Goal: Task Accomplishment & Management: Use online tool/utility

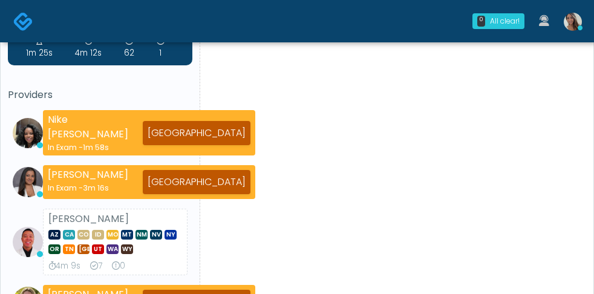
scroll to position [5, 0]
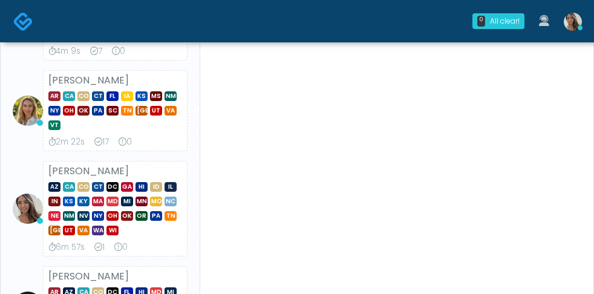
scroll to position [450, 0]
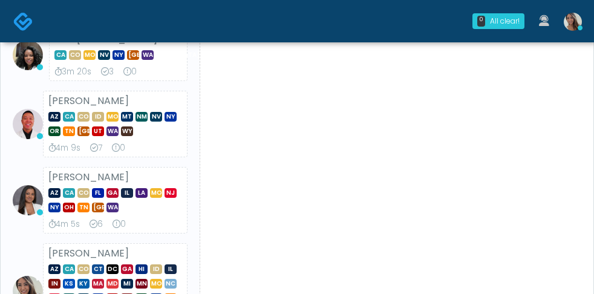
scroll to position [227, 0]
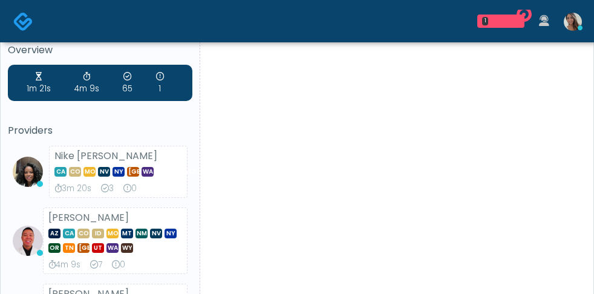
scroll to position [20, 0]
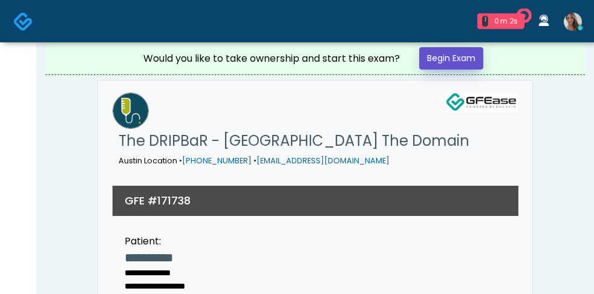
click at [459, 59] on link "Begin Exam" at bounding box center [451, 58] width 64 height 22
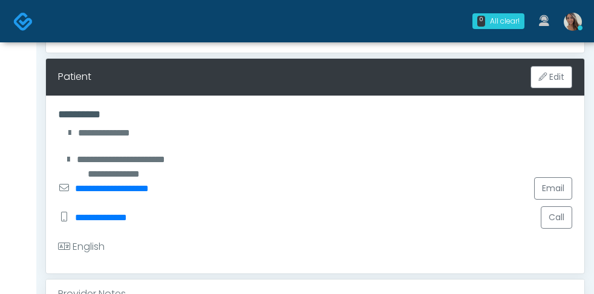
scroll to position [230, 0]
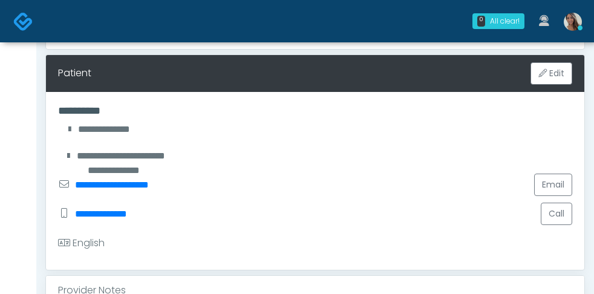
click at [234, 276] on div "Provider Notes" at bounding box center [315, 290] width 538 height 29
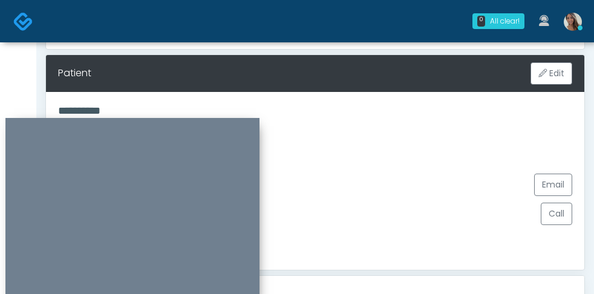
drag, startPoint x: 467, startPoint y: 100, endPoint x: 139, endPoint y: 121, distance: 329.1
click at [139, 121] on div at bounding box center [132, 213] width 254 height 191
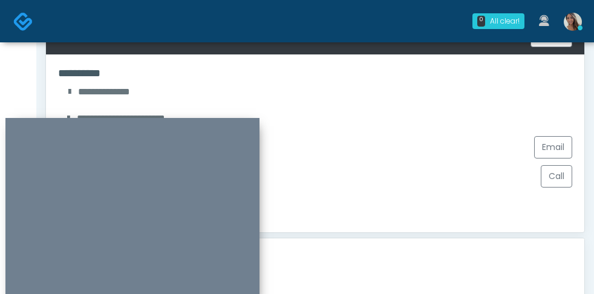
scroll to position [274, 0]
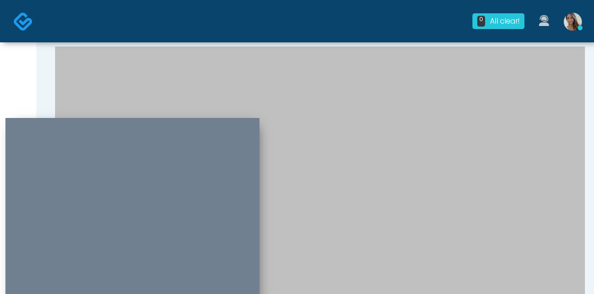
scroll to position [792, 0]
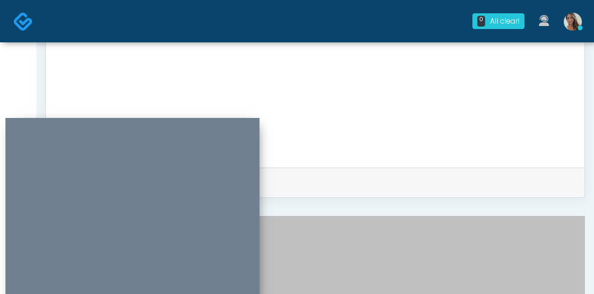
scroll to position [635, 0]
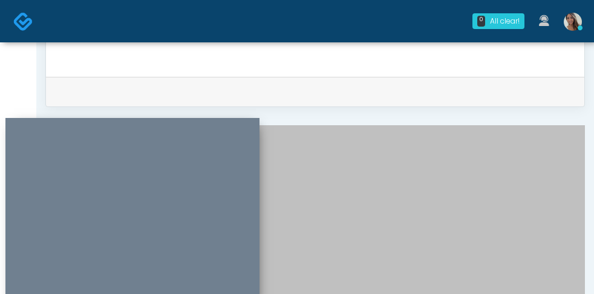
drag, startPoint x: 520, startPoint y: 127, endPoint x: 520, endPoint y: 133, distance: 6.1
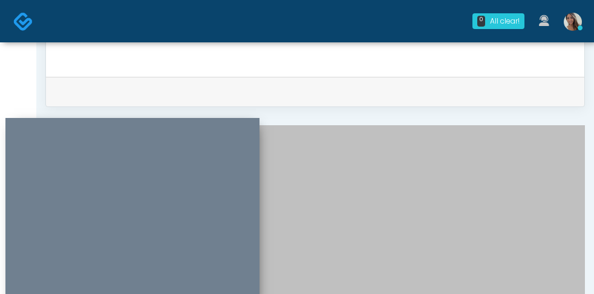
scroll to position [27, 0]
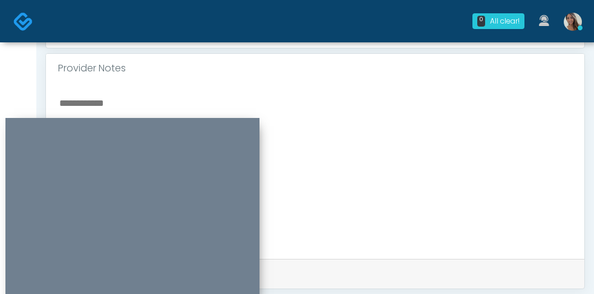
scroll to position [451, 0]
type textarea "**********"
click at [111, 97] on textarea at bounding box center [315, 171] width 514 height 148
type textarea "*"
paste textarea "**********"
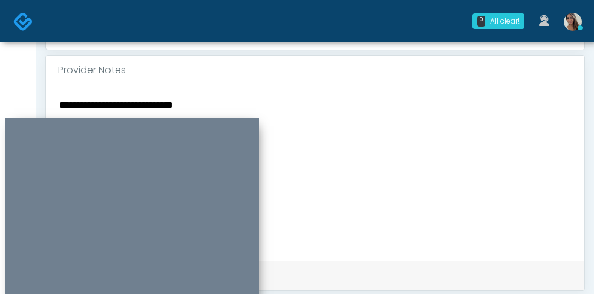
click at [66, 97] on textarea "**********" at bounding box center [315, 171] width 514 height 148
click at [234, 97] on textarea "**********" at bounding box center [315, 171] width 514 height 148
click at [169, 97] on textarea "**********" at bounding box center [315, 171] width 514 height 148
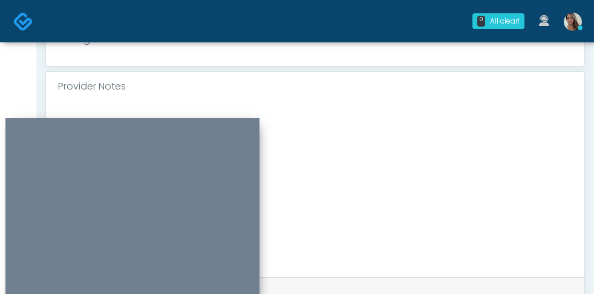
scroll to position [432, 0]
click at [166, 116] on textarea "**********" at bounding box center [315, 190] width 514 height 148
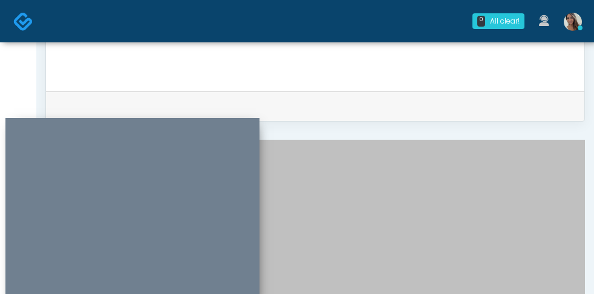
scroll to position [662, 0]
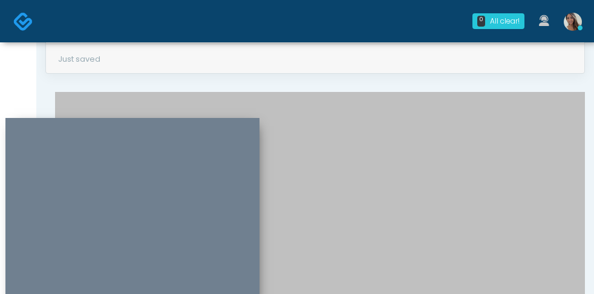
scroll to position [296, 0]
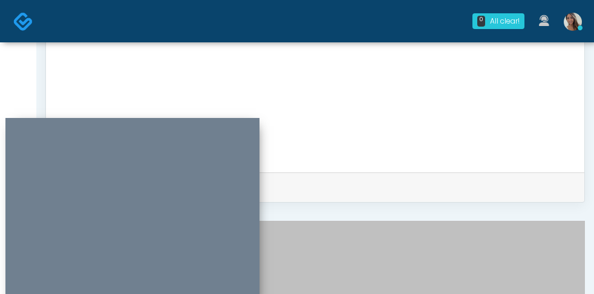
scroll to position [437, 0]
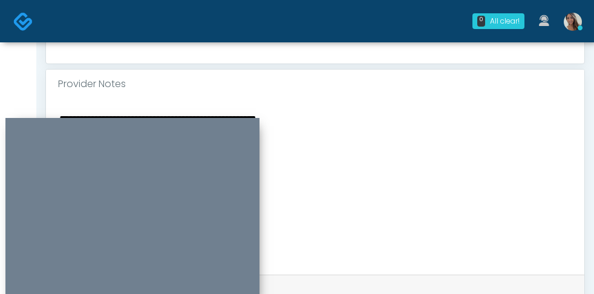
click at [186, 111] on textarea "**********" at bounding box center [315, 185] width 514 height 148
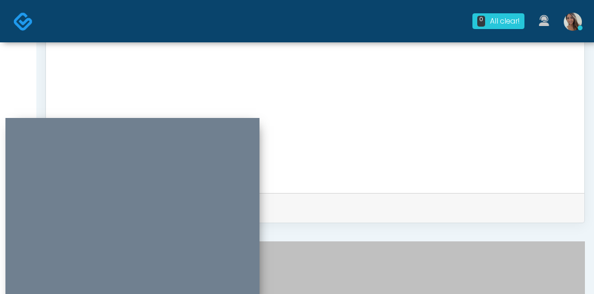
scroll to position [587, 0]
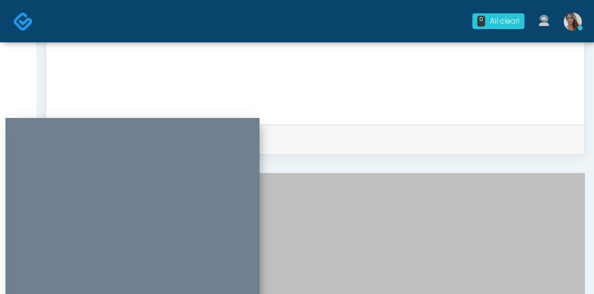
type textarea "**********"
drag, startPoint x: 397, startPoint y: 96, endPoint x: 277, endPoint y: 101, distance: 119.9
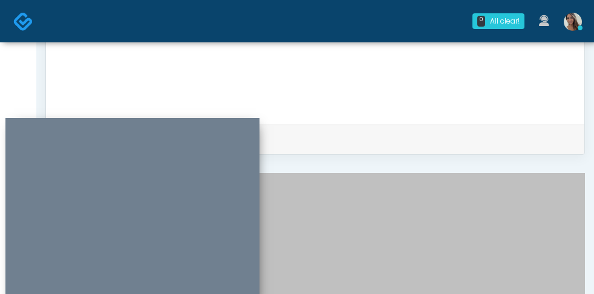
scroll to position [768, 0]
click at [231, 73] on div "**********" at bounding box center [315, 37] width 538 height 176
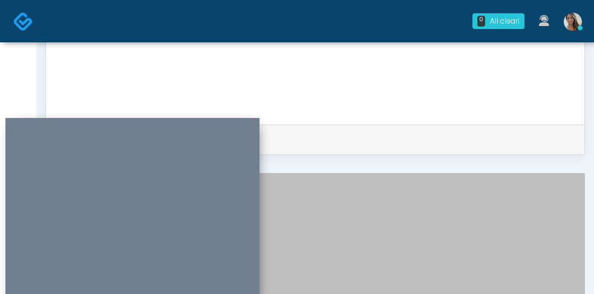
type textarea "**********"
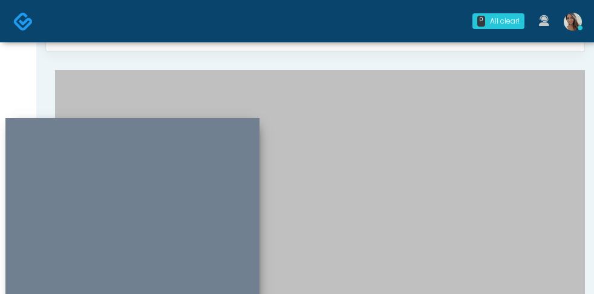
scroll to position [696, 0]
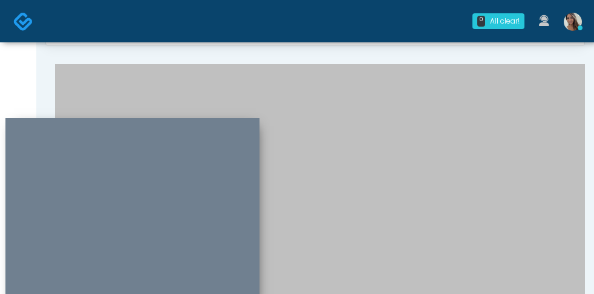
type input "**"
drag, startPoint x: 321, startPoint y: 192, endPoint x: 299, endPoint y: 166, distance: 34.4
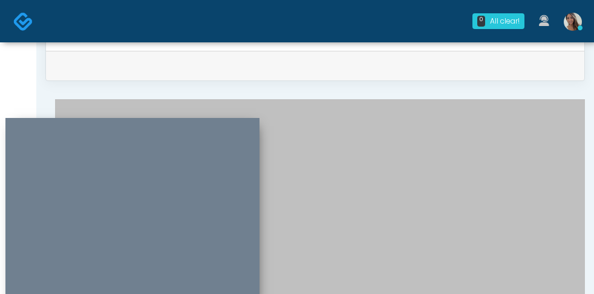
scroll to position [645, 0]
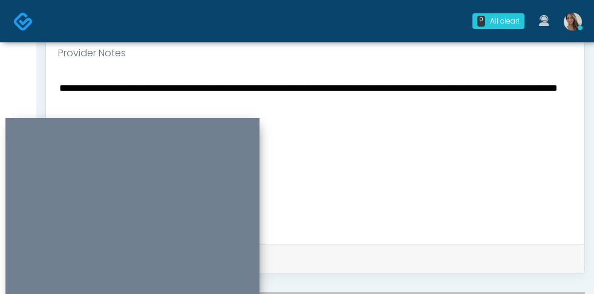
scroll to position [464, 0]
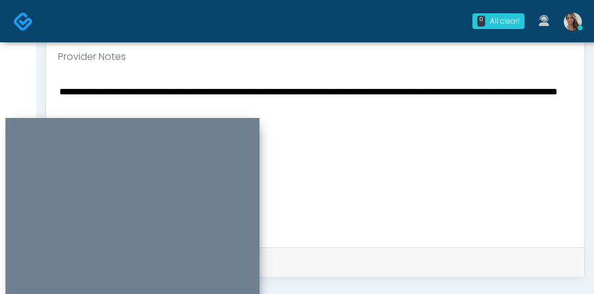
click at [61, 83] on textarea "**********" at bounding box center [315, 157] width 514 height 148
click at [60, 83] on textarea "**********" at bounding box center [315, 157] width 514 height 148
type textarea "**********"
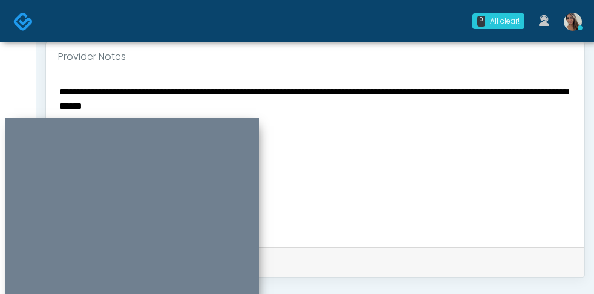
type input "*****"
type input "***"
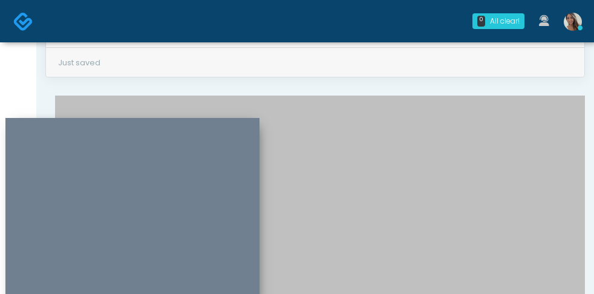
paste input "****"
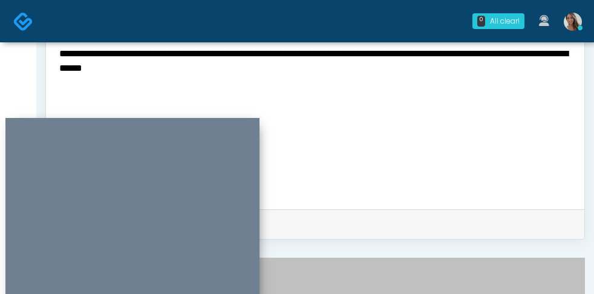
scroll to position [501, 0]
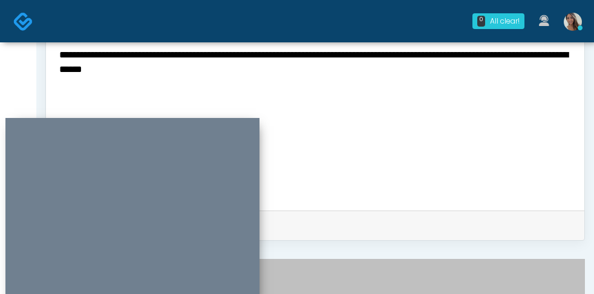
type input "****"
click at [211, 67] on textarea "**********" at bounding box center [315, 121] width 514 height 148
paste textarea "*****"
type textarea "**********"
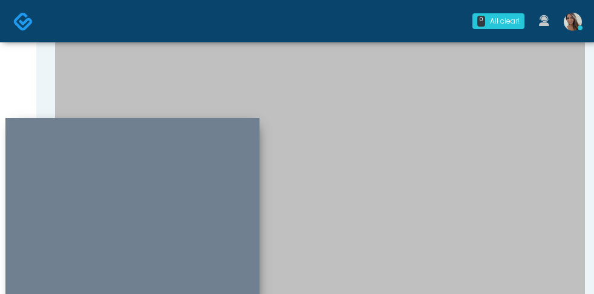
scroll to position [792, 0]
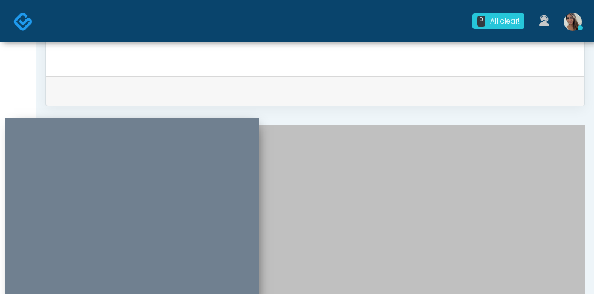
scroll to position [499, 0]
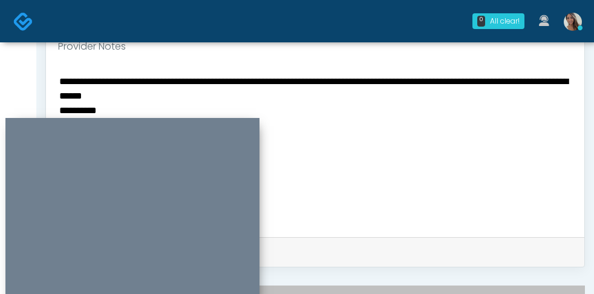
click at [133, 73] on textarea "**********" at bounding box center [315, 147] width 514 height 148
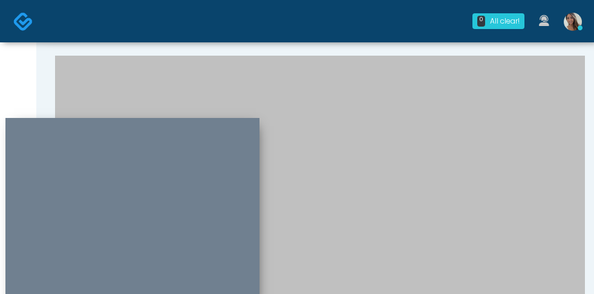
scroll to position [133, 0]
paste input "**********"
drag, startPoint x: 331, startPoint y: 75, endPoint x: 247, endPoint y: 74, distance: 83.5
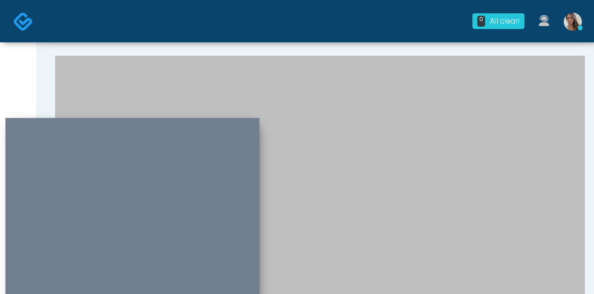
click at [247, 74] on div "**********" at bounding box center [315, 185] width 540 height 1585
drag, startPoint x: 537, startPoint y: 74, endPoint x: 423, endPoint y: 77, distance: 113.2
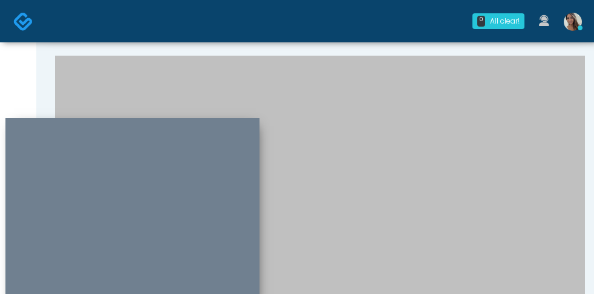
type input "**********"
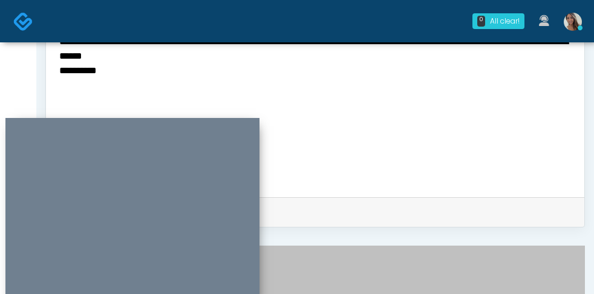
scroll to position [512, 0]
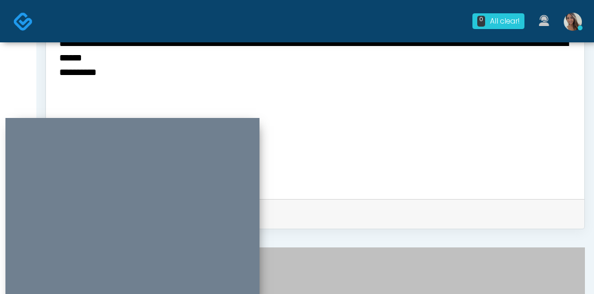
click at [87, 57] on textarea "**********" at bounding box center [315, 109] width 514 height 148
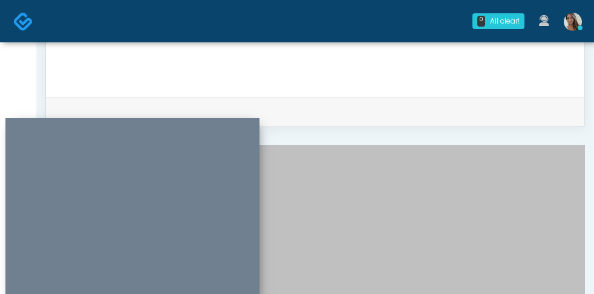
scroll to position [622, 0]
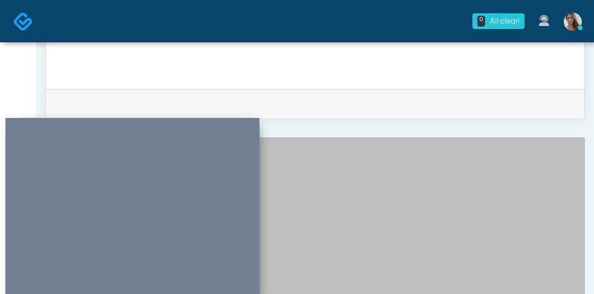
paste input "*********"
type input "*********"
drag, startPoint x: 438, startPoint y: 177, endPoint x: 375, endPoint y: 253, distance: 98.8
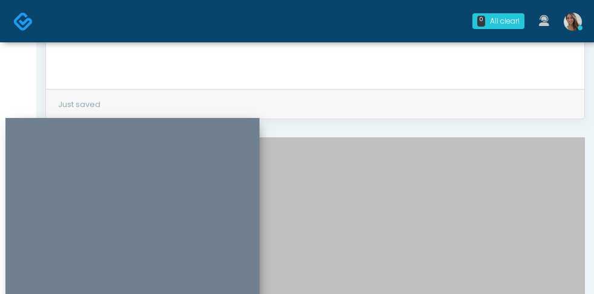
drag, startPoint x: 324, startPoint y: 270, endPoint x: 307, endPoint y: 263, distance: 17.6
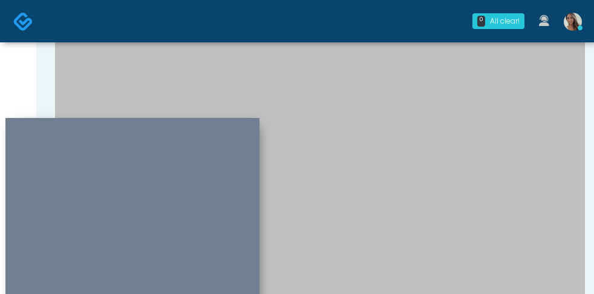
scroll to position [814, 0]
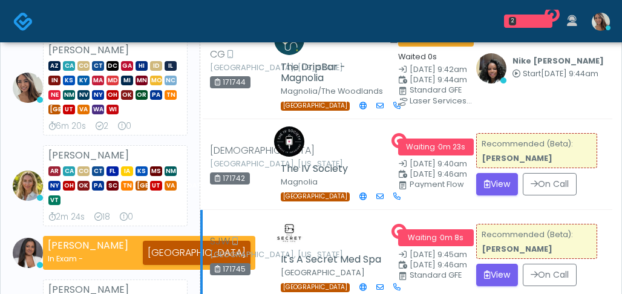
scroll to position [282, 0]
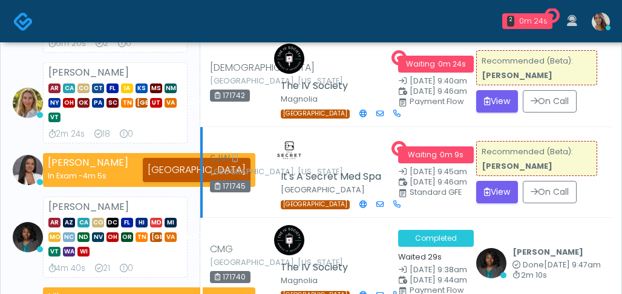
click at [362, 199] on div "[GEOGRAPHIC_DATA]" at bounding box center [334, 204] width 106 height 11
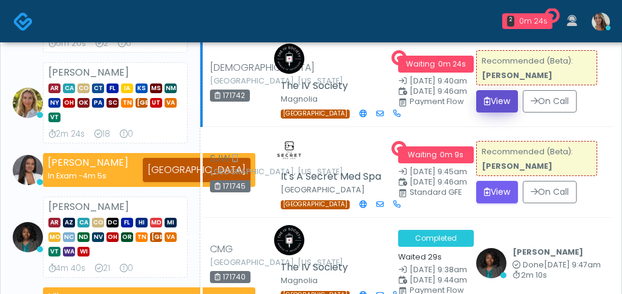
click at [490, 90] on button "View" at bounding box center [497, 101] width 42 height 22
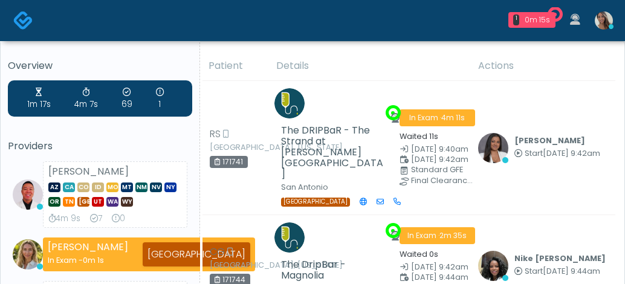
scroll to position [361, 0]
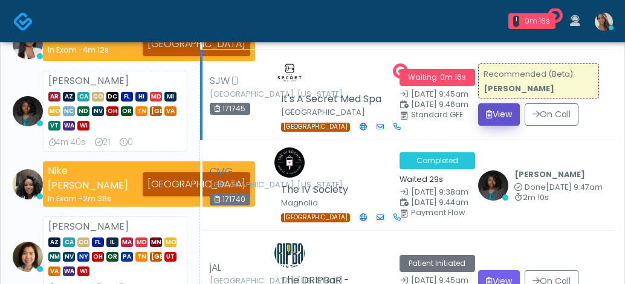
click at [505, 103] on button "View" at bounding box center [499, 114] width 42 height 22
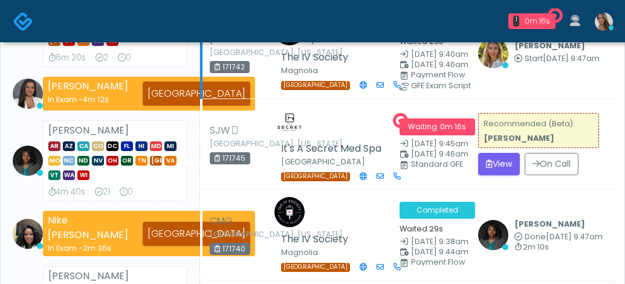
scroll to position [256, 0]
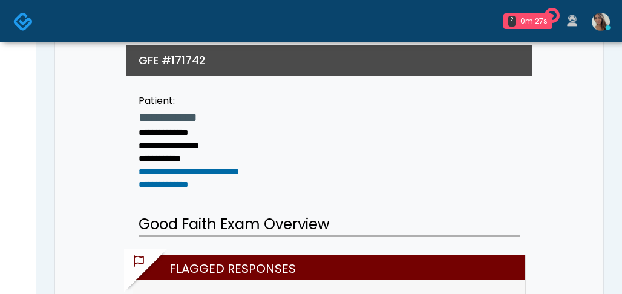
scroll to position [165, 0]
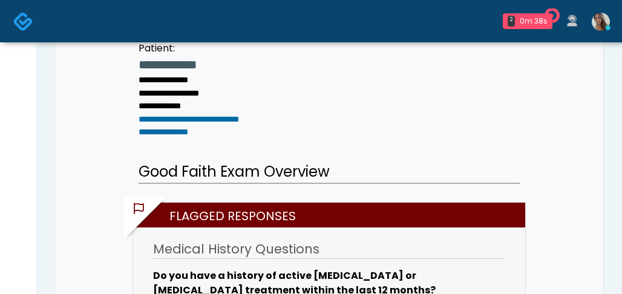
click at [28, 21] on img at bounding box center [23, 21] width 20 height 20
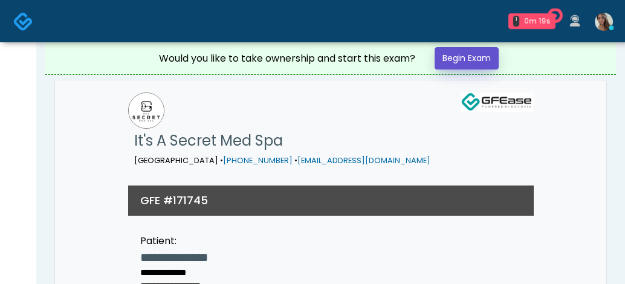
click at [472, 62] on link "Begin Exam" at bounding box center [467, 58] width 64 height 22
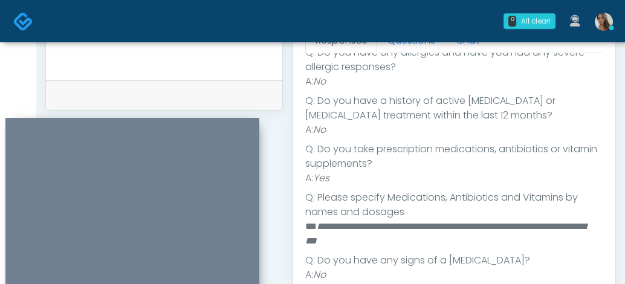
scroll to position [271, 0]
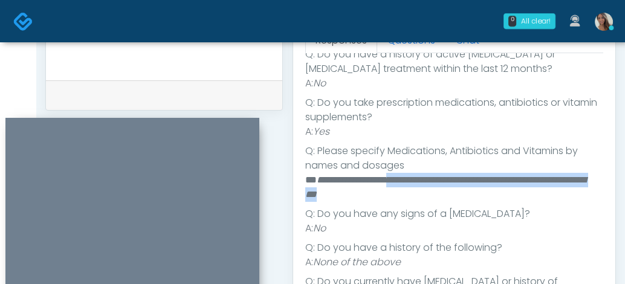
drag, startPoint x: 422, startPoint y: 190, endPoint x: 400, endPoint y: 179, distance: 23.8
click at [400, 179] on li "**********" at bounding box center [449, 187] width 289 height 29
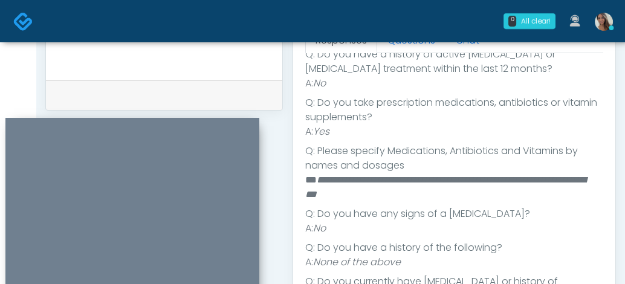
click at [407, 199] on em "**********" at bounding box center [445, 187] width 281 height 24
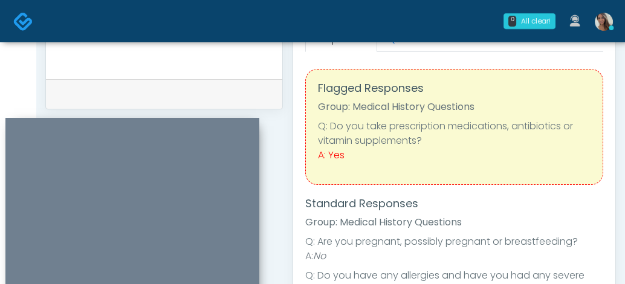
scroll to position [457, 0]
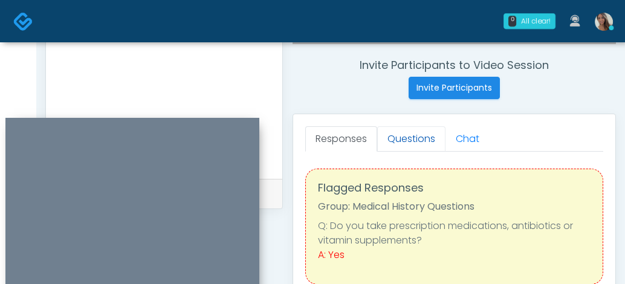
click at [405, 131] on link "Questions" at bounding box center [411, 138] width 68 height 25
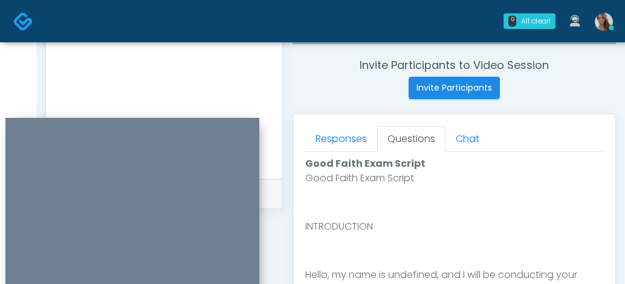
click at [350, 83] on div "Invite Participants to Video Session Invite Participants" at bounding box center [455, 79] width 324 height 41
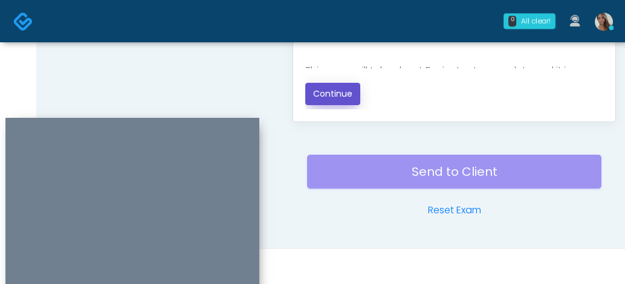
click at [337, 100] on button "Continue" at bounding box center [332, 94] width 55 height 22
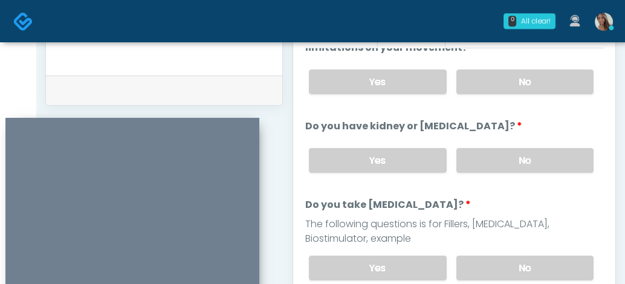
scroll to position [0, 0]
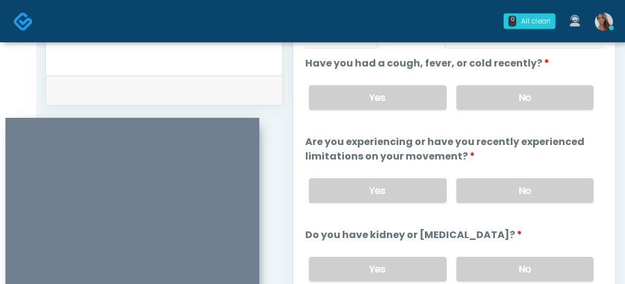
click at [532, 111] on div "Yes No" at bounding box center [451, 98] width 304 height 44
drag, startPoint x: 521, startPoint y: 180, endPoint x: 497, endPoint y: 99, distance: 85.2
click at [521, 180] on label "No" at bounding box center [525, 190] width 137 height 25
click at [502, 100] on label "No" at bounding box center [525, 97] width 137 height 25
click at [492, 256] on div "Yes No" at bounding box center [451, 269] width 304 height 44
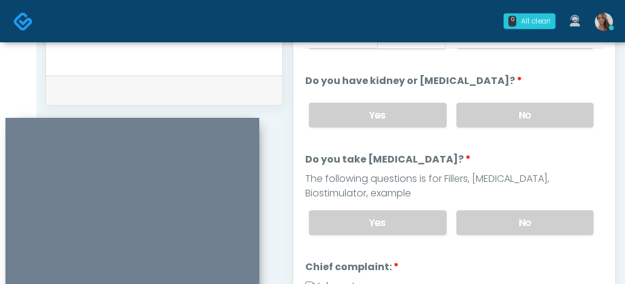
scroll to position [137, 0]
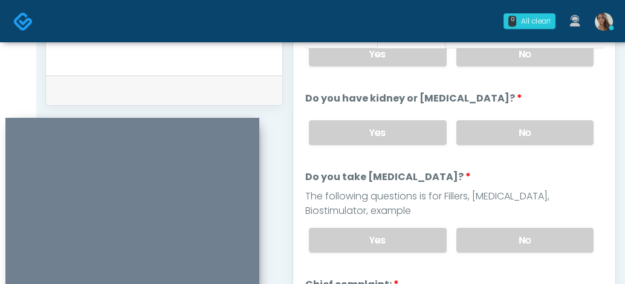
drag, startPoint x: 510, startPoint y: 134, endPoint x: 507, endPoint y: 183, distance: 49.7
click at [510, 134] on label "No" at bounding box center [525, 132] width 137 height 25
click at [504, 231] on label "No" at bounding box center [525, 240] width 137 height 25
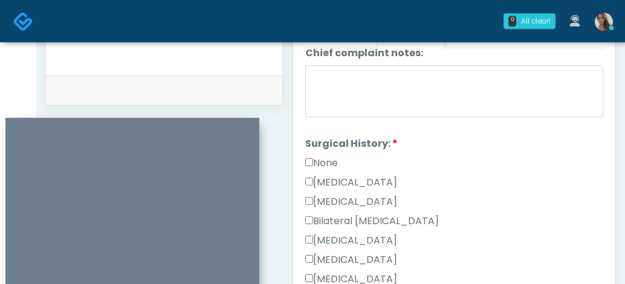
click at [362, 177] on label "Cesarean Section" at bounding box center [351, 182] width 92 height 15
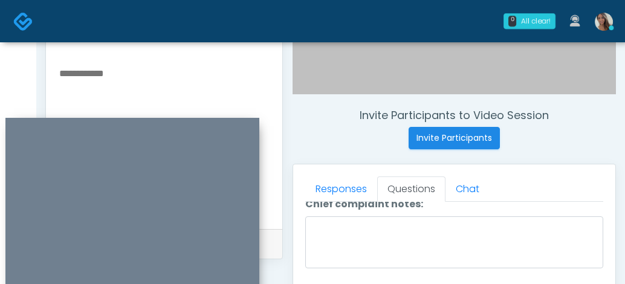
scroll to position [405, 0]
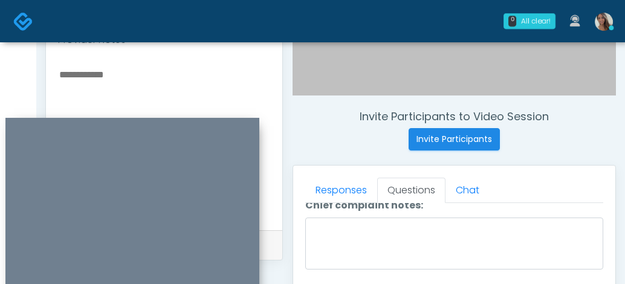
click at [131, 101] on textarea at bounding box center [164, 141] width 212 height 148
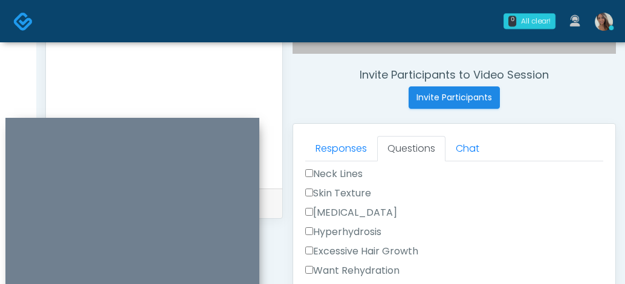
scroll to position [330, 0]
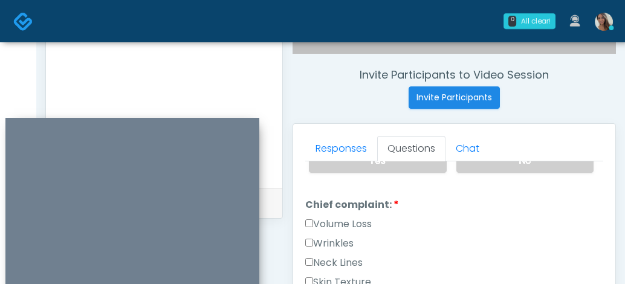
type textarea "**********"
click at [355, 218] on label "Volume Loss" at bounding box center [338, 224] width 67 height 15
click at [345, 241] on label "Wrinkles" at bounding box center [329, 244] width 48 height 15
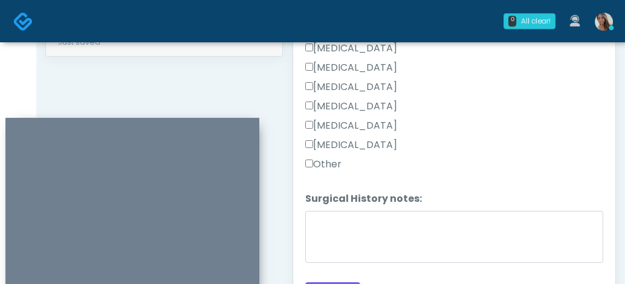
scroll to position [707, 0]
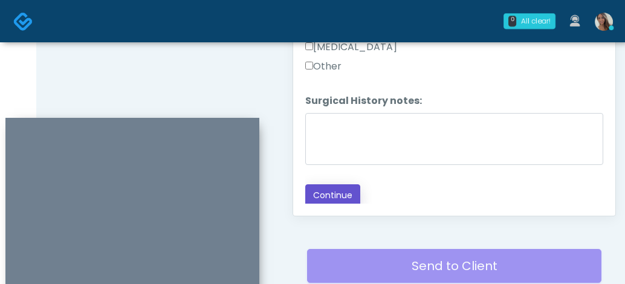
click at [338, 190] on button "Continue" at bounding box center [332, 195] width 55 height 22
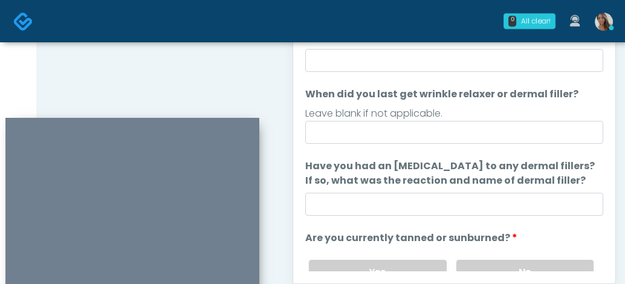
scroll to position [0, 0]
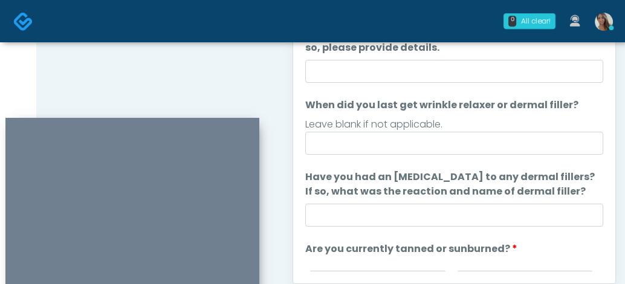
click at [426, 85] on ol "The following questions are for Filler, Wrinkle relaxers, PRP, and Lasers The f…" at bounding box center [454, 184] width 298 height 415
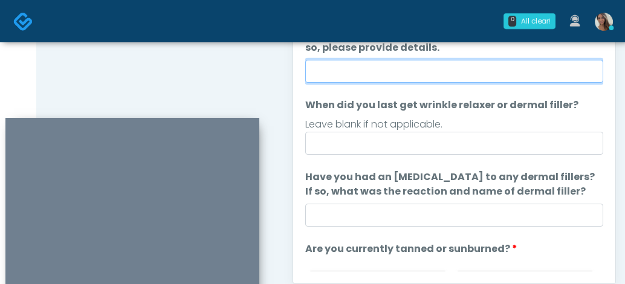
click at [428, 73] on input "Do you have a history of Guillain's barre or ALS? If so, please provide details." at bounding box center [454, 71] width 298 height 23
type input "**"
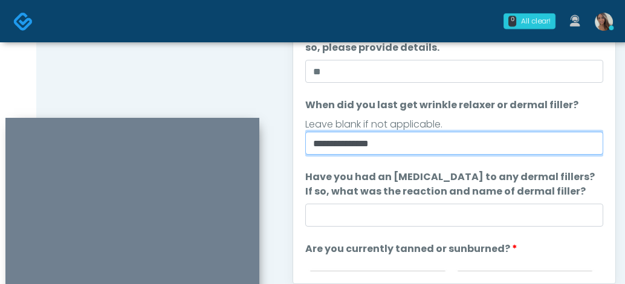
type input "**********"
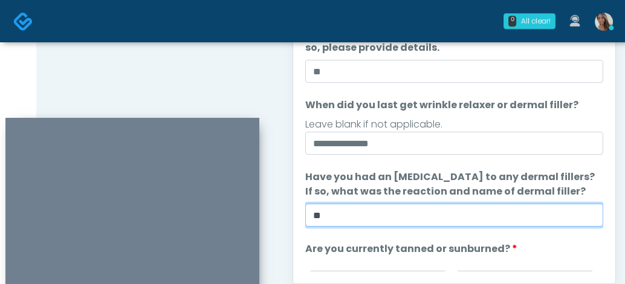
type input "**"
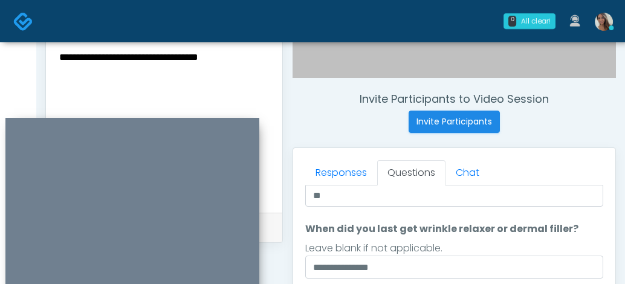
scroll to position [157, 0]
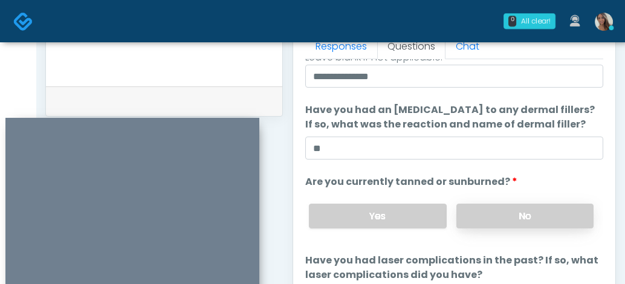
click at [503, 219] on label "No" at bounding box center [525, 216] width 137 height 25
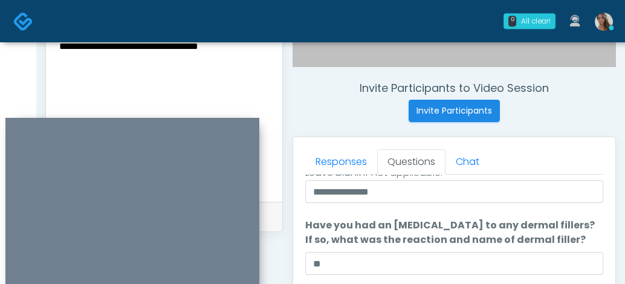
scroll to position [415, 0]
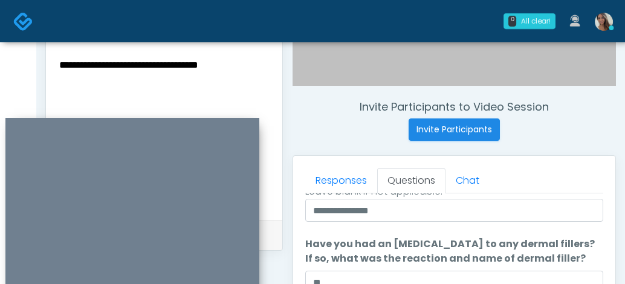
click at [259, 90] on textarea "**********" at bounding box center [164, 131] width 212 height 148
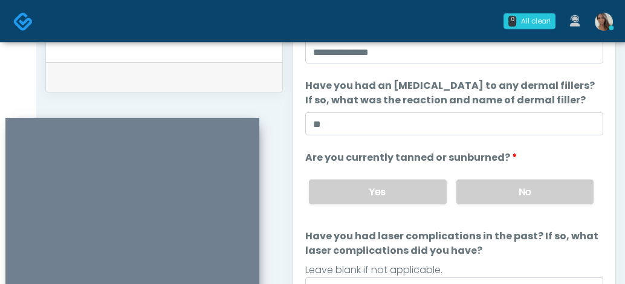
scroll to position [670, 0]
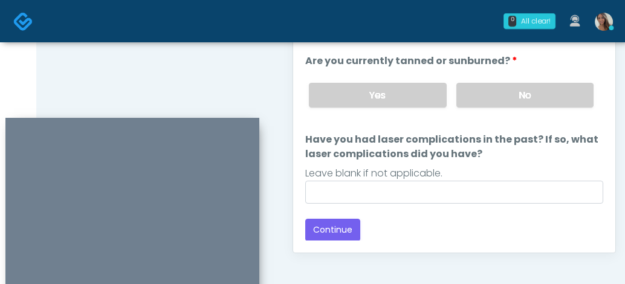
type textarea "**********"
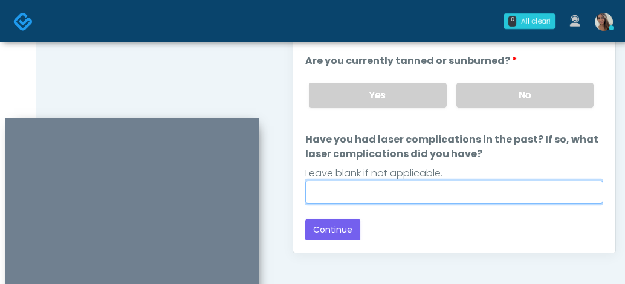
click at [472, 192] on input "Have you had laser complications in the past? If so, what laser complications d…" at bounding box center [454, 192] width 298 height 23
type input "**"
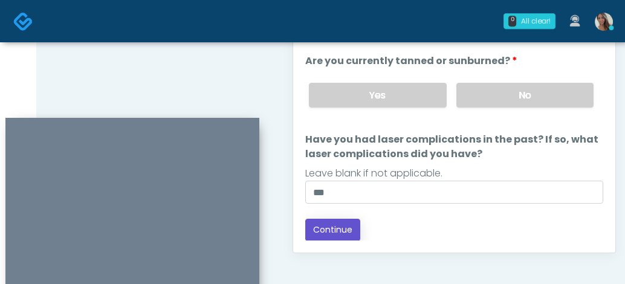
click at [340, 226] on button "Continue" at bounding box center [332, 230] width 55 height 22
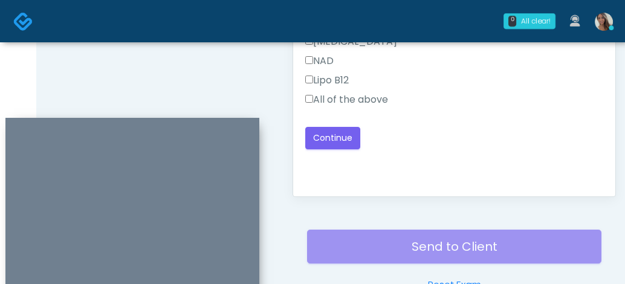
scroll to position [637, 0]
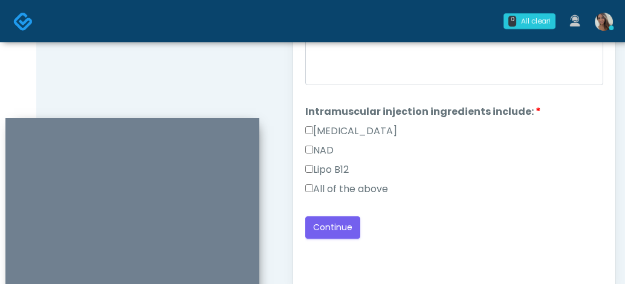
click at [359, 184] on label "All of the above" at bounding box center [346, 189] width 83 height 15
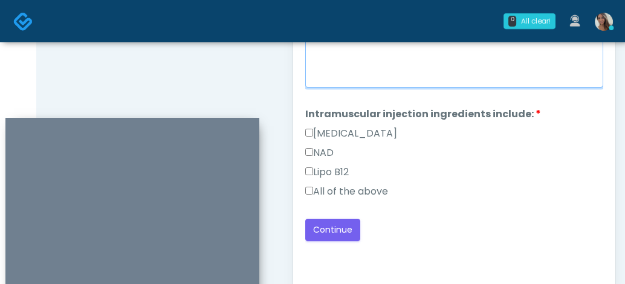
click at [446, 53] on textarea "When did you last get an IV or IM?" at bounding box center [454, 62] width 298 height 52
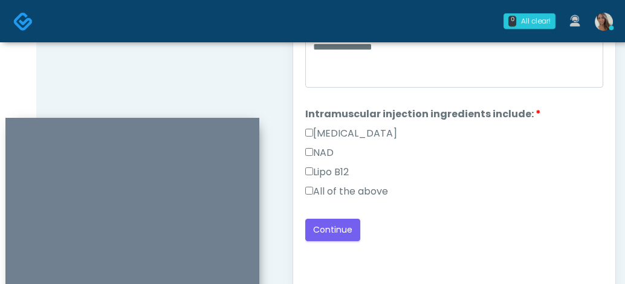
click at [447, 203] on div "All of the above" at bounding box center [454, 193] width 298 height 19
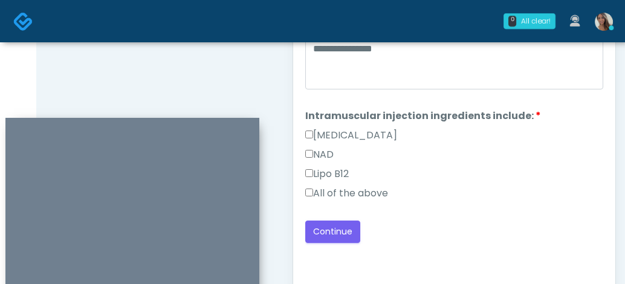
scroll to position [632, 0]
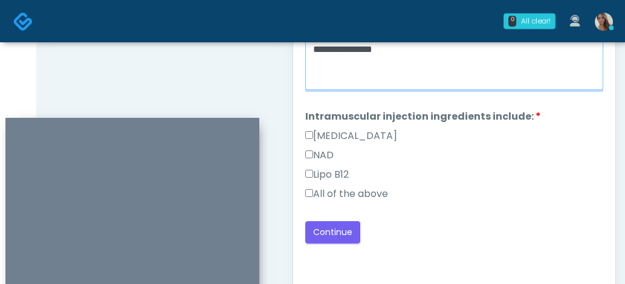
click at [430, 77] on textarea "**********" at bounding box center [454, 64] width 298 height 52
type textarea "**********"
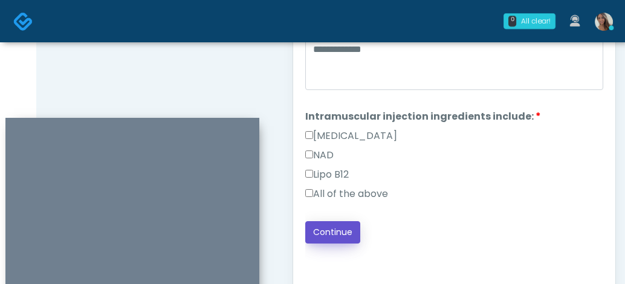
click at [346, 240] on button "Continue" at bounding box center [332, 232] width 55 height 22
click at [472, 220] on div "**********" at bounding box center [454, 113] width 298 height 259
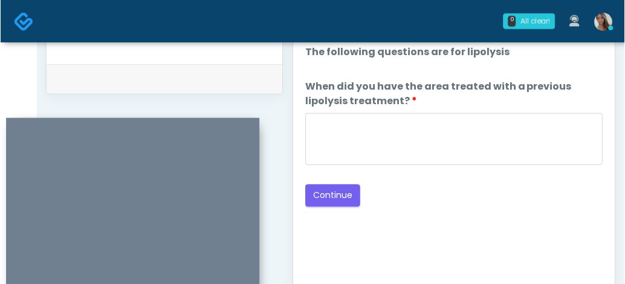
scroll to position [523, 0]
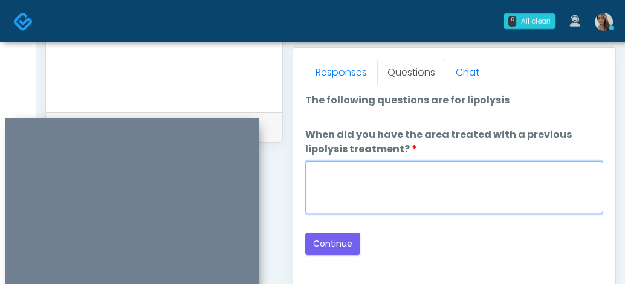
click at [475, 171] on textarea "When did you have the area treated with a previous lipolysis treatment?" at bounding box center [454, 188] width 298 height 52
paste textarea "**********"
type textarea "**********"
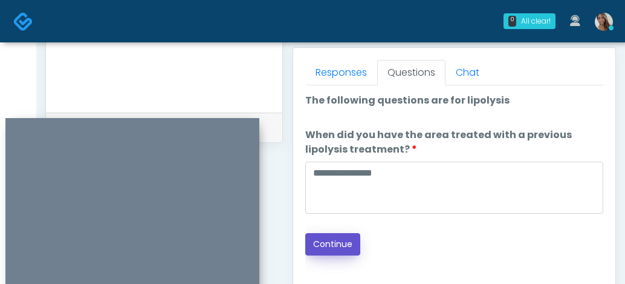
click at [350, 244] on button "Continue" at bounding box center [332, 244] width 55 height 22
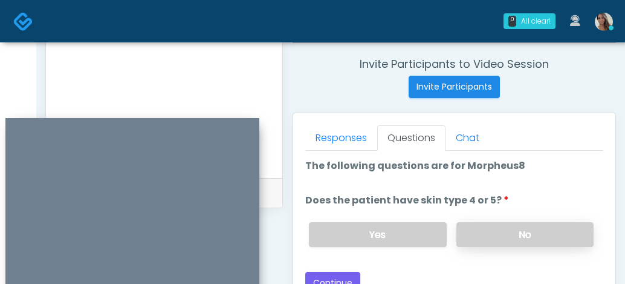
scroll to position [460, 0]
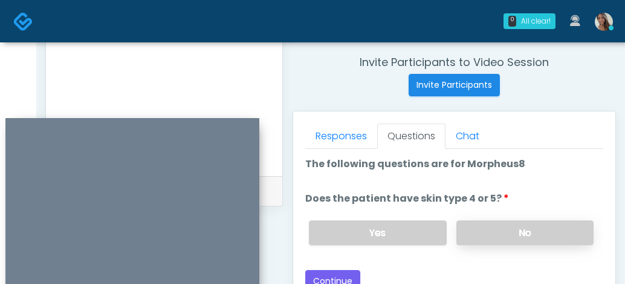
click at [495, 236] on label "No" at bounding box center [525, 232] width 137 height 25
click at [336, 272] on button "Continue" at bounding box center [332, 281] width 55 height 22
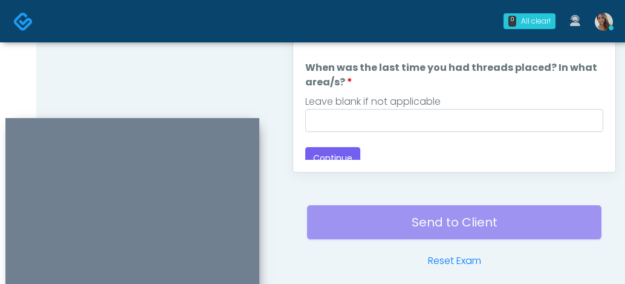
scroll to position [15, 0]
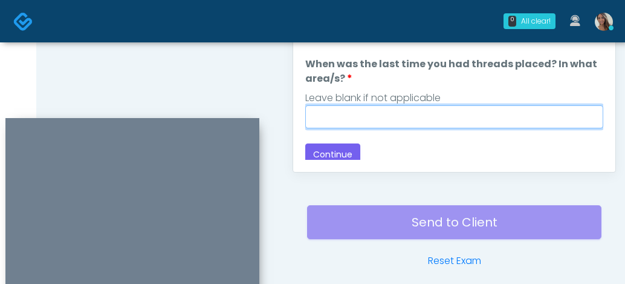
click at [454, 119] on input "When was the last time you had threads placed? In what area/s?" at bounding box center [454, 116] width 298 height 23
paste input "**********"
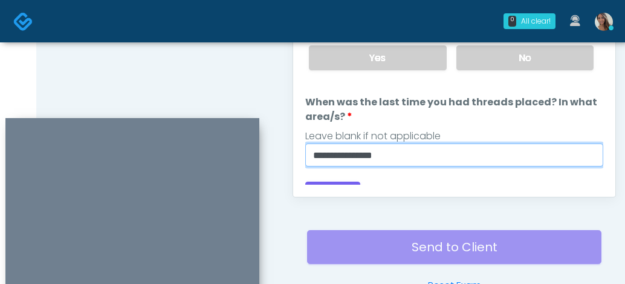
scroll to position [0, 0]
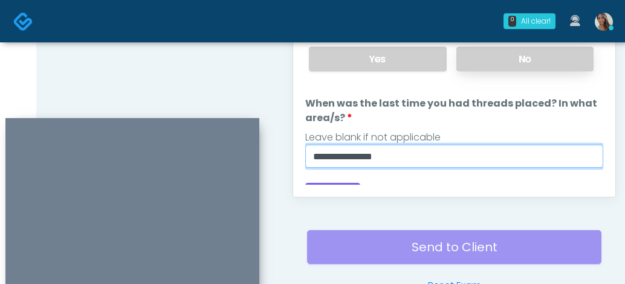
type input "**********"
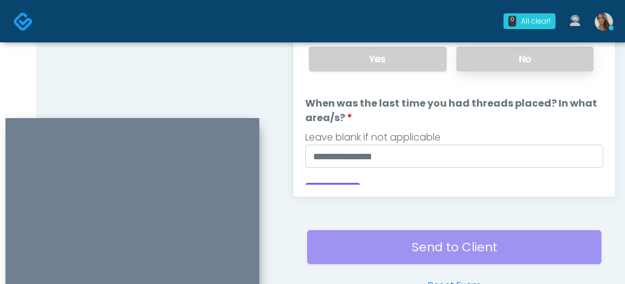
click at [527, 65] on label "No" at bounding box center [525, 59] width 137 height 25
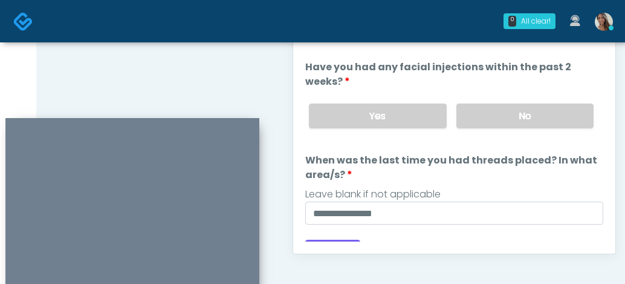
scroll to position [594, 0]
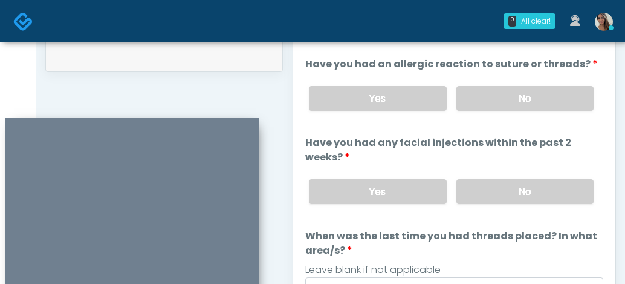
click at [544, 111] on div "Yes No" at bounding box center [451, 98] width 304 height 44
click at [506, 92] on label "No" at bounding box center [525, 98] width 137 height 25
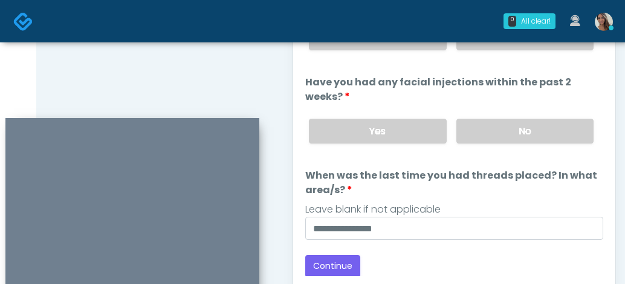
scroll to position [744, 0]
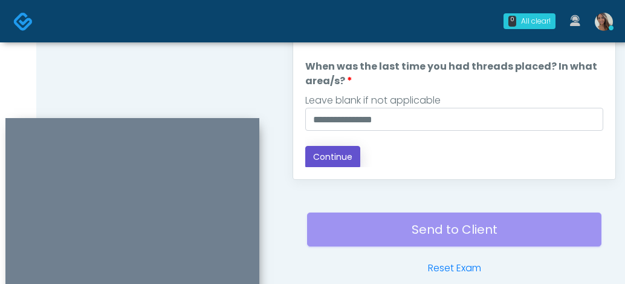
click at [338, 148] on button "Continue" at bounding box center [332, 157] width 55 height 22
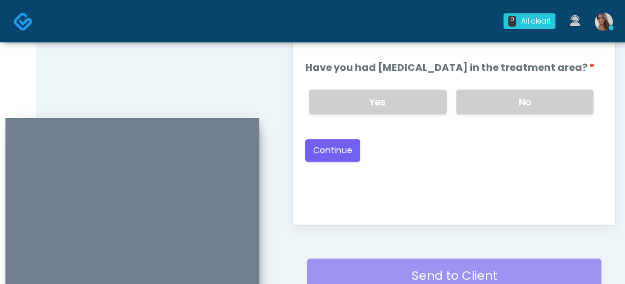
scroll to position [616, 0]
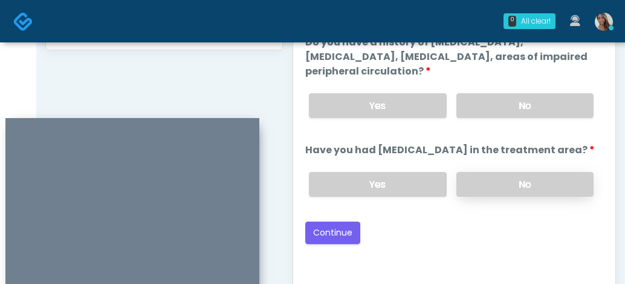
click at [534, 197] on div "Yes No" at bounding box center [451, 184] width 304 height 44
click at [517, 106] on label "No" at bounding box center [525, 105] width 137 height 25
click at [506, 195] on label "No" at bounding box center [525, 184] width 137 height 25
click at [490, 185] on label "No" at bounding box center [525, 184] width 137 height 25
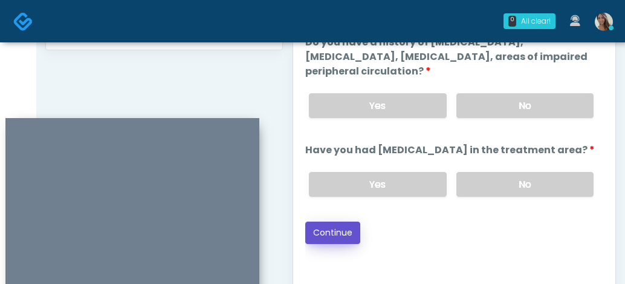
click at [341, 236] on button "Continue" at bounding box center [332, 232] width 55 height 22
drag, startPoint x: 471, startPoint y: 233, endPoint x: 511, endPoint y: 240, distance: 40.5
click at [471, 233] on div "Back Continue" at bounding box center [454, 232] width 298 height 22
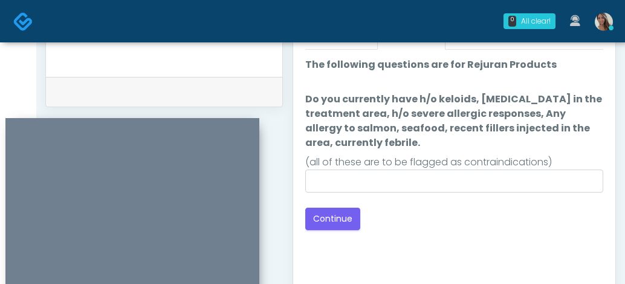
scroll to position [555, 0]
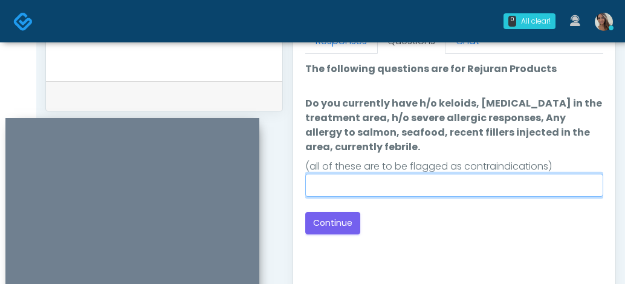
click at [458, 175] on input "Do you currently have h/o keloids, skin infection in the treatment area, h/o se…" at bounding box center [454, 185] width 298 height 23
type input "**"
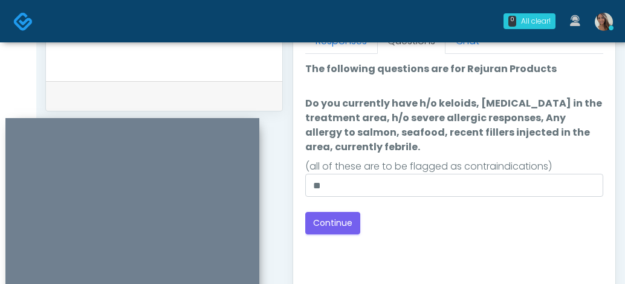
click at [390, 235] on div "Good Faith Exam Script Good Faith Exam Script INTRODUCTION Hello, my name is un…" at bounding box center [454, 205] width 298 height 302
click at [347, 226] on button "Continue" at bounding box center [332, 223] width 55 height 22
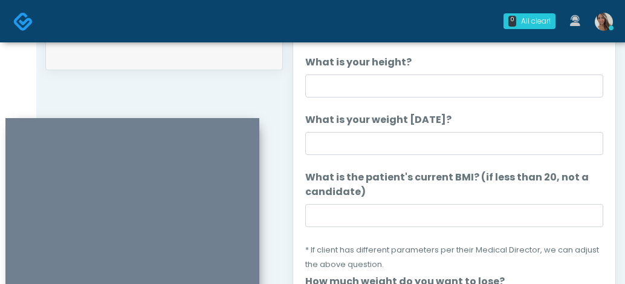
scroll to position [593, 0]
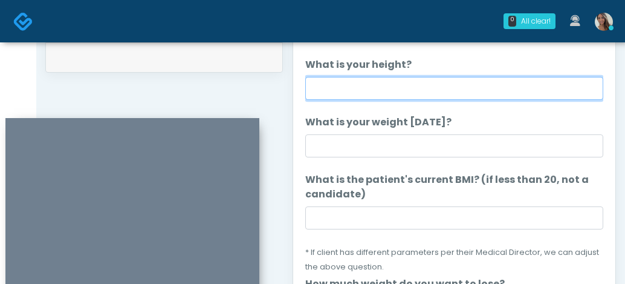
click at [380, 96] on input "What is your height?" at bounding box center [454, 88] width 298 height 23
type input "*****"
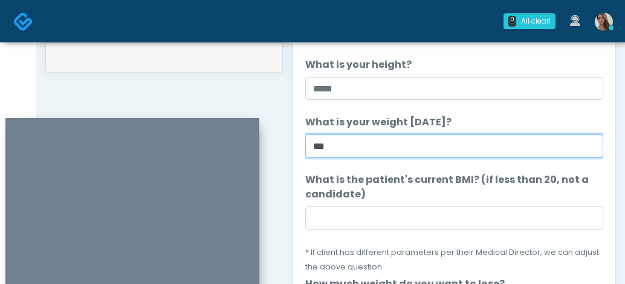
type input "***"
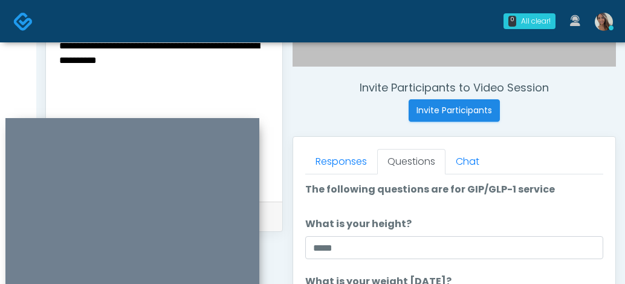
scroll to position [431, 0]
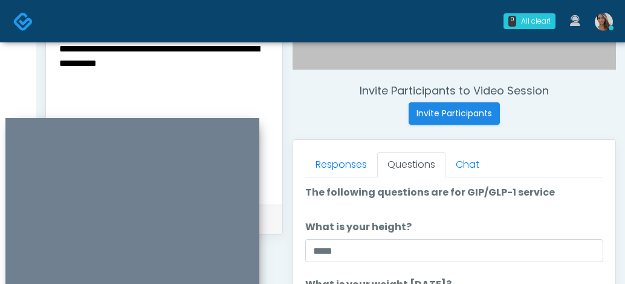
type input "****"
click at [229, 91] on textarea "**********" at bounding box center [164, 115] width 212 height 148
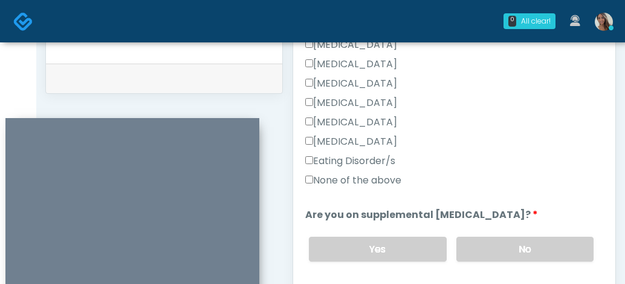
scroll to position [397, 0]
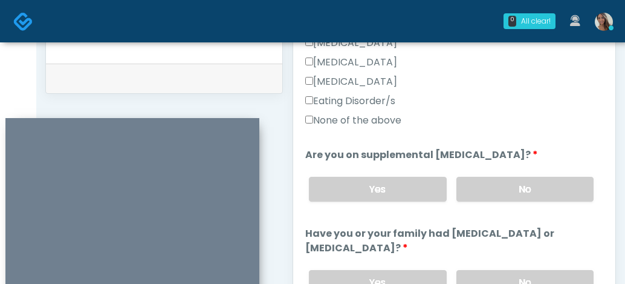
type textarea "**********"
click at [385, 119] on label "None of the above" at bounding box center [353, 120] width 96 height 15
click at [500, 194] on label "No" at bounding box center [525, 189] width 137 height 25
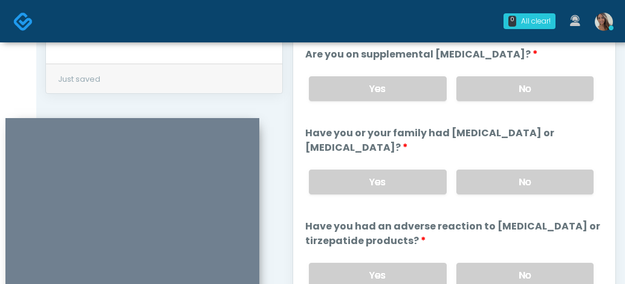
scroll to position [548, 0]
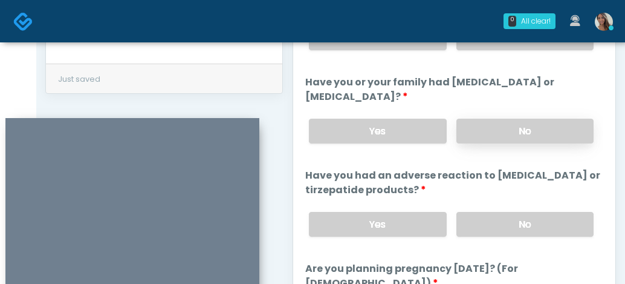
click at [510, 133] on label "No" at bounding box center [525, 131] width 137 height 25
click at [524, 222] on label "No" at bounding box center [525, 224] width 137 height 25
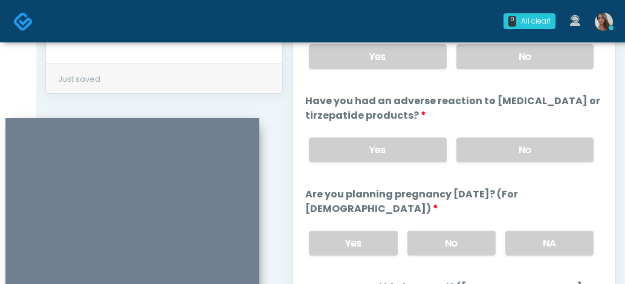
scroll to position [664, 0]
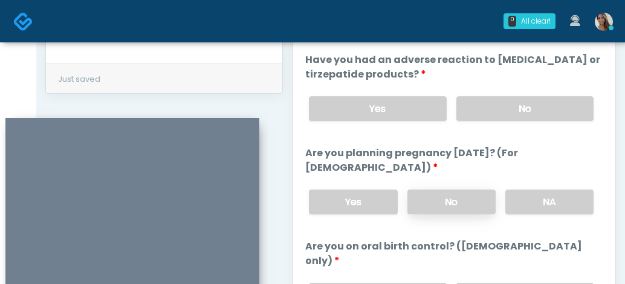
click at [452, 208] on label "No" at bounding box center [452, 201] width 88 height 25
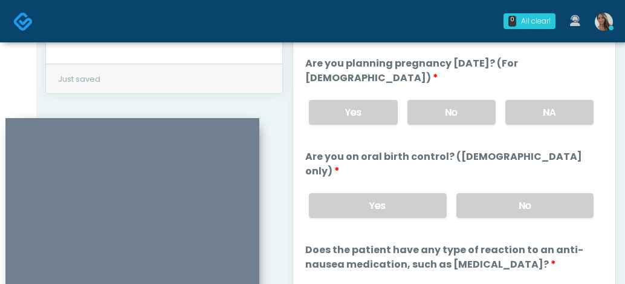
scroll to position [754, 0]
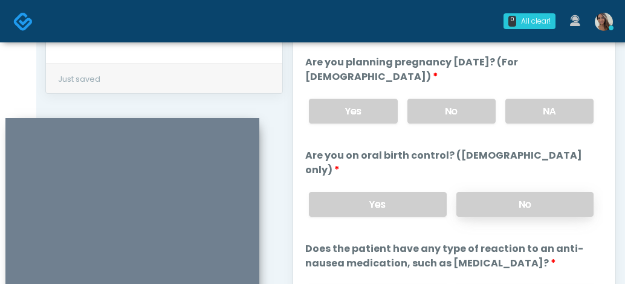
click at [516, 192] on label "No" at bounding box center [525, 204] width 137 height 25
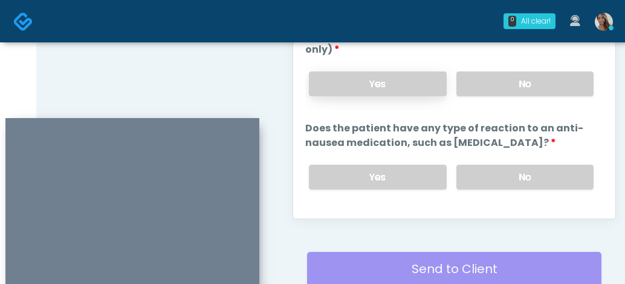
scroll to position [738, 0]
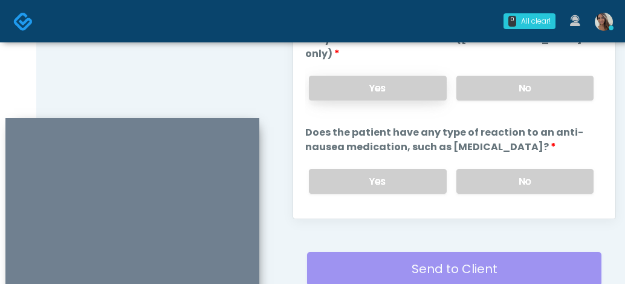
click at [388, 76] on label "Yes" at bounding box center [377, 88] width 137 height 25
click at [558, 171] on label "No" at bounding box center [525, 181] width 137 height 25
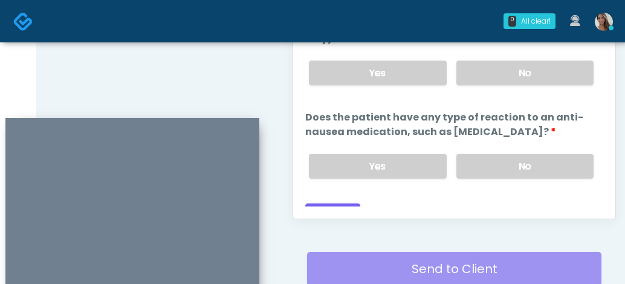
scroll to position [754, 0]
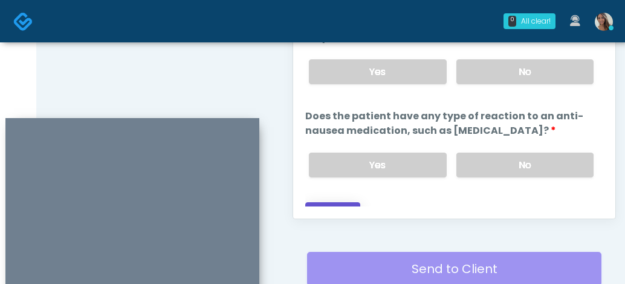
click at [322, 202] on button "Continue" at bounding box center [332, 213] width 55 height 22
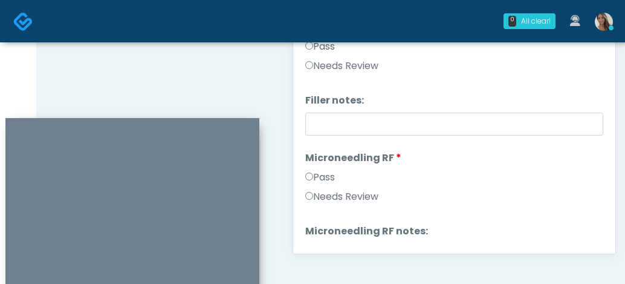
scroll to position [0, 0]
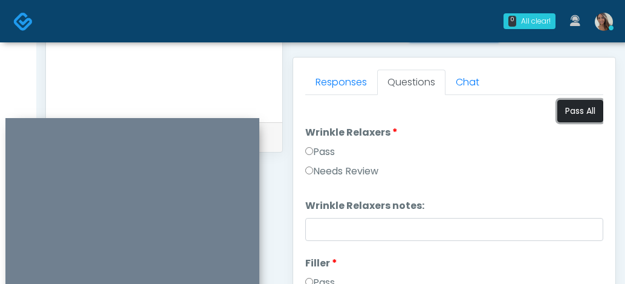
click at [588, 116] on button "Pass All" at bounding box center [581, 111] width 46 height 22
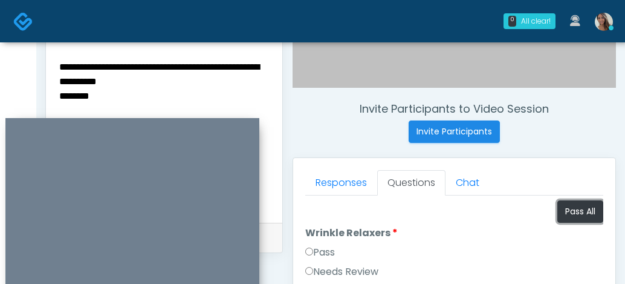
scroll to position [414, 0]
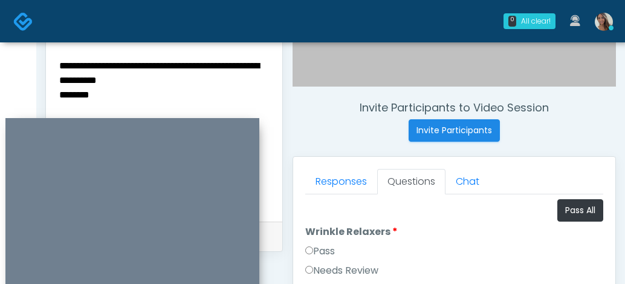
click at [90, 111] on textarea "**********" at bounding box center [164, 131] width 212 height 148
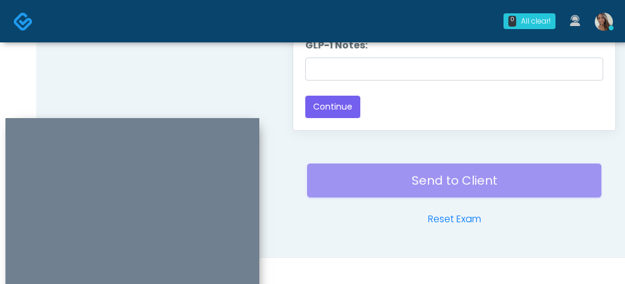
scroll to position [802, 0]
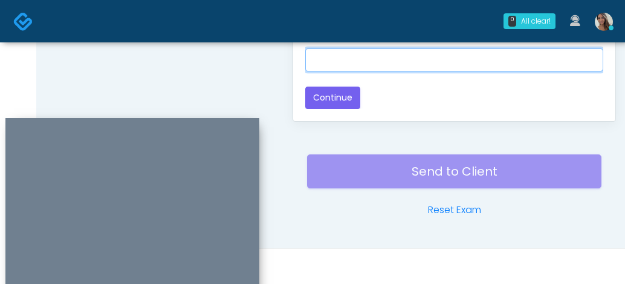
drag, startPoint x: 393, startPoint y: 71, endPoint x: 398, endPoint y: 65, distance: 7.3
click at [394, 70] on input "GLP-1 Notes:" at bounding box center [454, 59] width 298 height 23
paste input "********"
type input "********"
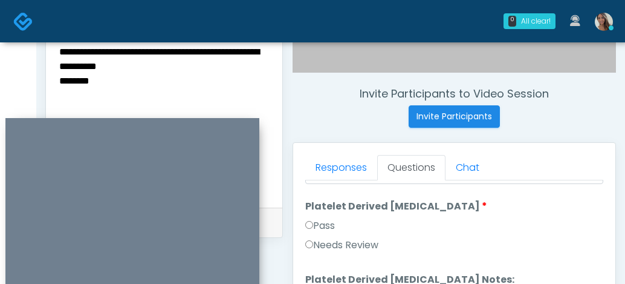
scroll to position [429, 0]
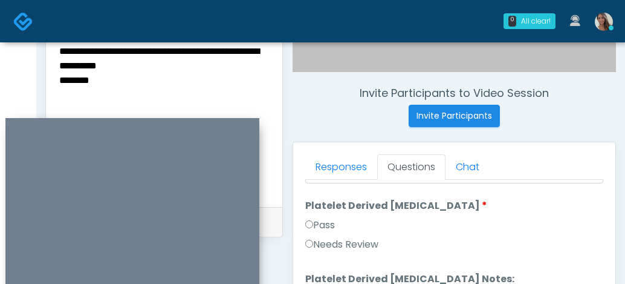
click at [165, 68] on textarea "**********" at bounding box center [164, 117] width 212 height 148
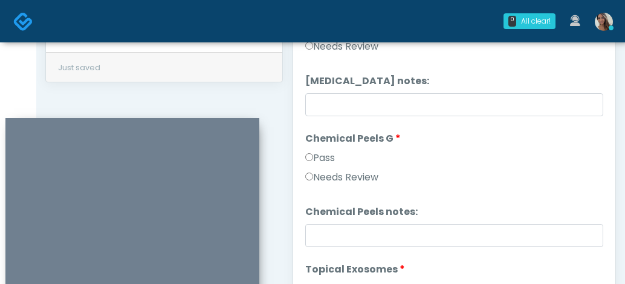
scroll to position [1624, 0]
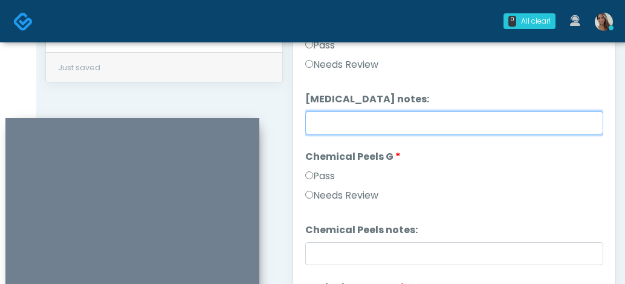
click at [389, 113] on input "Cryolipolysis notes:" at bounding box center [454, 122] width 298 height 23
paste input "**********"
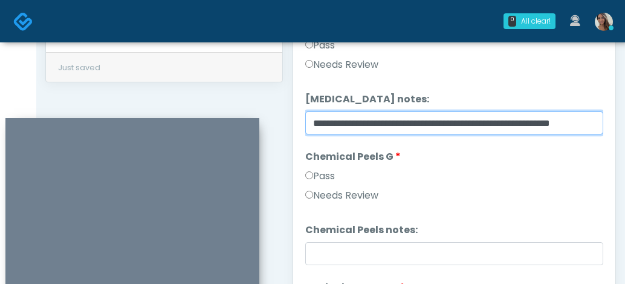
scroll to position [0, 45]
type input "**********"
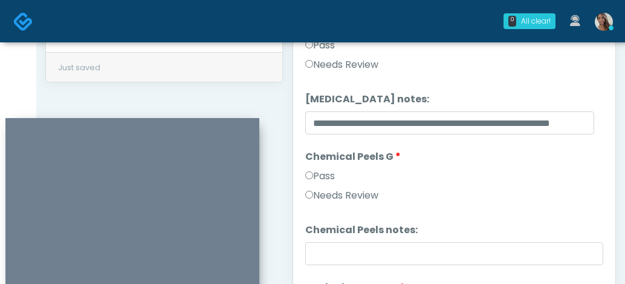
click at [350, 68] on label "Needs Review" at bounding box center [341, 64] width 73 height 15
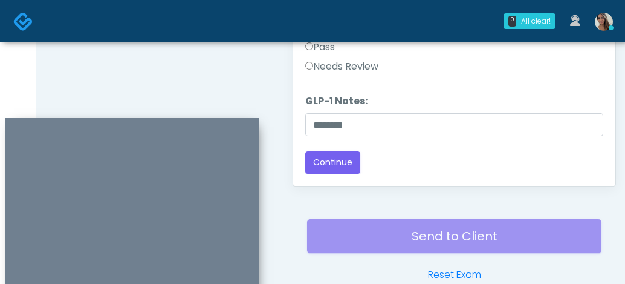
scroll to position [802, 0]
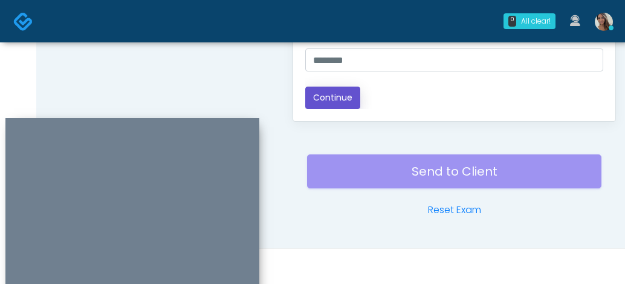
click at [336, 86] on button "Continue" at bounding box center [332, 97] width 55 height 22
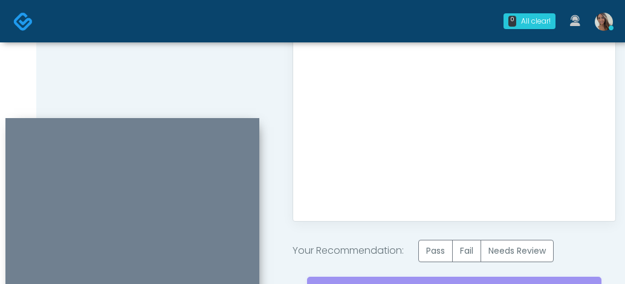
click at [448, 246] on label "Pass" at bounding box center [436, 251] width 34 height 22
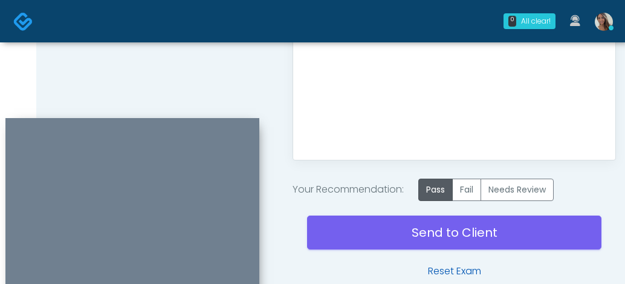
scroll to position [808, 0]
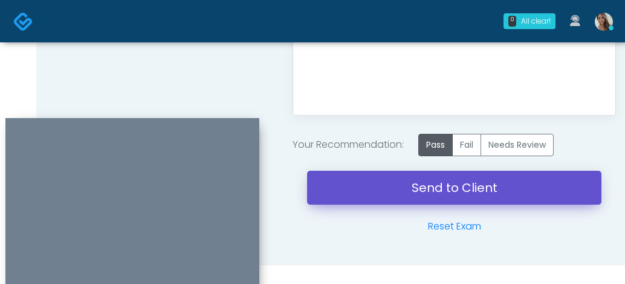
click at [463, 195] on link "Send to Client" at bounding box center [454, 188] width 295 height 34
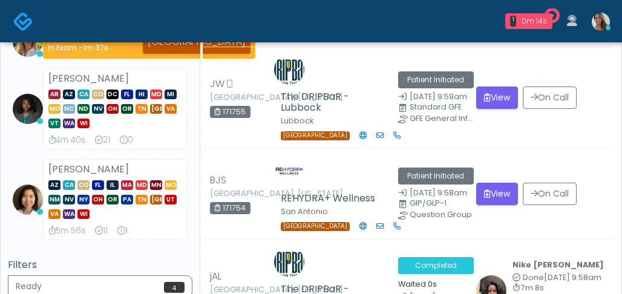
scroll to position [306, 0]
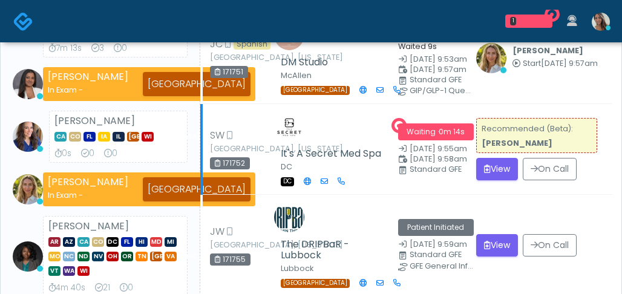
click at [498, 138] on strong "[PERSON_NAME]" at bounding box center [516, 143] width 71 height 10
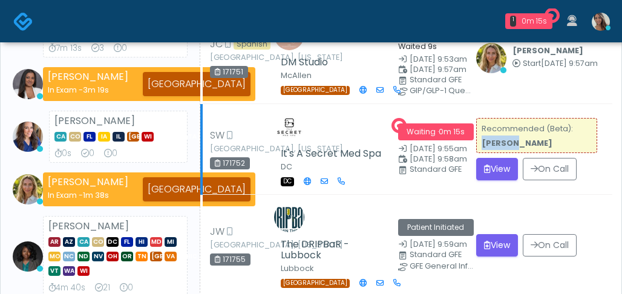
click at [498, 138] on strong "[PERSON_NAME]" at bounding box center [516, 143] width 71 height 10
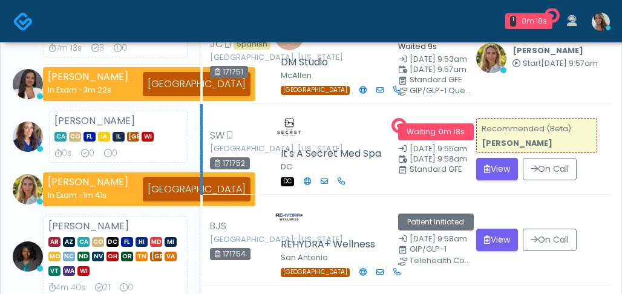
click at [509, 138] on strong "[PERSON_NAME]" at bounding box center [516, 143] width 71 height 10
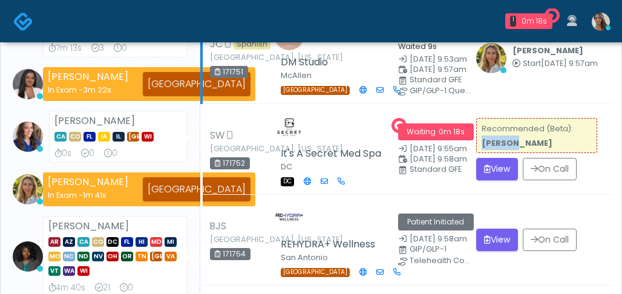
copy strong "Rukayat"
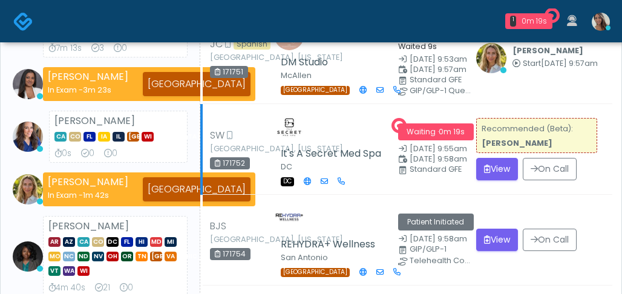
click at [348, 148] on h5 "It's A Secret Med Spa" at bounding box center [331, 153] width 100 height 11
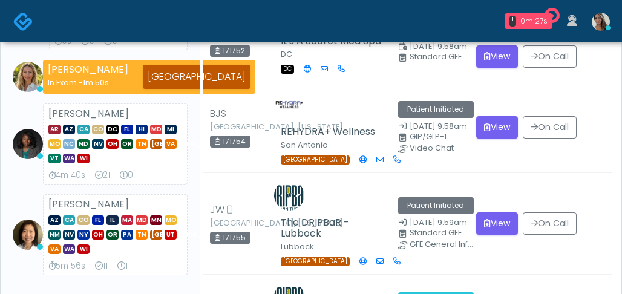
scroll to position [0, 0]
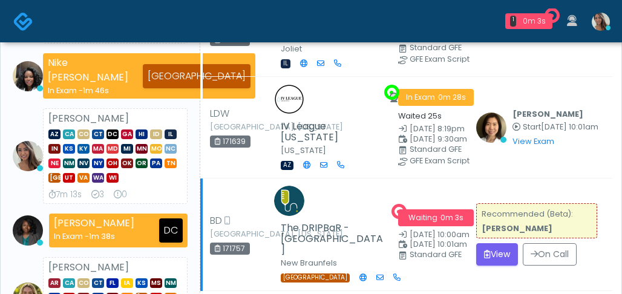
scroll to position [292, 0]
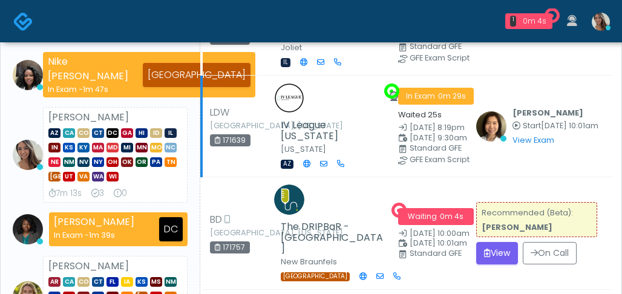
click at [502, 151] on td "Shu Dong Start Sep 20, 10:01am View Exam | Unreview" at bounding box center [540, 127] width 143 height 102
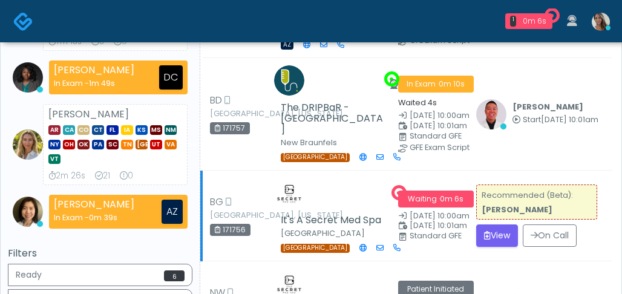
scroll to position [416, 0]
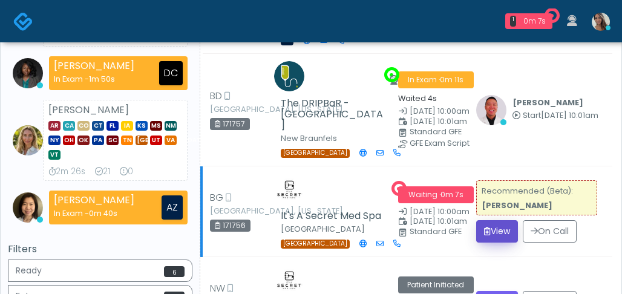
click at [494, 220] on button "View" at bounding box center [497, 231] width 42 height 22
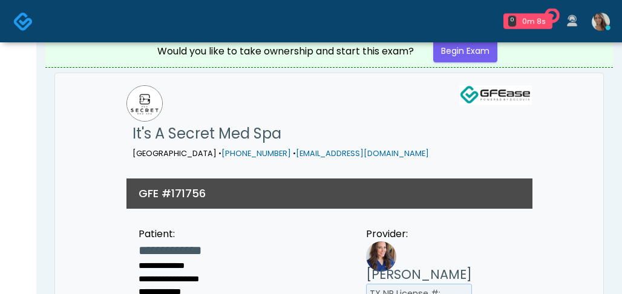
scroll to position [11, 0]
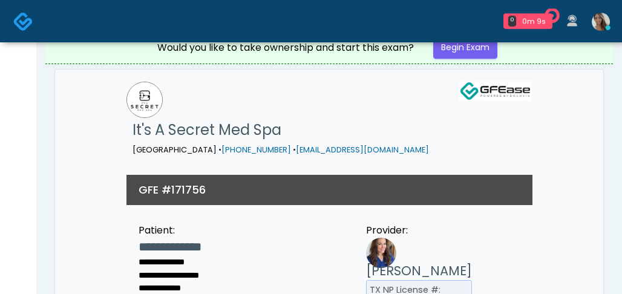
click at [14, 21] on img at bounding box center [23, 21] width 20 height 20
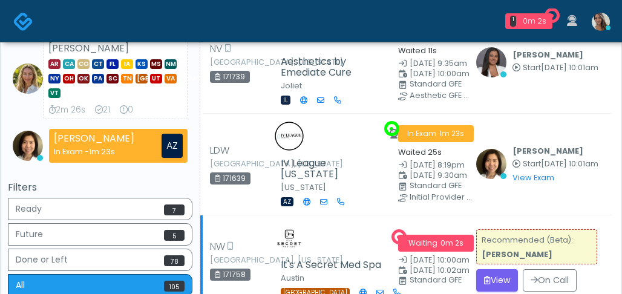
scroll to position [465, 0]
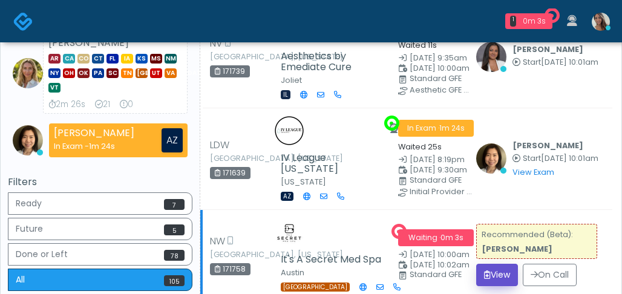
click at [504, 264] on button "View" at bounding box center [497, 275] width 42 height 22
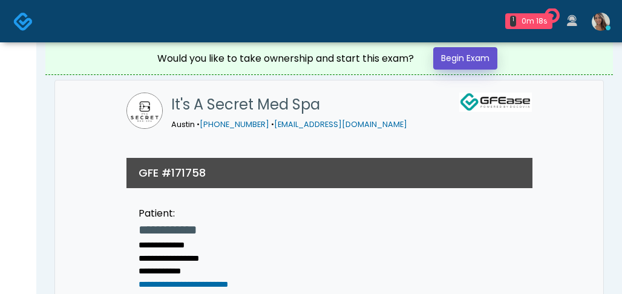
click at [463, 62] on link "Begin Exam" at bounding box center [465, 58] width 64 height 22
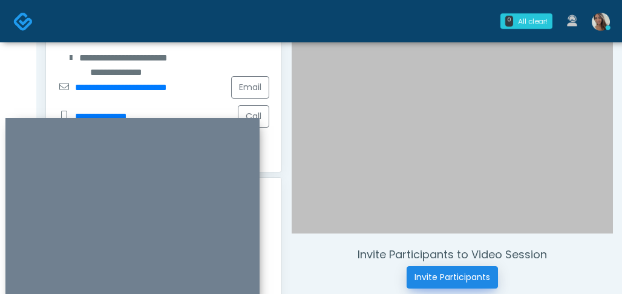
scroll to position [269, 0]
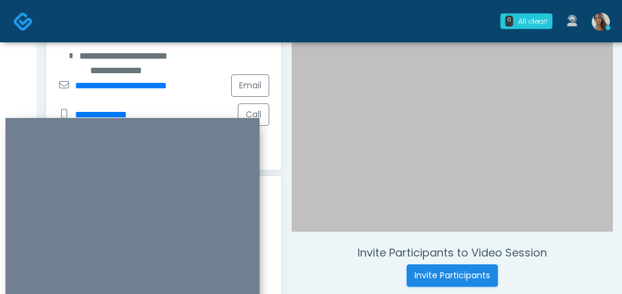
click at [382, 129] on div at bounding box center [452, 30] width 321 height 404
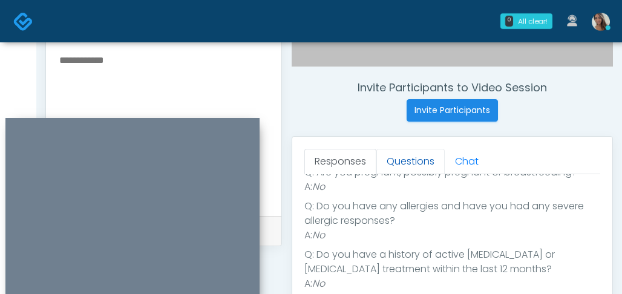
scroll to position [152, 0]
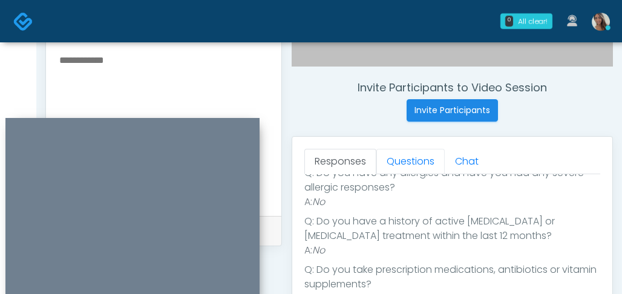
drag, startPoint x: 408, startPoint y: 165, endPoint x: 359, endPoint y: 137, distance: 55.8
click at [408, 165] on link "Questions" at bounding box center [410, 161] width 68 height 25
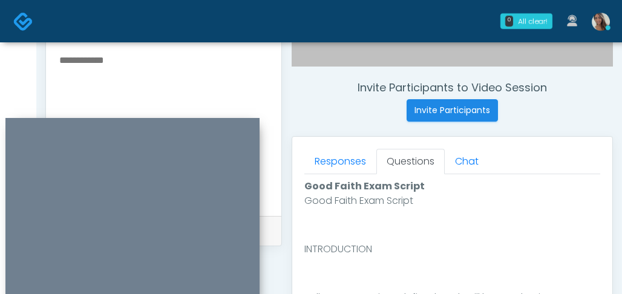
click at [336, 120] on div "Invite Participants to Video Session Invite Participants" at bounding box center [452, 101] width 321 height 41
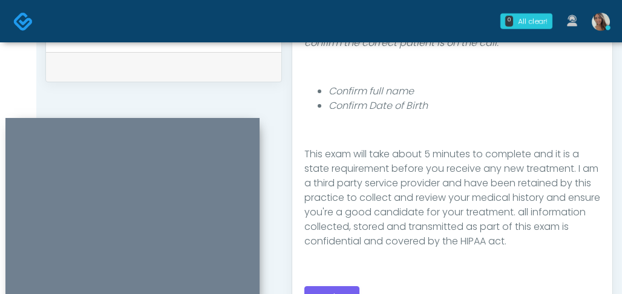
scroll to position [198, 0]
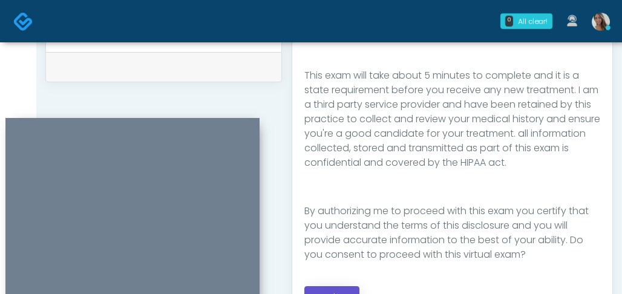
click at [344, 290] on button "Continue" at bounding box center [331, 297] width 55 height 22
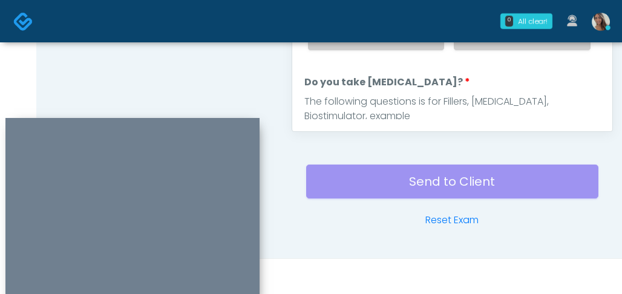
scroll to position [444, 0]
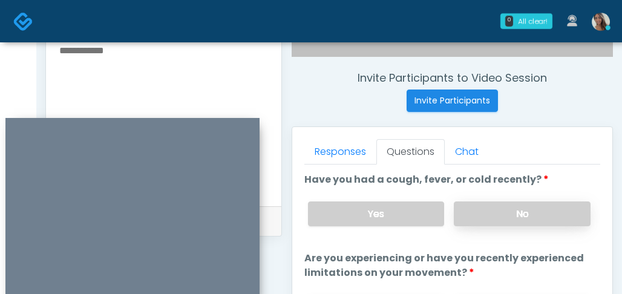
click at [512, 216] on label "No" at bounding box center [522, 213] width 137 height 25
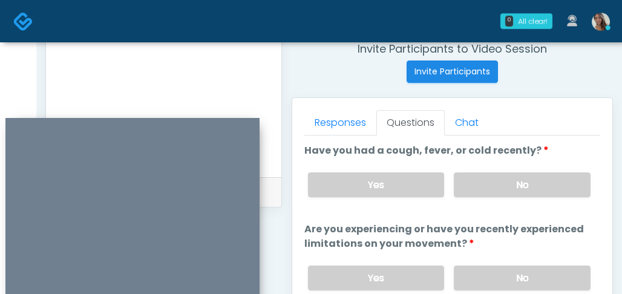
click at [505, 266] on label "No" at bounding box center [522, 278] width 137 height 25
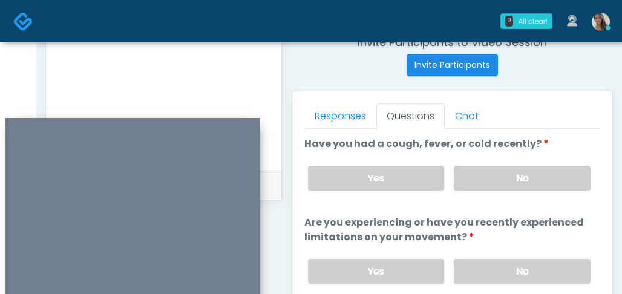
scroll to position [482, 0]
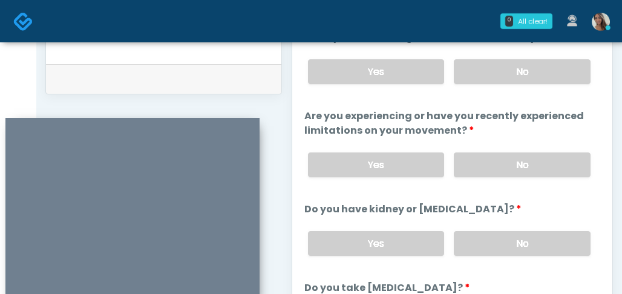
drag, startPoint x: 506, startPoint y: 235, endPoint x: 506, endPoint y: 219, distance: 16.3
click at [505, 237] on label "No" at bounding box center [522, 243] width 137 height 25
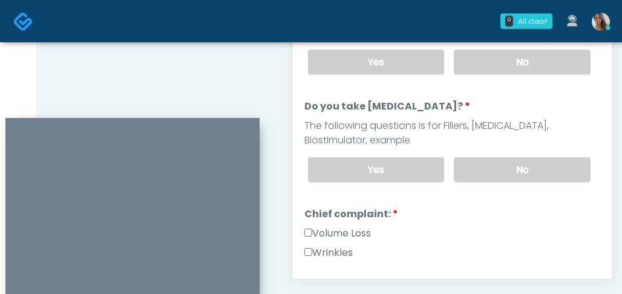
scroll to position [139, 0]
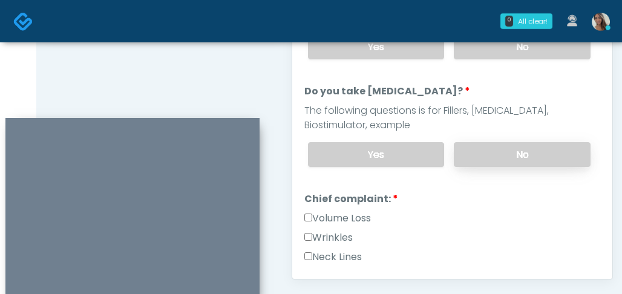
click at [512, 152] on label "No" at bounding box center [522, 154] width 137 height 25
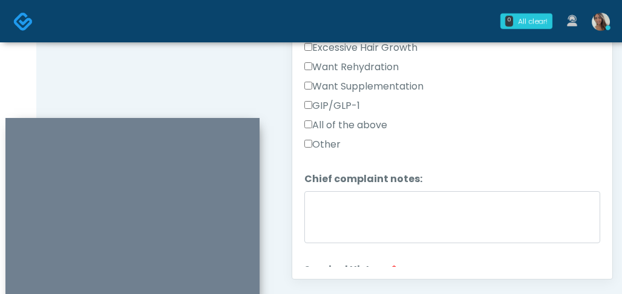
scroll to position [495, 0]
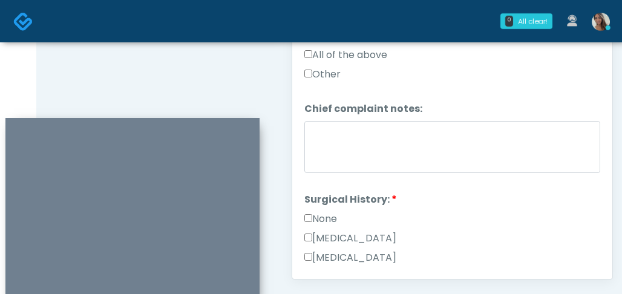
click at [340, 212] on div "None" at bounding box center [452, 221] width 296 height 19
click at [333, 214] on label "None" at bounding box center [320, 219] width 33 height 15
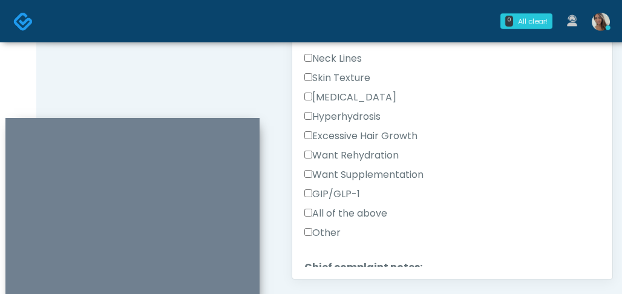
scroll to position [316, 0]
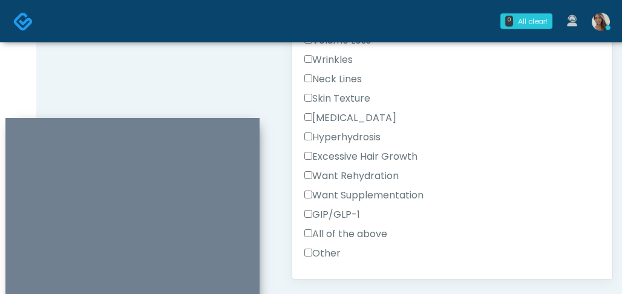
click at [336, 56] on label "Wrinkles" at bounding box center [328, 60] width 48 height 15
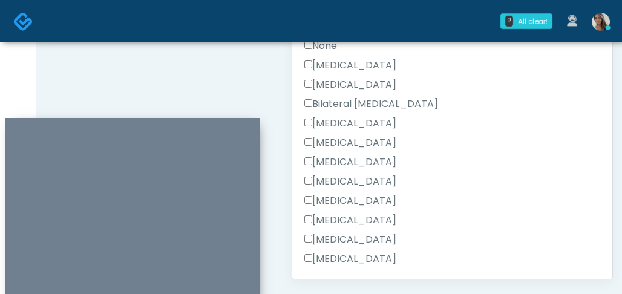
scroll to position [817, 0]
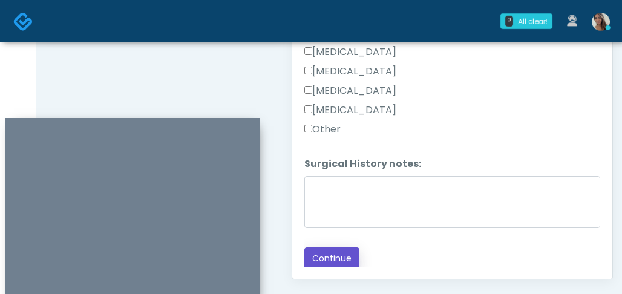
click at [341, 259] on button "Continue" at bounding box center [331, 258] width 55 height 22
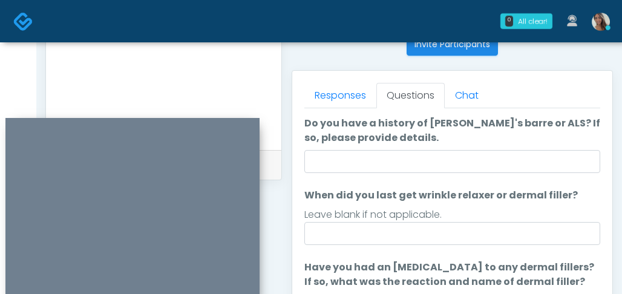
scroll to position [10, 0]
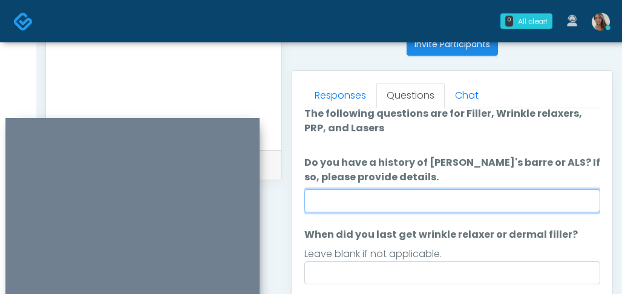
click at [425, 200] on input "Do you have a history of Guillain's barre or ALS? If so, please provide details." at bounding box center [452, 200] width 296 height 23
type input "**"
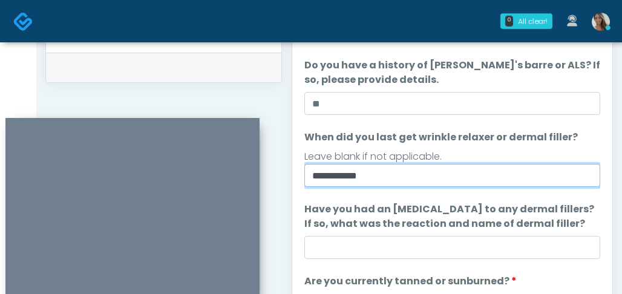
scroll to position [666, 0]
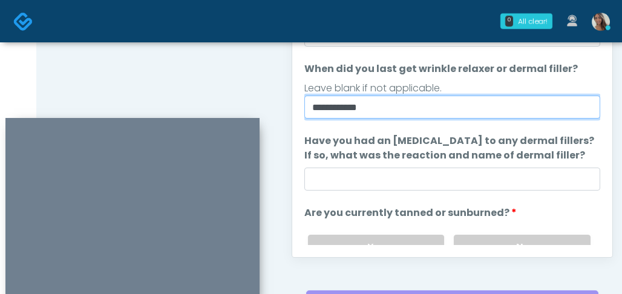
type input "**********"
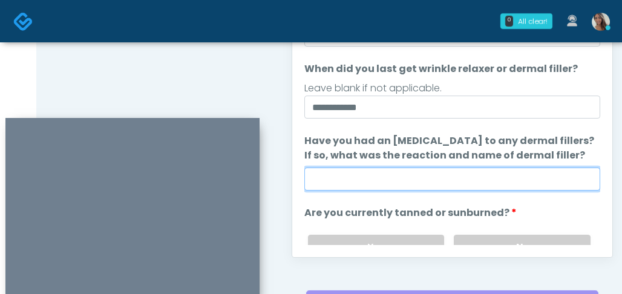
click at [448, 179] on input "Have you had an allergic response to any dermal fillers? If so, what was the re…" at bounding box center [452, 179] width 296 height 23
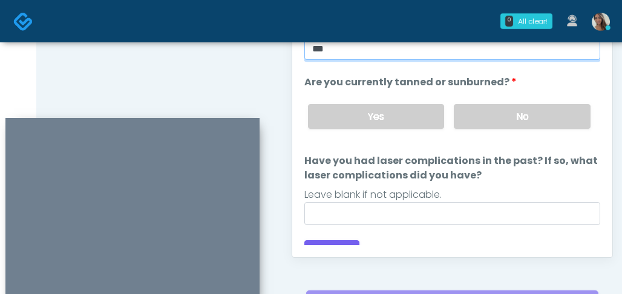
scroll to position [157, 0]
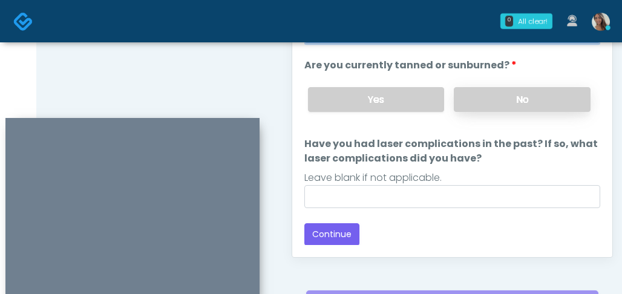
type input "**"
click at [497, 99] on label "No" at bounding box center [522, 99] width 137 height 25
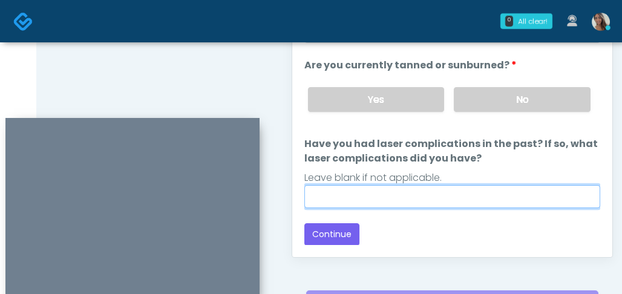
click at [420, 203] on input "Have you had laser complications in the past? If so, what laser complications d…" at bounding box center [452, 196] width 296 height 23
type input "**"
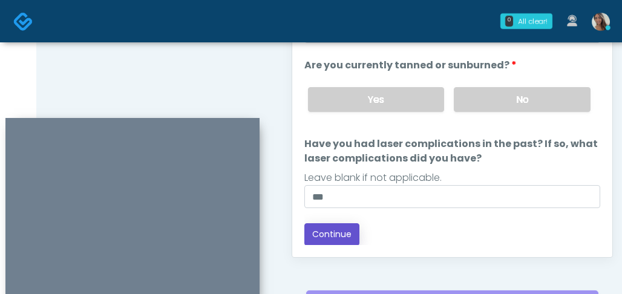
click at [338, 240] on button "Continue" at bounding box center [331, 234] width 55 height 22
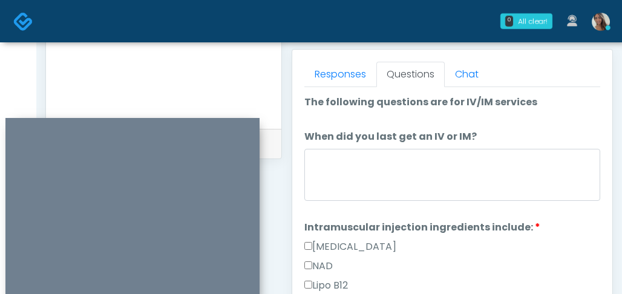
scroll to position [481, 0]
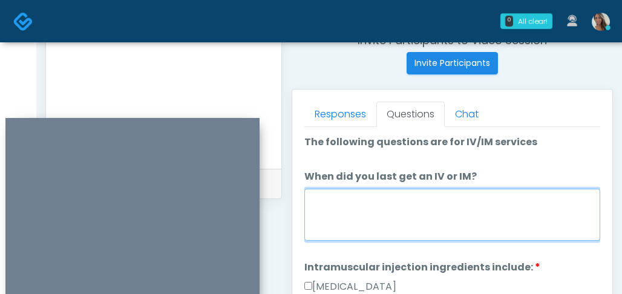
click at [430, 209] on textarea "When did you last get an IV or IM?" at bounding box center [452, 215] width 296 height 52
type textarea "*"
click at [408, 223] on textarea "When did you last get an IV or IM?" at bounding box center [452, 215] width 296 height 52
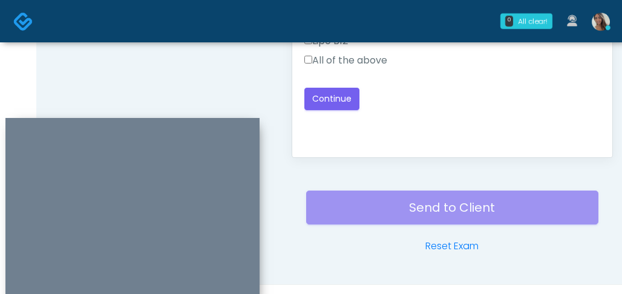
scroll to position [763, 0]
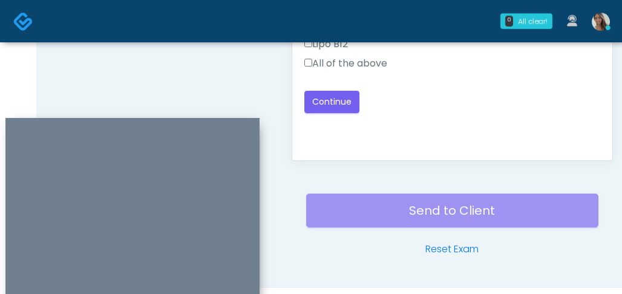
type textarea "**********"
click at [358, 60] on label "All of the above" at bounding box center [345, 63] width 83 height 15
click at [348, 108] on button "Continue" at bounding box center [331, 102] width 55 height 22
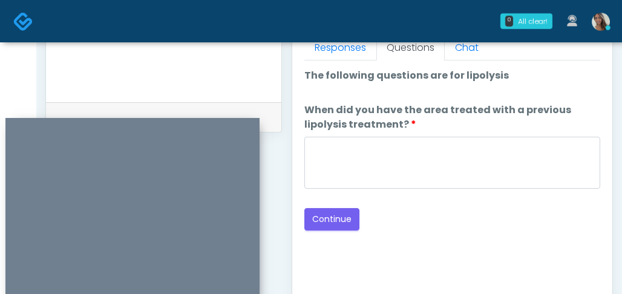
scroll to position [461, 0]
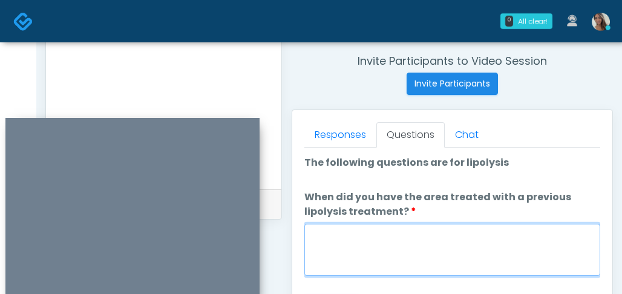
click at [387, 238] on textarea "When did you have the area treated with a previous lipolysis treatment?" at bounding box center [452, 250] width 296 height 52
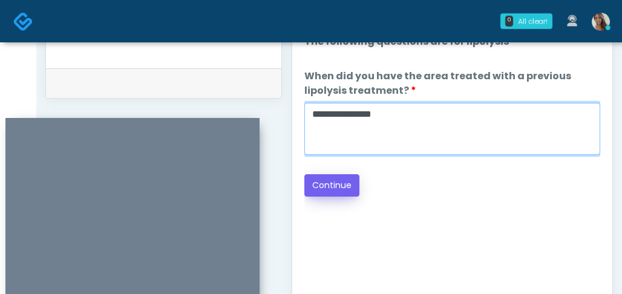
type textarea "**********"
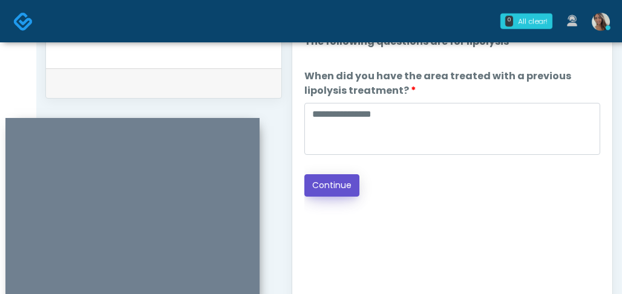
click at [335, 177] on button "Continue" at bounding box center [331, 185] width 55 height 22
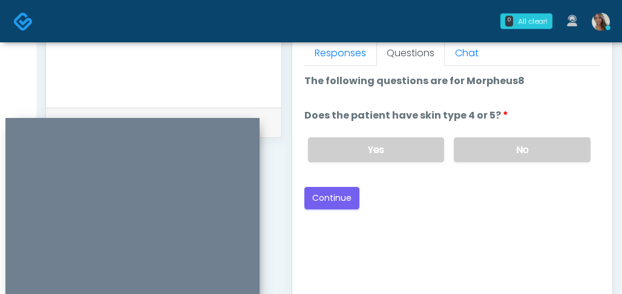
scroll to position [537, 0]
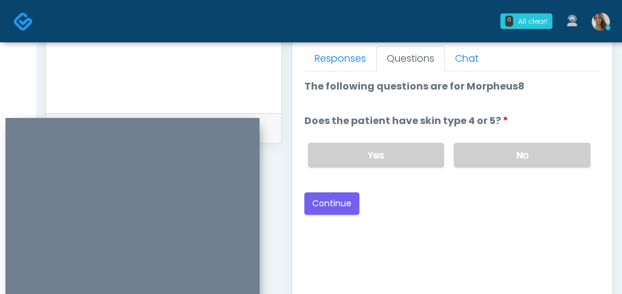
drag, startPoint x: 501, startPoint y: 162, endPoint x: 471, endPoint y: 174, distance: 32.6
click at [501, 162] on label "No" at bounding box center [522, 155] width 137 height 25
click at [333, 210] on button "Continue" at bounding box center [331, 203] width 55 height 22
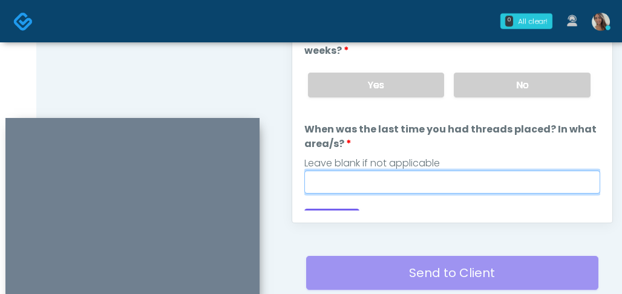
click at [495, 176] on input "When was the last time you had threads placed? In what area/s?" at bounding box center [452, 182] width 296 height 23
paste input "**********"
type input "**********"
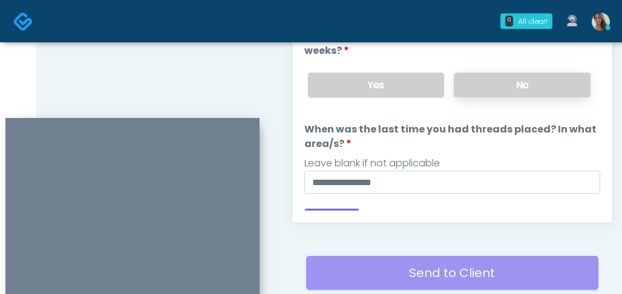
click at [521, 76] on label "No" at bounding box center [522, 85] width 137 height 25
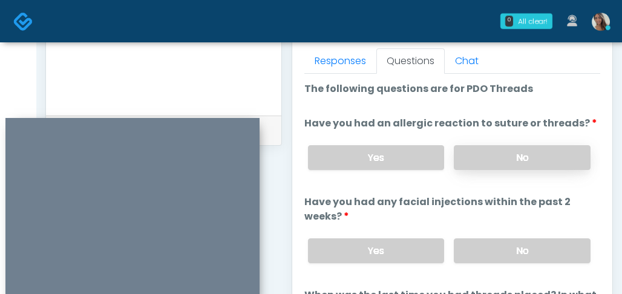
click at [494, 154] on label "No" at bounding box center [522, 157] width 137 height 25
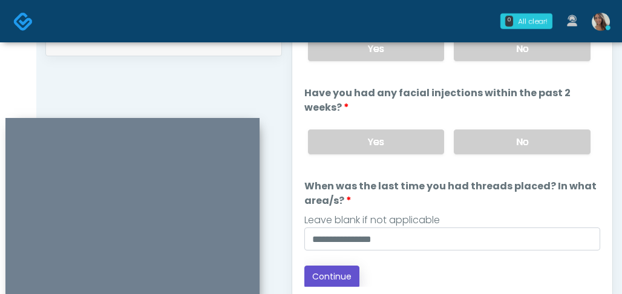
scroll to position [627, 0]
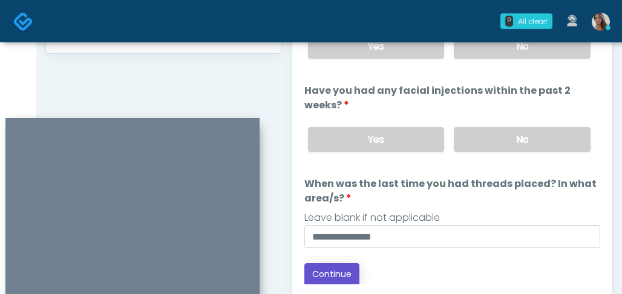
click at [333, 273] on button "Continue" at bounding box center [331, 274] width 55 height 22
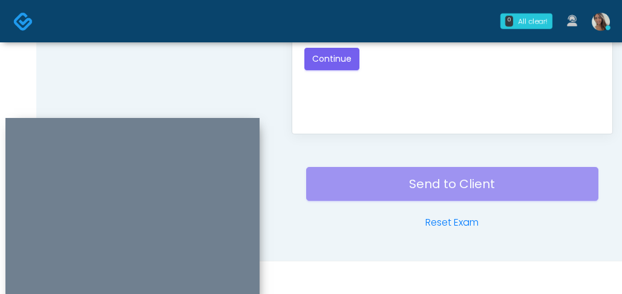
scroll to position [635, 0]
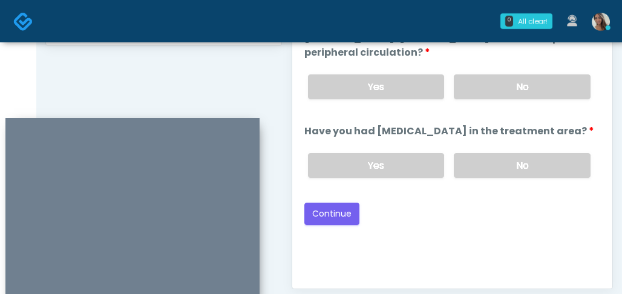
click at [502, 166] on label "No" at bounding box center [522, 165] width 137 height 25
click at [509, 93] on label "No" at bounding box center [522, 86] width 137 height 25
click at [327, 211] on button "Continue" at bounding box center [331, 214] width 55 height 22
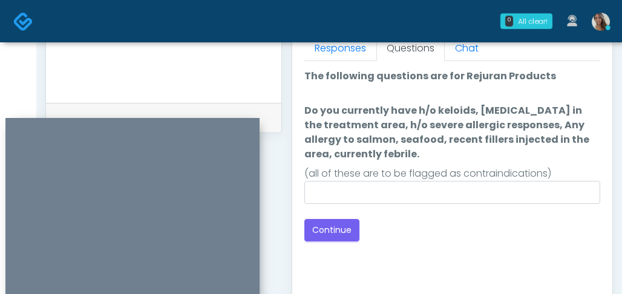
scroll to position [586, 0]
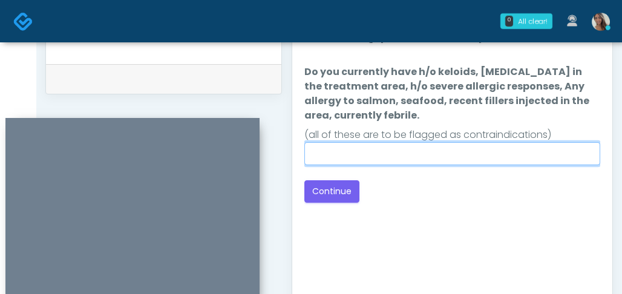
click at [448, 155] on input "Do you currently have h/o keloids, skin infection in the treatment area, h/o se…" at bounding box center [452, 153] width 296 height 23
type input "**"
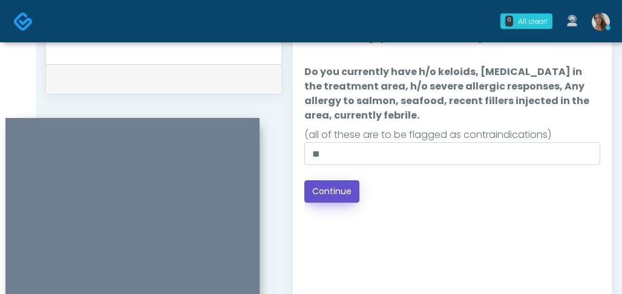
click at [328, 191] on button "Continue" at bounding box center [331, 191] width 55 height 22
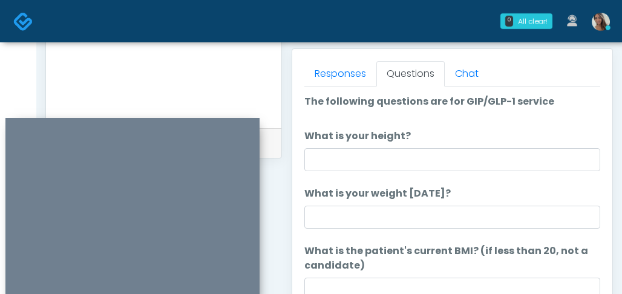
scroll to position [331, 0]
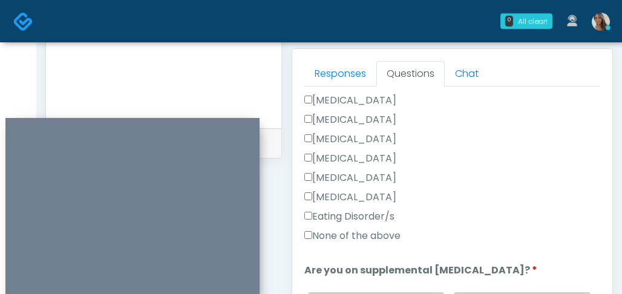
click at [362, 240] on label "None of the above" at bounding box center [352, 236] width 96 height 15
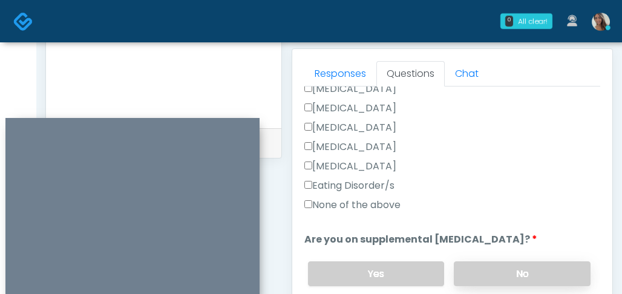
click at [494, 267] on label "No" at bounding box center [522, 273] width 137 height 25
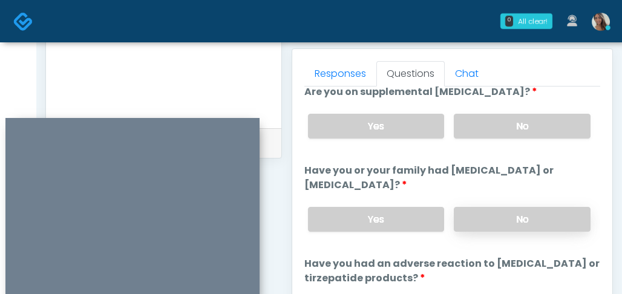
click at [492, 223] on label "No" at bounding box center [522, 219] width 137 height 25
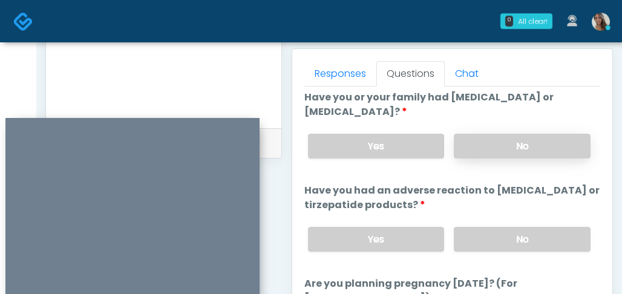
scroll to position [664, 0]
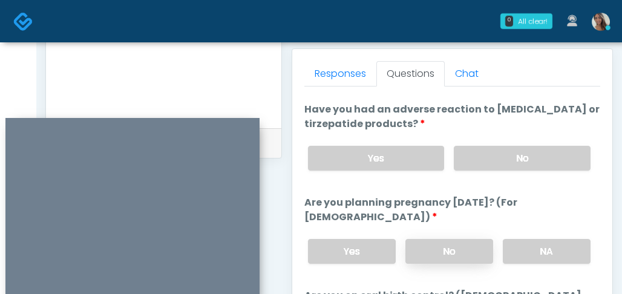
drag, startPoint x: 492, startPoint y: 161, endPoint x: 464, endPoint y: 250, distance: 93.7
click at [492, 162] on label "No" at bounding box center [522, 158] width 137 height 25
click at [461, 253] on label "No" at bounding box center [449, 251] width 88 height 25
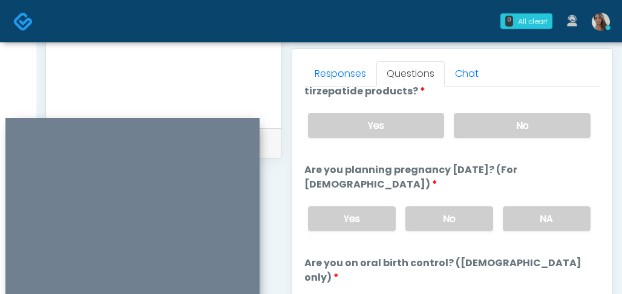
scroll to position [754, 0]
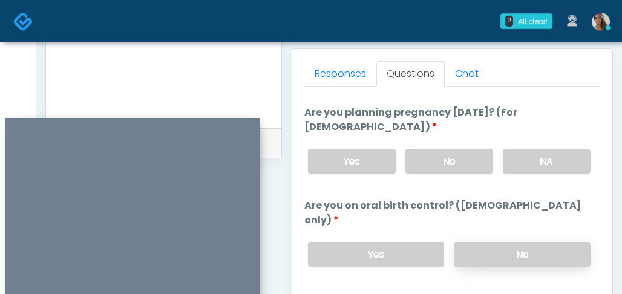
click at [478, 242] on label "No" at bounding box center [522, 254] width 137 height 25
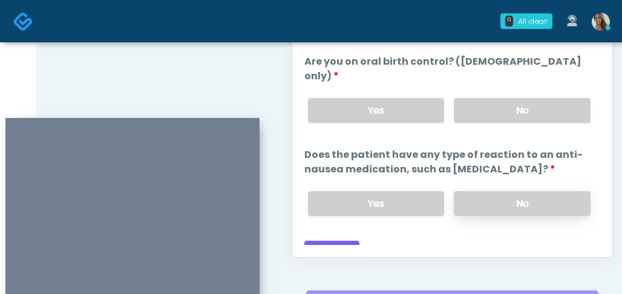
click at [492, 195] on label "No" at bounding box center [522, 203] width 137 height 25
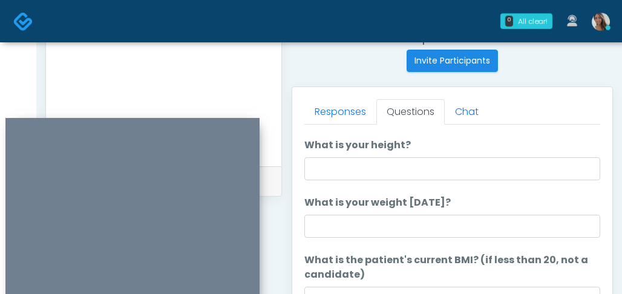
scroll to position [491, 0]
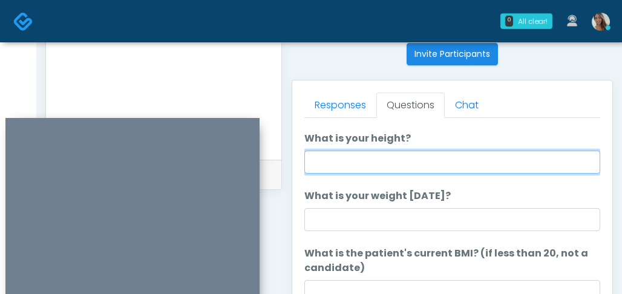
click at [342, 167] on input "What is your height?" at bounding box center [452, 162] width 296 height 23
type input "*****"
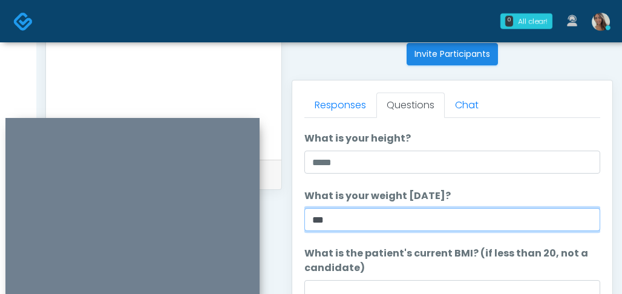
type input "***"
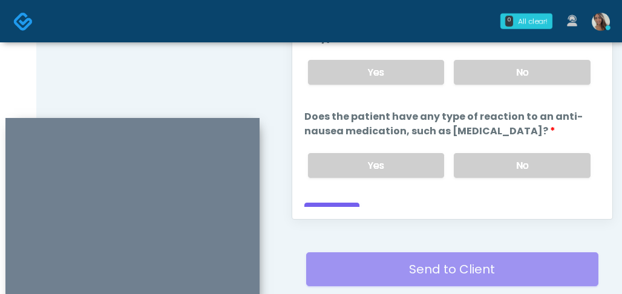
scroll to position [792, 0]
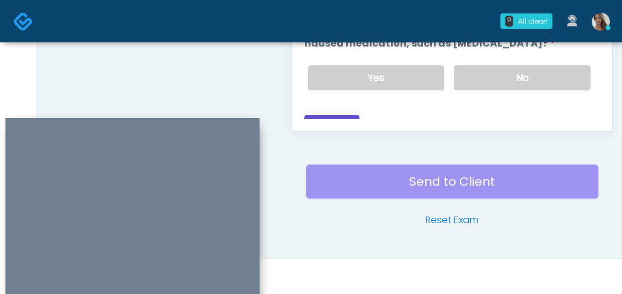
click at [338, 115] on button "Continue" at bounding box center [331, 126] width 55 height 22
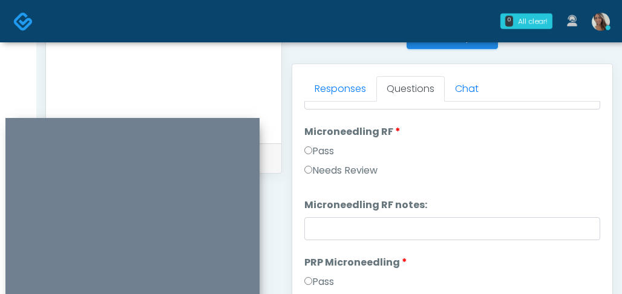
scroll to position [0, 0]
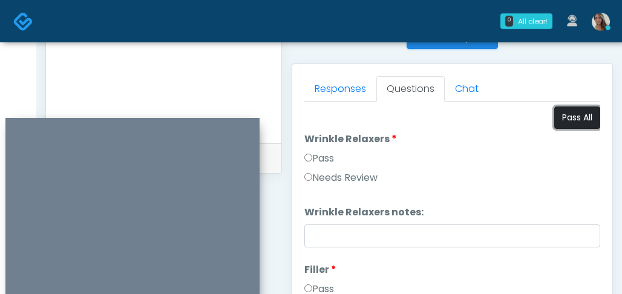
click at [589, 125] on button "Pass All" at bounding box center [577, 117] width 46 height 22
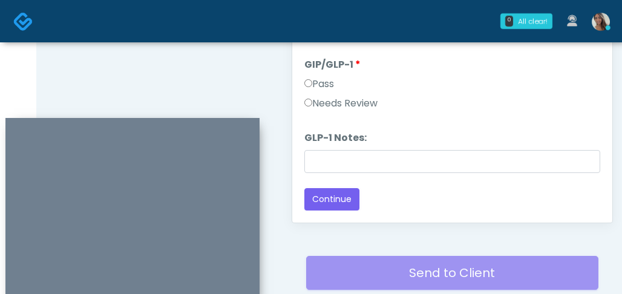
scroll to position [792, 0]
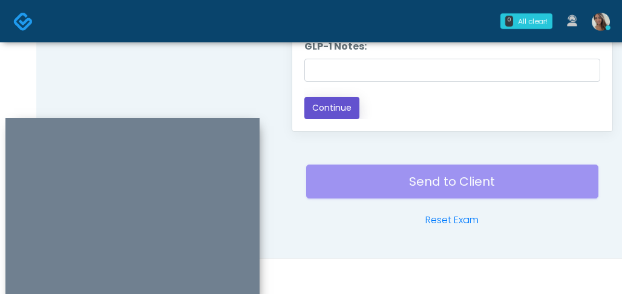
click at [348, 107] on button "Continue" at bounding box center [331, 108] width 55 height 22
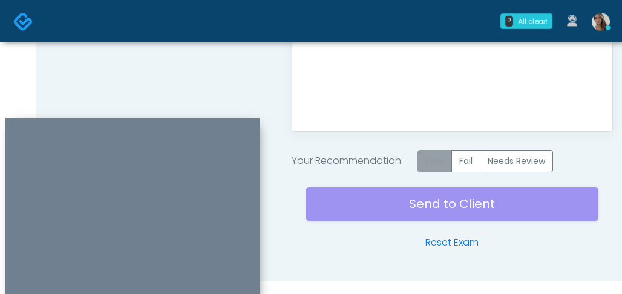
click at [448, 161] on label "Pass" at bounding box center [434, 161] width 34 height 22
click at [433, 204] on div "Send to Client Reset Exam" at bounding box center [452, 210] width 292 height 77
click at [419, 202] on div "Send to Client Reset Exam" at bounding box center [452, 210] width 292 height 77
click at [21, 20] on img at bounding box center [23, 21] width 20 height 20
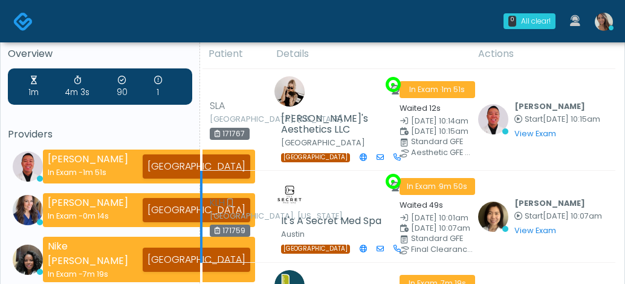
scroll to position [228, 0]
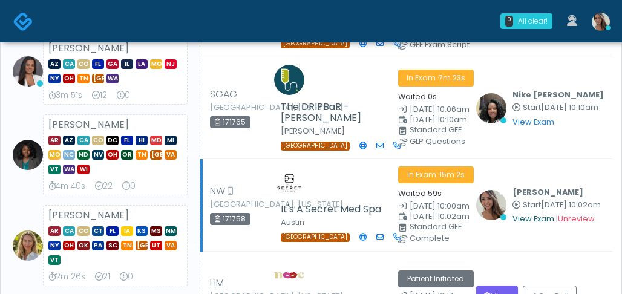
click at [529, 214] on link "View Exam" at bounding box center [533, 219] width 42 height 10
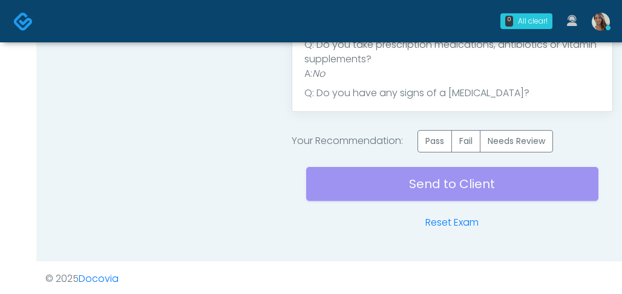
scroll to position [814, 0]
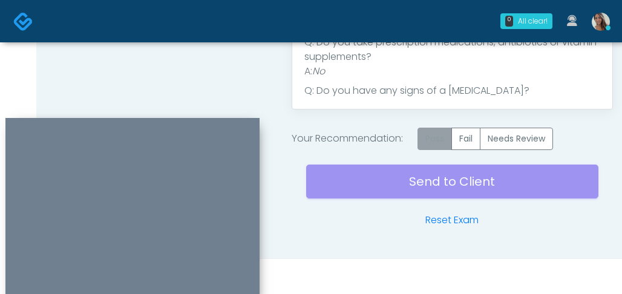
click at [441, 145] on label "Pass" at bounding box center [434, 139] width 34 height 22
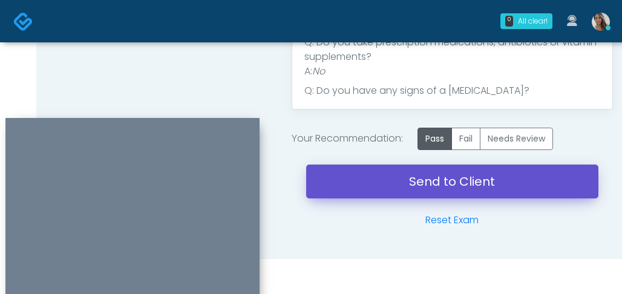
click at [428, 178] on link "Send to Client" at bounding box center [452, 182] width 292 height 34
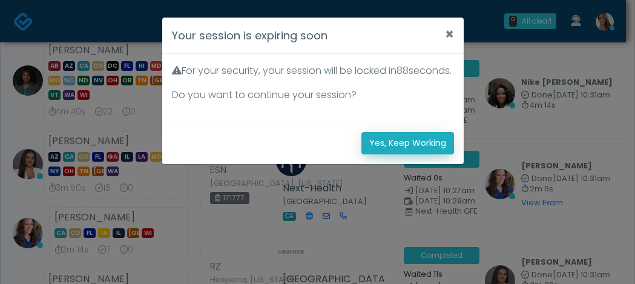
click at [406, 154] on button "Yes, Keep Working" at bounding box center [407, 143] width 93 height 22
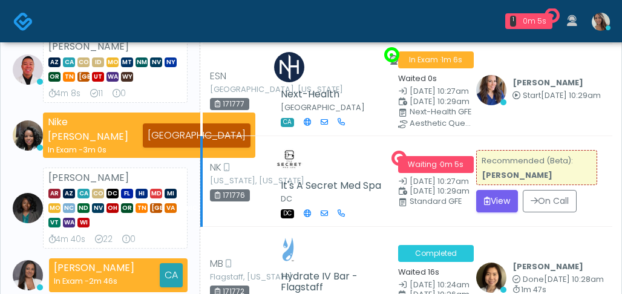
scroll to position [281, 0]
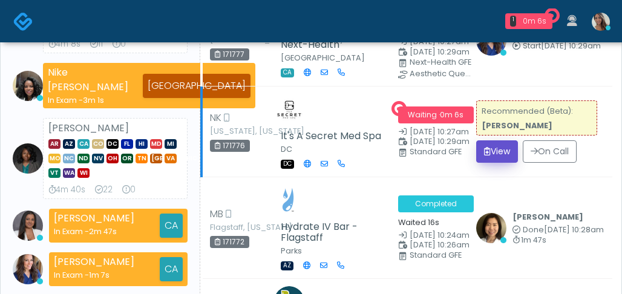
click at [506, 140] on button "View" at bounding box center [497, 151] width 42 height 22
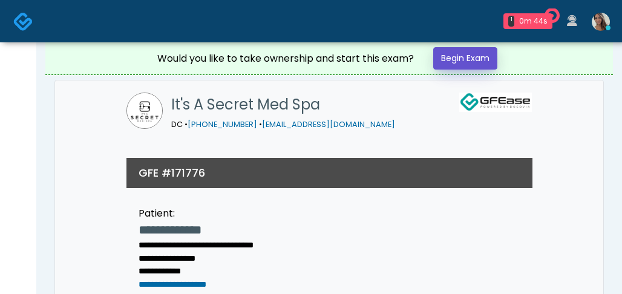
click at [470, 62] on link "Begin Exam" at bounding box center [465, 58] width 64 height 22
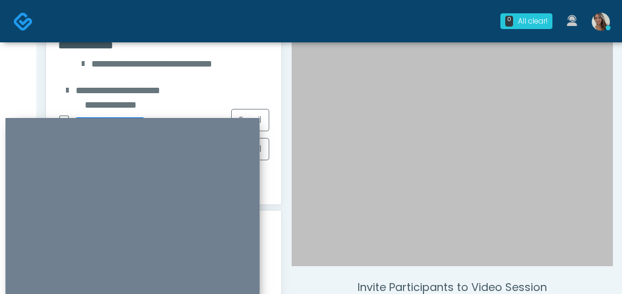
scroll to position [233, 0]
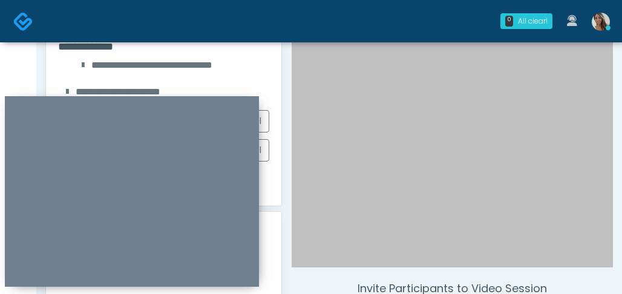
drag, startPoint x: 209, startPoint y: 128, endPoint x: 209, endPoint y: 106, distance: 21.8
click at [209, 106] on div at bounding box center [132, 191] width 254 height 191
click at [432, 98] on div at bounding box center [452, 65] width 321 height 404
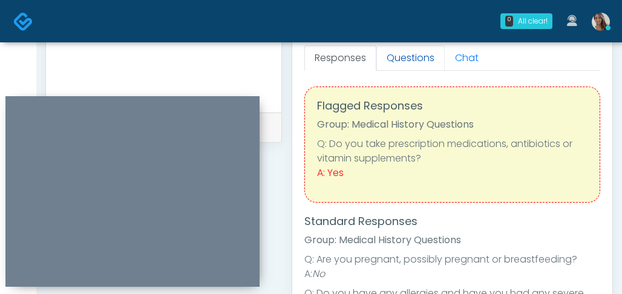
scroll to position [0, 0]
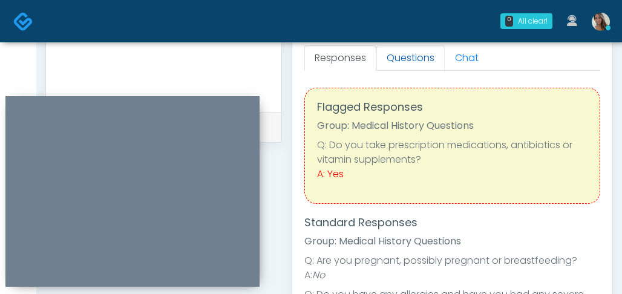
click at [406, 64] on link "Questions" at bounding box center [410, 57] width 68 height 25
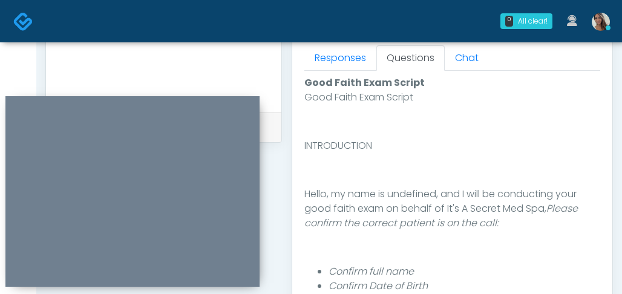
click at [260, 57] on textarea at bounding box center [163, 23] width 211 height 148
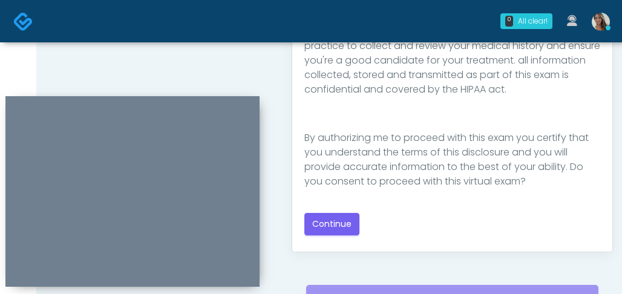
scroll to position [792, 0]
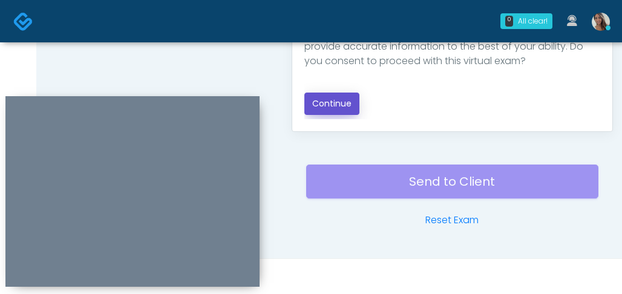
click at [344, 106] on button "Continue" at bounding box center [331, 104] width 55 height 22
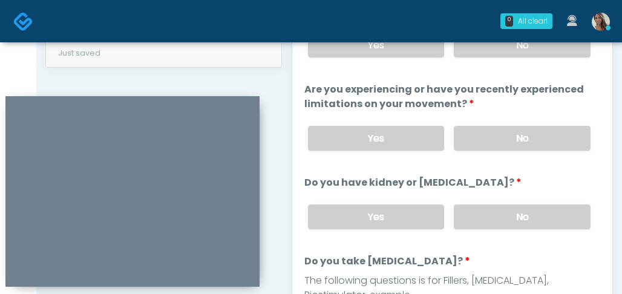
scroll to position [466, 0]
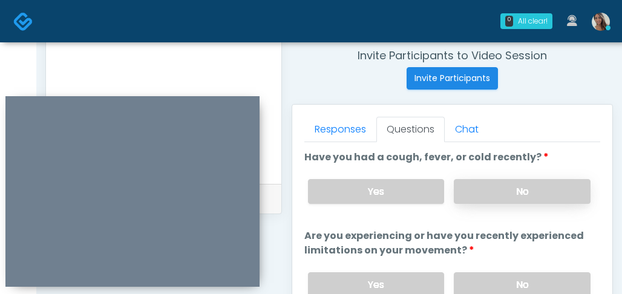
click at [522, 182] on label "No" at bounding box center [522, 191] width 137 height 25
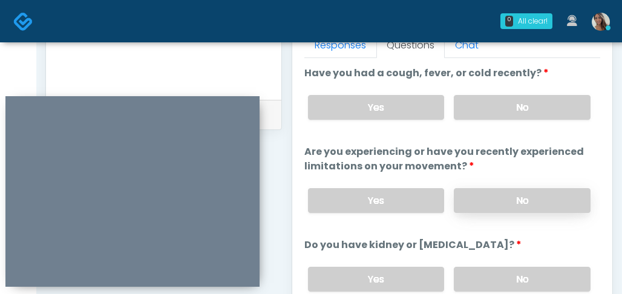
scroll to position [568, 0]
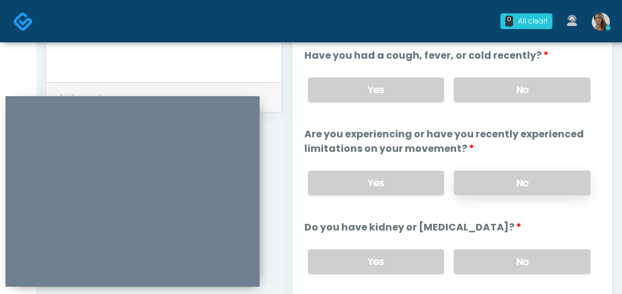
click at [527, 187] on label "No" at bounding box center [522, 183] width 137 height 25
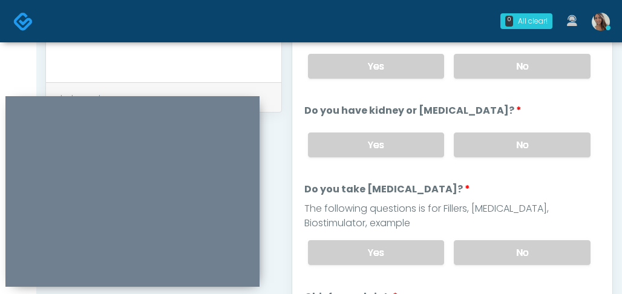
scroll to position [120, 0]
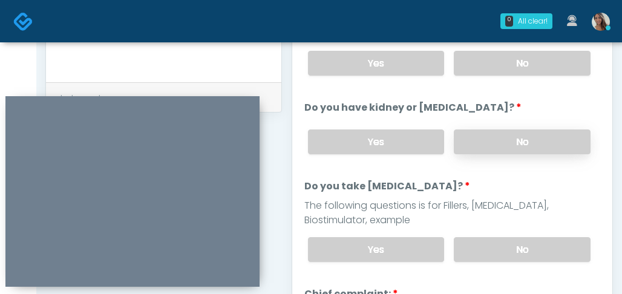
click at [539, 146] on label "No" at bounding box center [522, 141] width 137 height 25
click at [515, 250] on label "No" at bounding box center [522, 249] width 137 height 25
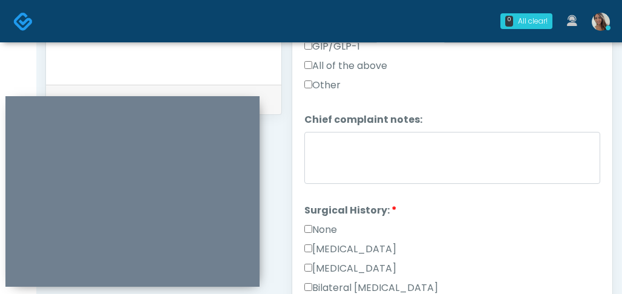
scroll to position [817, 0]
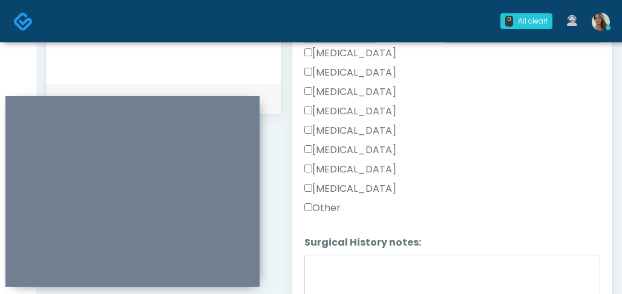
click at [336, 212] on label "Other" at bounding box center [322, 208] width 36 height 15
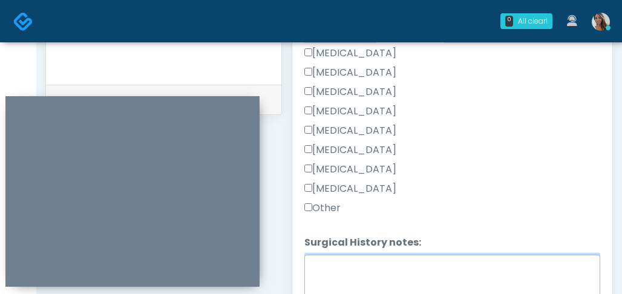
click at [345, 257] on textarea "Surgical History notes:" at bounding box center [452, 281] width 296 height 52
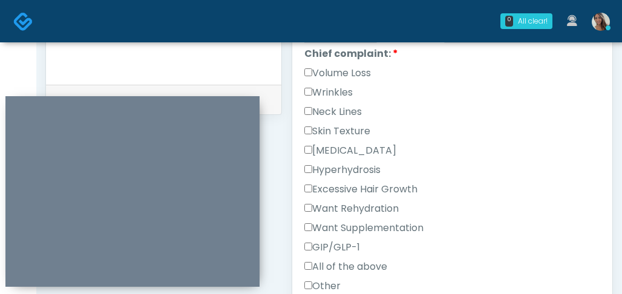
scroll to position [357, 0]
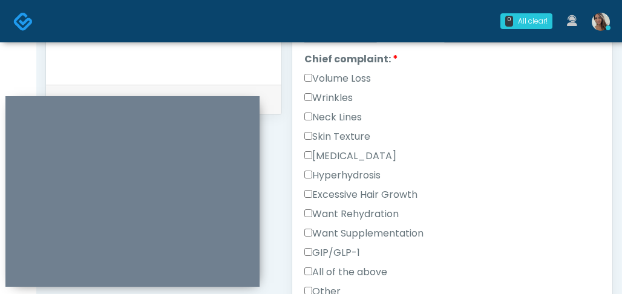
type textarea "**********"
click at [353, 129] on label "Skin Texture" at bounding box center [337, 136] width 66 height 15
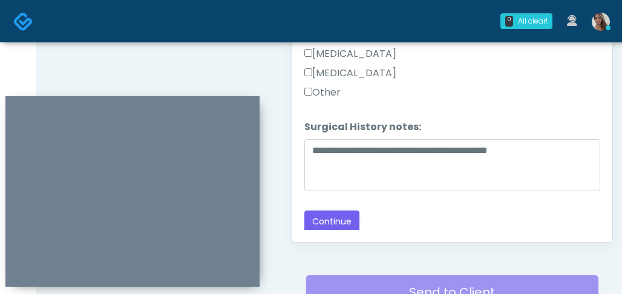
scroll to position [713, 0]
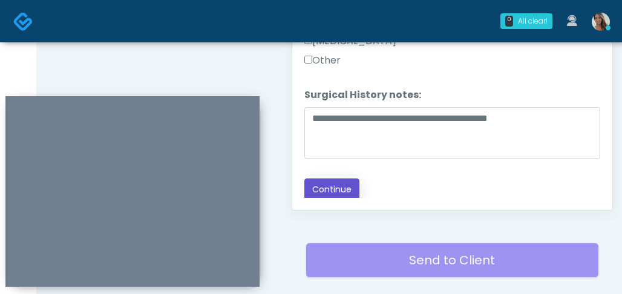
click at [352, 193] on button "Continue" at bounding box center [331, 189] width 55 height 22
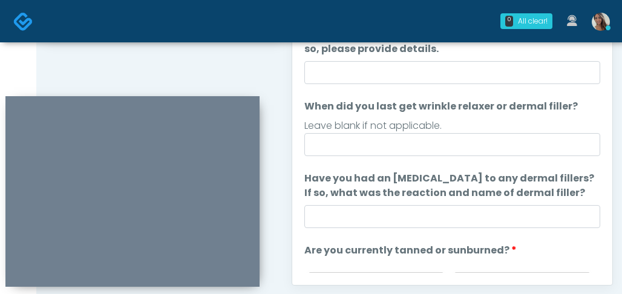
scroll to position [635, 0]
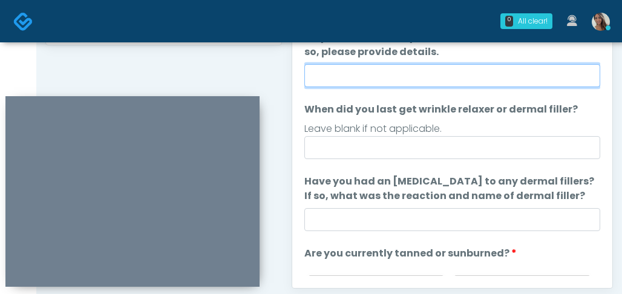
click at [399, 85] on input "Do you have a history of Guillain's barre or ALS? If so, please provide details." at bounding box center [452, 75] width 296 height 23
type input "**"
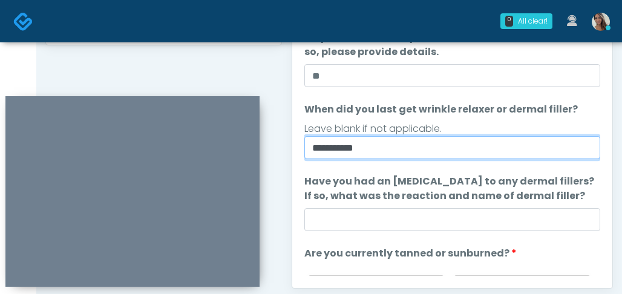
click at [310, 145] on input "**********" at bounding box center [452, 147] width 296 height 23
type input "**********"
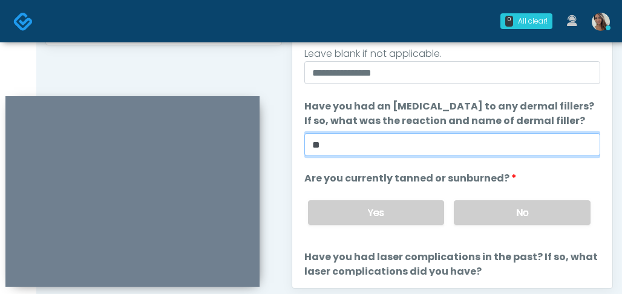
type input "**"
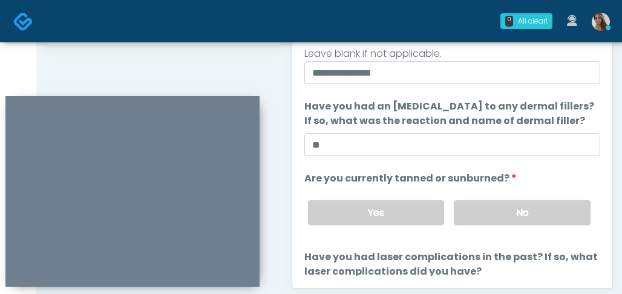
click at [515, 192] on div "Yes No" at bounding box center [449, 213] width 302 height 44
click at [513, 210] on label "No" at bounding box center [522, 212] width 137 height 25
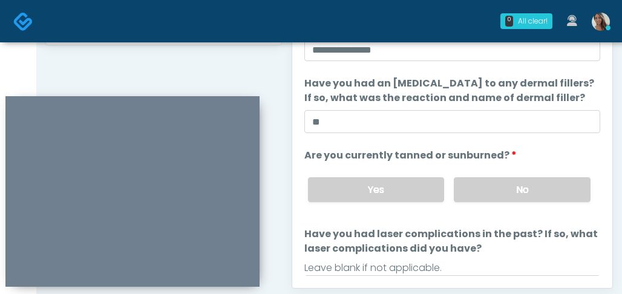
scroll to position [157, 0]
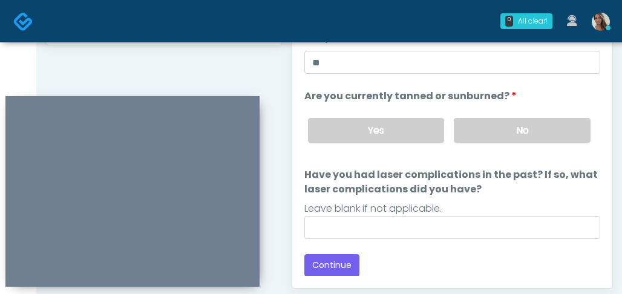
click at [400, 215] on div "Leave blank if not applicable." at bounding box center [452, 208] width 296 height 15
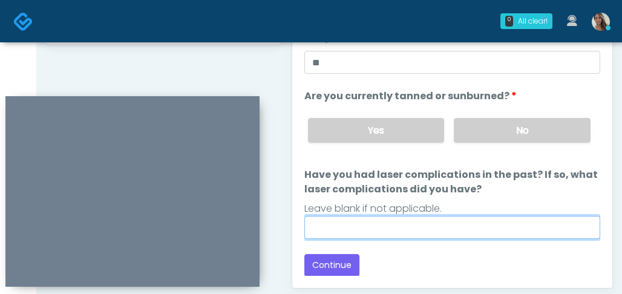
click at [402, 231] on input "Have you had laser complications in the past? If so, what laser complications d…" at bounding box center [452, 227] width 296 height 23
type input "**"
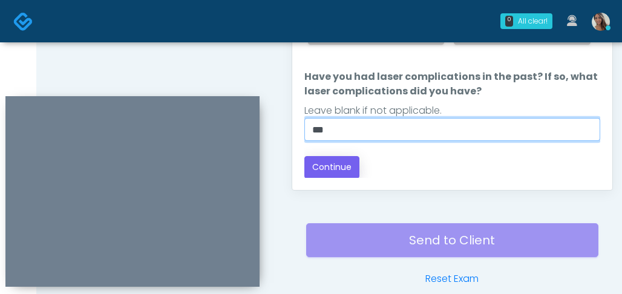
scroll to position [733, 0]
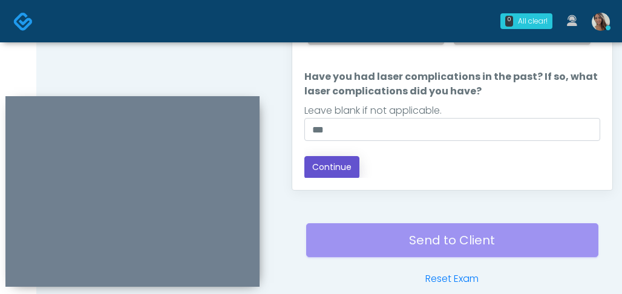
click at [332, 173] on button "Continue" at bounding box center [331, 167] width 55 height 22
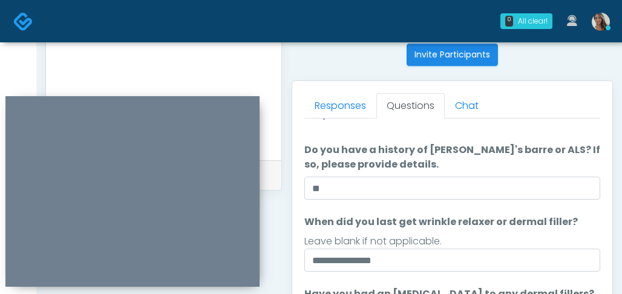
scroll to position [0, 0]
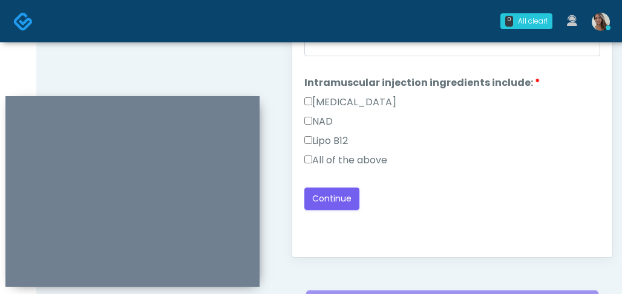
click at [383, 158] on label "All of the above" at bounding box center [345, 160] width 83 height 15
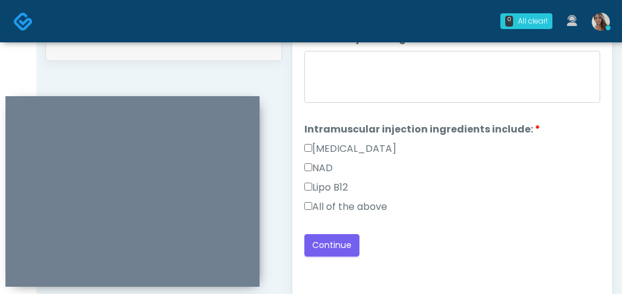
scroll to position [534, 0]
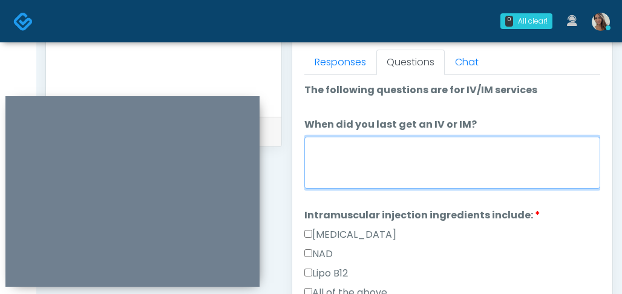
click at [411, 153] on textarea "When did you last get an IV or IM?" at bounding box center [452, 163] width 296 height 52
type textarea "**********"
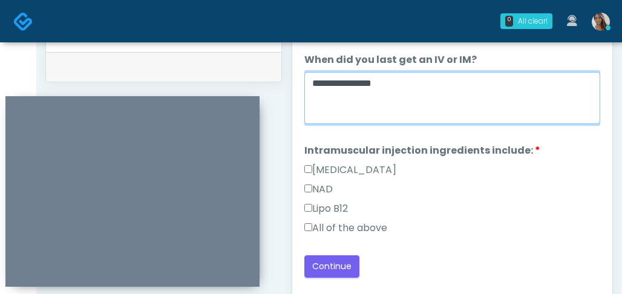
scroll to position [598, 0]
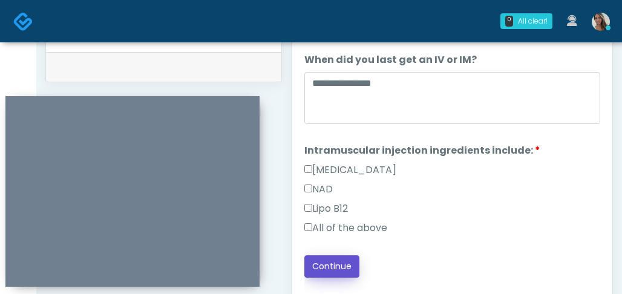
click at [336, 269] on button "Continue" at bounding box center [331, 266] width 55 height 22
click at [513, 232] on div "All of the above" at bounding box center [452, 230] width 296 height 19
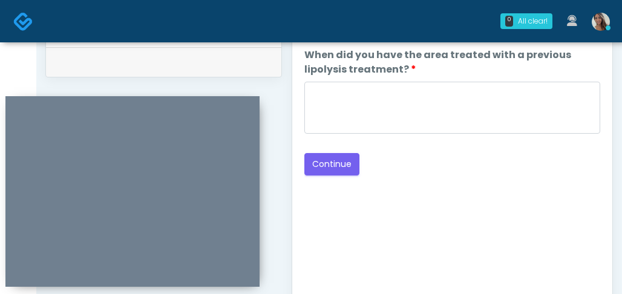
scroll to position [443, 0]
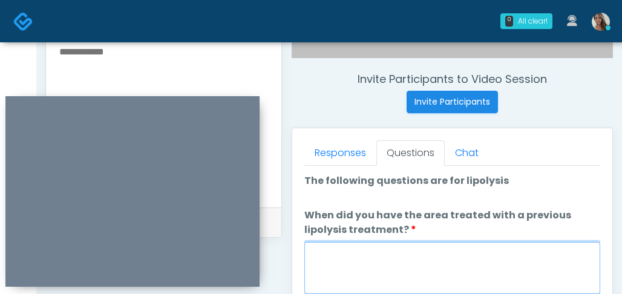
drag, startPoint x: 508, startPoint y: 254, endPoint x: 513, endPoint y: 240, distance: 14.7
click at [512, 253] on textarea "When did you have the area treated with a previous lipolysis treatment?" at bounding box center [452, 268] width 296 height 52
paste textarea "**********"
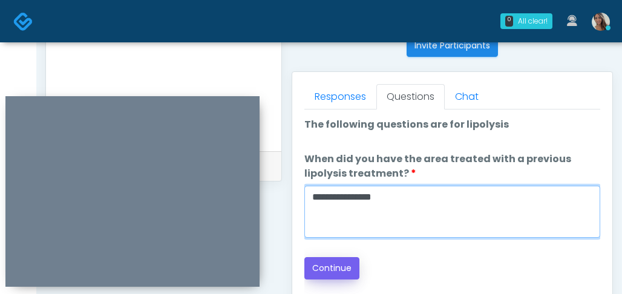
type textarea "**********"
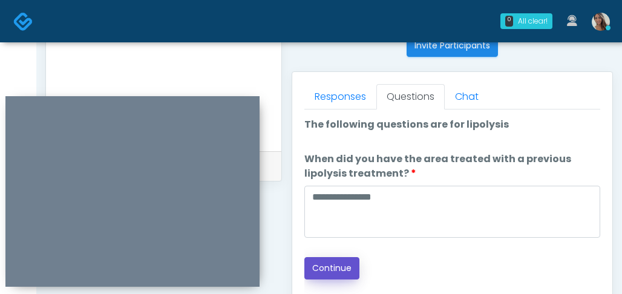
click at [333, 267] on button "Continue" at bounding box center [331, 268] width 55 height 22
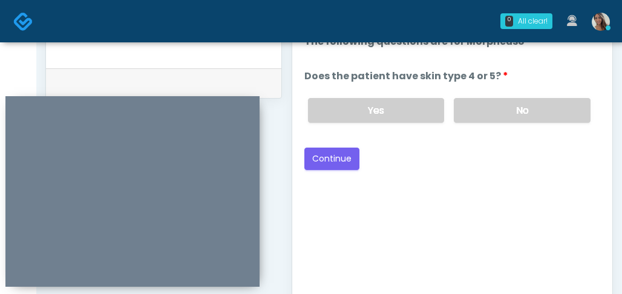
scroll to position [570, 0]
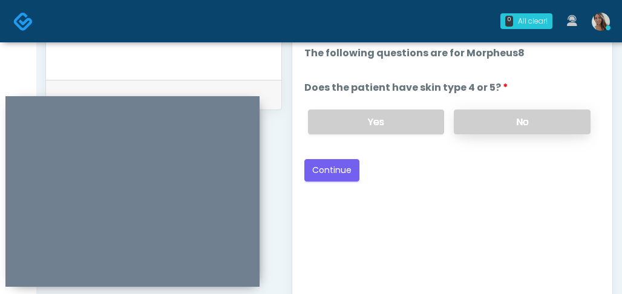
click at [475, 126] on label "No" at bounding box center [522, 121] width 137 height 25
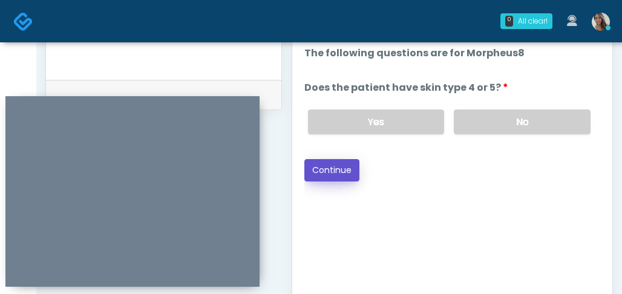
drag, startPoint x: 341, startPoint y: 166, endPoint x: 485, endPoint y: 179, distance: 145.1
click at [341, 166] on button "Continue" at bounding box center [331, 170] width 55 height 22
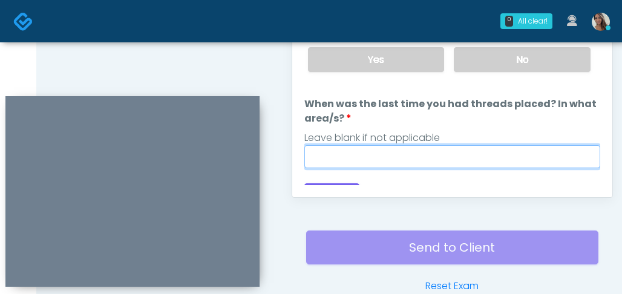
click at [527, 159] on input "When was the last time you had threads placed? In what area/s?" at bounding box center [452, 156] width 296 height 23
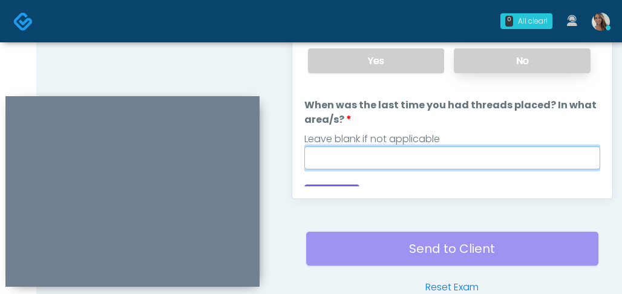
paste input "**********"
type input "**********"
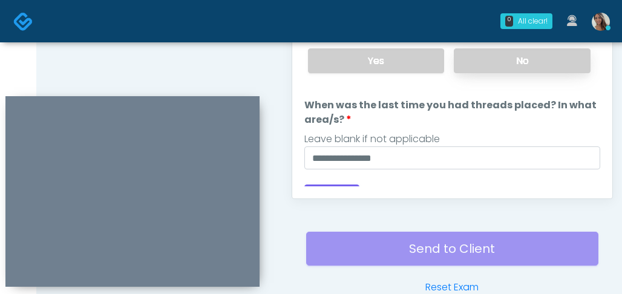
click at [535, 58] on label "No" at bounding box center [522, 60] width 137 height 25
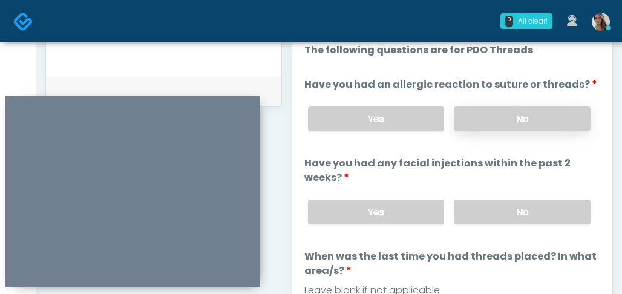
scroll to position [572, 0]
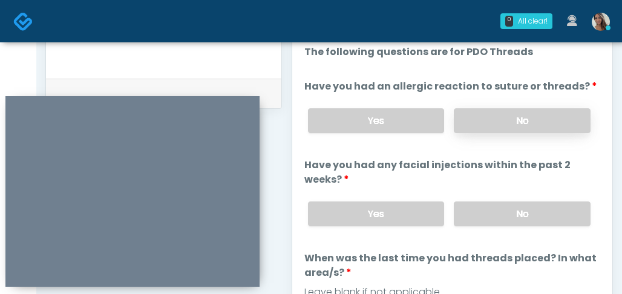
click at [512, 123] on label "No" at bounding box center [522, 120] width 137 height 25
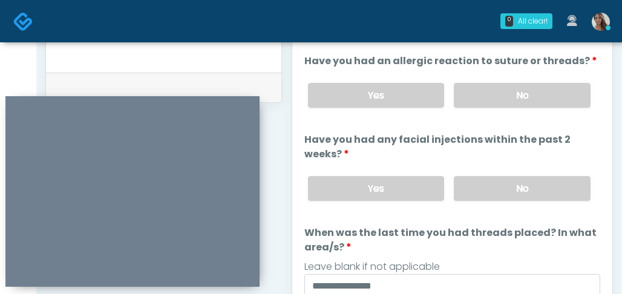
scroll to position [693, 0]
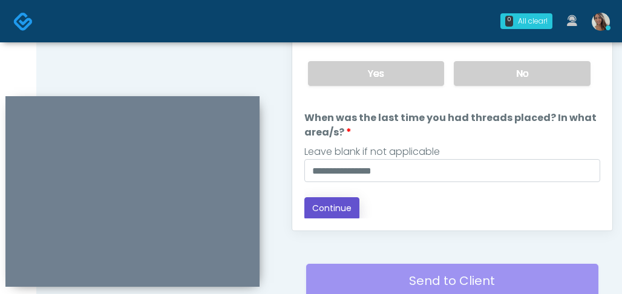
click at [338, 212] on button "Continue" at bounding box center [331, 208] width 55 height 22
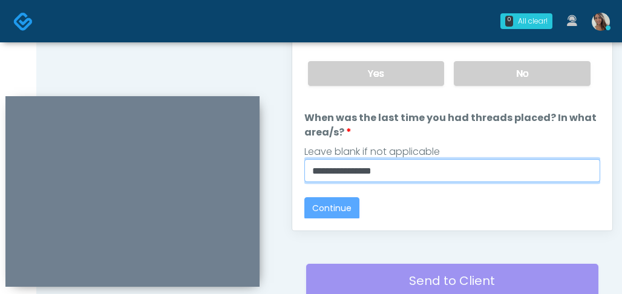
click at [523, 180] on input "**********" at bounding box center [452, 170] width 296 height 23
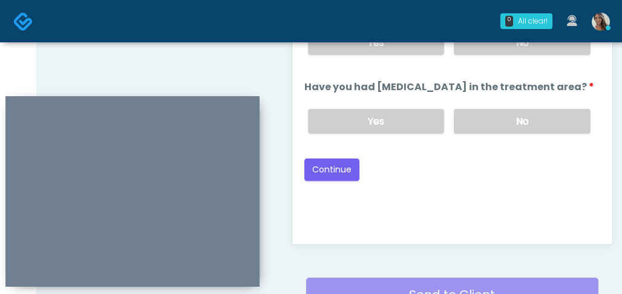
scroll to position [661, 0]
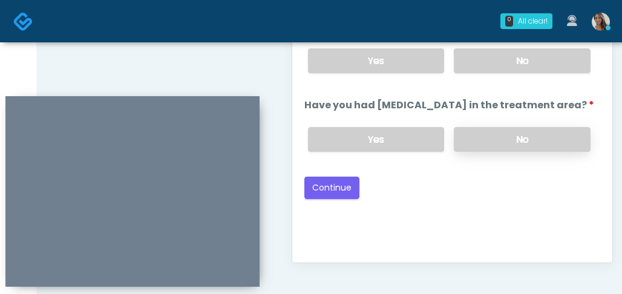
click at [511, 129] on label "No" at bounding box center [522, 139] width 137 height 25
click at [510, 64] on label "No" at bounding box center [522, 60] width 137 height 25
click at [336, 188] on button "Continue" at bounding box center [331, 188] width 55 height 22
click at [481, 199] on div "Good Faith Exam Script Good Faith Exam Script INTRODUCTION Hello, my name is un…" at bounding box center [452, 99] width 296 height 302
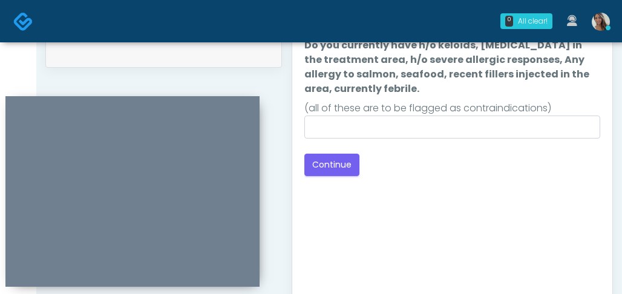
scroll to position [595, 0]
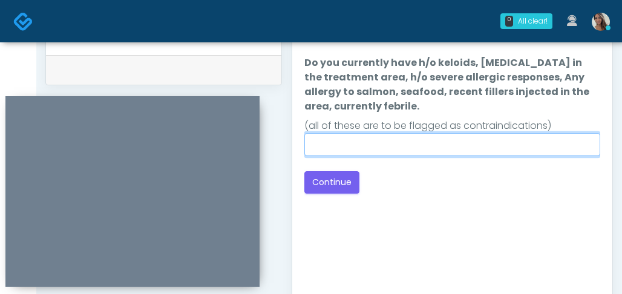
click at [471, 133] on input "Do you currently have h/o keloids, skin infection in the treatment area, h/o se…" at bounding box center [452, 144] width 296 height 23
type input "**"
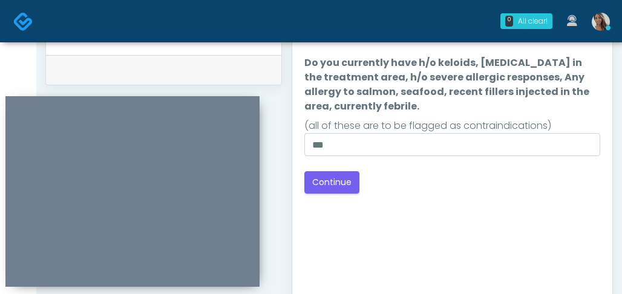
click at [418, 194] on div "Good Faith Exam Script Good Faith Exam Script INTRODUCTION Hello, my name is un…" at bounding box center [452, 164] width 296 height 302
click at [339, 181] on button "Continue" at bounding box center [331, 182] width 55 height 22
click at [472, 187] on div "Back Continue" at bounding box center [452, 182] width 296 height 22
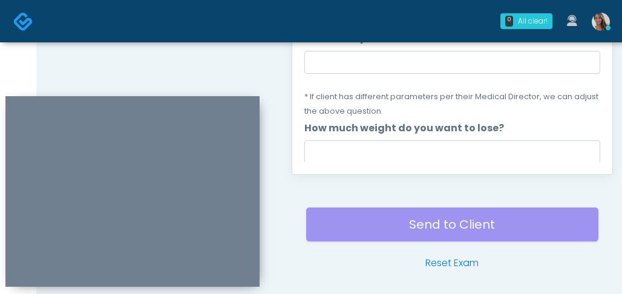
scroll to position [716, 0]
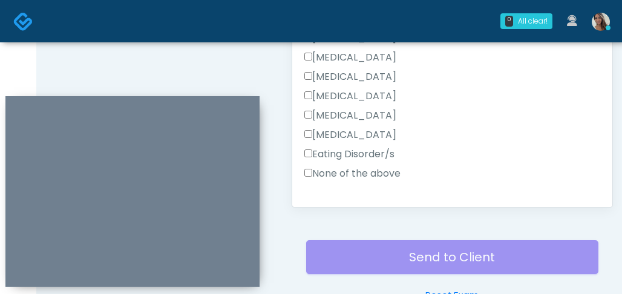
click at [368, 172] on label "None of the above" at bounding box center [352, 173] width 96 height 15
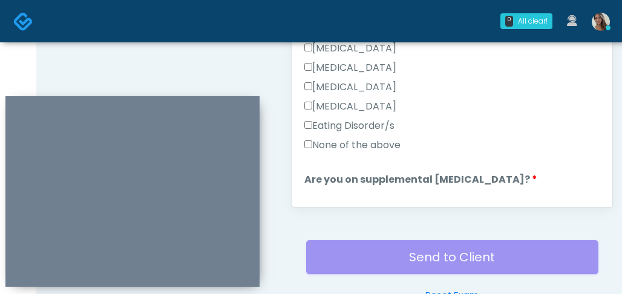
scroll to position [341, 0]
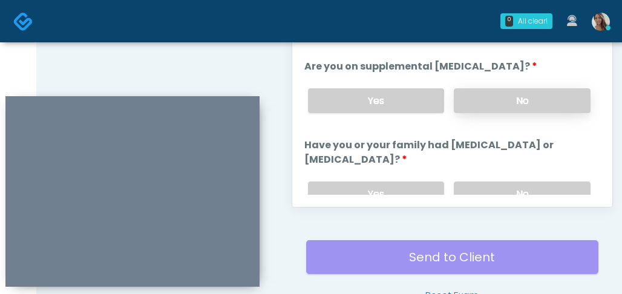
click at [532, 92] on label "No" at bounding box center [522, 100] width 137 height 25
click at [517, 181] on label "No" at bounding box center [522, 193] width 137 height 25
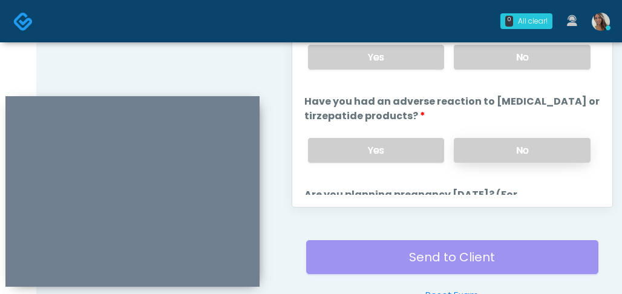
click at [497, 151] on label "No" at bounding box center [522, 150] width 137 height 25
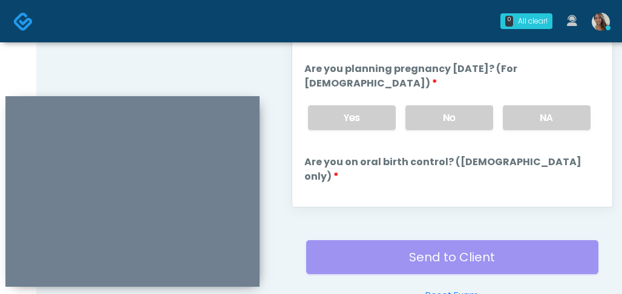
scroll to position [604, 0]
click at [456, 106] on label "No" at bounding box center [449, 117] width 88 height 25
click at [516, 198] on label "No" at bounding box center [522, 210] width 137 height 25
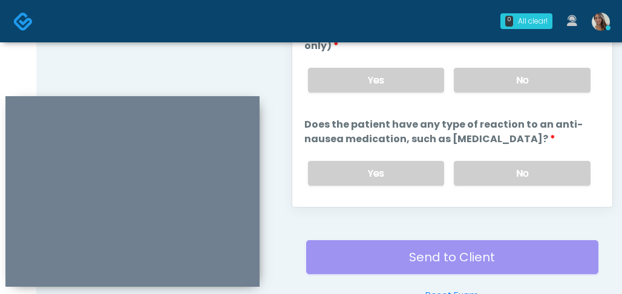
scroll to position [731, 0]
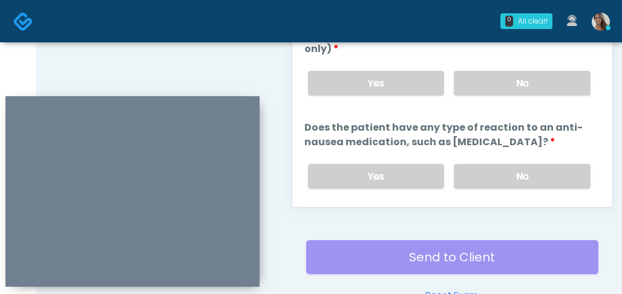
click at [491, 154] on div "Yes No" at bounding box center [449, 176] width 302 height 44
click at [497, 164] on label "No" at bounding box center [522, 176] width 137 height 25
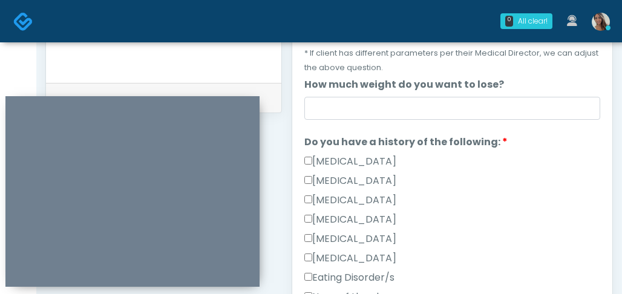
scroll to position [0, 0]
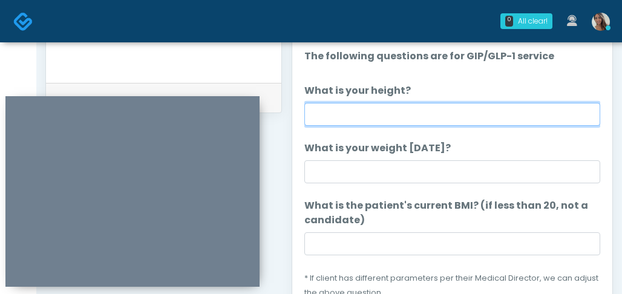
click at [392, 113] on input "What is your height?" at bounding box center [452, 114] width 296 height 23
type input "*****"
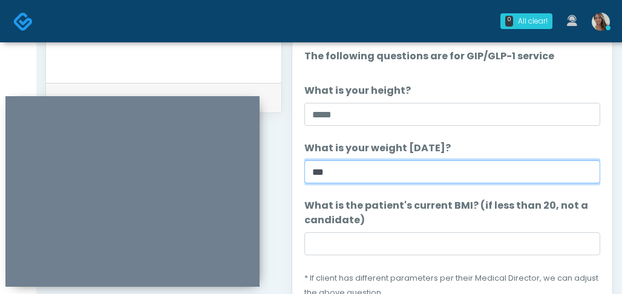
type input "***"
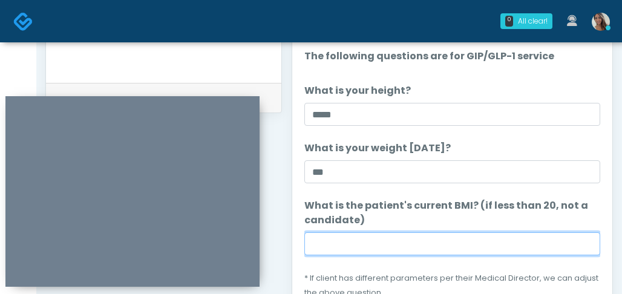
click at [437, 241] on input "What is the patient's current BMI? (if less than 20, not a candidate)" at bounding box center [452, 243] width 296 height 23
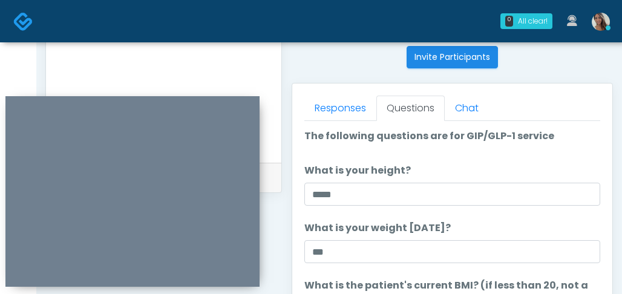
scroll to position [398, 0]
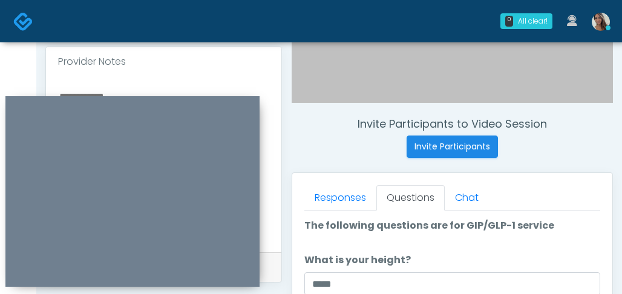
type input "****"
click at [224, 75] on div "Provider Notes" at bounding box center [163, 61] width 235 height 29
click at [204, 88] on div at bounding box center [163, 164] width 235 height 176
click at [188, 93] on textarea at bounding box center [163, 162] width 211 height 148
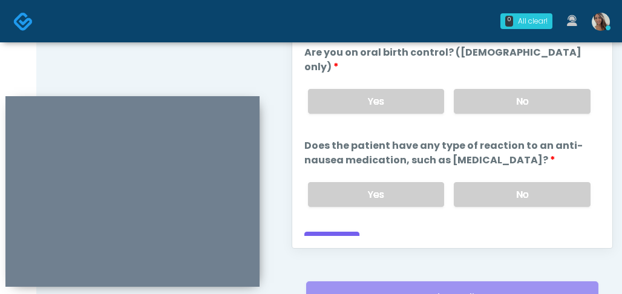
scroll to position [792, 0]
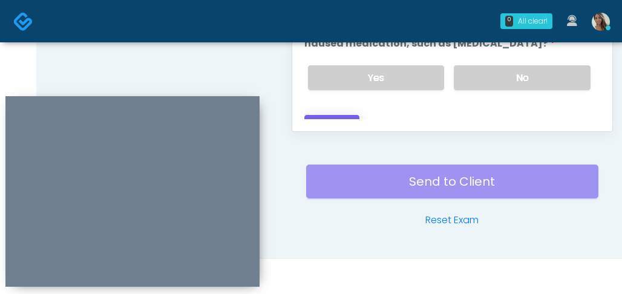
type textarea "**********"
drag, startPoint x: 339, startPoint y: 108, endPoint x: 322, endPoint y: 127, distance: 25.3
click at [339, 115] on button "Continue" at bounding box center [331, 126] width 55 height 22
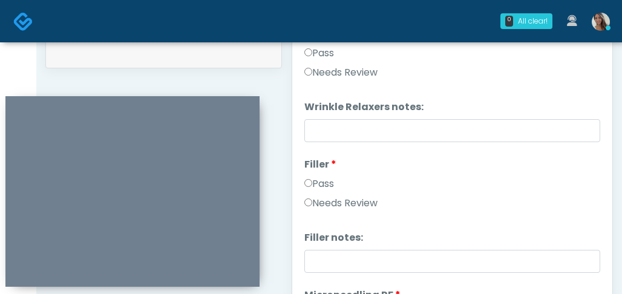
scroll to position [463, 0]
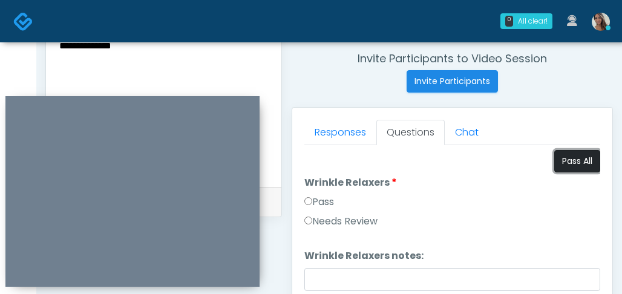
click at [583, 157] on button "Pass All" at bounding box center [577, 161] width 46 height 22
click at [160, 68] on textarea "**********" at bounding box center [163, 97] width 211 height 148
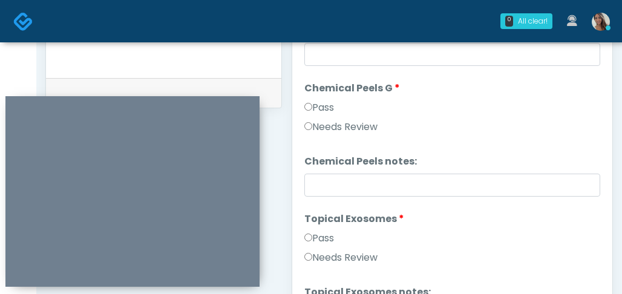
scroll to position [1795, 0]
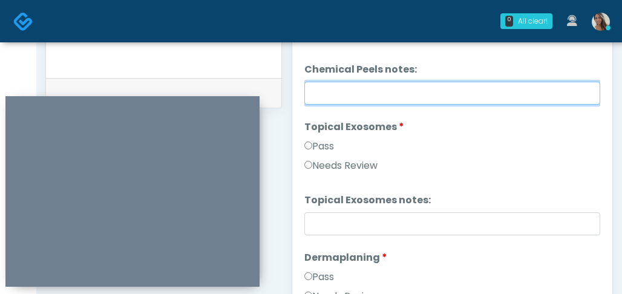
click at [385, 100] on input "Chemical Peels notes:" at bounding box center [452, 93] width 296 height 23
paste input "**********"
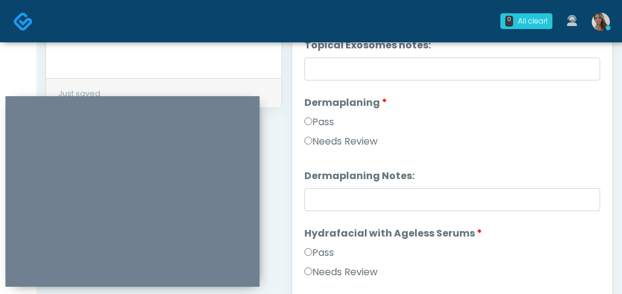
type input "**********"
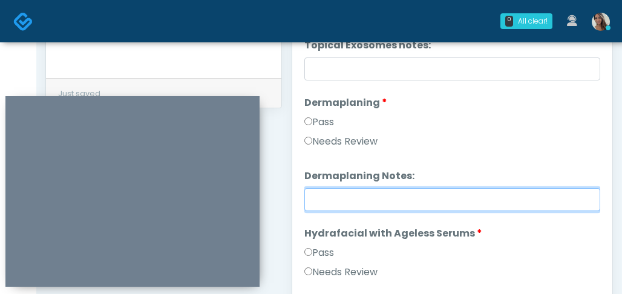
scroll to position [1951, 0]
drag, startPoint x: 391, startPoint y: 193, endPoint x: 357, endPoint y: 168, distance: 42.3
click at [390, 194] on input "Dermaplaning Notes:" at bounding box center [452, 199] width 296 height 23
paste input "**********"
type input "**********"
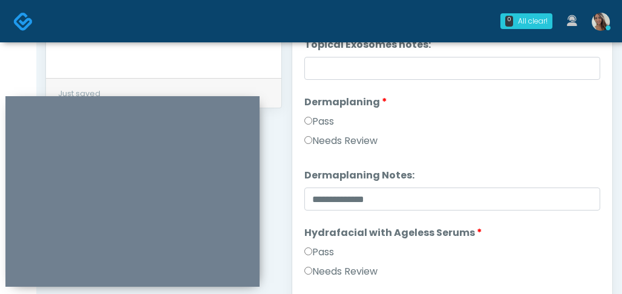
click at [338, 145] on label "Needs Review" at bounding box center [340, 141] width 73 height 15
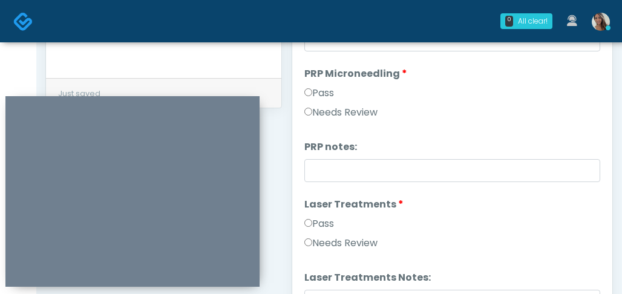
click at [344, 243] on label "Needs Review" at bounding box center [340, 243] width 73 height 15
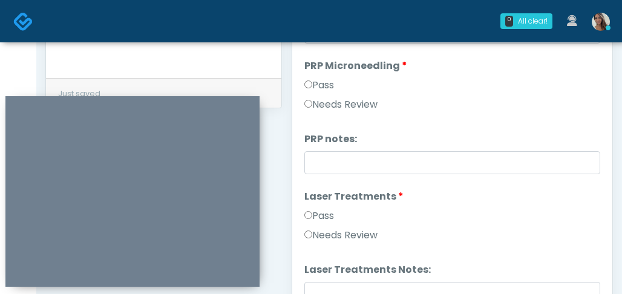
scroll to position [494, 0]
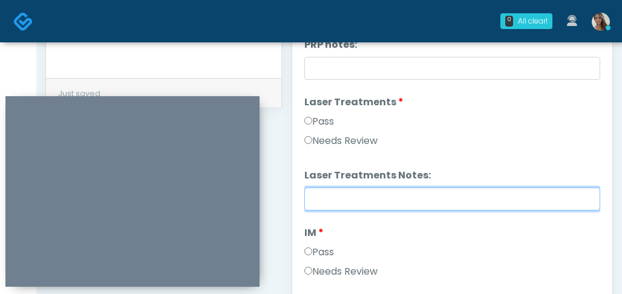
click at [371, 210] on input "Laser Treatments Notes:" at bounding box center [452, 199] width 296 height 23
click at [387, 191] on input "Laser Treatments Notes:" at bounding box center [452, 199] width 296 height 23
paste input "**********"
type input "**********"
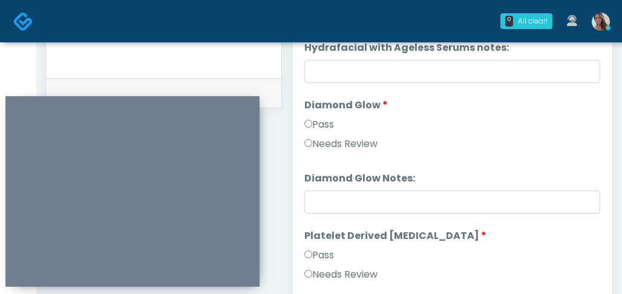
scroll to position [2383, 0]
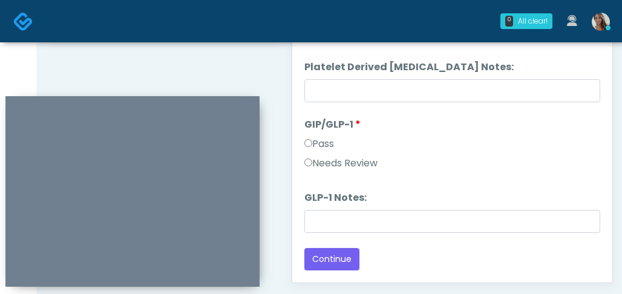
click at [329, 160] on label "Needs Review" at bounding box center [340, 163] width 73 height 15
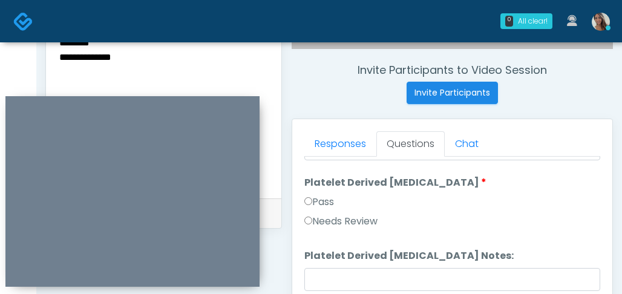
scroll to position [442, 0]
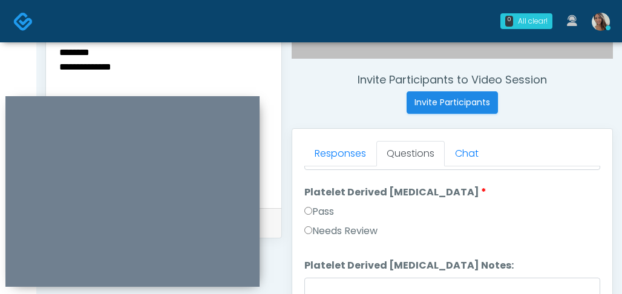
click at [83, 54] on textarea "**********" at bounding box center [163, 118] width 211 height 148
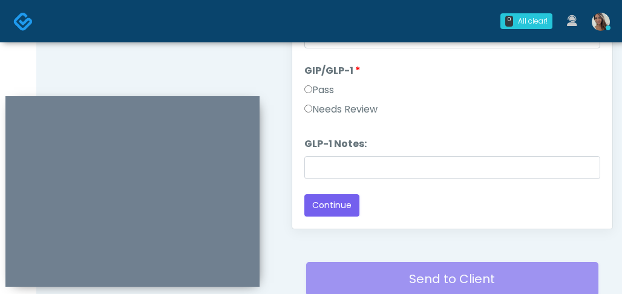
scroll to position [792, 0]
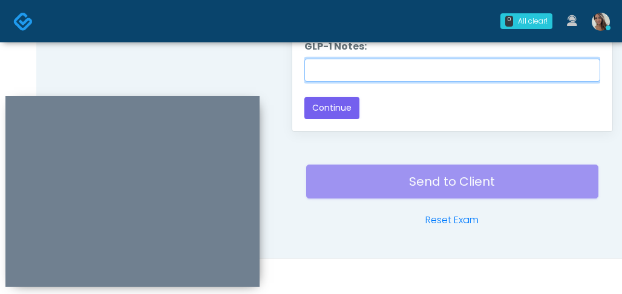
click at [370, 68] on input "GLP-1 Notes:" at bounding box center [452, 70] width 296 height 23
paste input "********"
type input "********"
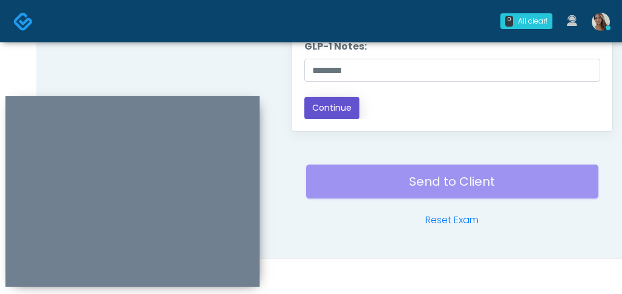
click at [331, 111] on button "Continue" at bounding box center [331, 108] width 55 height 22
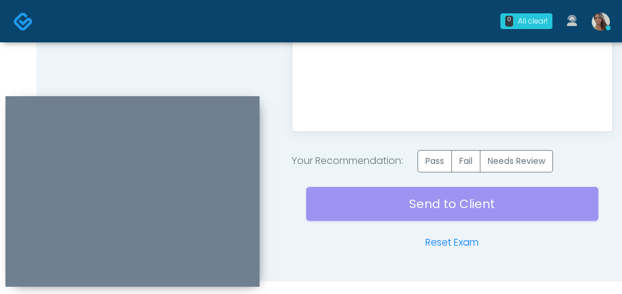
click at [419, 152] on div "Your Recommendation: Pass Fail Needs Review" at bounding box center [452, 161] width 321 height 22
click at [428, 153] on label "Pass" at bounding box center [434, 161] width 34 height 22
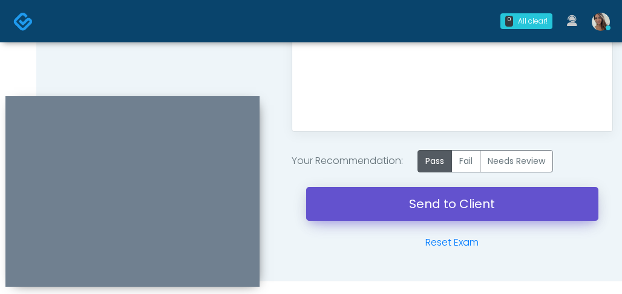
click at [413, 209] on link "Send to Client" at bounding box center [452, 204] width 292 height 34
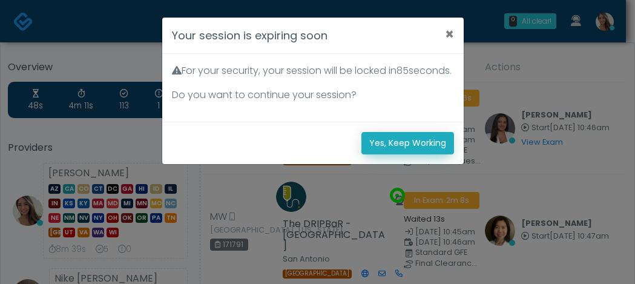
click at [388, 153] on button "Yes, Keep Working" at bounding box center [407, 143] width 93 height 22
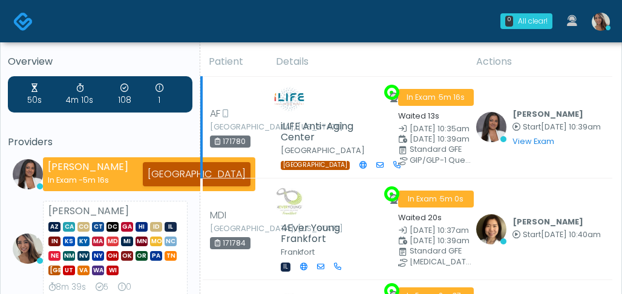
scroll to position [16, 0]
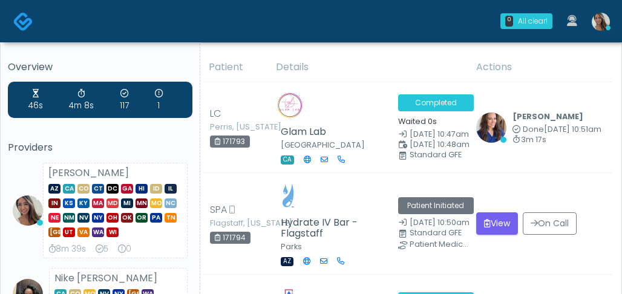
click at [393, 106] on td "Completed Waited 0s [DATE] 10:47am [DATE] 10:48am Standard GFE" at bounding box center [430, 127] width 78 height 91
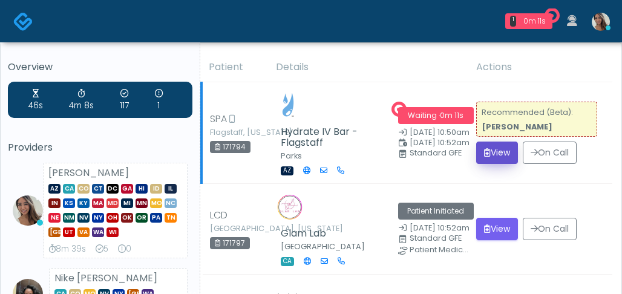
click at [485, 152] on icon "submit" at bounding box center [487, 152] width 7 height 8
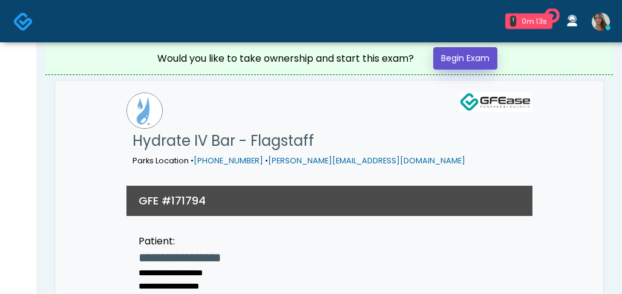
click at [470, 64] on link "Begin Exam" at bounding box center [465, 58] width 64 height 22
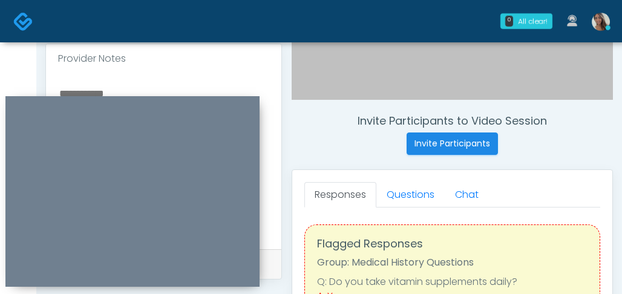
scroll to position [402, 0]
click at [361, 108] on div "Invite Participants to Video Session Invite Participants Responses Questions Ch…" at bounding box center [447, 156] width 331 height 922
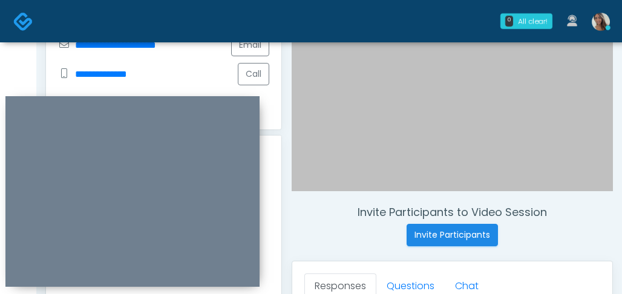
scroll to position [296, 0]
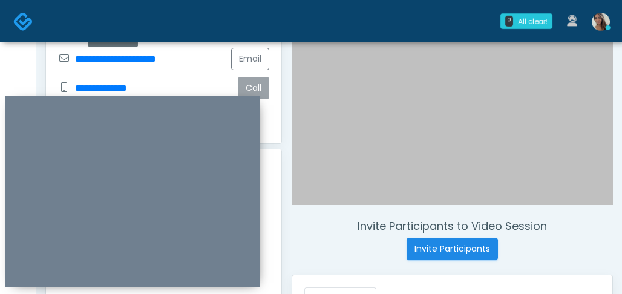
click at [265, 85] on button "Call" at bounding box center [253, 88] width 31 height 22
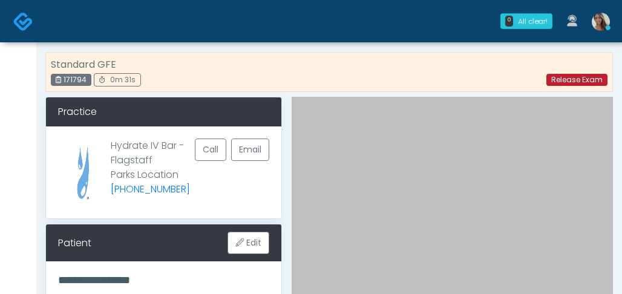
click at [581, 77] on link "Release Exam" at bounding box center [576, 80] width 61 height 12
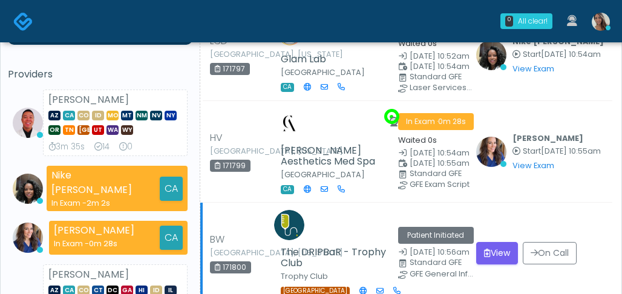
scroll to position [75, 0]
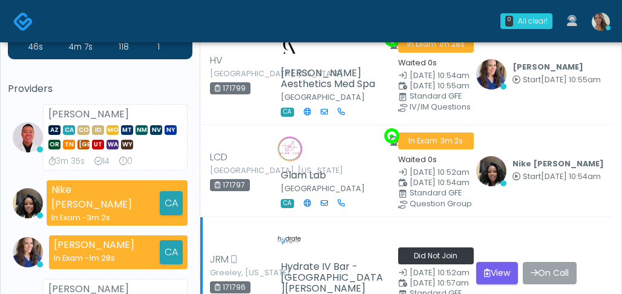
scroll to position [142, 0]
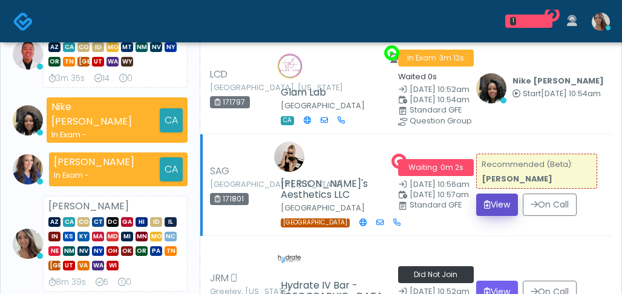
click at [484, 204] on icon "submit" at bounding box center [487, 204] width 7 height 8
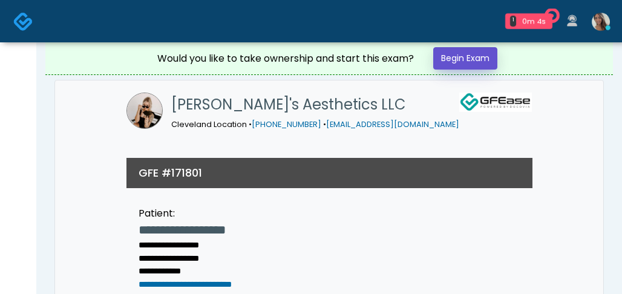
click at [483, 51] on link "Begin Exam" at bounding box center [465, 58] width 64 height 22
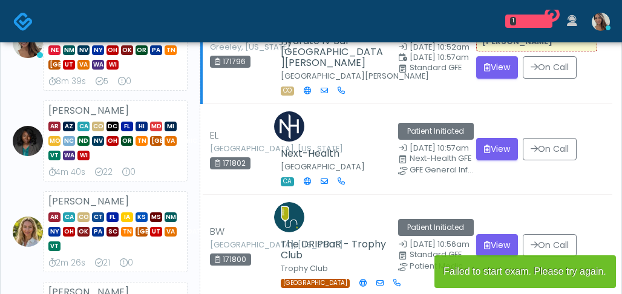
scroll to position [279, 0]
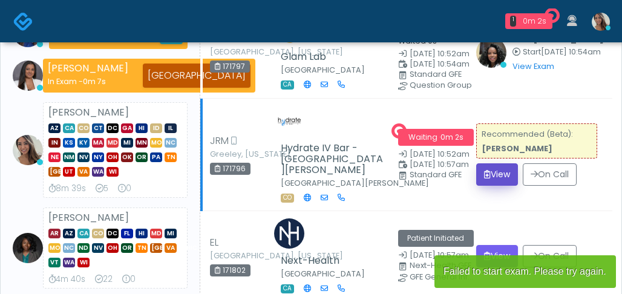
click at [497, 163] on button "View" at bounding box center [497, 174] width 42 height 22
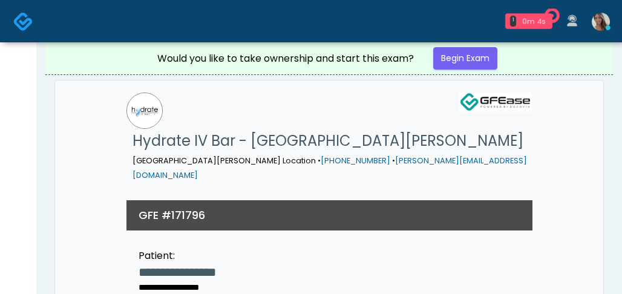
click at [521, 22] on div "0m 4s" at bounding box center [534, 21] width 27 height 11
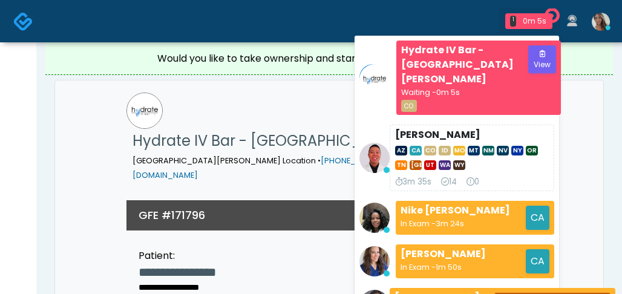
click at [267, 73] on div "Would you like to take ownership and start this exam? Begin Exam" at bounding box center [329, 58] width 363 height 32
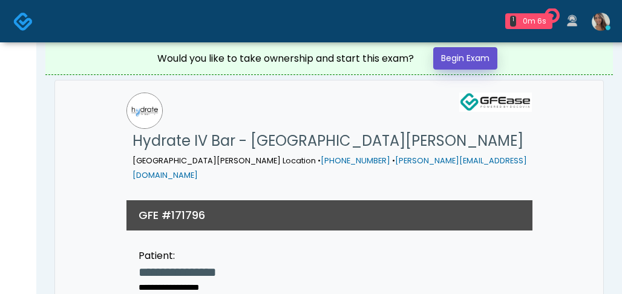
click at [477, 65] on link "Begin Exam" at bounding box center [465, 58] width 64 height 22
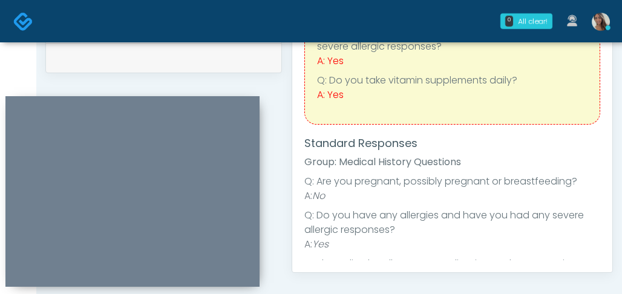
scroll to position [508, 0]
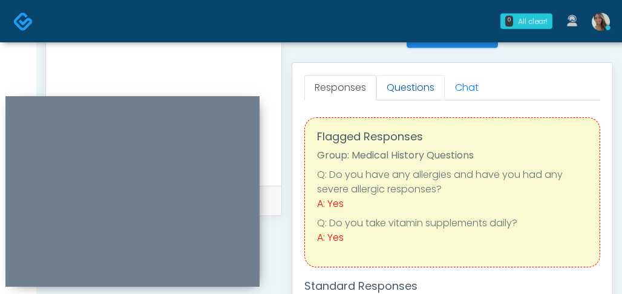
click at [399, 91] on link "Questions" at bounding box center [410, 87] width 68 height 25
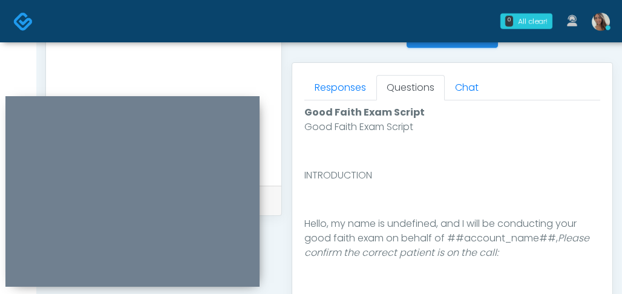
drag, startPoint x: 331, startPoint y: 56, endPoint x: 334, endPoint y: 67, distance: 11.3
click at [331, 56] on div "Invite Participants to Video Session Invite Participants Responses Questions Ch…" at bounding box center [447, 50] width 331 height 922
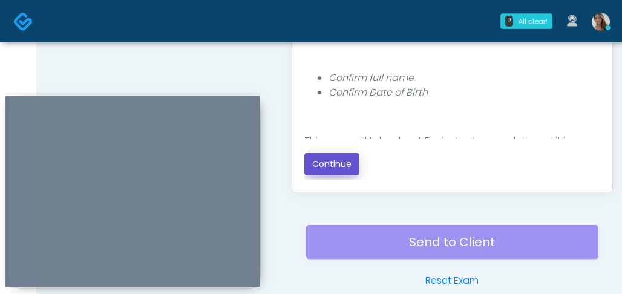
click at [325, 166] on button "Continue" at bounding box center [331, 164] width 55 height 22
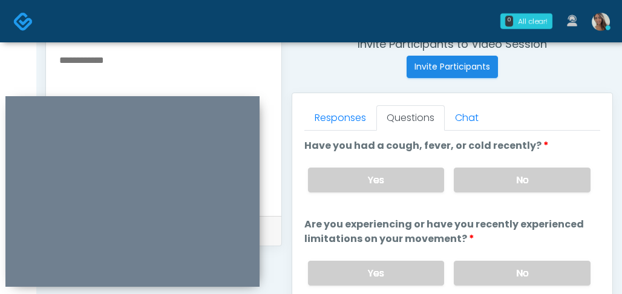
click at [512, 194] on div "Yes No" at bounding box center [449, 180] width 302 height 44
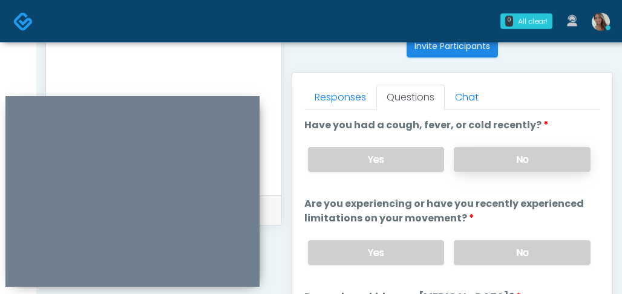
scroll to position [502, 0]
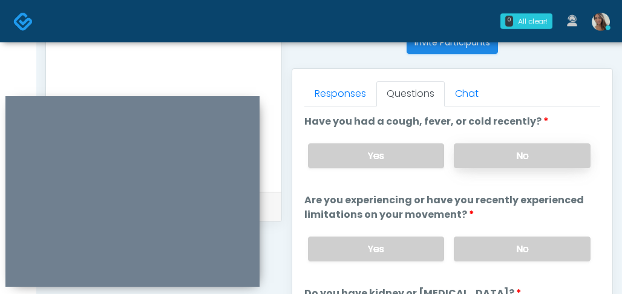
click at [539, 157] on label "No" at bounding box center [522, 155] width 137 height 25
click at [518, 247] on label "No" at bounding box center [522, 249] width 137 height 25
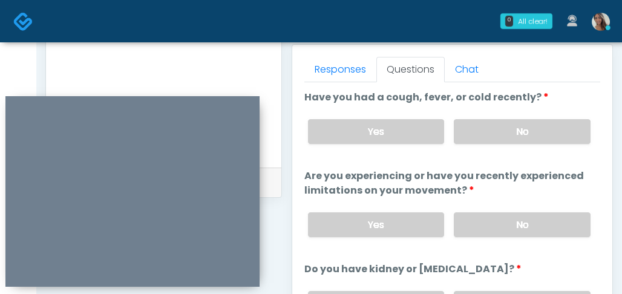
scroll to position [647, 0]
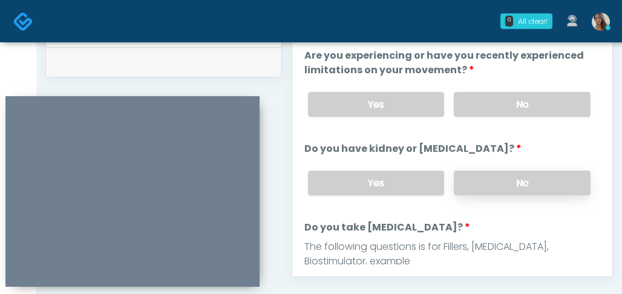
click at [518, 186] on label "No" at bounding box center [522, 183] width 137 height 25
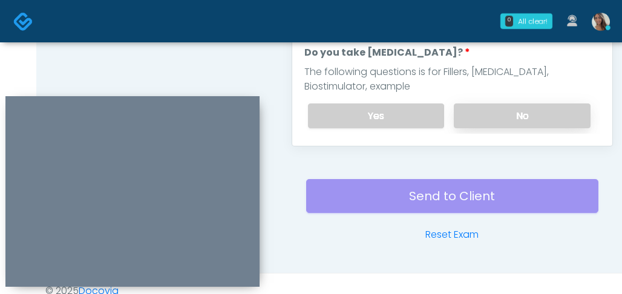
scroll to position [49, 0]
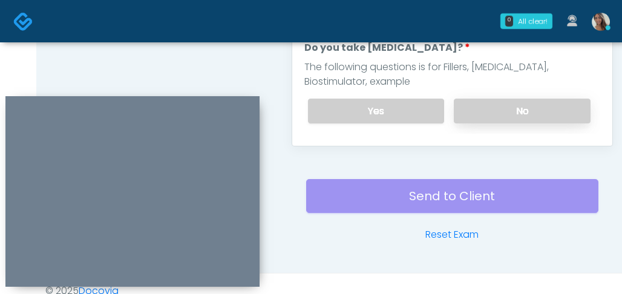
click at [499, 102] on label "No" at bounding box center [522, 111] width 137 height 25
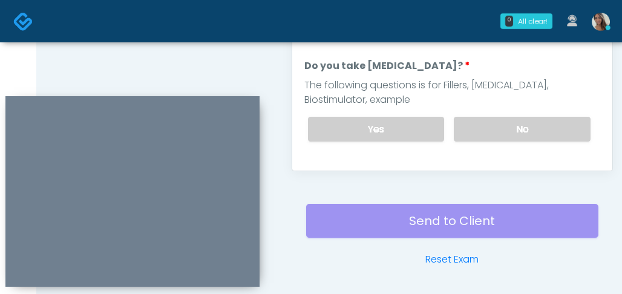
scroll to position [74, 0]
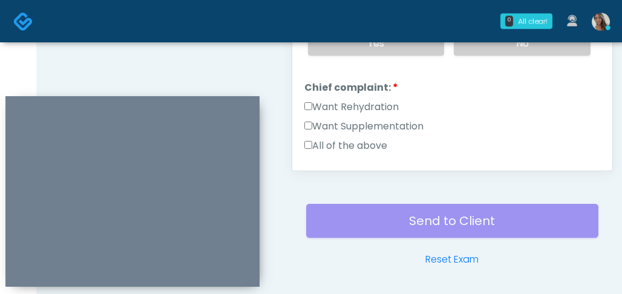
click at [371, 109] on label "Want Rehydration" at bounding box center [351, 107] width 94 height 15
click at [372, 122] on label "Want Supplementation" at bounding box center [363, 126] width 119 height 15
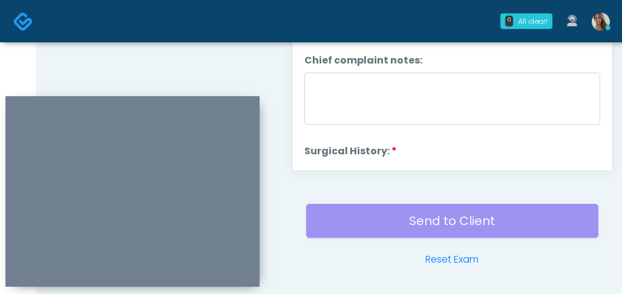
scroll to position [282, 0]
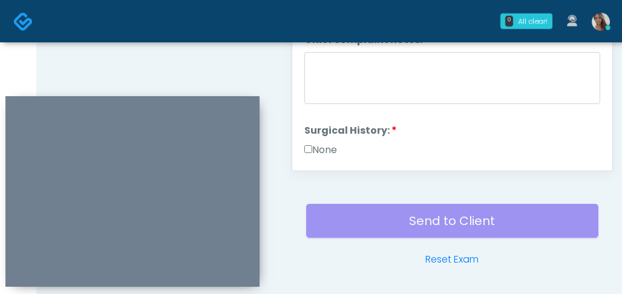
click at [323, 145] on label "None" at bounding box center [320, 150] width 33 height 15
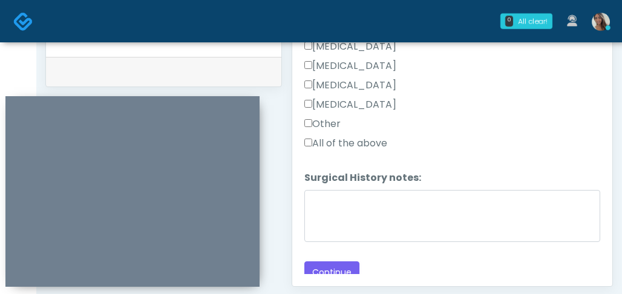
scroll to position [662, 0]
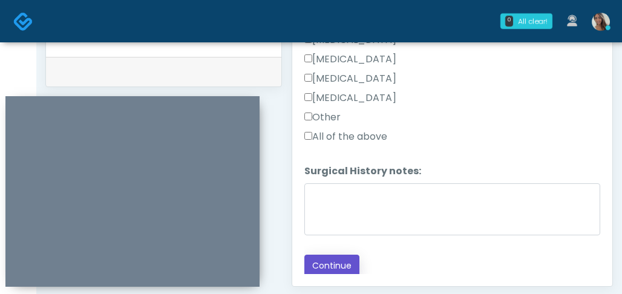
click at [327, 259] on button "Continue" at bounding box center [331, 266] width 55 height 22
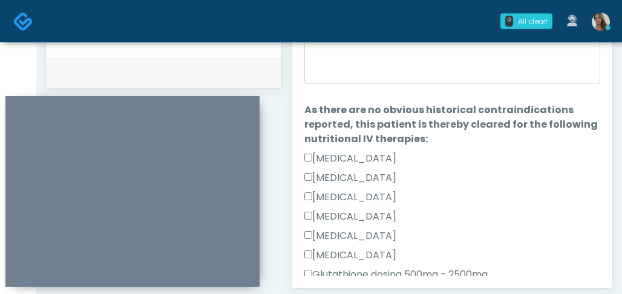
scroll to position [0, 0]
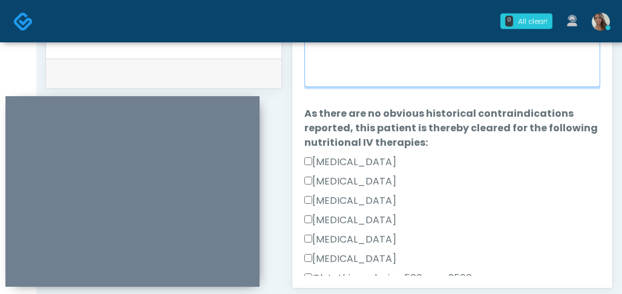
click at [407, 68] on textarea "When did you last get an IV or IM?" at bounding box center [452, 61] width 296 height 52
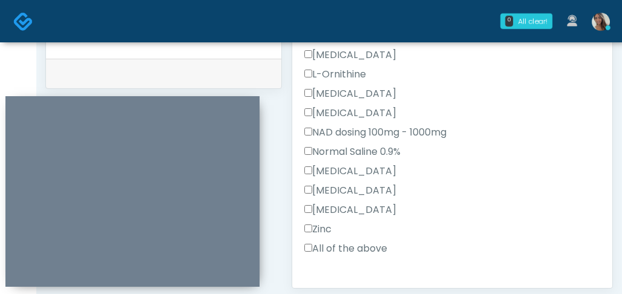
scroll to position [287, 0]
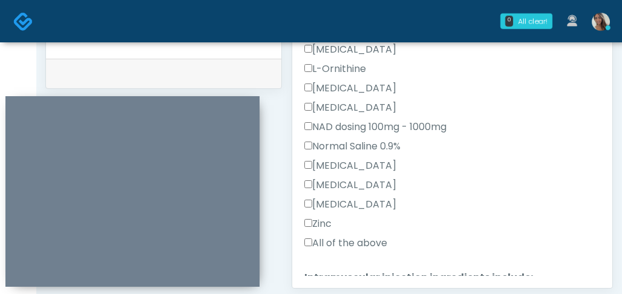
type textarea "**********"
click at [333, 247] on label "All of the above" at bounding box center [345, 243] width 83 height 15
click at [334, 245] on label "All of the above" at bounding box center [345, 243] width 83 height 15
click at [338, 252] on div "All of the above" at bounding box center [452, 245] width 296 height 19
click at [341, 244] on label "All of the above" at bounding box center [345, 243] width 83 height 15
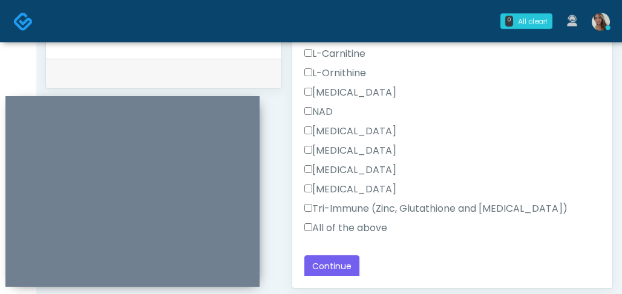
scroll to position [667, 0]
click at [345, 226] on label "All of the above" at bounding box center [345, 227] width 83 height 15
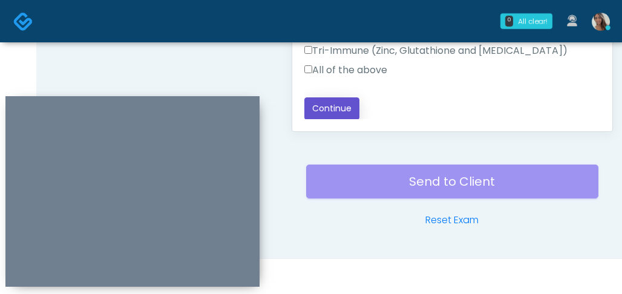
click at [337, 113] on button "Continue" at bounding box center [331, 108] width 55 height 22
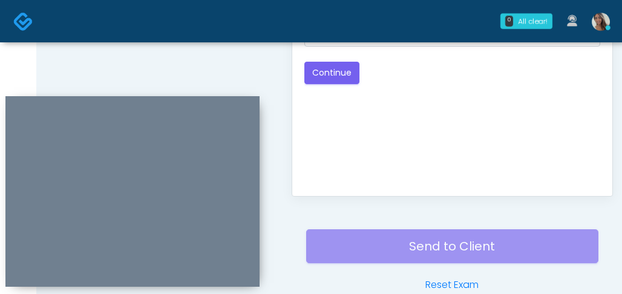
scroll to position [588, 0]
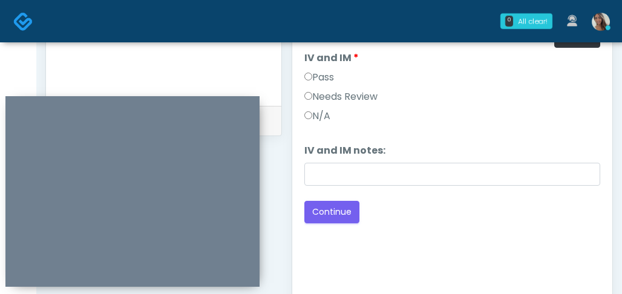
click at [313, 76] on label "Pass" at bounding box center [319, 77] width 30 height 15
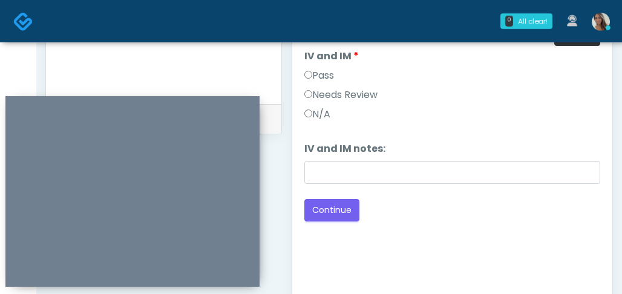
scroll to position [590, 0]
click at [325, 211] on button "Continue" at bounding box center [331, 209] width 55 height 22
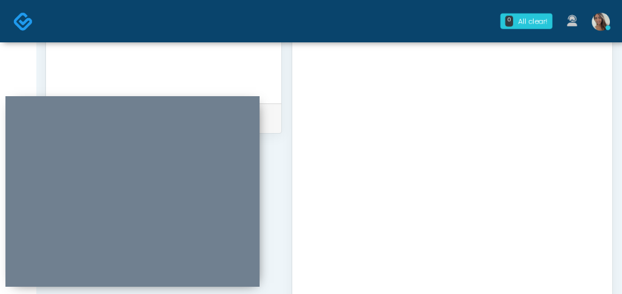
scroll to position [814, 0]
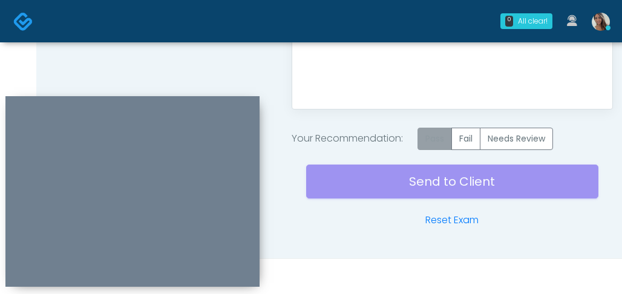
click at [431, 139] on label "Pass" at bounding box center [434, 139] width 34 height 22
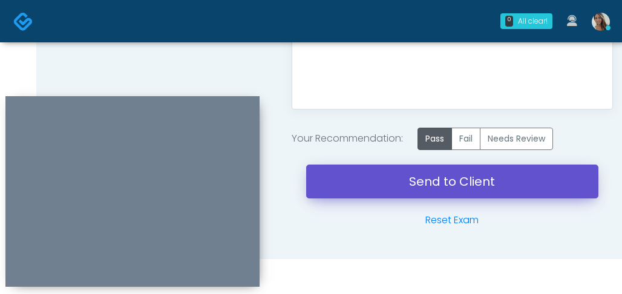
click at [397, 181] on link "Send to Client" at bounding box center [452, 182] width 292 height 34
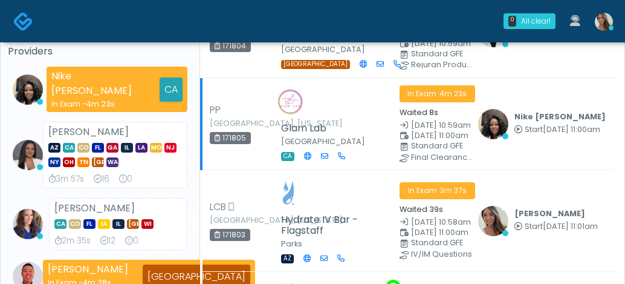
scroll to position [114, 0]
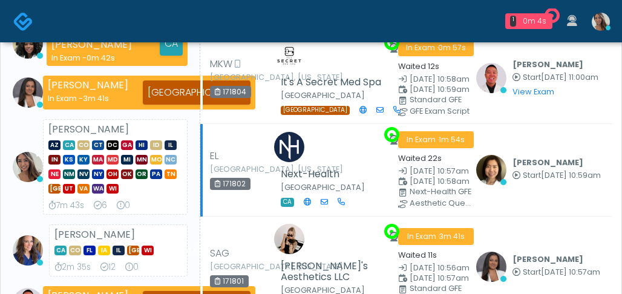
scroll to position [260, 0]
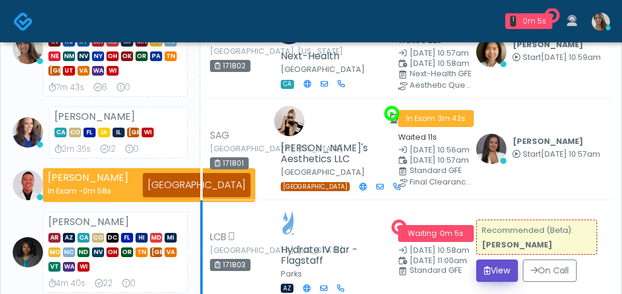
click at [507, 266] on button "View" at bounding box center [497, 270] width 42 height 22
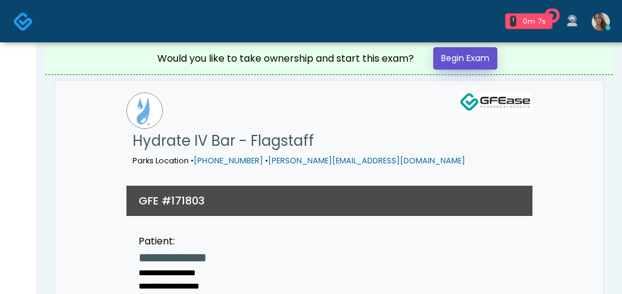
click at [475, 51] on link "Begin Exam" at bounding box center [465, 58] width 64 height 22
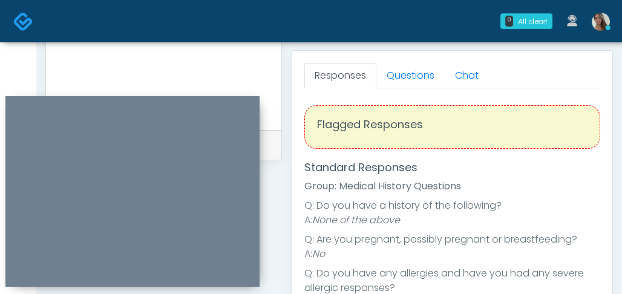
scroll to position [429, 0]
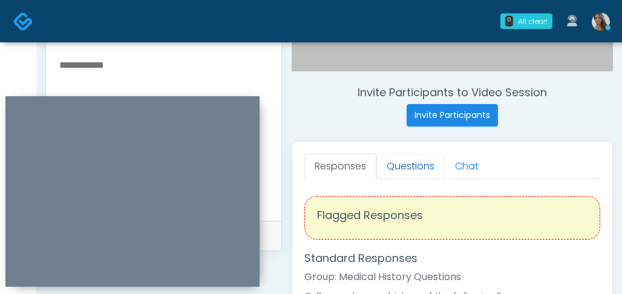
click at [404, 161] on link "Questions" at bounding box center [410, 166] width 68 height 25
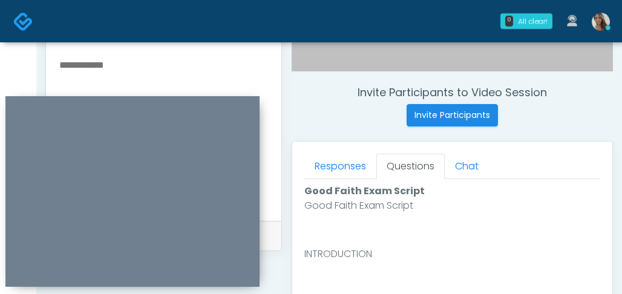
drag, startPoint x: 330, startPoint y: 106, endPoint x: 333, endPoint y: 135, distance: 29.1
click at [330, 106] on div "Invite Participants to Video Session Invite Participants" at bounding box center [452, 106] width 321 height 41
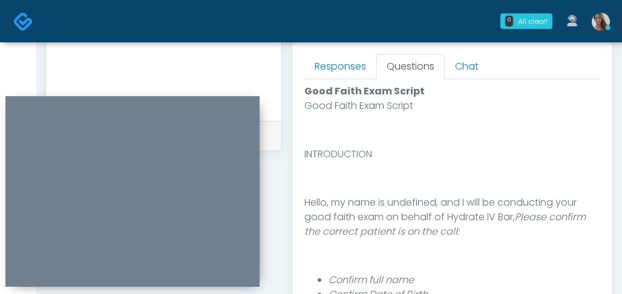
scroll to position [729, 0]
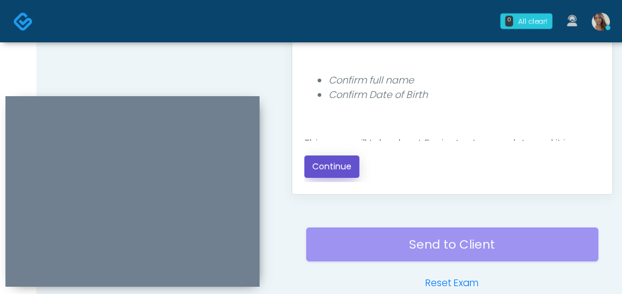
click at [333, 172] on button "Continue" at bounding box center [331, 166] width 55 height 22
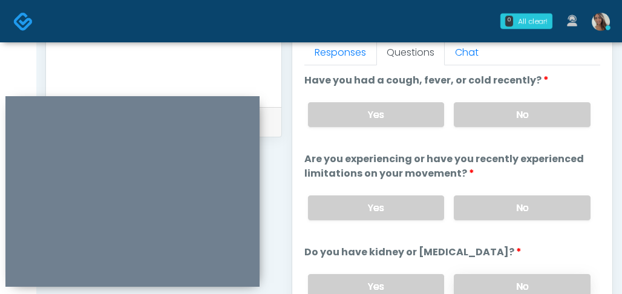
scroll to position [541, 0]
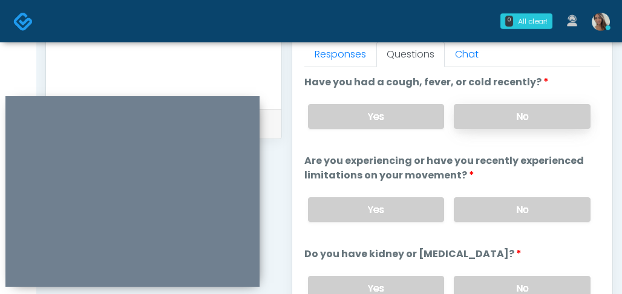
click at [515, 126] on label "No" at bounding box center [522, 116] width 137 height 25
click at [495, 212] on label "No" at bounding box center [522, 209] width 137 height 25
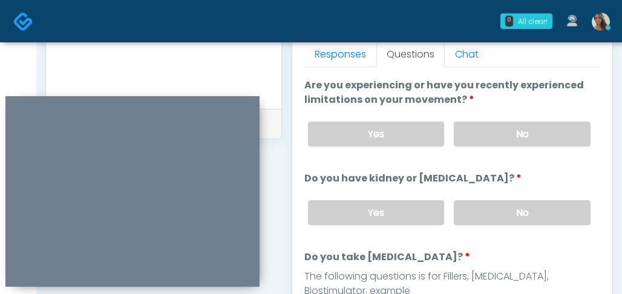
scroll to position [106, 0]
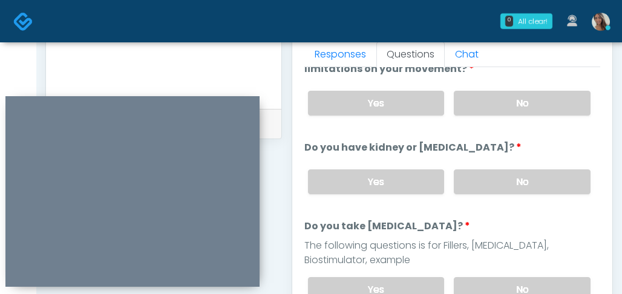
drag, startPoint x: 541, startPoint y: 172, endPoint x: 541, endPoint y: 194, distance: 21.2
click at [543, 173] on label "No" at bounding box center [522, 181] width 137 height 25
click at [515, 270] on div "Yes No" at bounding box center [449, 289] width 302 height 44
click at [515, 281] on label "No" at bounding box center [522, 289] width 137 height 25
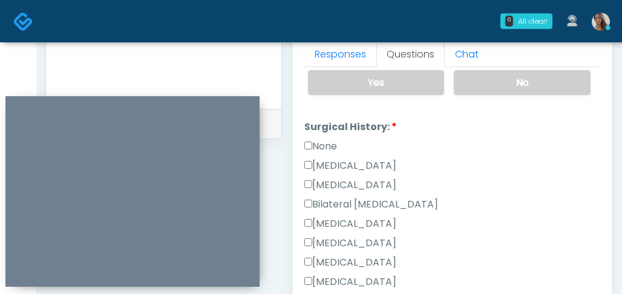
scroll to position [313, 0]
click at [326, 146] on label "None" at bounding box center [320, 147] width 33 height 15
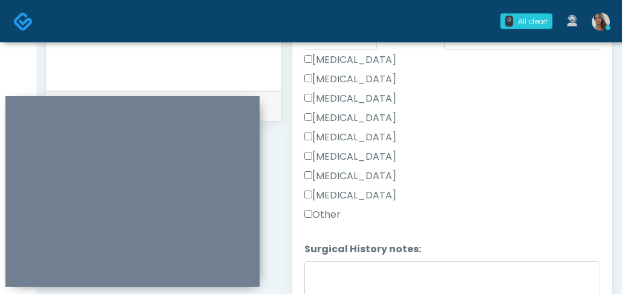
scroll to position [665, 0]
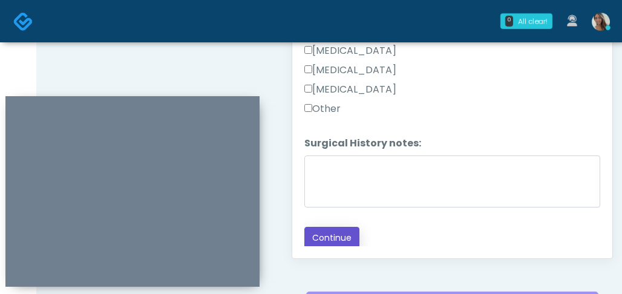
click at [322, 233] on button "Continue" at bounding box center [331, 238] width 55 height 22
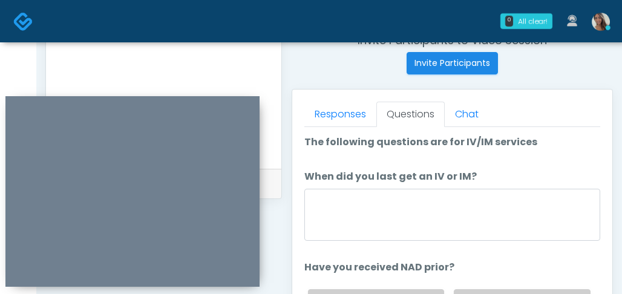
scroll to position [531, 0]
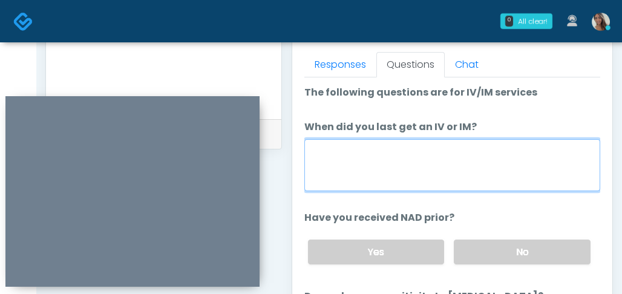
click at [386, 172] on textarea "When did you last get an IV or IM?" at bounding box center [452, 165] width 296 height 52
type textarea "*******"
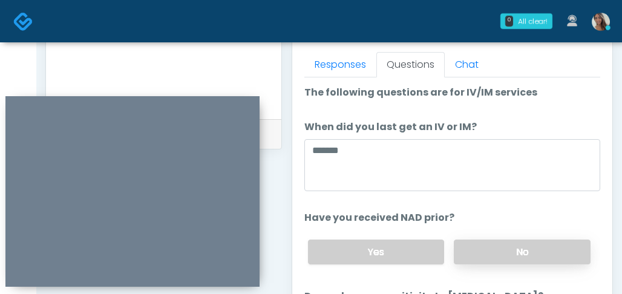
click at [492, 260] on label "No" at bounding box center [522, 252] width 137 height 25
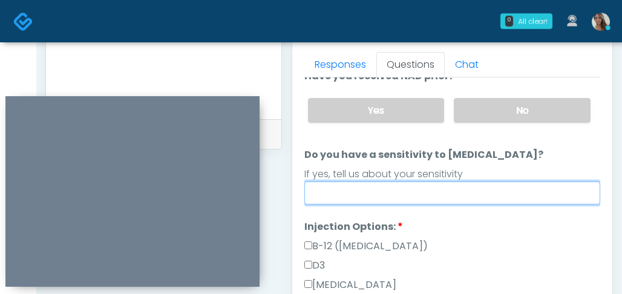
click at [469, 189] on input "Do you have a sensitivity to Niacin?" at bounding box center [452, 192] width 296 height 23
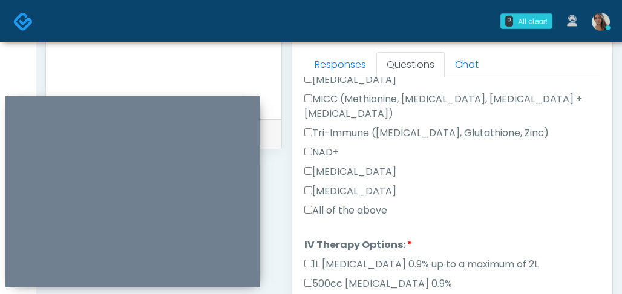
type input "**"
click at [357, 203] on label "All of the above" at bounding box center [345, 210] width 83 height 15
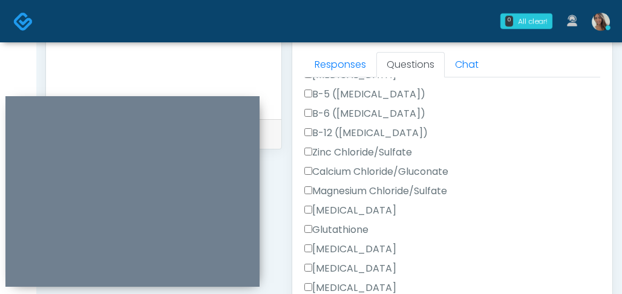
scroll to position [662, 0]
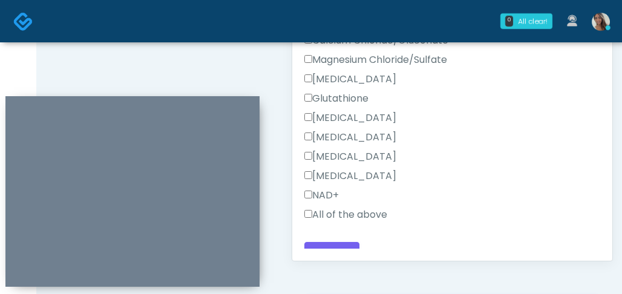
click at [339, 207] on label "All of the above" at bounding box center [345, 214] width 83 height 15
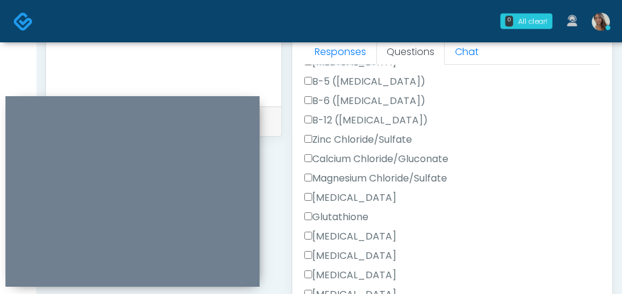
scroll to position [792, 0]
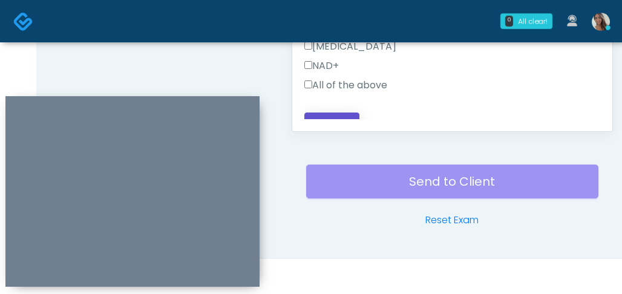
click at [338, 113] on button "Continue" at bounding box center [331, 124] width 55 height 22
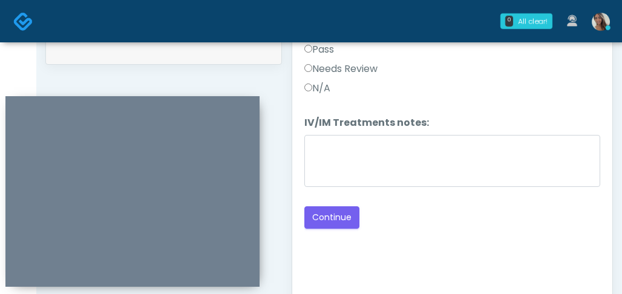
scroll to position [613, 0]
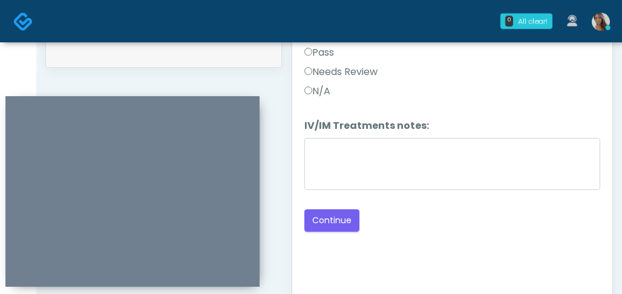
click at [333, 56] on label "Pass" at bounding box center [319, 52] width 30 height 15
click at [338, 212] on button "Continue" at bounding box center [331, 220] width 55 height 22
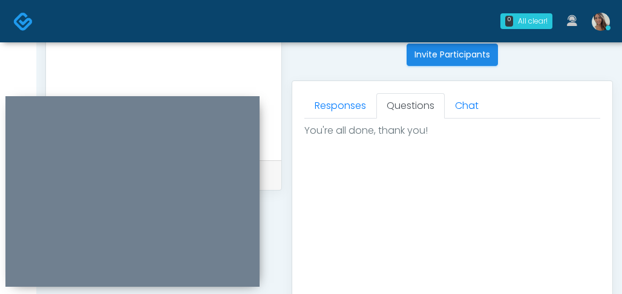
scroll to position [814, 0]
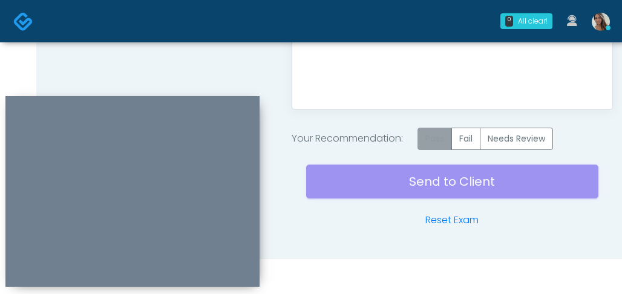
click at [437, 131] on label "Pass" at bounding box center [434, 139] width 34 height 22
click at [410, 184] on div "Send to Client Reset Exam" at bounding box center [452, 188] width 292 height 77
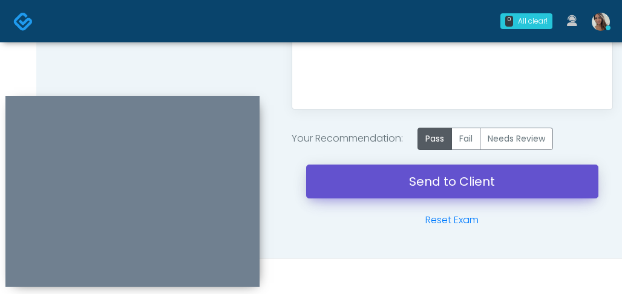
click at [376, 175] on link "Send to Client" at bounding box center [452, 182] width 292 height 34
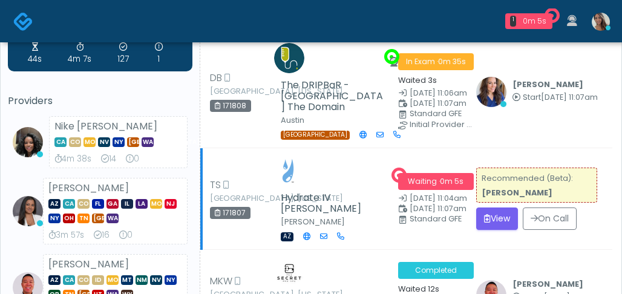
scroll to position [93, 0]
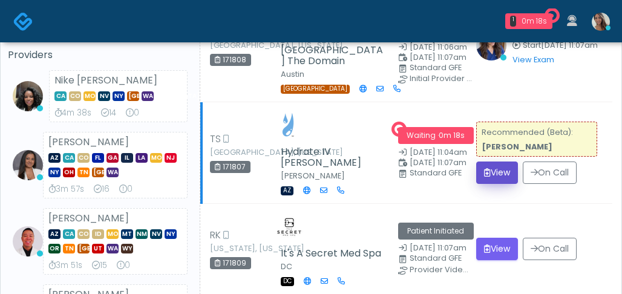
click at [498, 162] on button "View" at bounding box center [497, 173] width 42 height 22
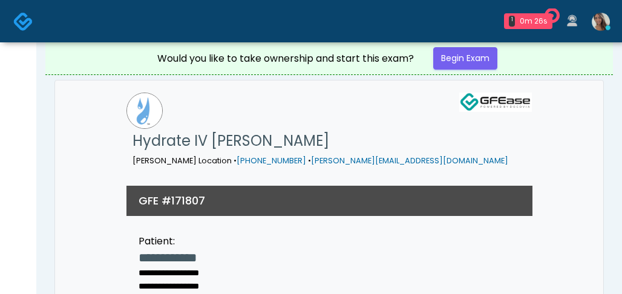
click at [29, 27] on img at bounding box center [23, 21] width 20 height 20
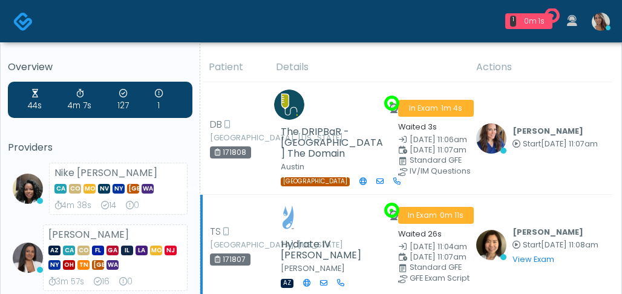
scroll to position [154, 0]
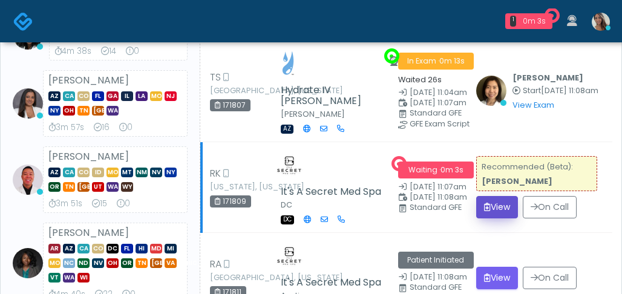
click at [490, 196] on button "View" at bounding box center [497, 207] width 42 height 22
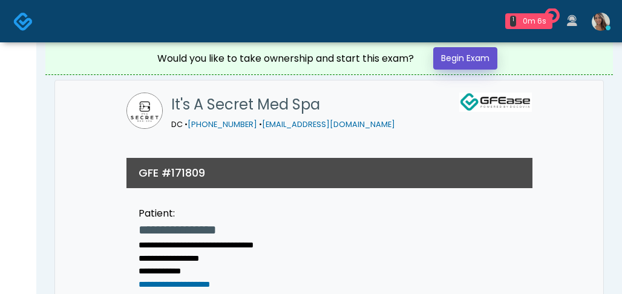
click at [470, 59] on link "Begin Exam" at bounding box center [465, 58] width 64 height 22
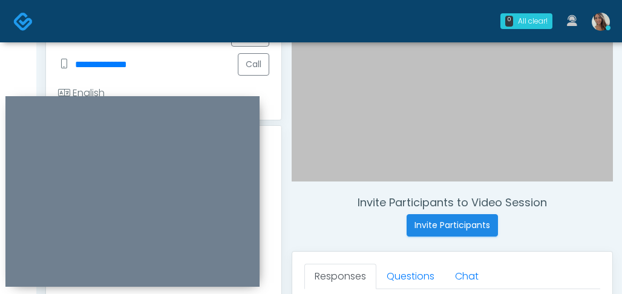
scroll to position [224, 0]
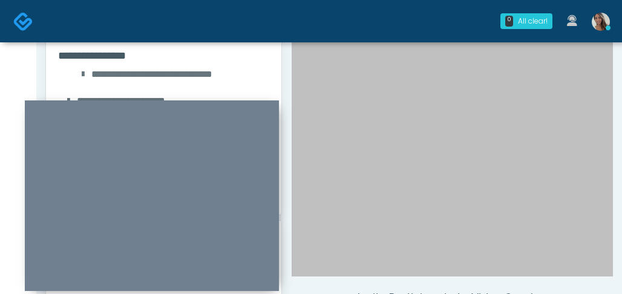
drag, startPoint x: 212, startPoint y: 101, endPoint x: 290, endPoint y: 108, distance: 78.4
click at [231, 106] on div at bounding box center [152, 195] width 254 height 191
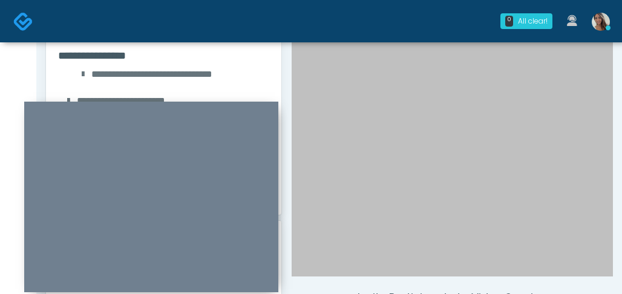
click at [388, 108] on div at bounding box center [452, 74] width 321 height 404
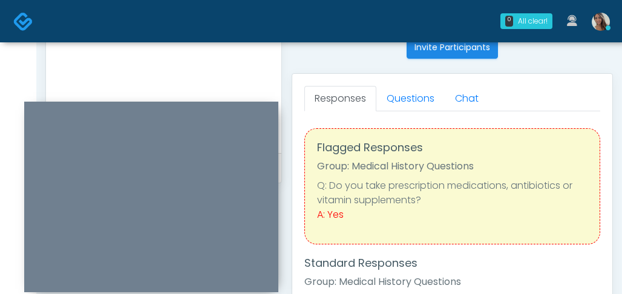
scroll to position [428, 0]
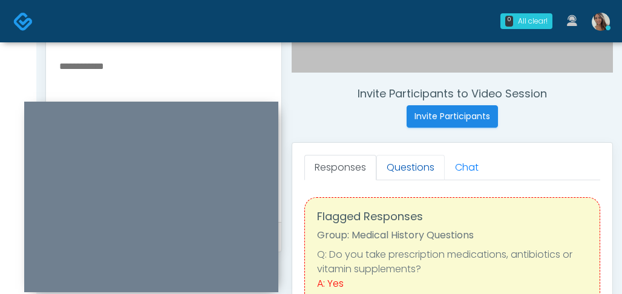
click at [339, 113] on div "Invite Participants to Video Session Invite Participants" at bounding box center [452, 107] width 321 height 41
drag, startPoint x: 414, startPoint y: 168, endPoint x: 403, endPoint y: 161, distance: 12.2
click at [414, 168] on link "Questions" at bounding box center [410, 167] width 68 height 25
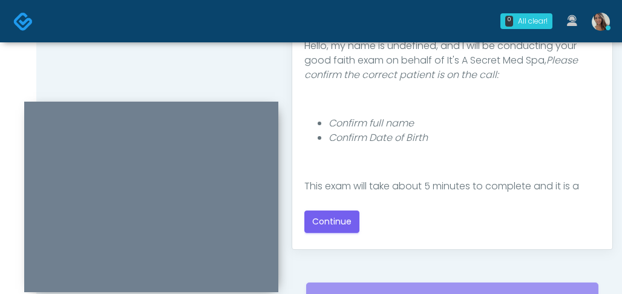
scroll to position [113, 0]
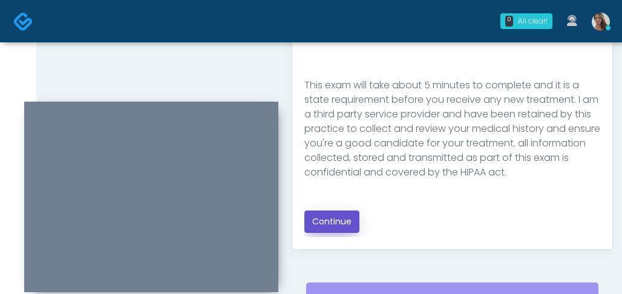
click at [339, 217] on button "Continue" at bounding box center [331, 221] width 55 height 22
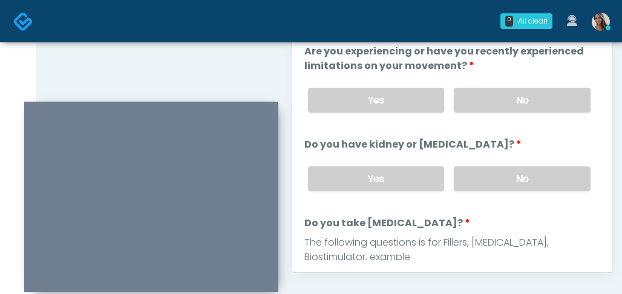
scroll to position [401, 0]
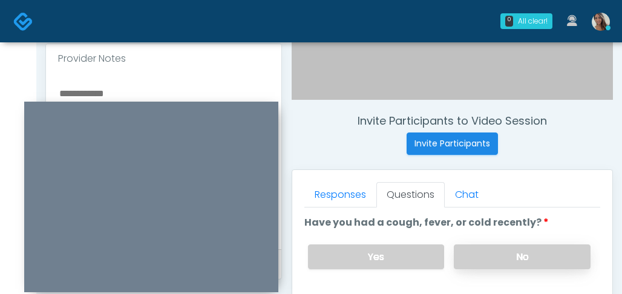
click at [523, 258] on label "No" at bounding box center [522, 256] width 137 height 25
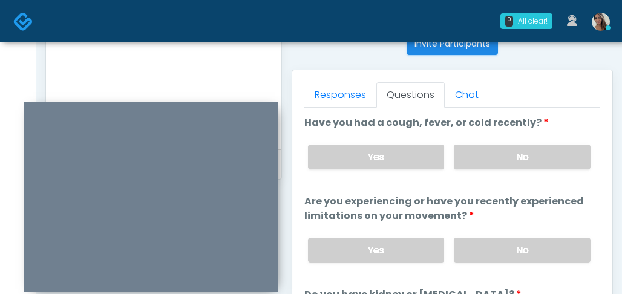
scroll to position [502, 0]
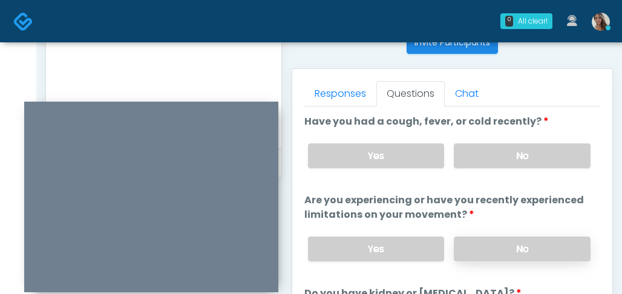
click at [541, 246] on label "No" at bounding box center [522, 249] width 137 height 25
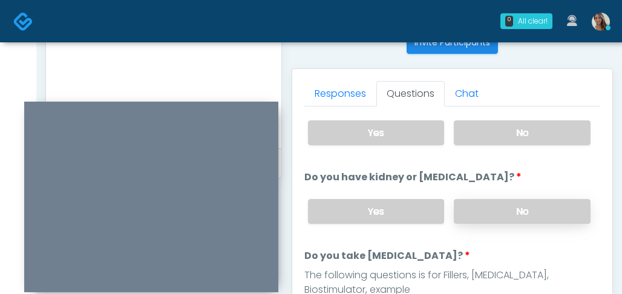
click at [517, 215] on label "No" at bounding box center [522, 211] width 137 height 25
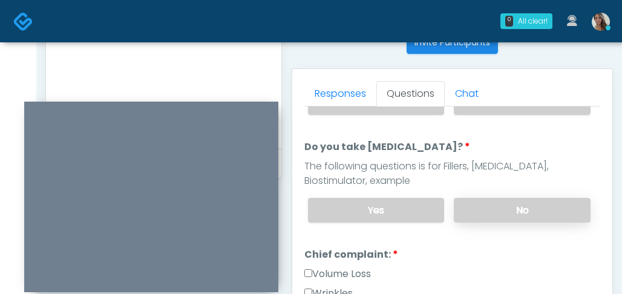
drag, startPoint x: 518, startPoint y: 204, endPoint x: 451, endPoint y: 202, distance: 67.8
click at [518, 204] on label "No" at bounding box center [522, 210] width 137 height 25
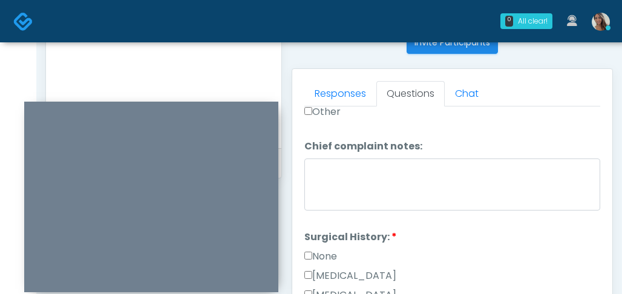
scroll to position [610, 0]
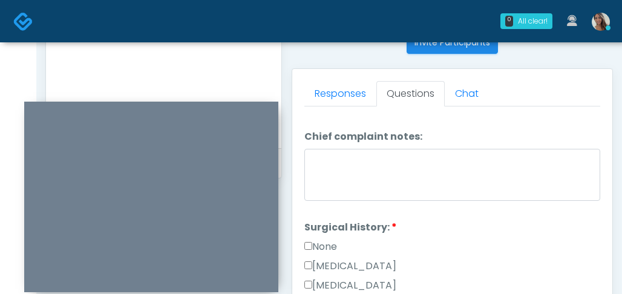
click at [333, 246] on label "None" at bounding box center [320, 247] width 33 height 15
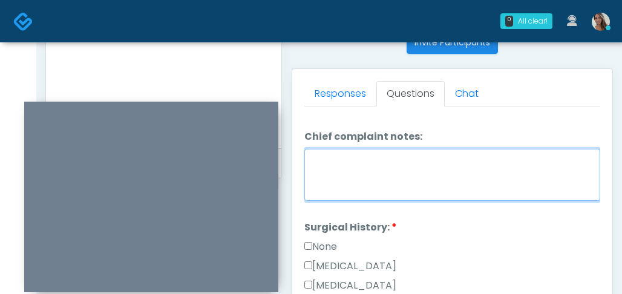
click at [489, 171] on textarea "Chief complaint notes:" at bounding box center [452, 175] width 296 height 52
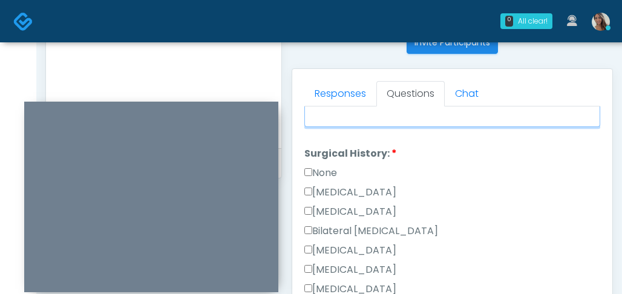
scroll to position [708, 0]
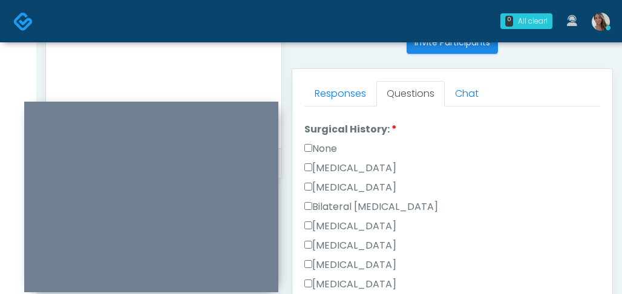
click at [326, 146] on label "None" at bounding box center [320, 149] width 33 height 15
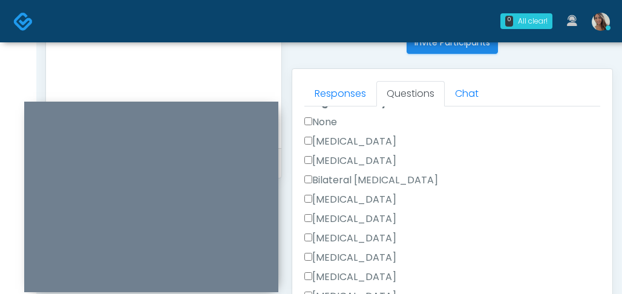
scroll to position [817, 0]
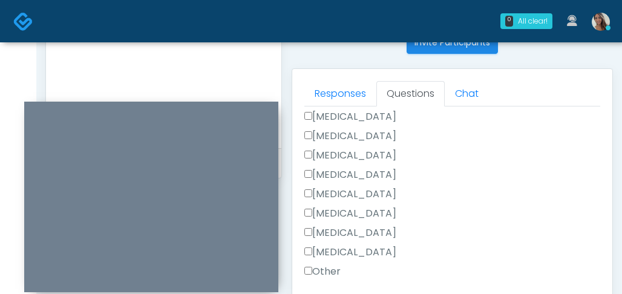
click at [357, 226] on label "Appendectomy" at bounding box center [350, 233] width 92 height 15
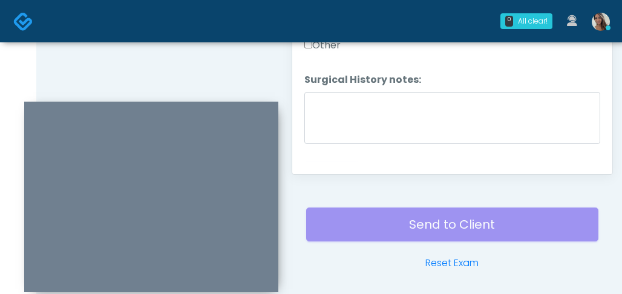
scroll to position [746, 0]
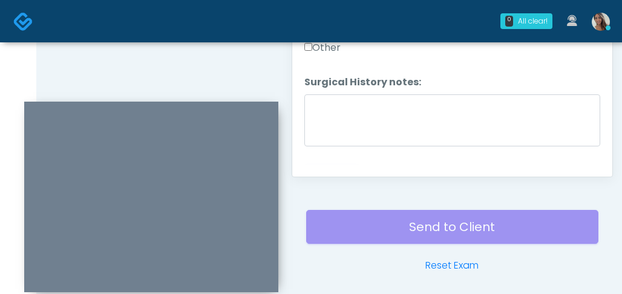
click at [331, 50] on label "Other" at bounding box center [322, 48] width 36 height 15
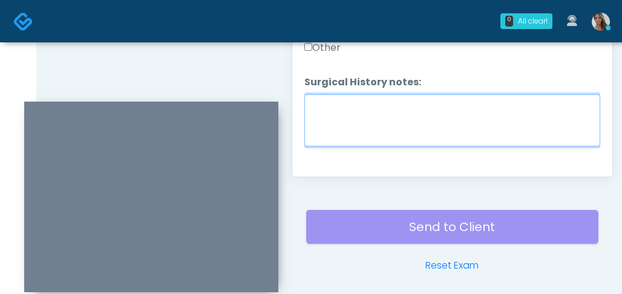
click at [352, 123] on textarea "Surgical History notes:" at bounding box center [452, 120] width 296 height 52
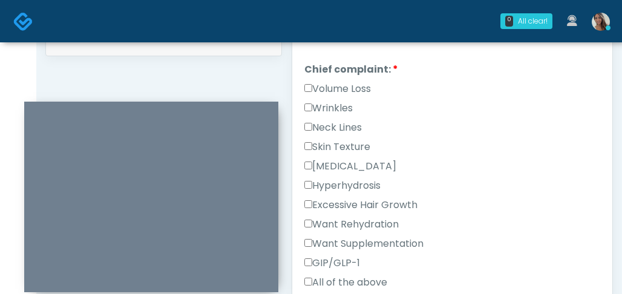
scroll to position [268, 0]
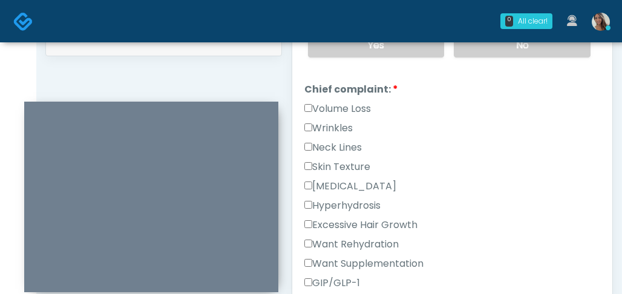
type textarea "*******"
click at [346, 108] on label "Volume Loss" at bounding box center [337, 109] width 67 height 15
click at [339, 122] on label "Wrinkles" at bounding box center [328, 128] width 48 height 15
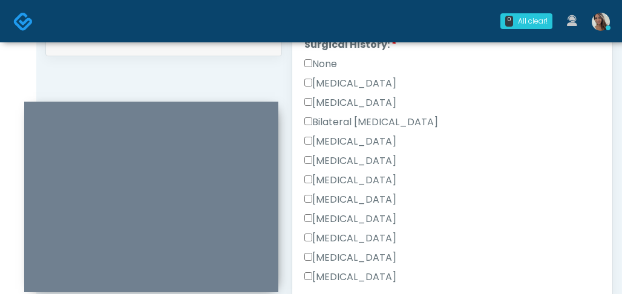
scroll to position [817, 0]
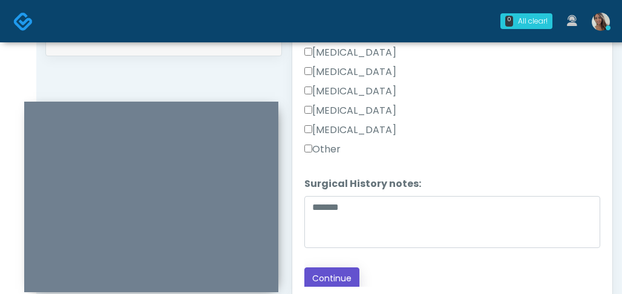
drag, startPoint x: 339, startPoint y: 265, endPoint x: 337, endPoint y: 259, distance: 6.5
click at [339, 267] on button "Continue" at bounding box center [331, 278] width 55 height 22
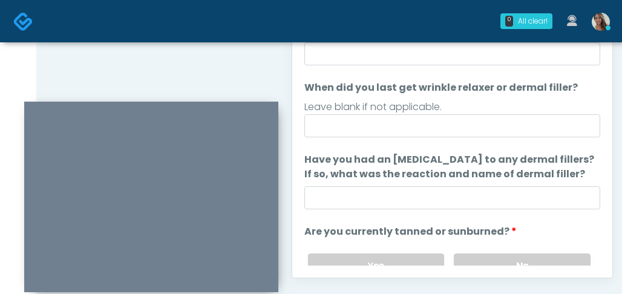
scroll to position [0, 0]
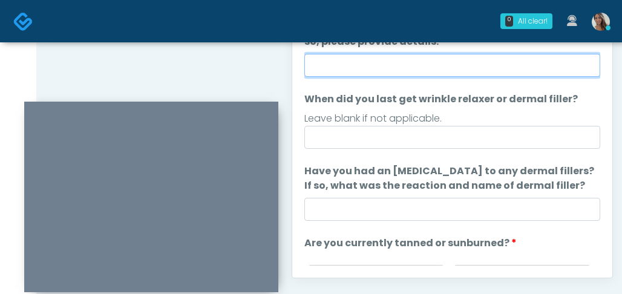
click at [365, 69] on input "Do you have a history of Guillain's barre or ALS? If so, please provide details." at bounding box center [452, 65] width 296 height 23
type input "**"
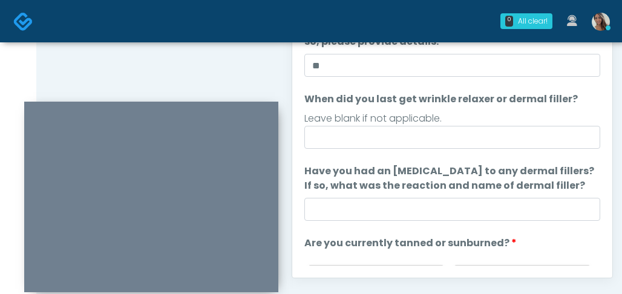
click at [428, 164] on label "Have you had an allergic response to any dermal fillers? If so, what was the re…" at bounding box center [452, 178] width 296 height 29
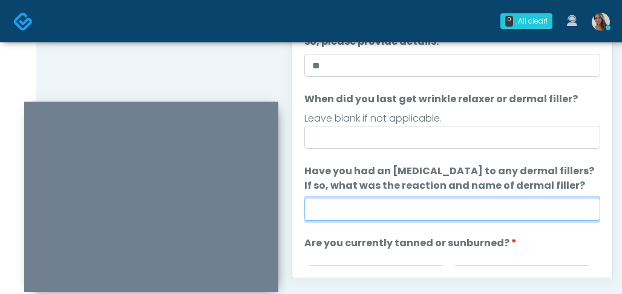
click at [428, 198] on input "Have you had an allergic response to any dermal fillers? If so, what was the re…" at bounding box center [452, 209] width 296 height 23
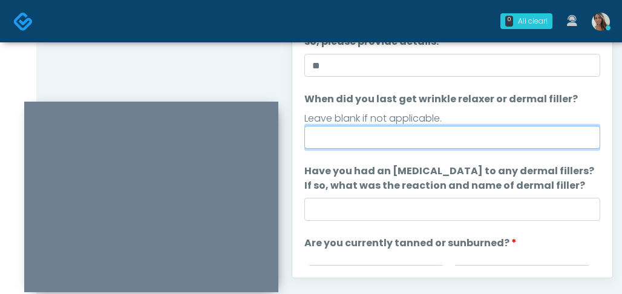
drag, startPoint x: 426, startPoint y: 146, endPoint x: 428, endPoint y: 139, distance: 8.2
click at [426, 146] on input "When did you last get wrinkle relaxer or dermal filler?" at bounding box center [452, 137] width 296 height 23
click at [428, 139] on input "When did you last get wrinkle relaxer or dermal filler?" at bounding box center [452, 137] width 296 height 23
type input "**********"
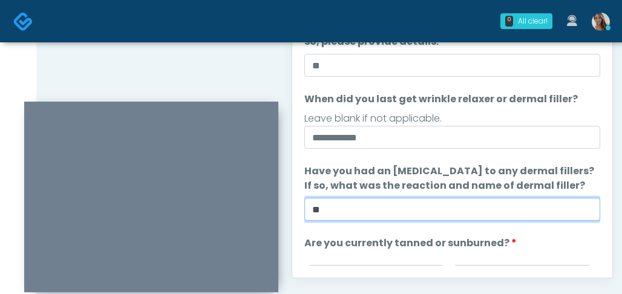
type input "**"
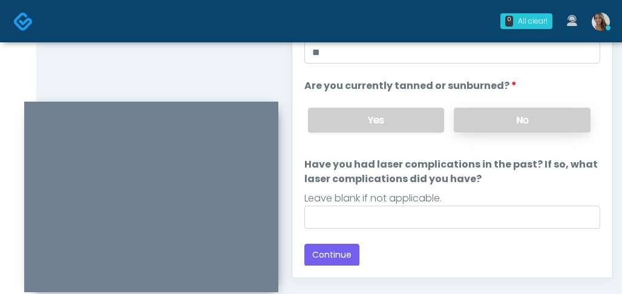
click at [550, 111] on label "No" at bounding box center [522, 120] width 137 height 25
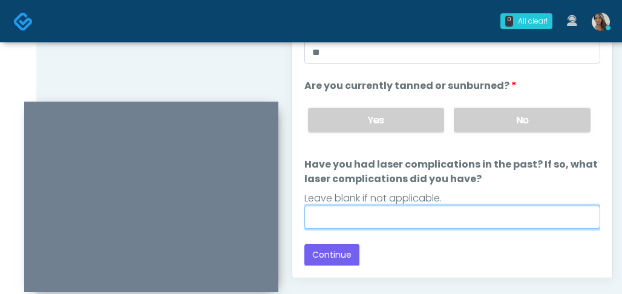
click at [434, 219] on input "Have you had laser complications in the past? If so, what laser complications d…" at bounding box center [452, 217] width 296 height 23
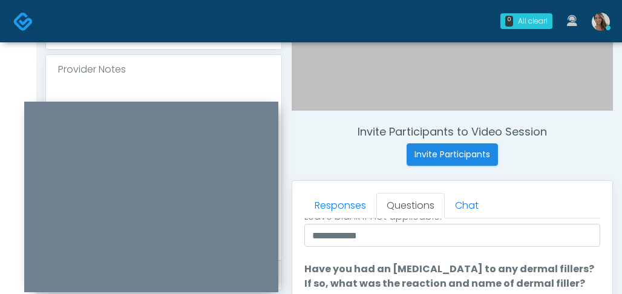
type input "**"
click at [142, 92] on div at bounding box center [163, 172] width 235 height 176
click at [142, 94] on div at bounding box center [163, 172] width 235 height 176
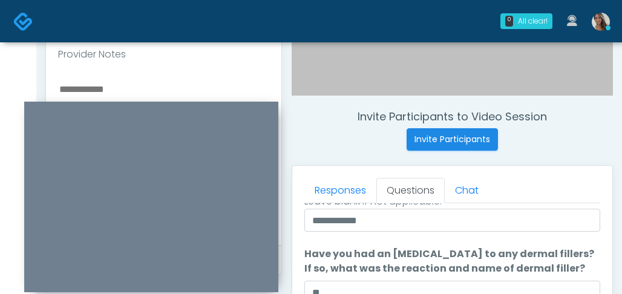
scroll to position [413, 0]
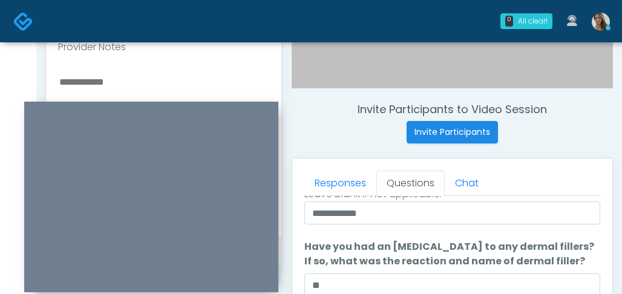
click at [142, 91] on textarea at bounding box center [163, 148] width 211 height 148
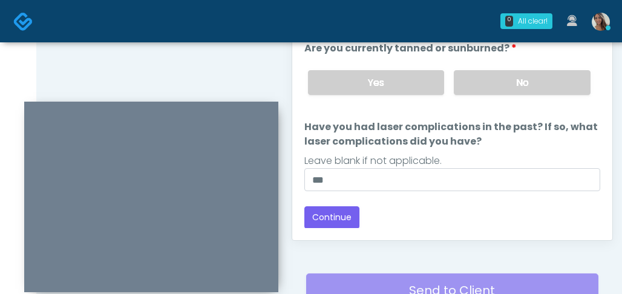
scroll to position [792, 0]
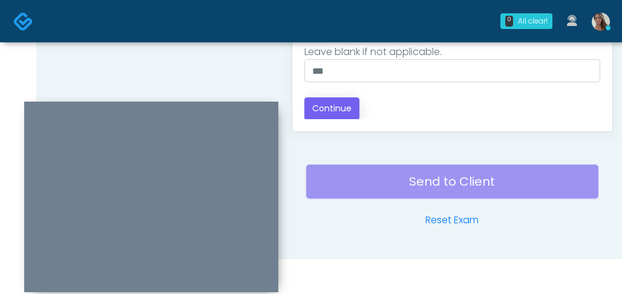
type textarea "**********"
click at [353, 113] on button "Continue" at bounding box center [331, 108] width 55 height 22
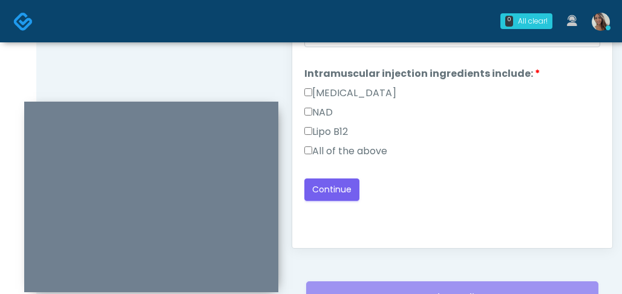
click at [359, 149] on label "All of the above" at bounding box center [345, 151] width 83 height 15
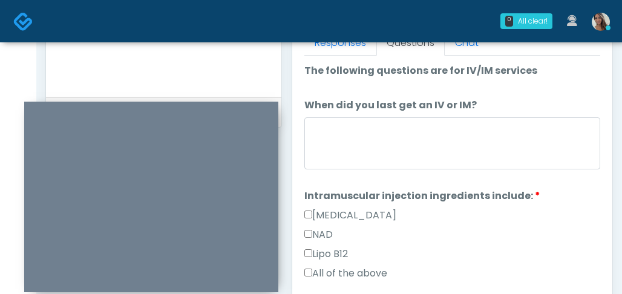
scroll to position [550, 0]
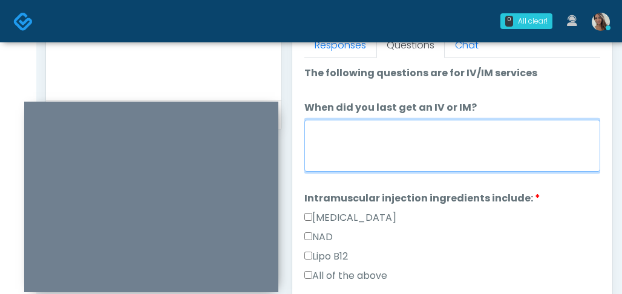
click at [414, 164] on textarea "When did you last get an IV or IM?" at bounding box center [452, 146] width 296 height 52
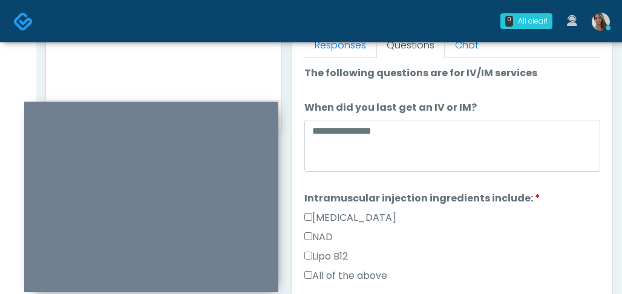
click at [480, 211] on div "Methylcobalamin" at bounding box center [452, 219] width 296 height 19
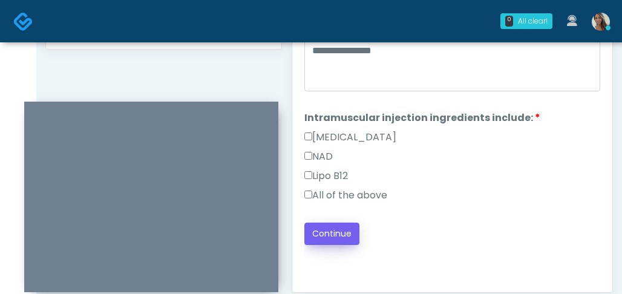
scroll to position [635, 0]
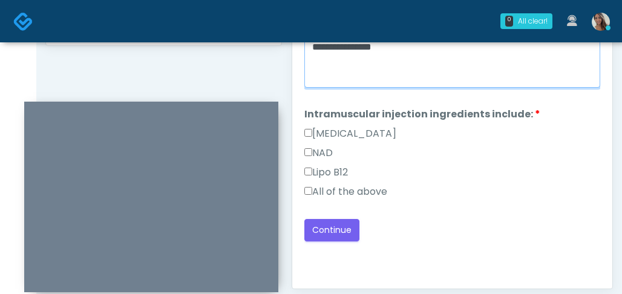
click at [459, 48] on textarea "**********" at bounding box center [452, 62] width 296 height 52
click at [458, 48] on textarea "**********" at bounding box center [452, 62] width 296 height 52
type textarea "**********"
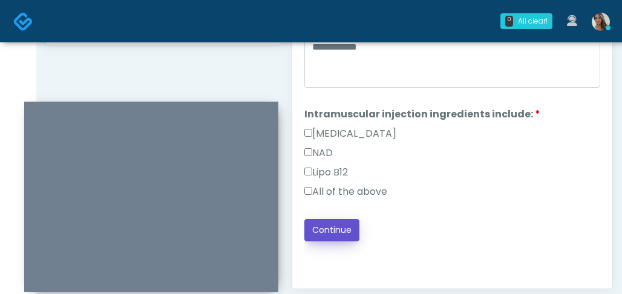
click at [339, 226] on button "Continue" at bounding box center [331, 230] width 55 height 22
drag, startPoint x: 450, startPoint y: 210, endPoint x: 460, endPoint y: 210, distance: 9.7
click at [451, 210] on div "**********" at bounding box center [452, 111] width 296 height 259
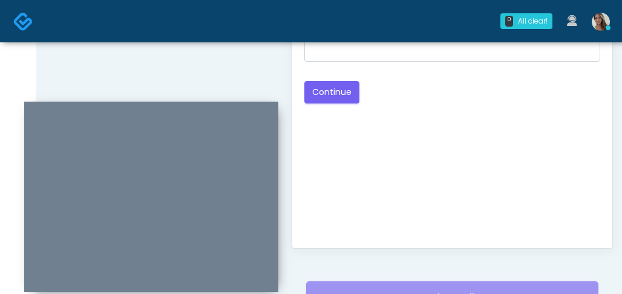
scroll to position [449, 0]
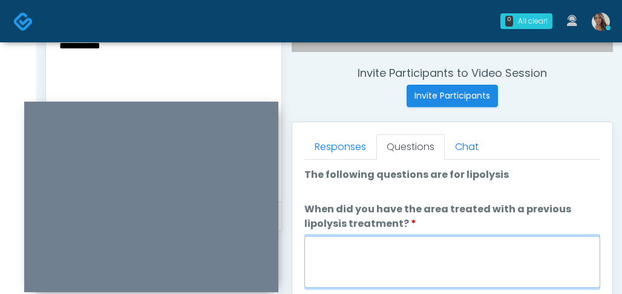
click at [430, 250] on textarea "When did you have the area treated with a previous lipolysis treatment?" at bounding box center [452, 262] width 296 height 52
paste textarea "**********"
type textarea "**********"
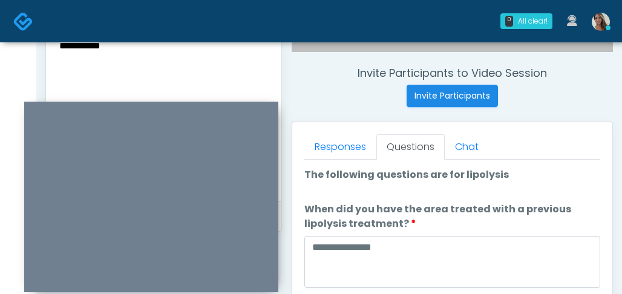
click at [498, 205] on label "When did you have the area treated with a previous lipolysis treatment?" at bounding box center [452, 216] width 296 height 29
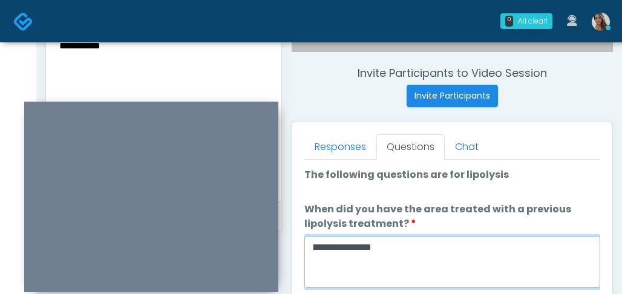
click at [498, 236] on textarea "**********" at bounding box center [452, 262] width 296 height 52
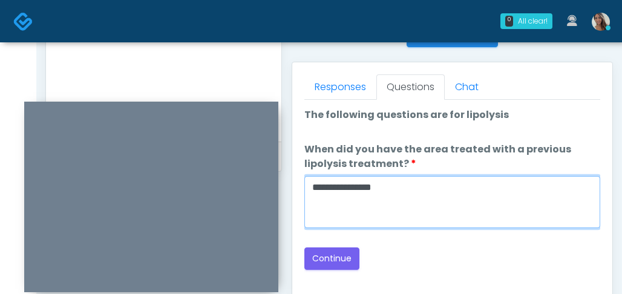
scroll to position [595, 0]
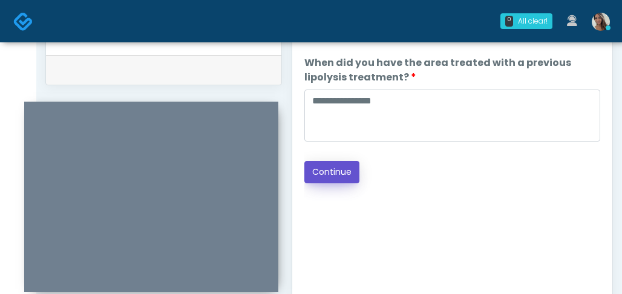
click at [336, 173] on button "Continue" at bounding box center [331, 172] width 55 height 22
click at [435, 209] on div "Good Faith Exam Script Good Faith Exam Script INTRODUCTION Hello, my name is un…" at bounding box center [452, 164] width 296 height 302
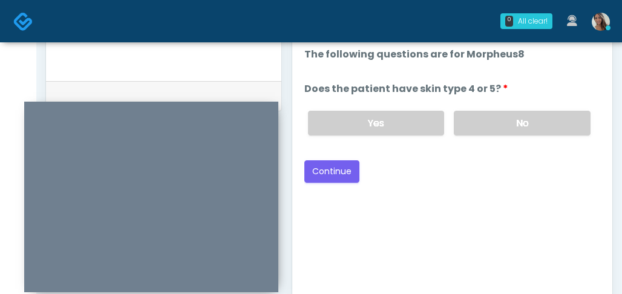
scroll to position [515, 0]
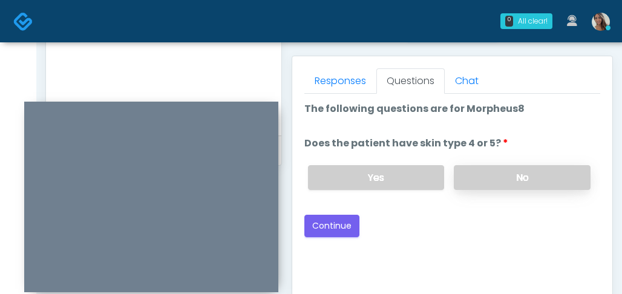
click at [459, 174] on label "No" at bounding box center [522, 177] width 137 height 25
click at [383, 179] on label "Yes" at bounding box center [376, 177] width 137 height 25
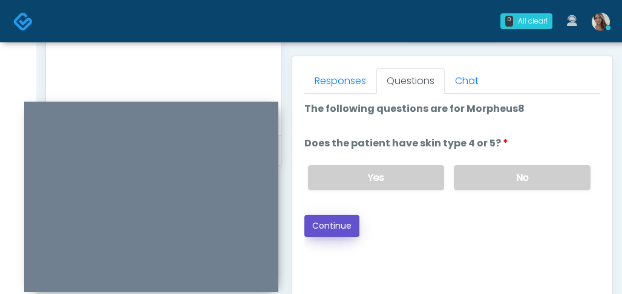
click at [339, 227] on button "Continue" at bounding box center [331, 226] width 55 height 22
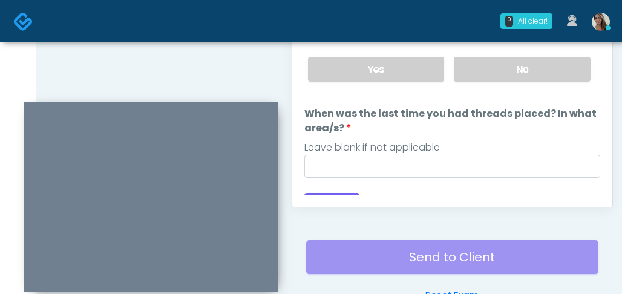
scroll to position [702, 0]
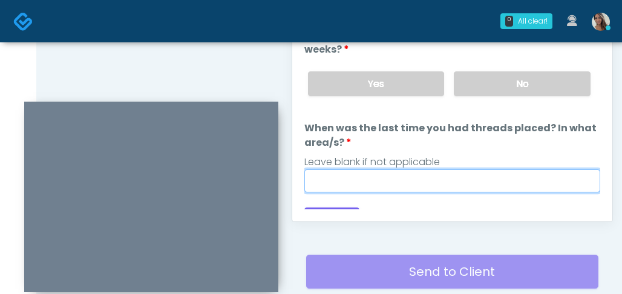
click at [478, 188] on input "When was the last time you had threads placed? In what area/s?" at bounding box center [452, 180] width 296 height 23
paste input "**********"
type input "**********"
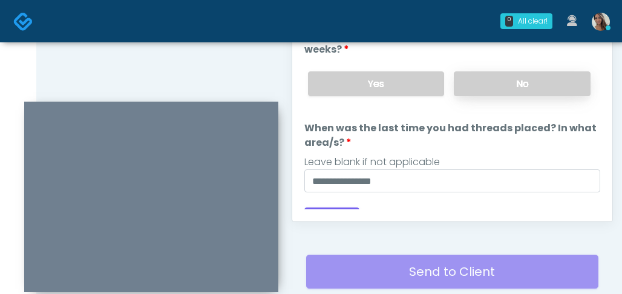
click at [509, 80] on label "No" at bounding box center [522, 83] width 137 height 25
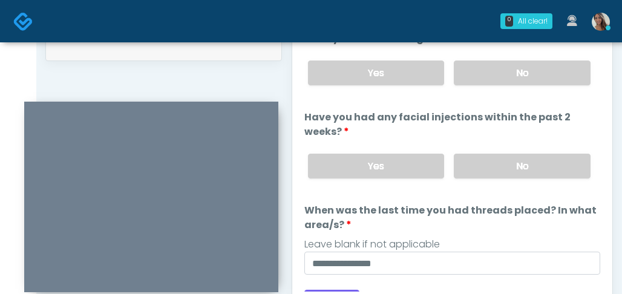
scroll to position [544, 0]
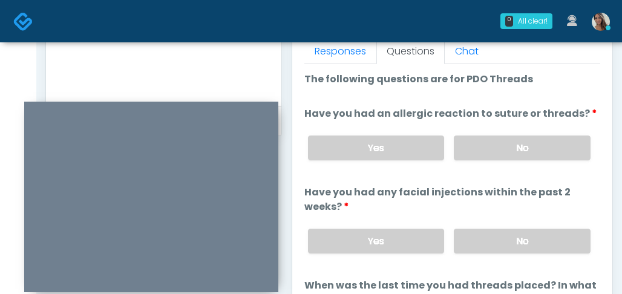
click at [503, 131] on div "Yes No" at bounding box center [449, 148] width 302 height 44
click at [500, 134] on div "Yes No" at bounding box center [449, 148] width 302 height 44
click at [491, 140] on label "No" at bounding box center [522, 147] width 137 height 25
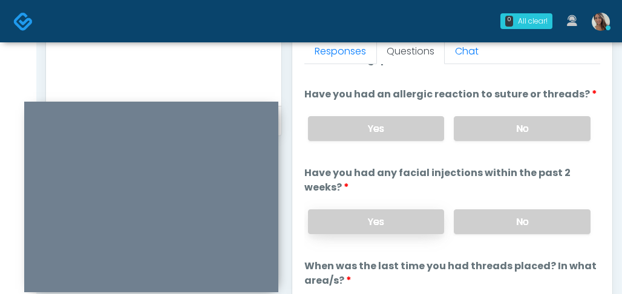
scroll to position [693, 0]
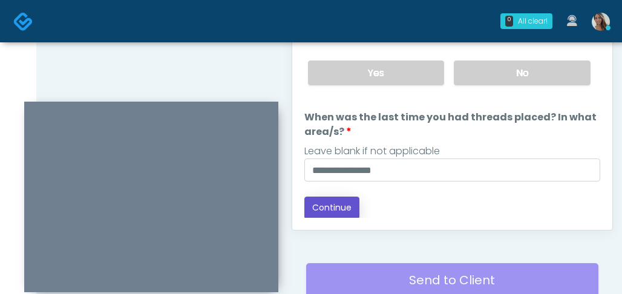
click at [331, 208] on button "Continue" at bounding box center [331, 208] width 55 height 22
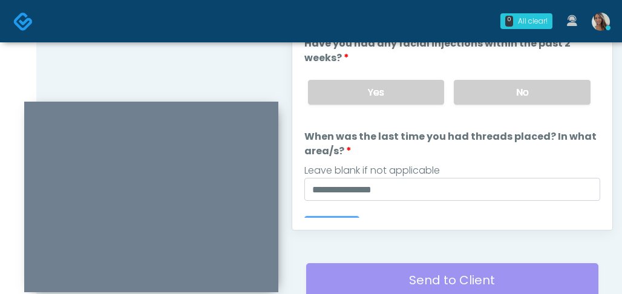
scroll to position [0, 0]
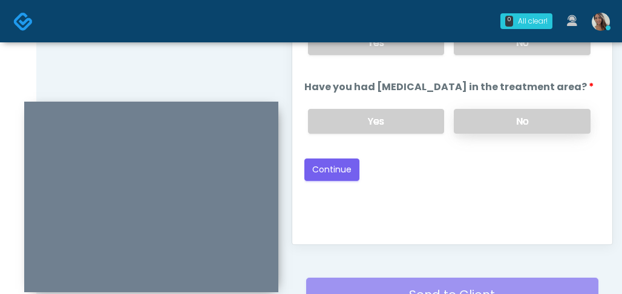
click at [477, 116] on label "No" at bounding box center [522, 121] width 137 height 25
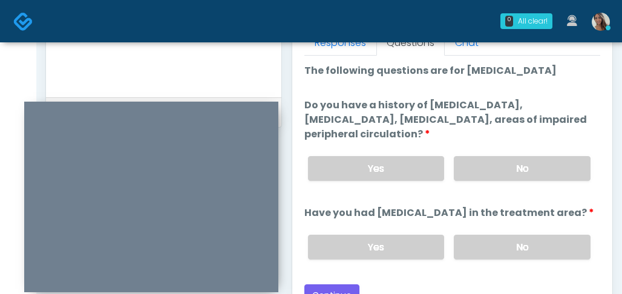
scroll to position [552, 0]
click at [498, 183] on div "Yes No" at bounding box center [449, 169] width 302 height 44
click at [516, 166] on label "No" at bounding box center [522, 169] width 137 height 25
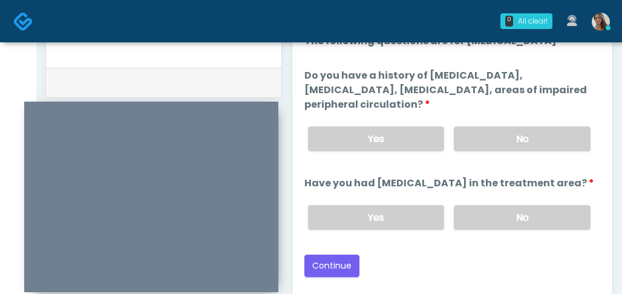
scroll to position [693, 0]
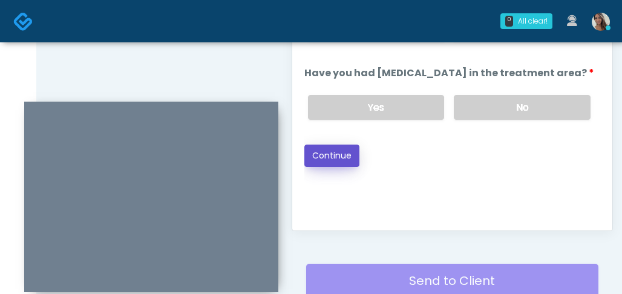
click at [344, 161] on button "Continue" at bounding box center [331, 156] width 55 height 22
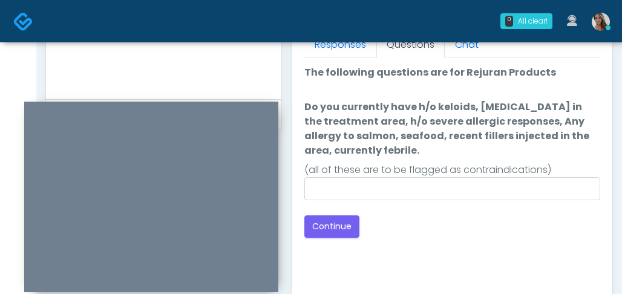
scroll to position [520, 0]
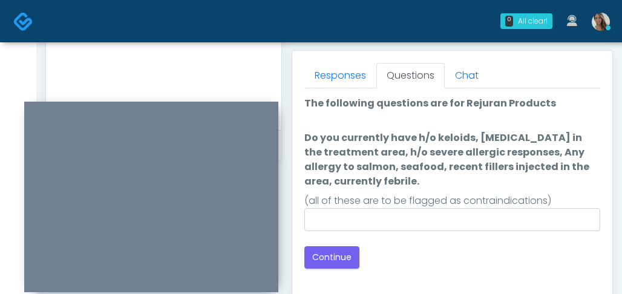
click at [428, 238] on div "Loading... Connecting to your agent... Please wait while we prepare your person…" at bounding box center [452, 182] width 296 height 172
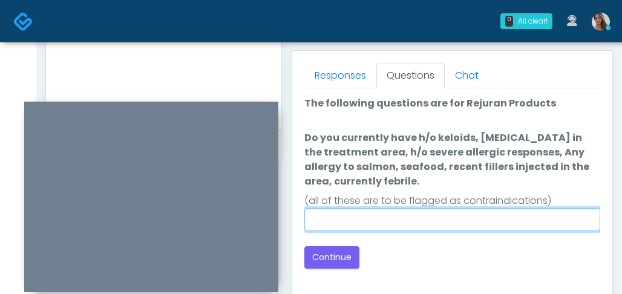
click at [440, 217] on input "Do you currently have h/o keloids, skin infection in the treatment area, h/o se…" at bounding box center [452, 219] width 296 height 23
type input "**"
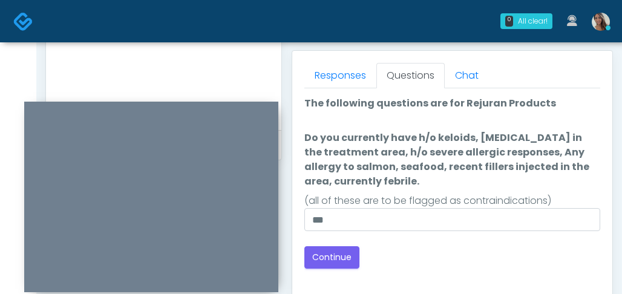
click at [445, 252] on div "Back Continue" at bounding box center [452, 257] width 296 height 22
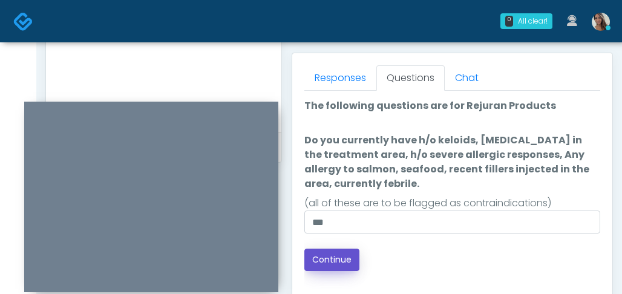
drag, startPoint x: 340, startPoint y: 253, endPoint x: 352, endPoint y: 252, distance: 12.1
click at [340, 253] on button "Continue" at bounding box center [331, 260] width 55 height 22
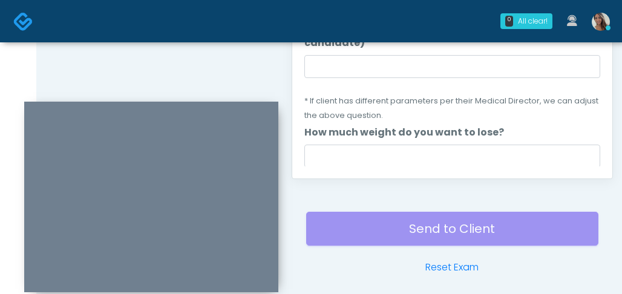
scroll to position [636, 0]
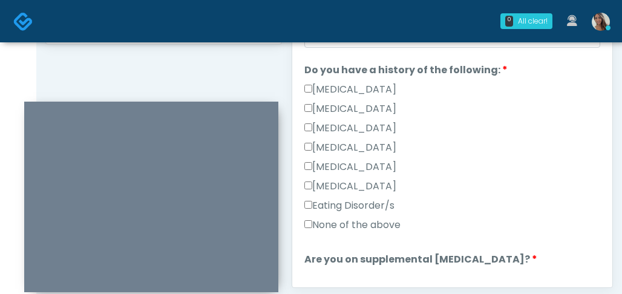
drag, startPoint x: 336, startPoint y: 222, endPoint x: 384, endPoint y: 213, distance: 48.6
click at [336, 222] on label "None of the above" at bounding box center [352, 225] width 96 height 15
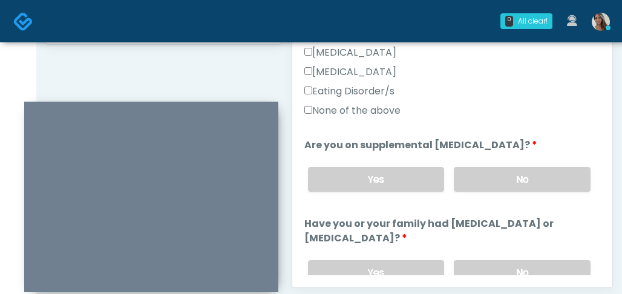
scroll to position [356, 0]
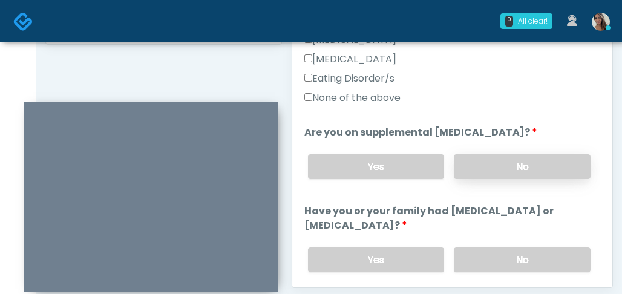
click at [496, 175] on label "No" at bounding box center [522, 166] width 137 height 25
click at [482, 250] on label "No" at bounding box center [522, 259] width 137 height 25
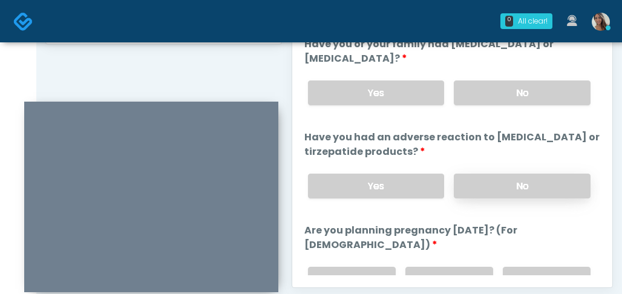
click at [485, 186] on label "No" at bounding box center [522, 186] width 137 height 25
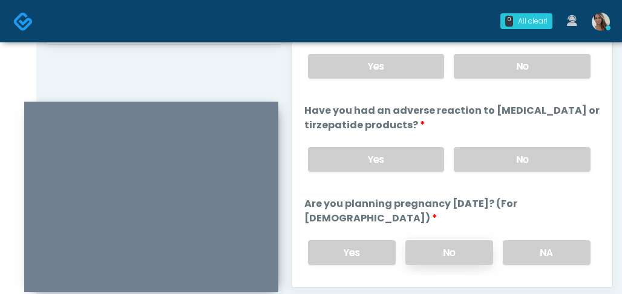
click at [453, 243] on label "No" at bounding box center [449, 252] width 88 height 25
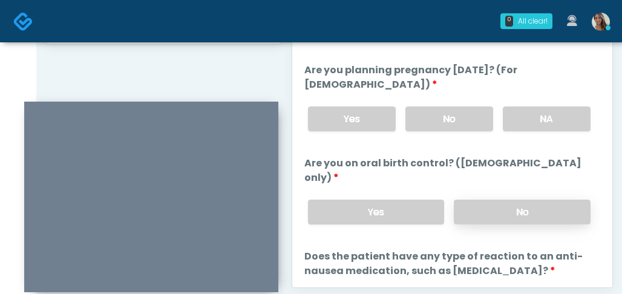
click at [500, 204] on label "No" at bounding box center [522, 212] width 137 height 25
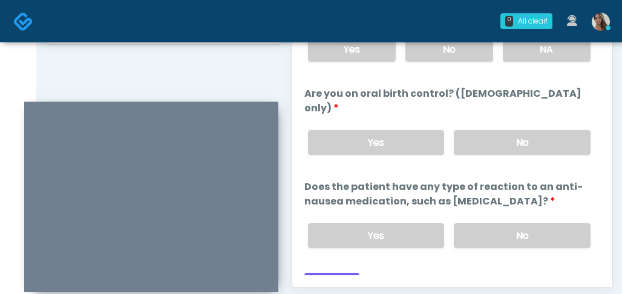
scroll to position [754, 0]
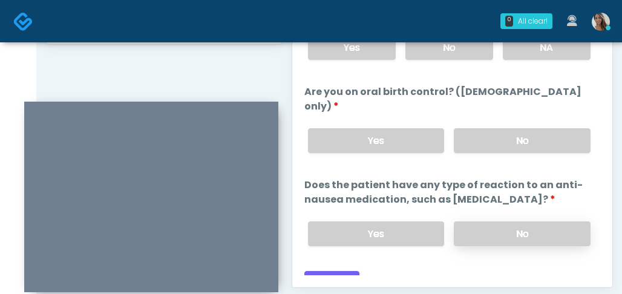
click at [512, 224] on label "No" at bounding box center [522, 233] width 137 height 25
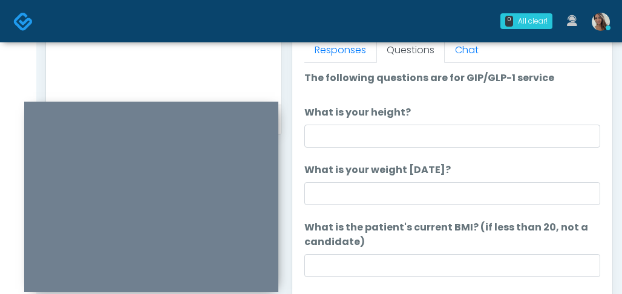
scroll to position [521, 0]
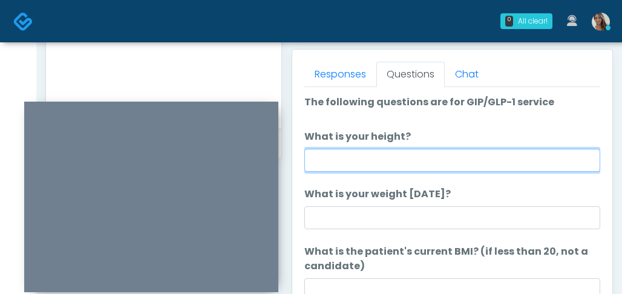
click at [443, 167] on input "What is your height?" at bounding box center [452, 160] width 296 height 23
click at [411, 166] on input "What is your height?" at bounding box center [452, 160] width 296 height 23
type input "*****"
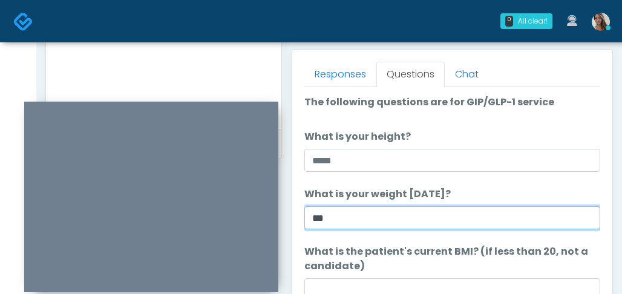
type input "***"
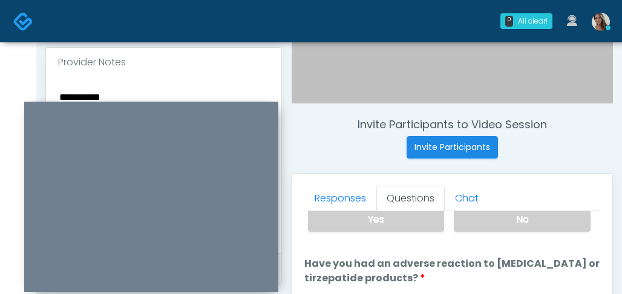
scroll to position [397, 0]
type input "****"
click at [182, 91] on textarea "**********" at bounding box center [163, 164] width 211 height 148
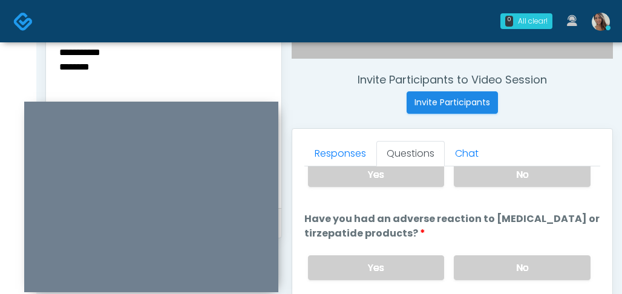
scroll to position [443, 0]
type textarea "**********"
click at [457, 126] on div "Invite Participants to Video Session Invite Participants Responses Questions Ch…" at bounding box center [447, 115] width 331 height 922
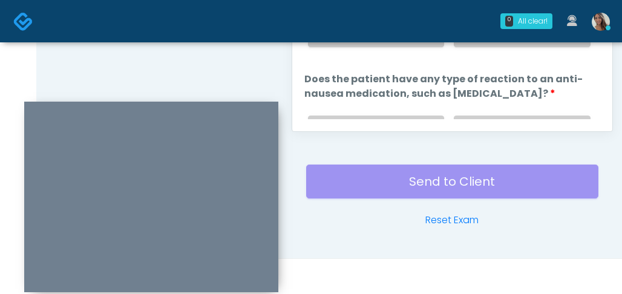
scroll to position [754, 0]
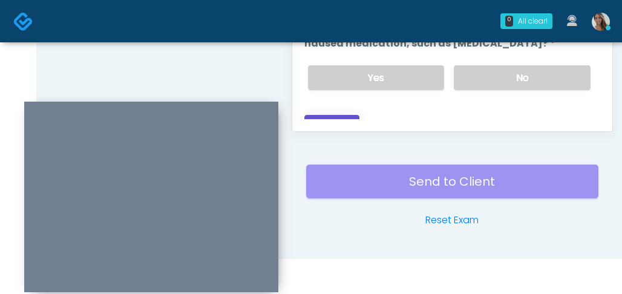
click at [348, 115] on button "Continue" at bounding box center [331, 126] width 55 height 22
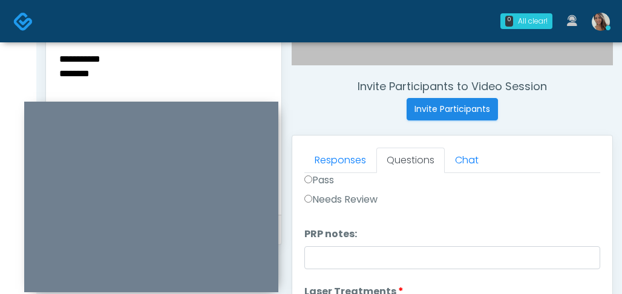
scroll to position [20, 0]
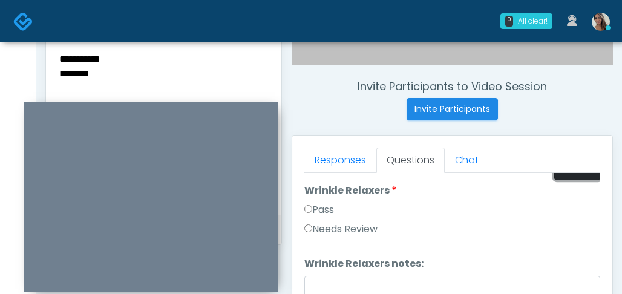
click at [571, 180] on button "Pass All" at bounding box center [577, 169] width 46 height 22
click at [571, 177] on button "Pass All" at bounding box center [577, 169] width 46 height 22
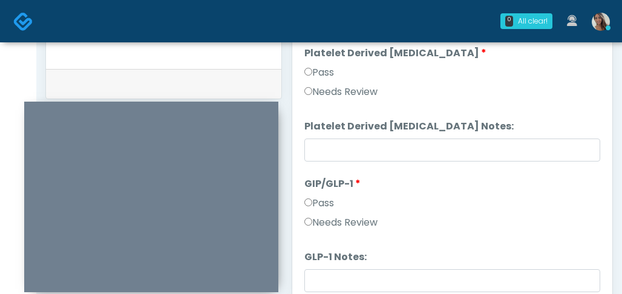
scroll to position [792, 0]
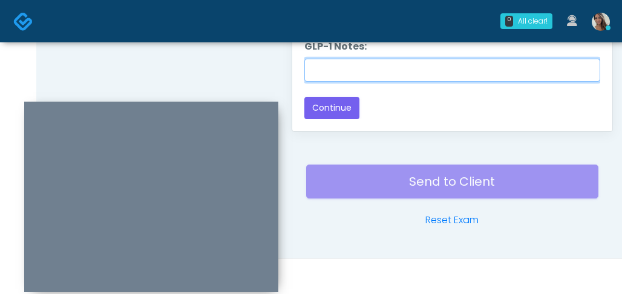
click at [411, 72] on input "GLP-1 Notes:" at bounding box center [452, 70] width 296 height 23
type input "********"
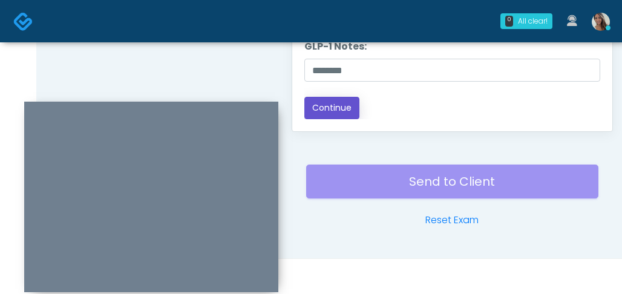
click at [345, 107] on button "Continue" at bounding box center [331, 108] width 55 height 22
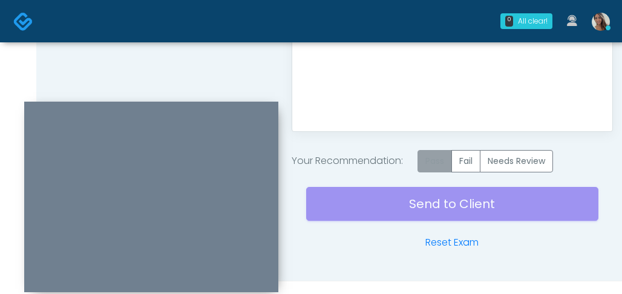
scroll to position [0, 0]
click at [451, 169] on label "Pass" at bounding box center [434, 161] width 34 height 22
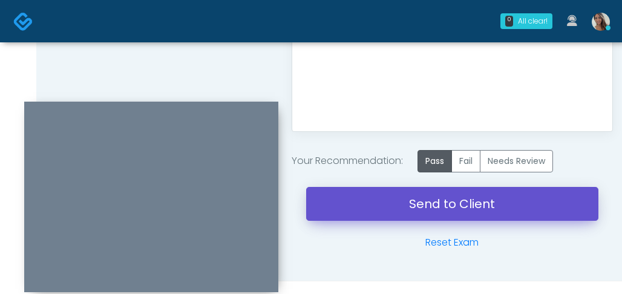
click at [437, 208] on link "Send to Client" at bounding box center [452, 204] width 292 height 34
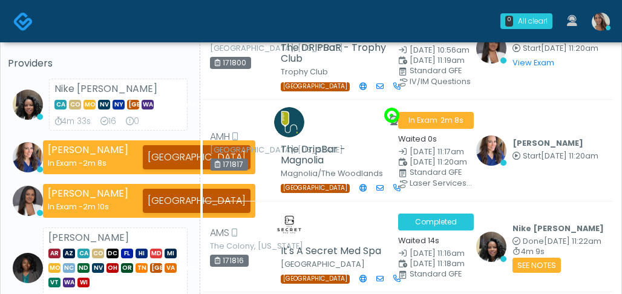
scroll to position [106, 0]
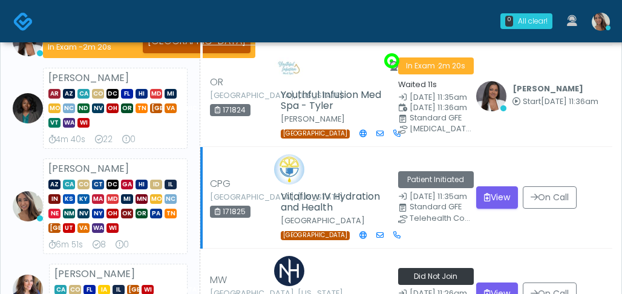
scroll to position [202, 0]
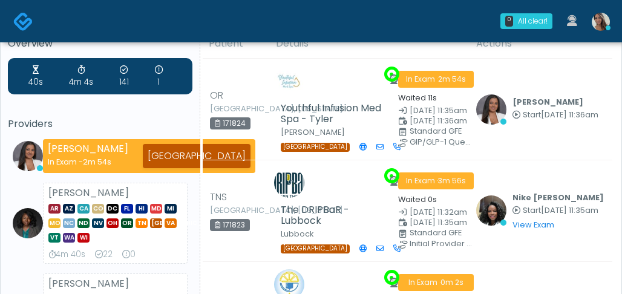
scroll to position [27, 0]
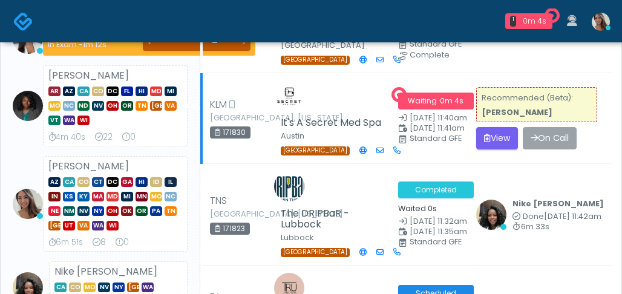
scroll to position [167, 0]
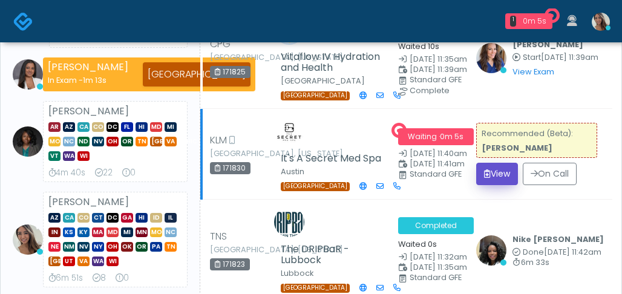
click at [501, 175] on button "View" at bounding box center [497, 174] width 42 height 22
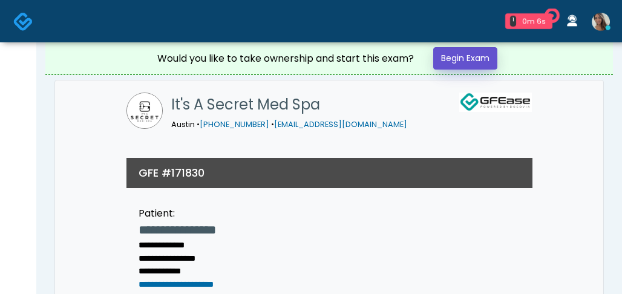
click at [486, 62] on link "Begin Exam" at bounding box center [465, 58] width 64 height 22
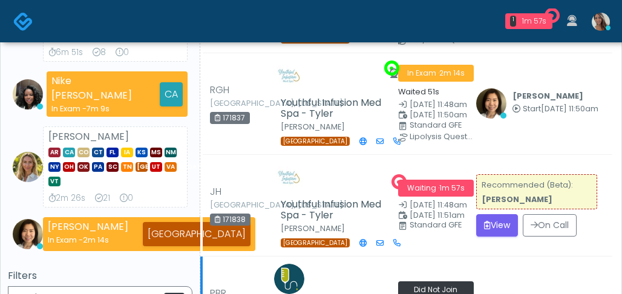
scroll to position [550, 0]
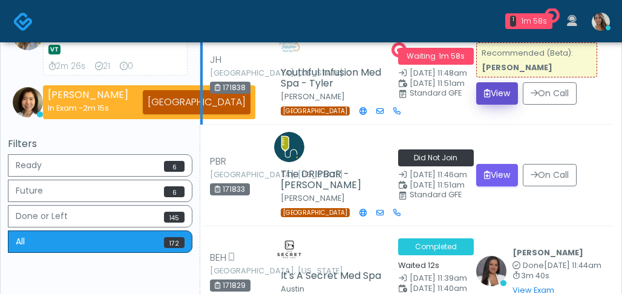
click at [504, 82] on button "View" at bounding box center [497, 93] width 42 height 22
click at [503, 82] on button "View" at bounding box center [497, 93] width 42 height 22
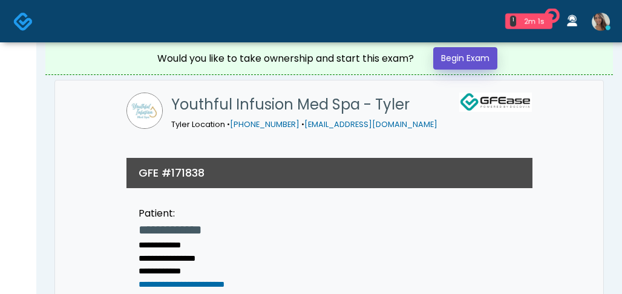
click at [491, 65] on link "Begin Exam" at bounding box center [465, 58] width 64 height 22
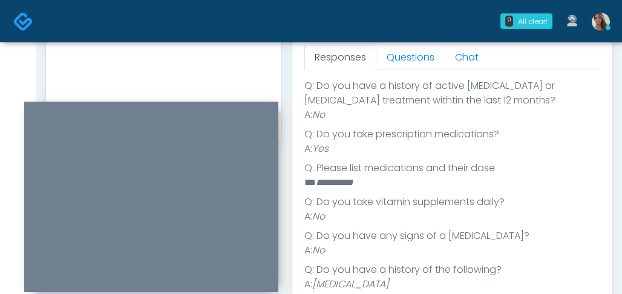
scroll to position [249, 0]
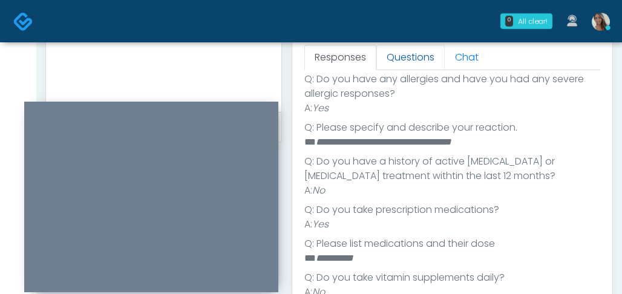
click at [416, 65] on link "Questions" at bounding box center [410, 57] width 68 height 25
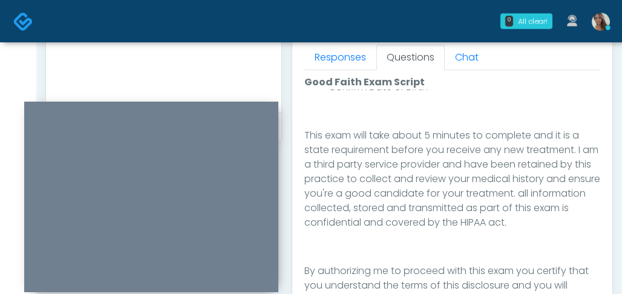
scroll to position [687, 0]
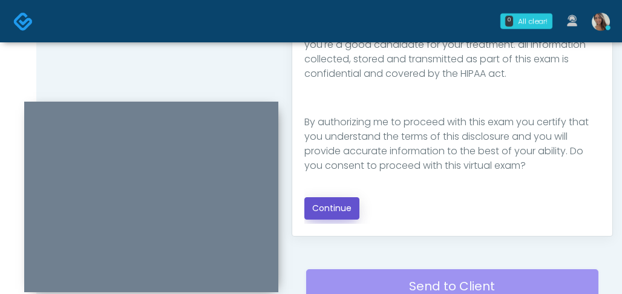
click at [338, 215] on button "Continue" at bounding box center [331, 208] width 55 height 22
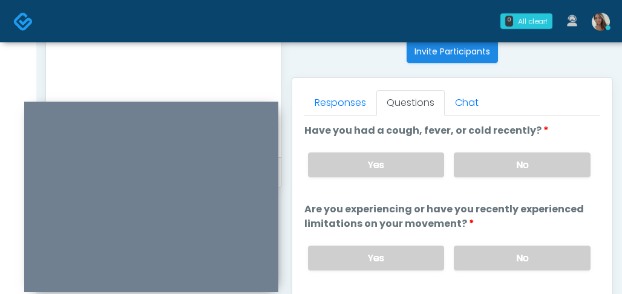
scroll to position [486, 0]
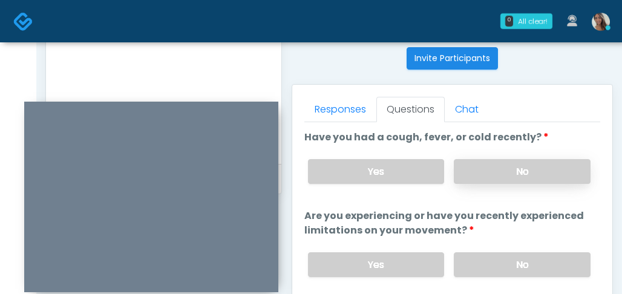
click at [521, 177] on label "No" at bounding box center [522, 171] width 137 height 25
click at [523, 265] on label "No" at bounding box center [522, 264] width 137 height 25
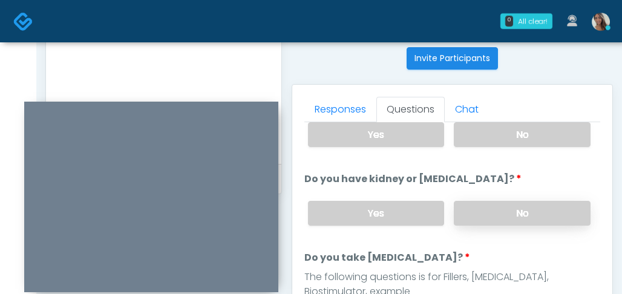
click at [497, 209] on label "No" at bounding box center [522, 213] width 137 height 25
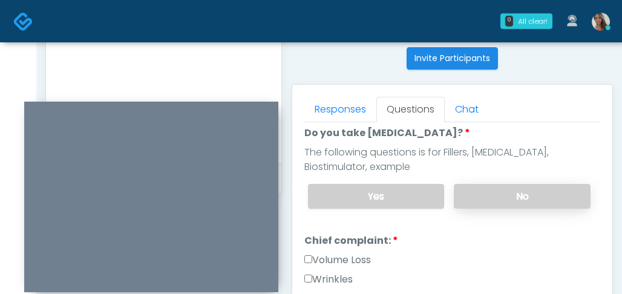
click at [494, 192] on label "No" at bounding box center [522, 196] width 137 height 25
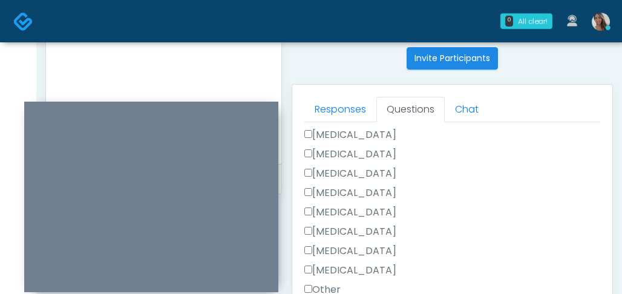
scroll to position [817, 0]
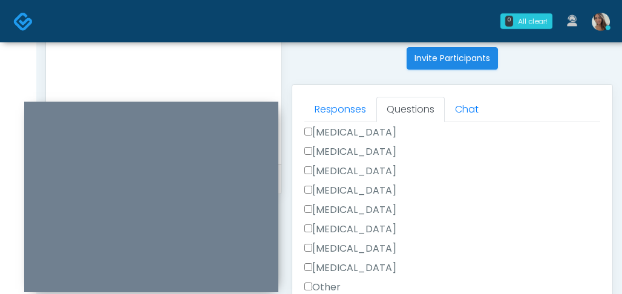
click at [372, 244] on label "Appendectomy" at bounding box center [350, 248] width 92 height 15
click at [373, 234] on div "Cholecystectomy" at bounding box center [452, 231] width 296 height 19
click at [378, 226] on label "Cholecystectomy" at bounding box center [350, 229] width 92 height 15
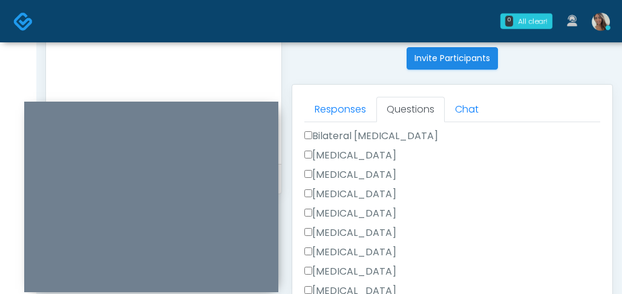
scroll to position [779, 0]
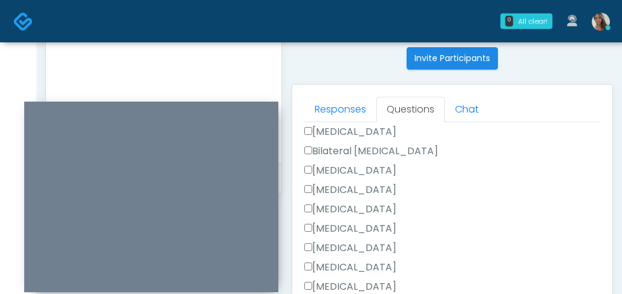
click at [362, 132] on label "Hysterectomy" at bounding box center [350, 132] width 92 height 15
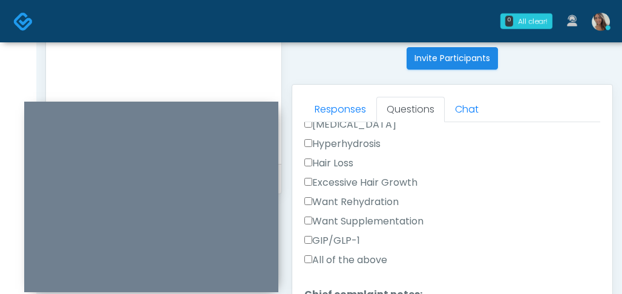
scroll to position [500, 0]
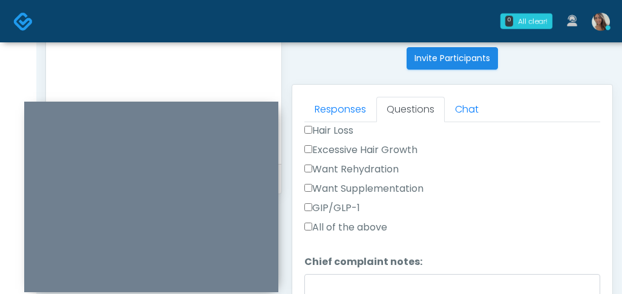
click at [389, 197] on div "Want Supplementation" at bounding box center [452, 190] width 296 height 19
click at [390, 189] on label "Want Supplementation" at bounding box center [363, 188] width 119 height 15
click at [387, 166] on label "Want Rehydration" at bounding box center [351, 169] width 94 height 15
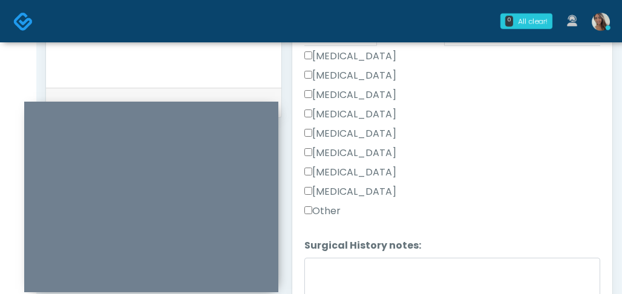
scroll to position [661, 0]
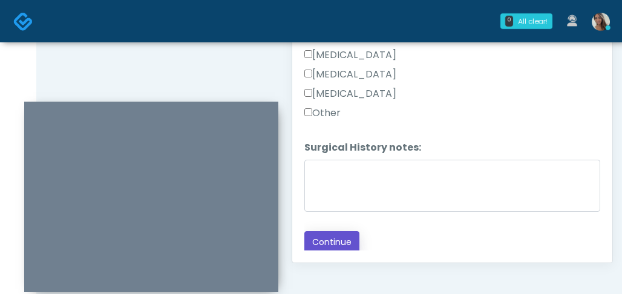
click at [356, 233] on button "Continue" at bounding box center [331, 242] width 55 height 22
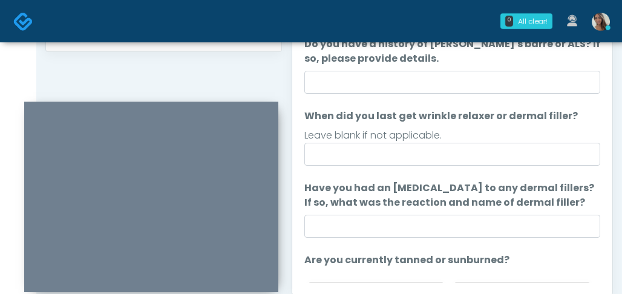
scroll to position [626, 0]
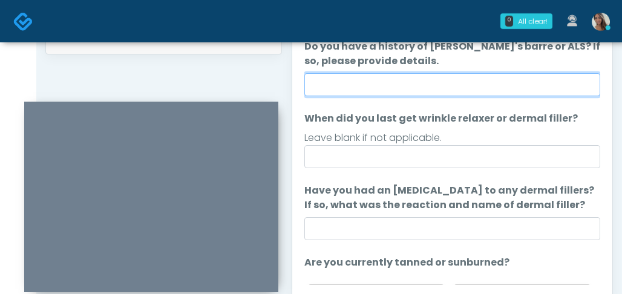
click at [462, 80] on input "Do you have a history of Guillain's barre or ALS? If so, please provide details." at bounding box center [452, 84] width 296 height 23
type input "**"
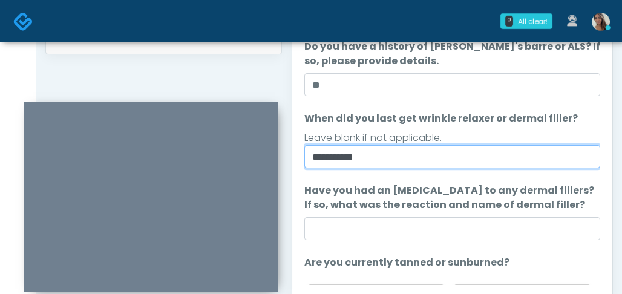
type input "**********"
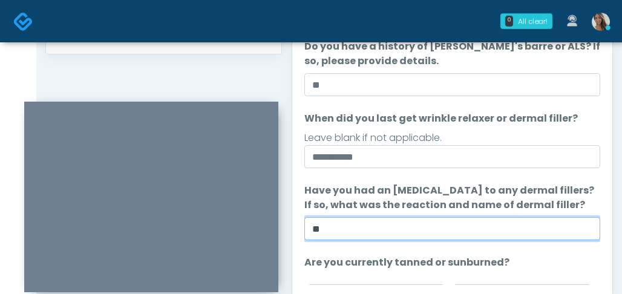
scroll to position [157, 0]
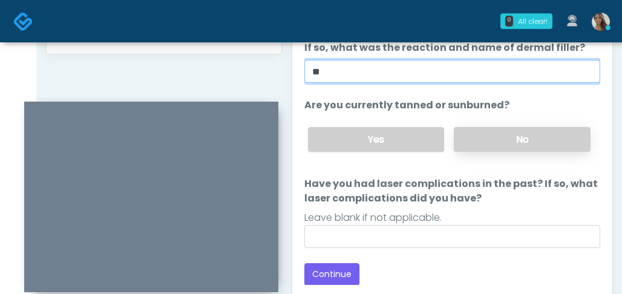
type input "**"
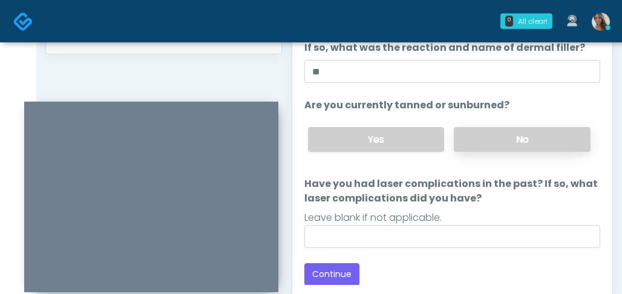
click at [483, 134] on label "No" at bounding box center [522, 139] width 137 height 25
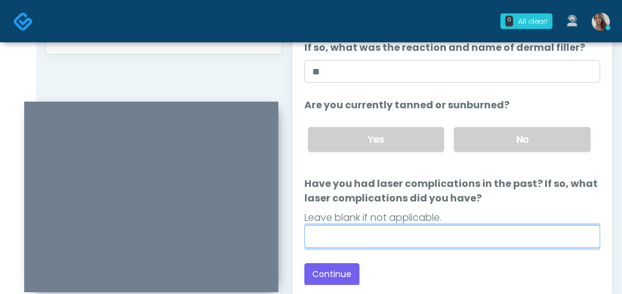
click at [432, 245] on input "Have you had laser complications in the past? If so, what laser complications d…" at bounding box center [452, 236] width 296 height 23
type input "**"
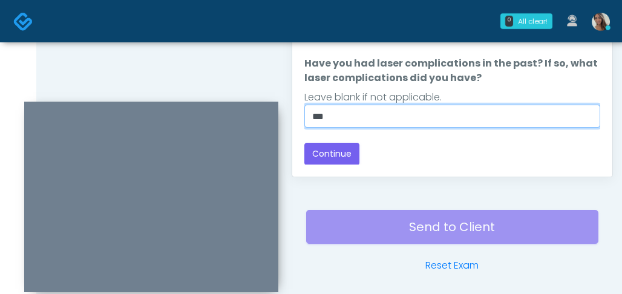
scroll to position [778, 0]
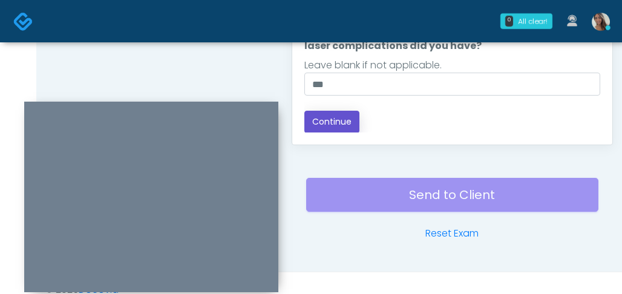
click at [337, 119] on button "Continue" at bounding box center [331, 122] width 55 height 22
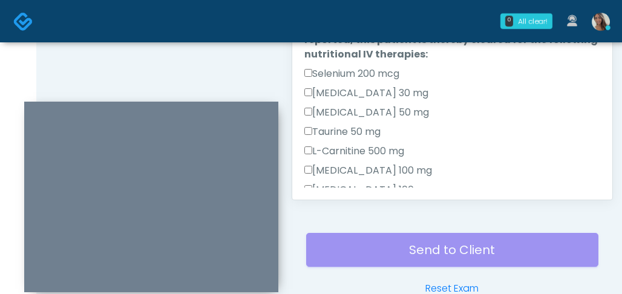
scroll to position [495, 0]
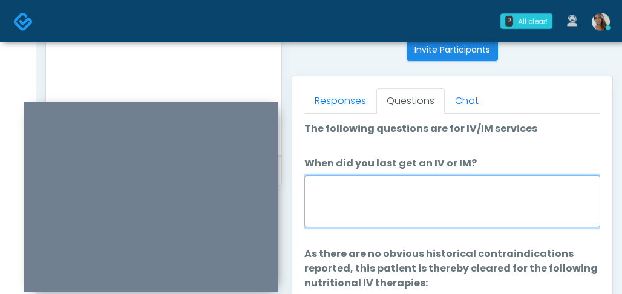
click at [441, 189] on textarea "When did you last get an IV or IM?" at bounding box center [452, 201] width 296 height 52
click at [379, 203] on textarea "When did you last get an IV or IM?" at bounding box center [452, 201] width 296 height 52
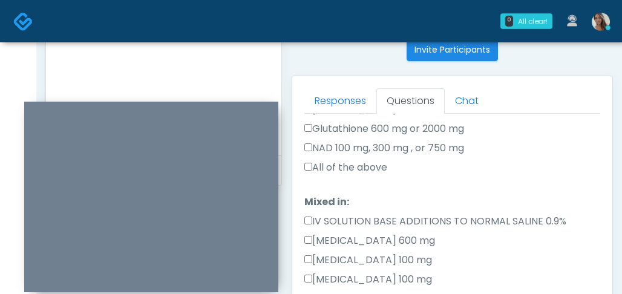
type textarea "**********"
click at [371, 169] on label "All of the above" at bounding box center [345, 167] width 83 height 15
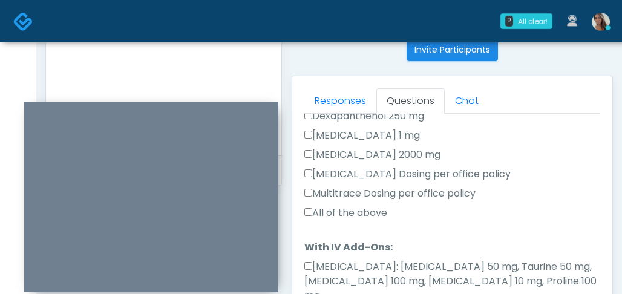
click at [360, 212] on label "All of the above" at bounding box center [345, 213] width 83 height 15
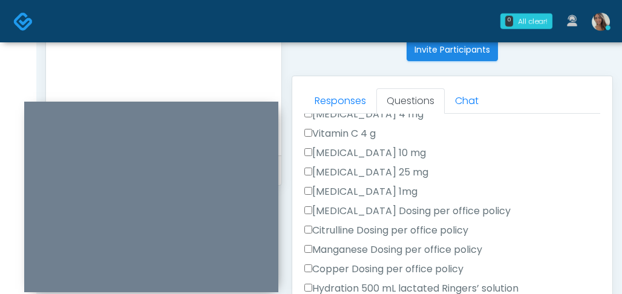
scroll to position [846, 0]
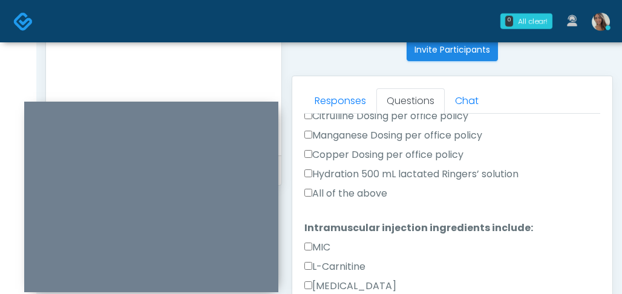
click at [368, 171] on div "Hydration 500 mL lactated Ringers’ solution" at bounding box center [452, 176] width 296 height 19
click at [368, 186] on label "All of the above" at bounding box center [345, 193] width 83 height 15
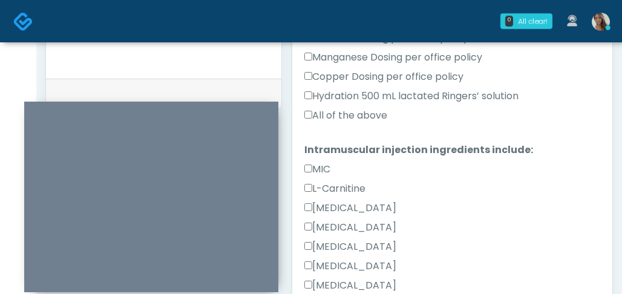
scroll to position [642, 0]
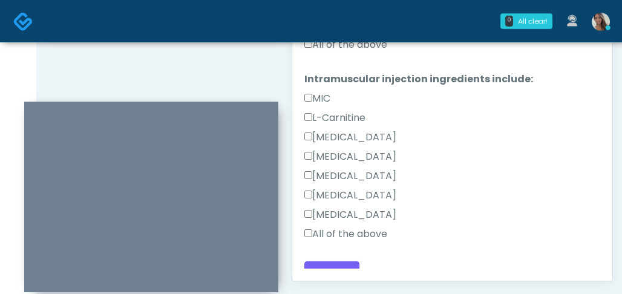
click at [357, 227] on label "All of the above" at bounding box center [345, 234] width 83 height 15
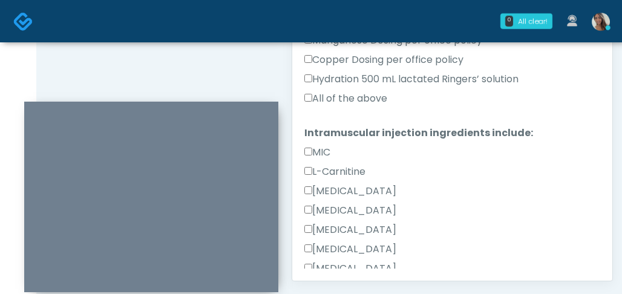
scroll to position [847, 0]
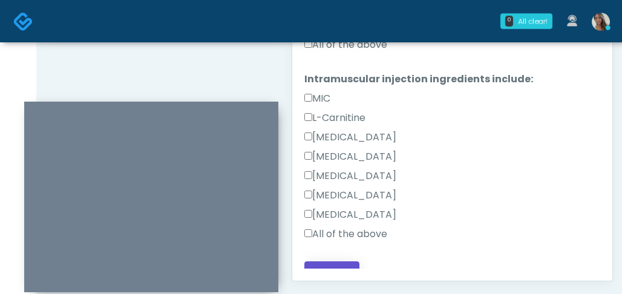
click at [318, 261] on button "Continue" at bounding box center [331, 272] width 55 height 22
click at [601, 160] on div "Responses Questions Chat Good Faith Exam Script Good Faith Exam Script INTRODUC…" at bounding box center [452, 105] width 320 height 352
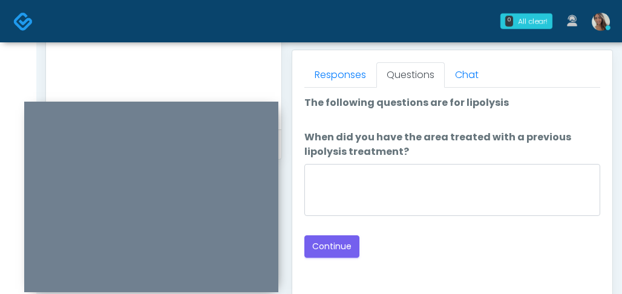
scroll to position [497, 0]
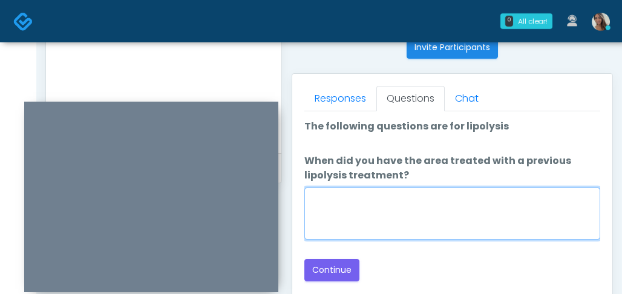
click at [385, 212] on textarea "When did you have the area treated with a previous lipolysis treatment?" at bounding box center [452, 214] width 296 height 52
type textarea "**********"
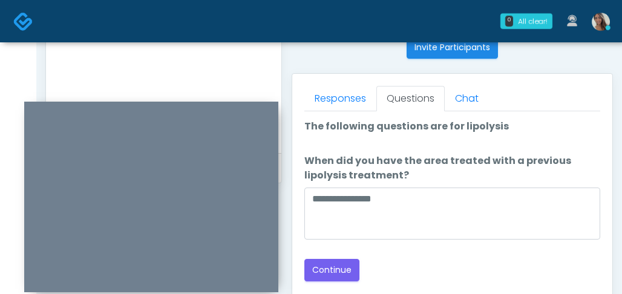
drag, startPoint x: 387, startPoint y: 260, endPoint x: 348, endPoint y: 275, distance: 41.0
click at [385, 262] on div "**********" at bounding box center [452, 200] width 296 height 162
click at [345, 275] on button "Continue" at bounding box center [331, 270] width 55 height 22
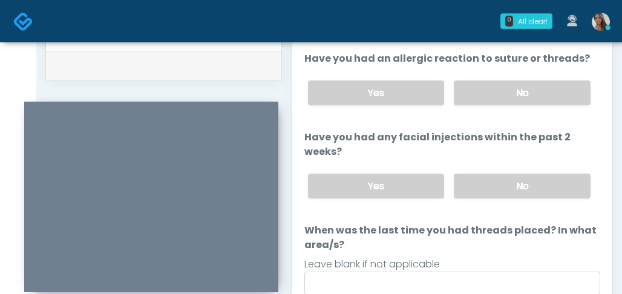
scroll to position [501, 0]
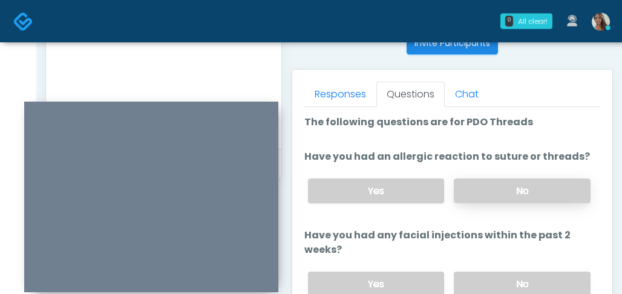
click at [493, 184] on label "No" at bounding box center [522, 190] width 137 height 25
click at [509, 280] on label "No" at bounding box center [522, 284] width 137 height 25
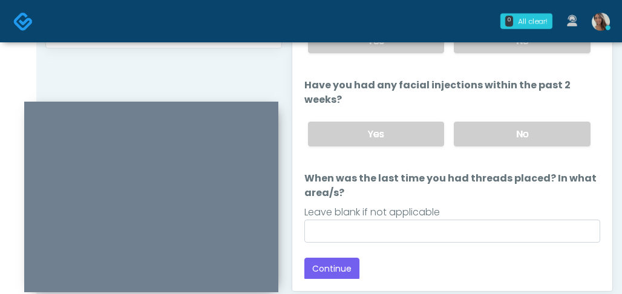
scroll to position [633, 0]
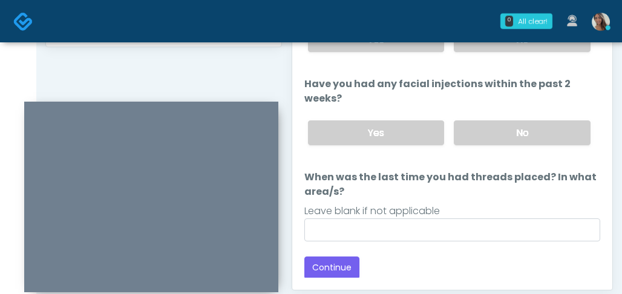
click at [417, 217] on li "When was the last time you had threads placed? In what area/s? When was the las…" at bounding box center [452, 205] width 296 height 71
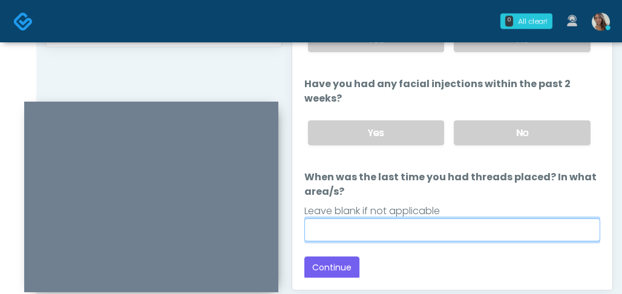
click at [417, 226] on input "When was the last time you had threads placed? In what area/s?" at bounding box center [452, 229] width 296 height 23
paste input "**********"
type input "**********"
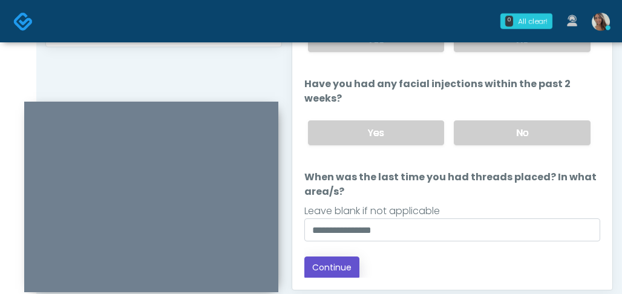
click at [341, 263] on button "Continue" at bounding box center [331, 267] width 55 height 22
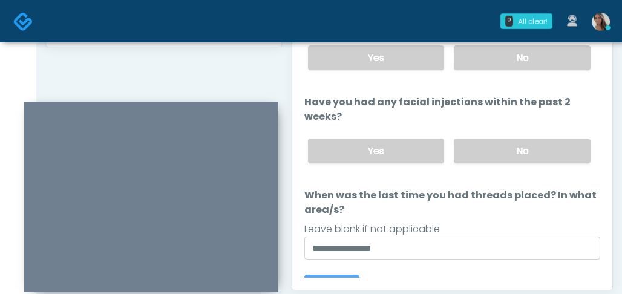
scroll to position [0, 0]
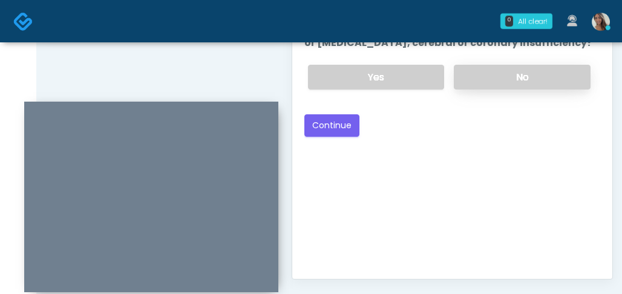
click at [496, 80] on label "No" at bounding box center [522, 77] width 137 height 25
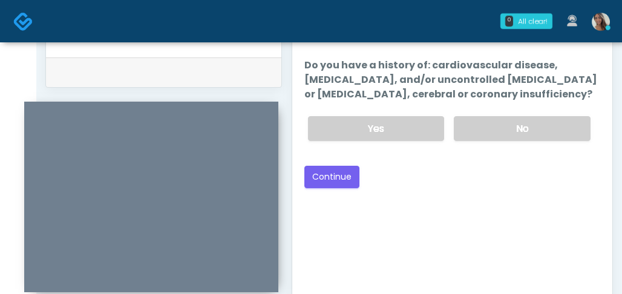
scroll to position [558, 0]
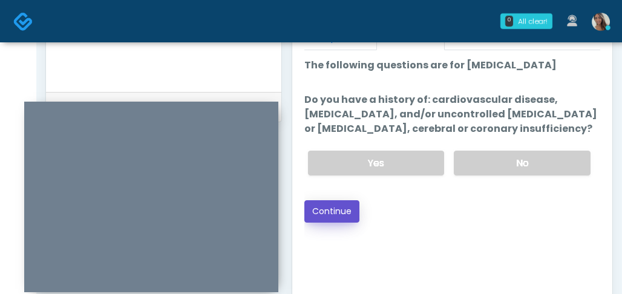
click at [327, 207] on button "Continue" at bounding box center [331, 211] width 55 height 22
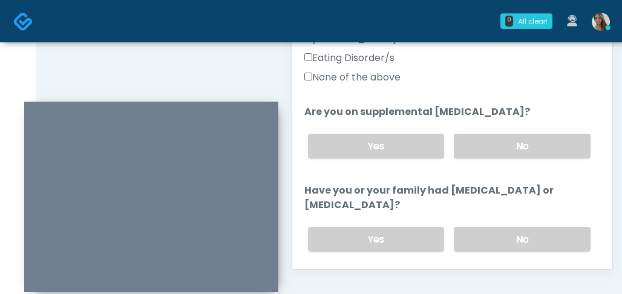
scroll to position [201, 0]
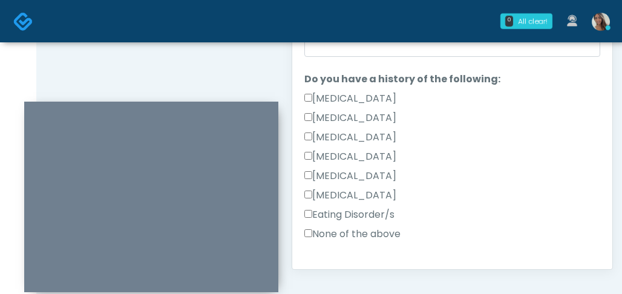
click at [372, 237] on label "None of the above" at bounding box center [352, 234] width 96 height 15
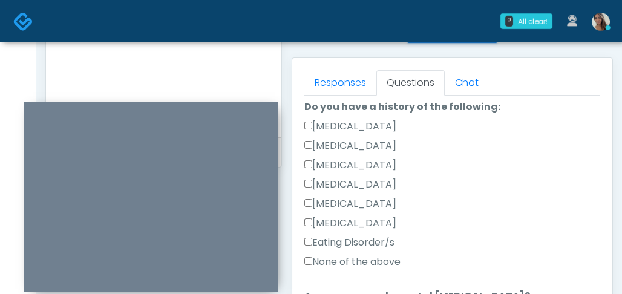
scroll to position [463, 0]
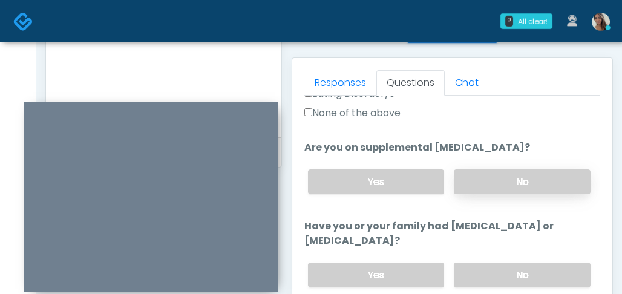
click at [483, 191] on label "No" at bounding box center [522, 181] width 137 height 25
drag, startPoint x: 495, startPoint y: 278, endPoint x: 495, endPoint y: 243, distance: 35.1
click at [495, 278] on label "No" at bounding box center [522, 275] width 137 height 25
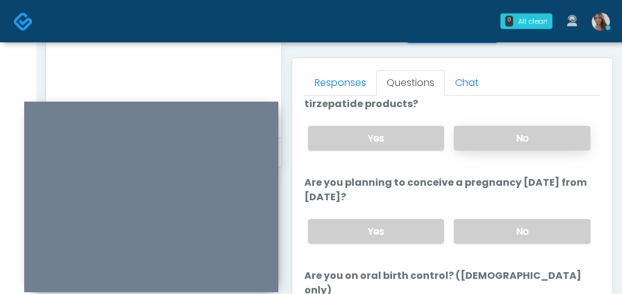
click at [514, 147] on label "No" at bounding box center [522, 138] width 137 height 25
click at [517, 232] on label "No" at bounding box center [522, 231] width 137 height 25
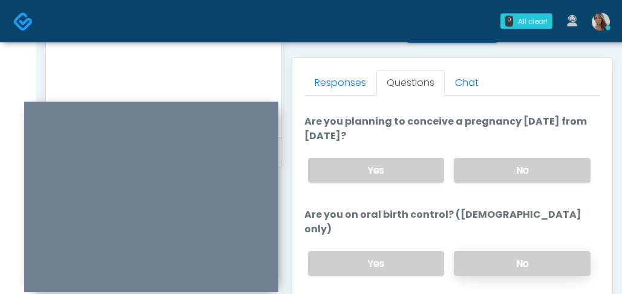
click at [497, 251] on label "No" at bounding box center [522, 263] width 137 height 25
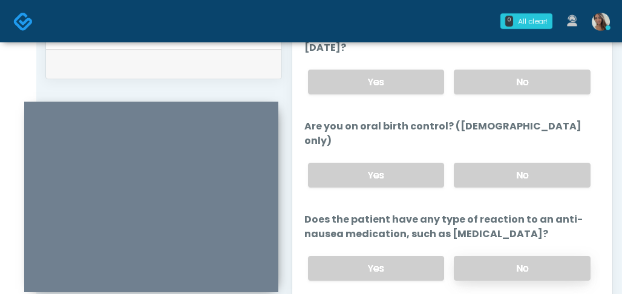
click at [500, 256] on label "No" at bounding box center [522, 268] width 137 height 25
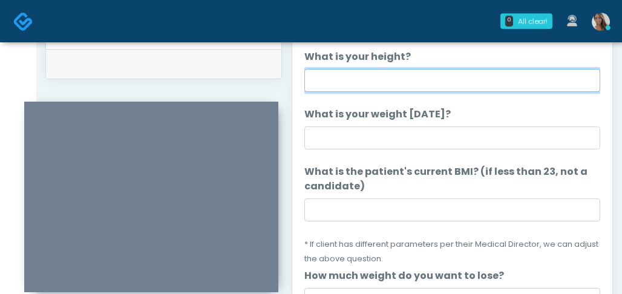
click at [458, 81] on input "What is your height?" at bounding box center [452, 80] width 296 height 23
type input "*****"
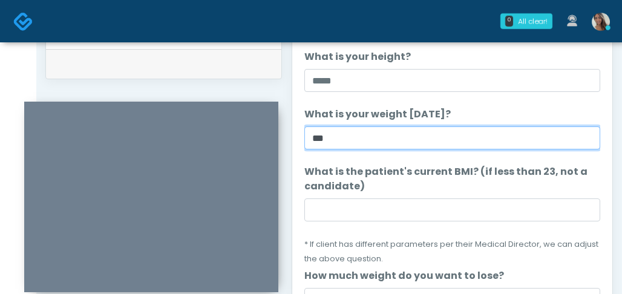
type input "***"
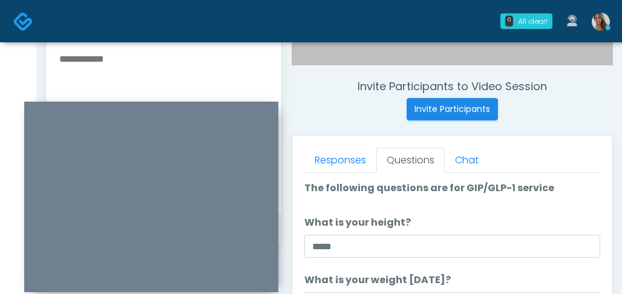
scroll to position [416, 0]
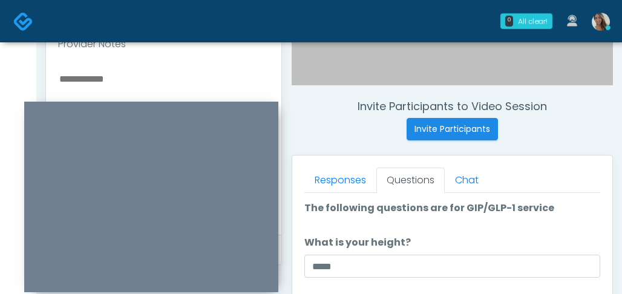
type input "****"
click at [138, 93] on textarea at bounding box center [163, 145] width 211 height 148
type textarea "********"
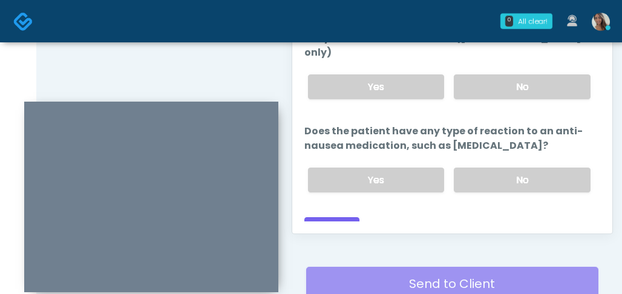
scroll to position [792, 0]
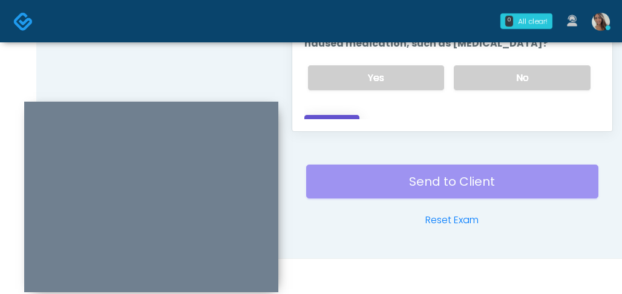
click at [348, 115] on button "Continue" at bounding box center [331, 126] width 55 height 22
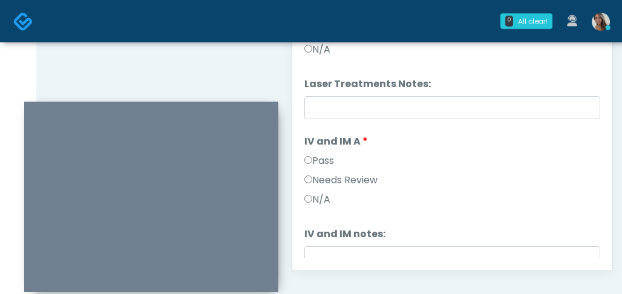
scroll to position [0, 0]
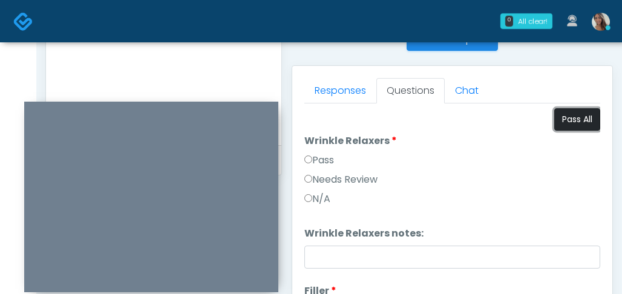
click at [573, 114] on button "Pass All" at bounding box center [577, 119] width 46 height 22
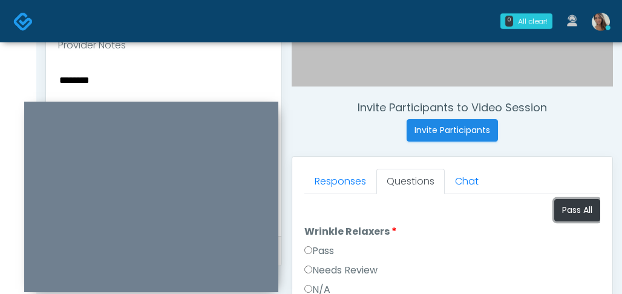
scroll to position [416, 0]
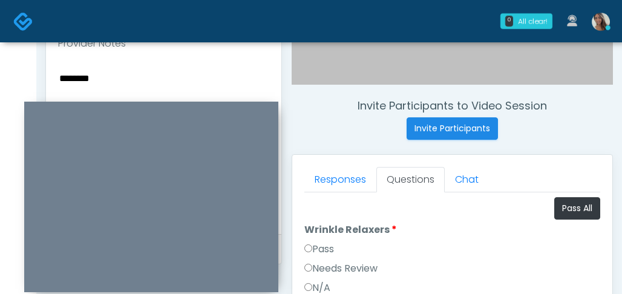
click at [142, 73] on textarea "********" at bounding box center [163, 144] width 211 height 148
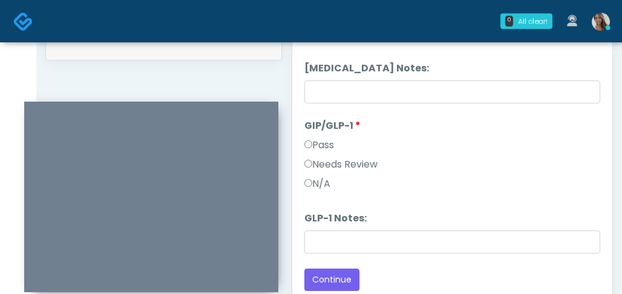
scroll to position [718, 0]
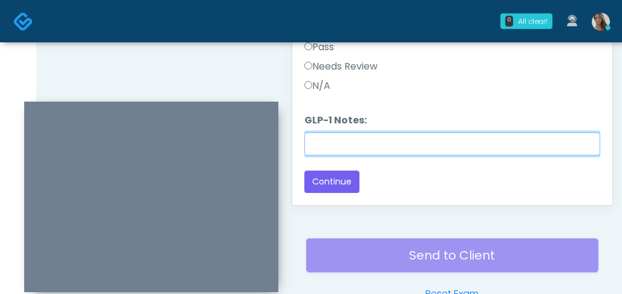
click at [390, 145] on input "GLP-1 Notes:" at bounding box center [452, 143] width 296 height 23
paste input "********"
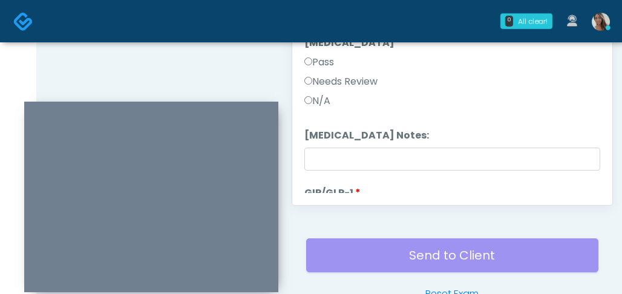
scroll to position [1666, 0]
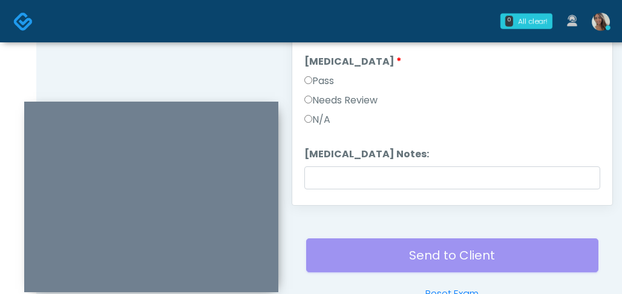
type input "********"
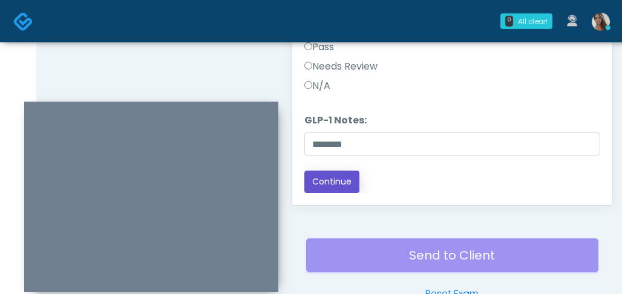
click at [349, 179] on button "Continue" at bounding box center [331, 182] width 55 height 22
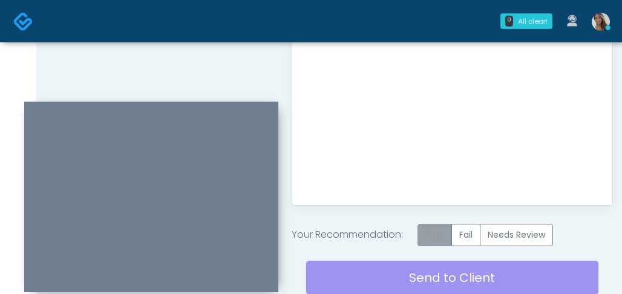
click at [451, 241] on label "Pass" at bounding box center [434, 235] width 34 height 22
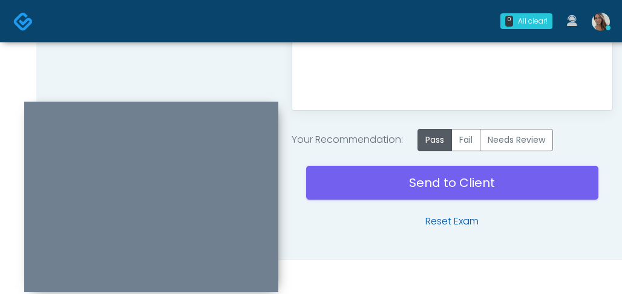
scroll to position [814, 0]
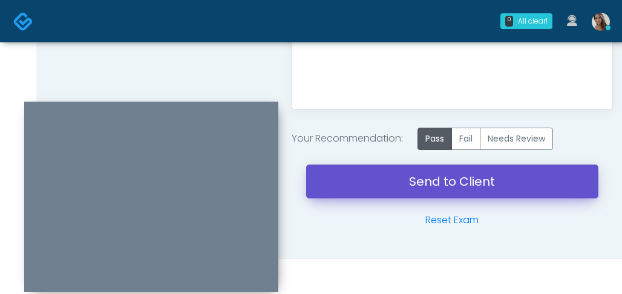
click at [417, 177] on link "Send to Client" at bounding box center [452, 182] width 292 height 34
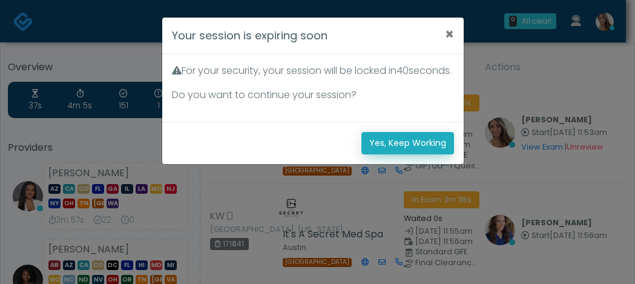
click at [401, 154] on button "Yes, Keep Working" at bounding box center [407, 143] width 93 height 22
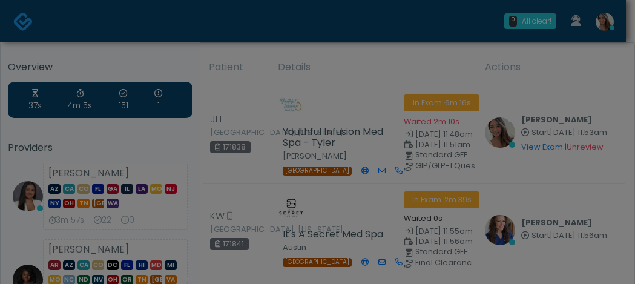
click at [406, 124] on button "Yes, Keep Working" at bounding box center [407, 113] width 93 height 22
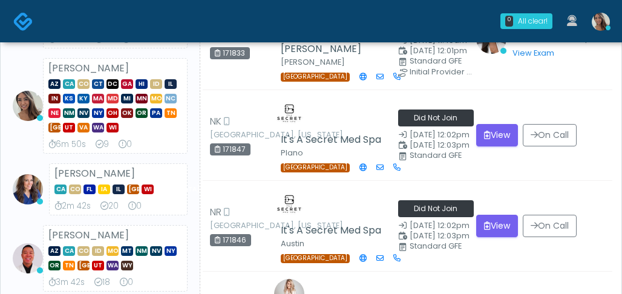
scroll to position [21, 0]
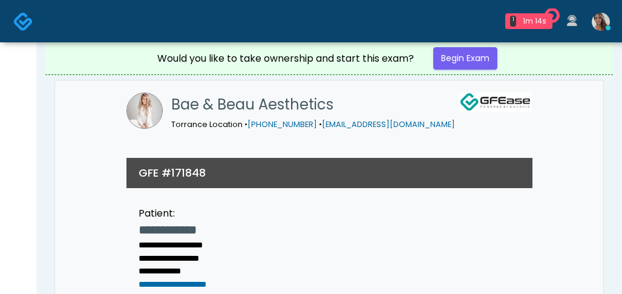
click at [31, 24] on img at bounding box center [23, 21] width 20 height 20
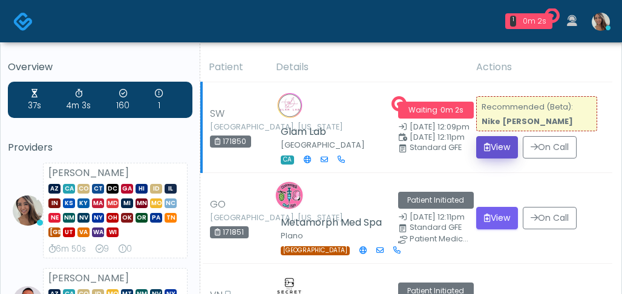
click at [491, 147] on button "View" at bounding box center [497, 147] width 42 height 22
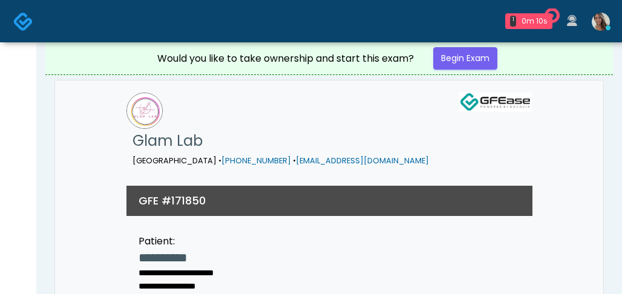
click at [16, 22] on img at bounding box center [23, 21] width 20 height 20
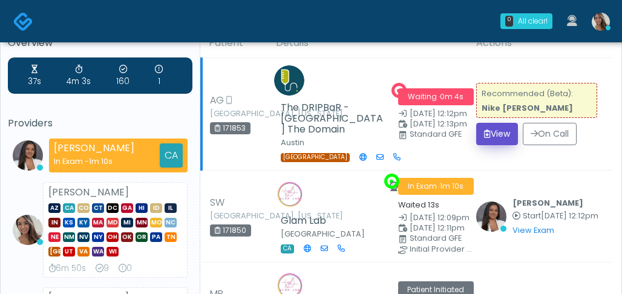
click at [508, 134] on button "View" at bounding box center [497, 134] width 42 height 22
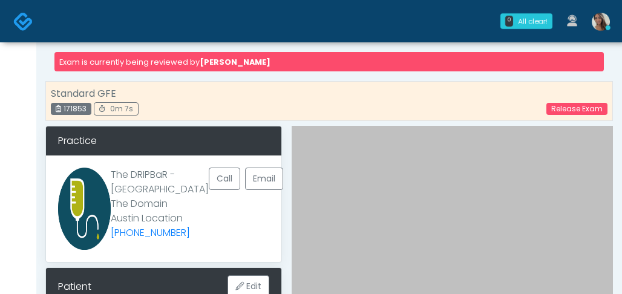
click at [27, 19] on img at bounding box center [23, 21] width 20 height 20
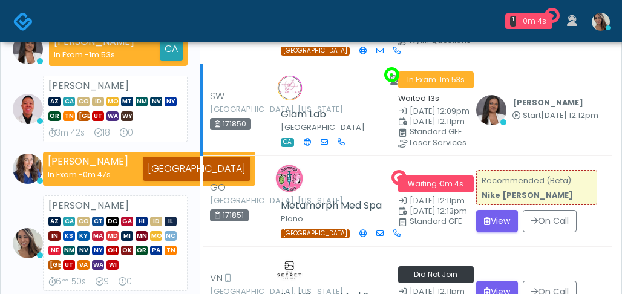
scroll to position [134, 0]
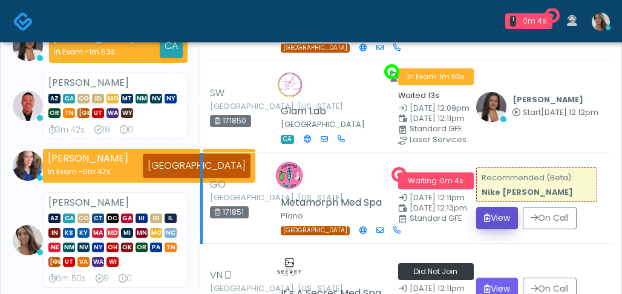
click at [489, 207] on button "View" at bounding box center [497, 218] width 42 height 22
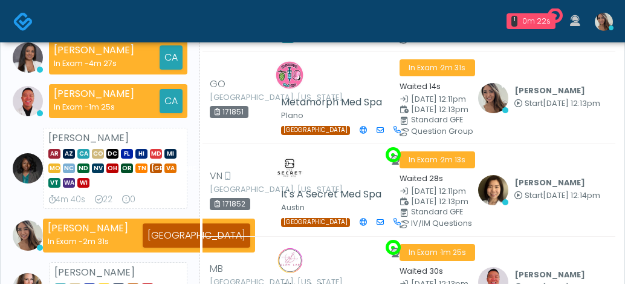
scroll to position [121, 0]
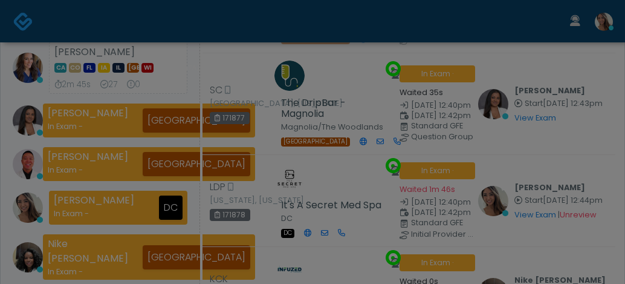
click at [0, 0] on div "Your session is expiring soon × For your security, your session will be locked …" at bounding box center [0, 0] width 0 height 0
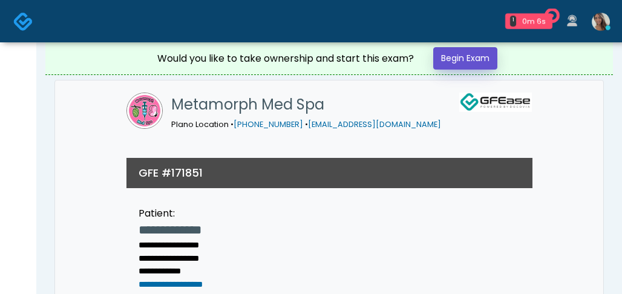
click at [475, 64] on link "Begin Exam" at bounding box center [465, 58] width 64 height 22
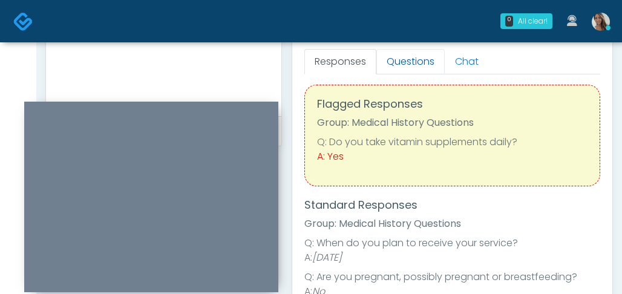
scroll to position [11, 0]
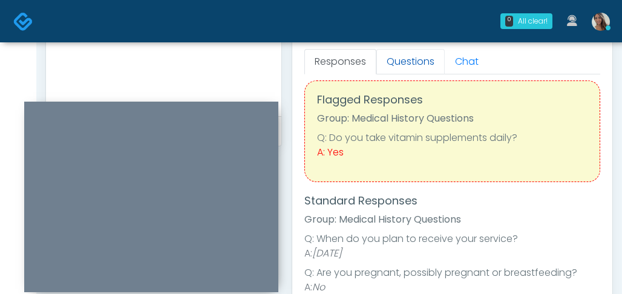
click at [417, 60] on link "Questions" at bounding box center [410, 61] width 68 height 25
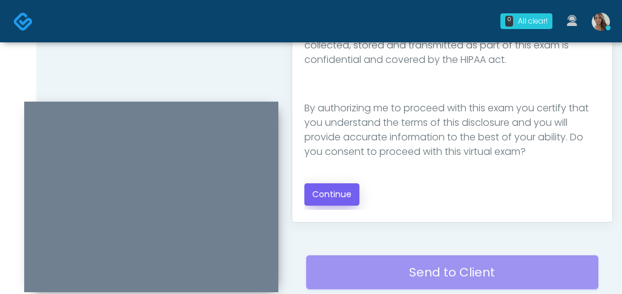
scroll to position [704, 0]
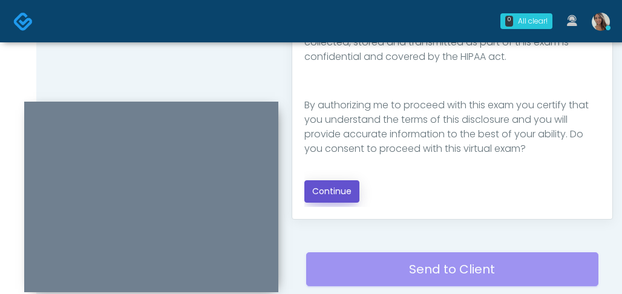
click at [344, 195] on button "Continue" at bounding box center [331, 191] width 55 height 22
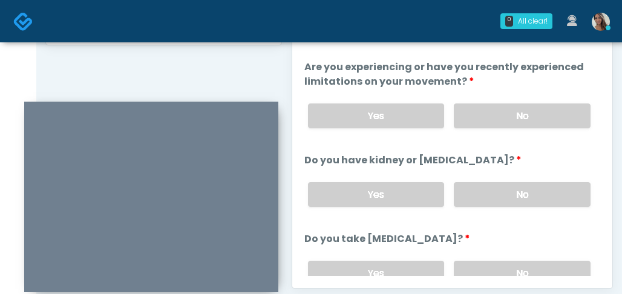
scroll to position [633, 0]
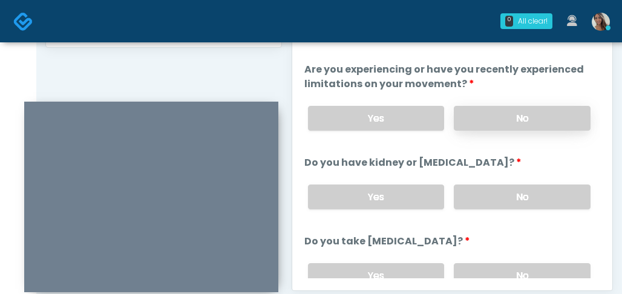
click at [511, 114] on label "No" at bounding box center [522, 118] width 137 height 25
click at [490, 207] on div "Yes No" at bounding box center [449, 197] width 302 height 44
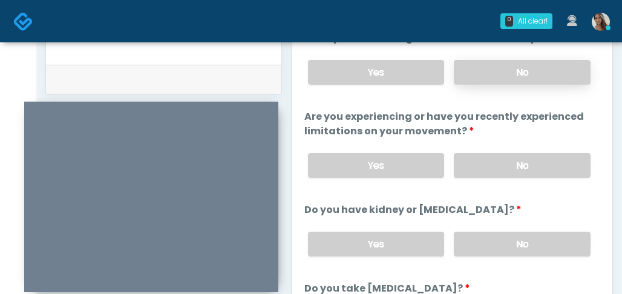
scroll to position [586, 0]
click at [514, 78] on label "No" at bounding box center [522, 72] width 137 height 25
click at [509, 232] on label "No" at bounding box center [522, 244] width 137 height 25
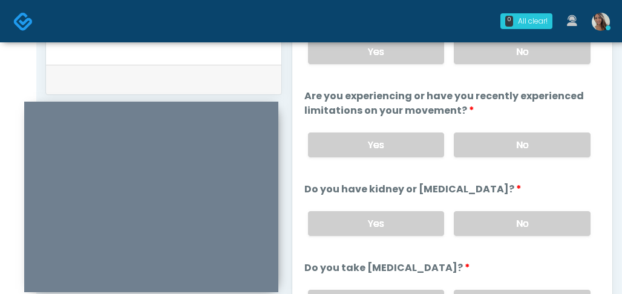
scroll to position [27, 0]
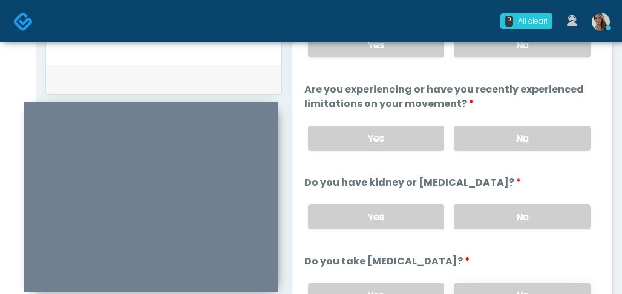
click at [507, 283] on label "No" at bounding box center [522, 295] width 137 height 25
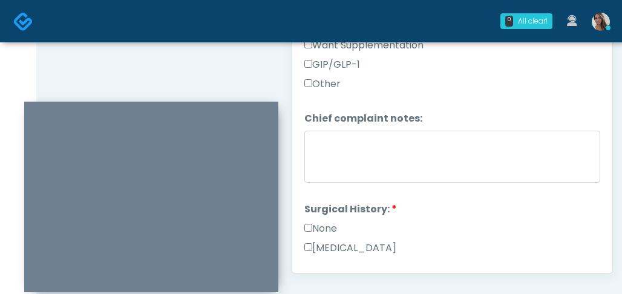
scroll to position [452, 0]
click at [325, 232] on div "None" at bounding box center [452, 229] width 296 height 19
click at [324, 224] on label "None" at bounding box center [320, 227] width 33 height 15
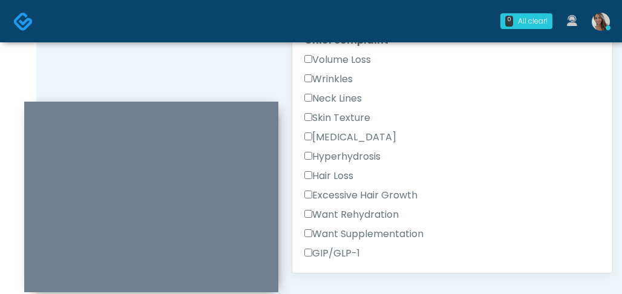
click at [342, 53] on label "Volume Loss" at bounding box center [337, 60] width 67 height 15
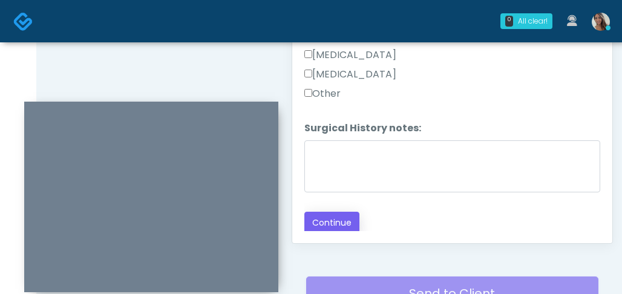
scroll to position [684, 0]
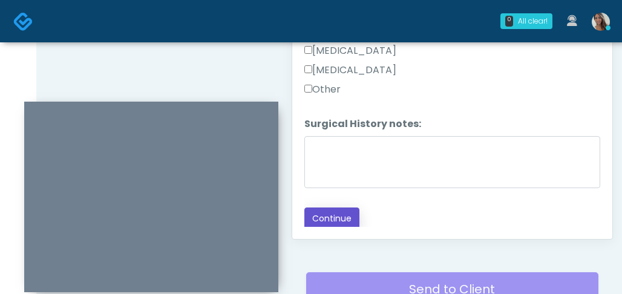
click at [344, 217] on button "Continue" at bounding box center [331, 218] width 55 height 22
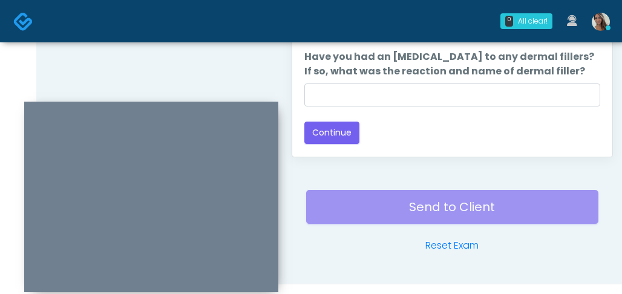
scroll to position [547, 0]
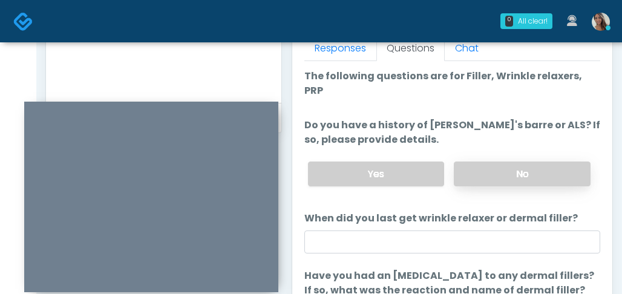
click at [491, 162] on label "No" at bounding box center [522, 174] width 137 height 25
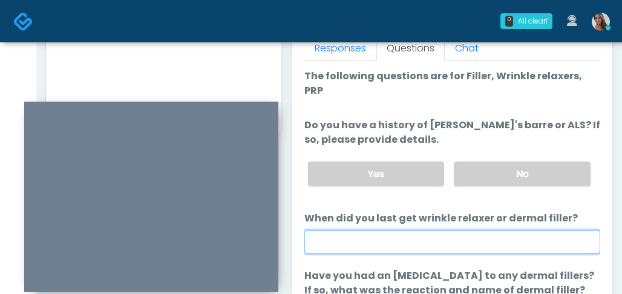
click at [422, 230] on input "When did you last get wrinkle relaxer or dermal filler?" at bounding box center [452, 241] width 296 height 23
type input "*"
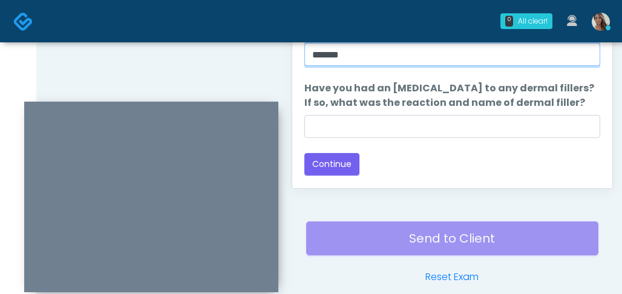
scroll to position [792, 0]
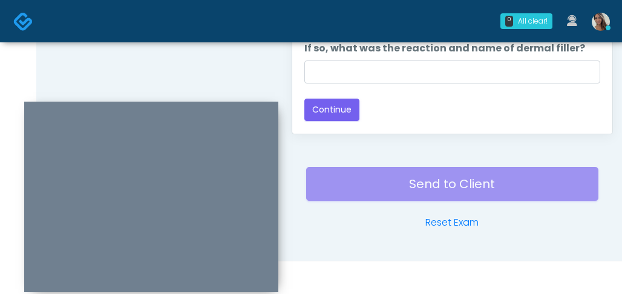
type input "*******"
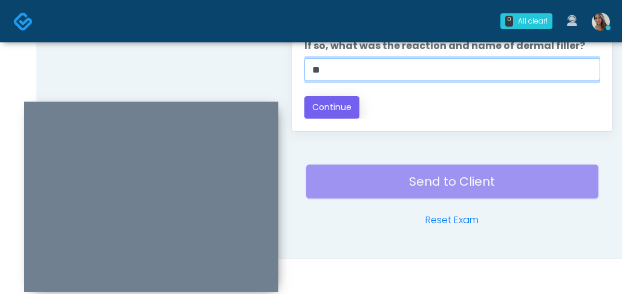
type input "**"
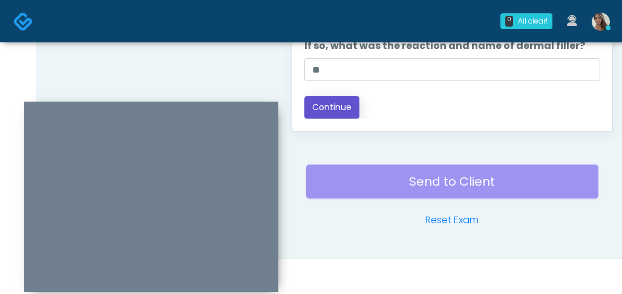
click at [350, 96] on button "Continue" at bounding box center [331, 107] width 55 height 22
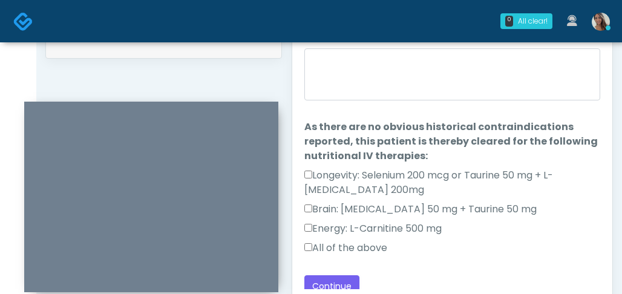
scroll to position [542, 0]
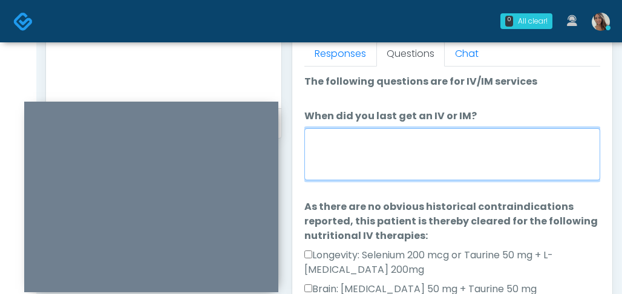
click at [442, 157] on textarea "When did you last get an IV or IM?" at bounding box center [452, 154] width 296 height 52
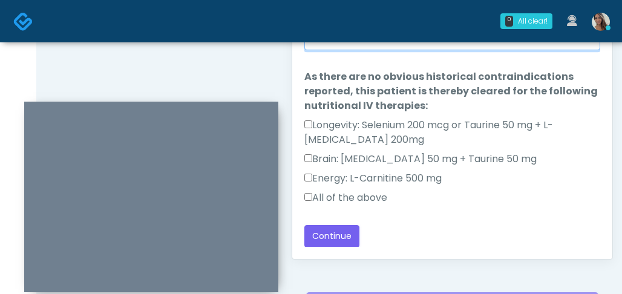
scroll to position [665, 0]
click at [347, 201] on label "All of the above" at bounding box center [345, 197] width 83 height 15
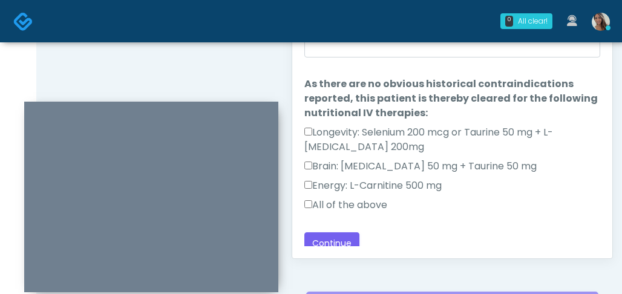
scroll to position [0, 0]
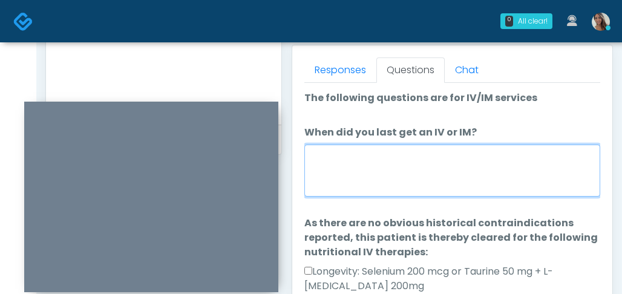
click at [382, 161] on textarea "When did you last get an IV or IM?" at bounding box center [452, 171] width 296 height 52
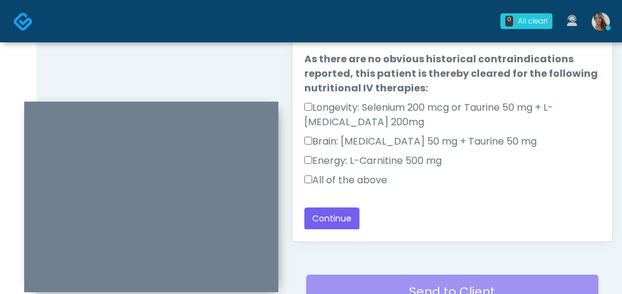
scroll to position [677, 0]
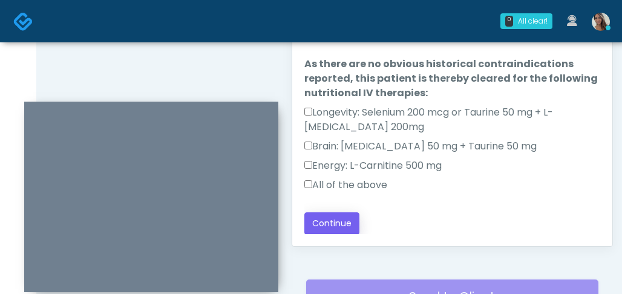
type textarea "**********"
click at [338, 223] on button "Continue" at bounding box center [331, 223] width 55 height 22
click at [476, 215] on div "Back Continue" at bounding box center [452, 223] width 296 height 22
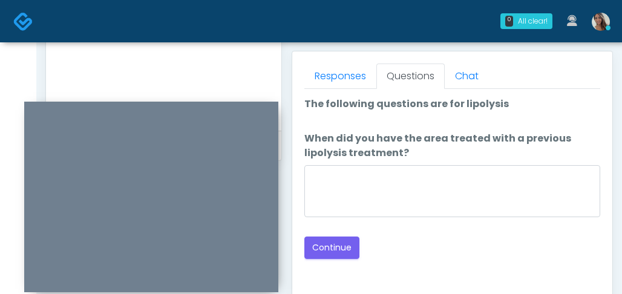
scroll to position [485, 0]
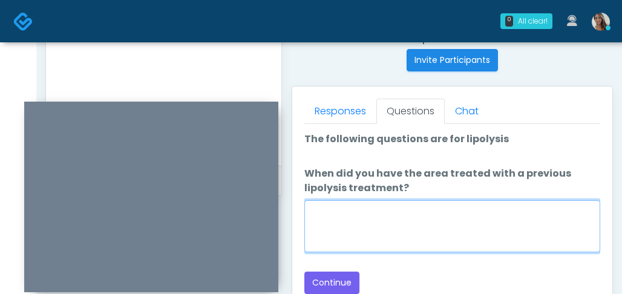
click at [420, 208] on textarea "When did you have the area treated with a previous lipolysis treatment?" at bounding box center [452, 226] width 296 height 52
paste textarea "**********"
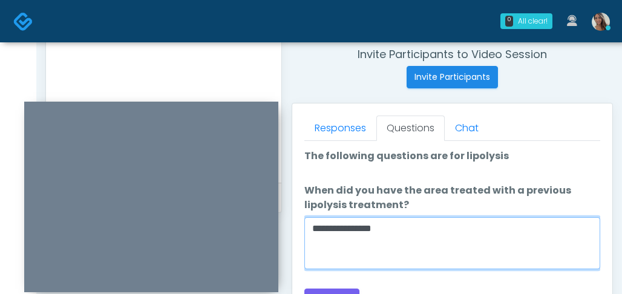
scroll to position [555, 0]
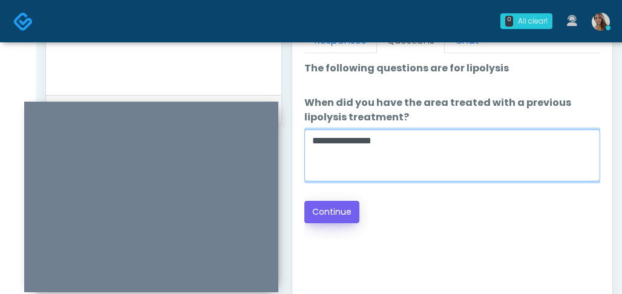
type textarea "**********"
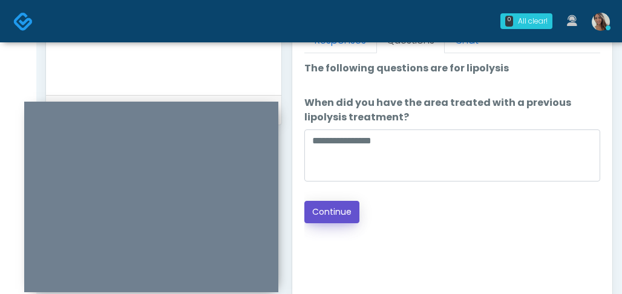
click at [339, 209] on button "Continue" at bounding box center [331, 212] width 55 height 22
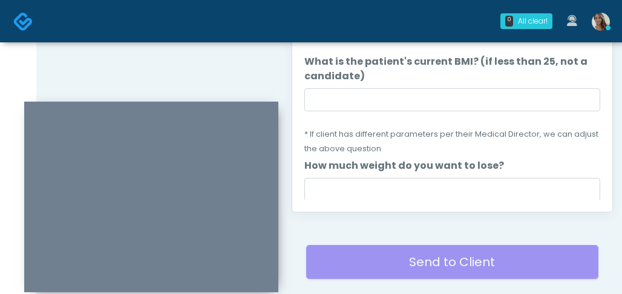
scroll to position [702, 0]
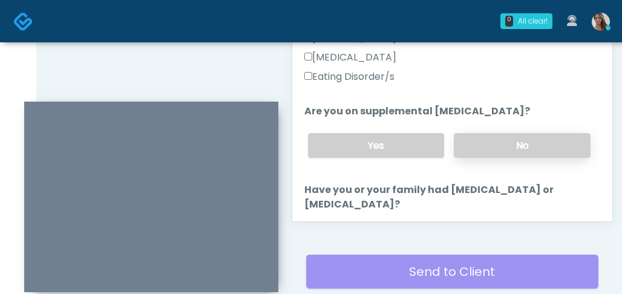
click at [517, 149] on label "No" at bounding box center [522, 145] width 137 height 25
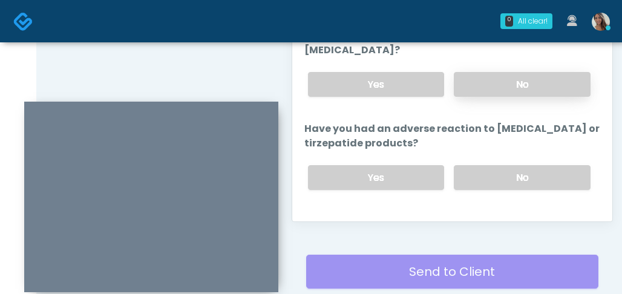
click at [510, 82] on label "No" at bounding box center [522, 84] width 137 height 25
click at [498, 165] on div "Yes No" at bounding box center [449, 177] width 302 height 44
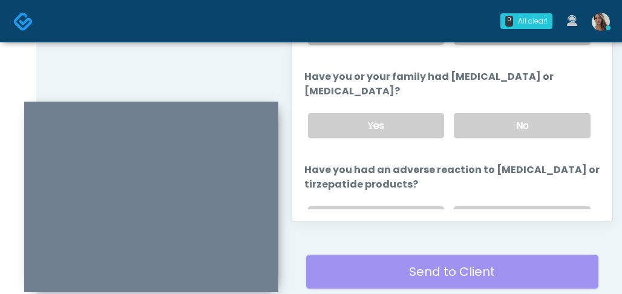
scroll to position [735, 0]
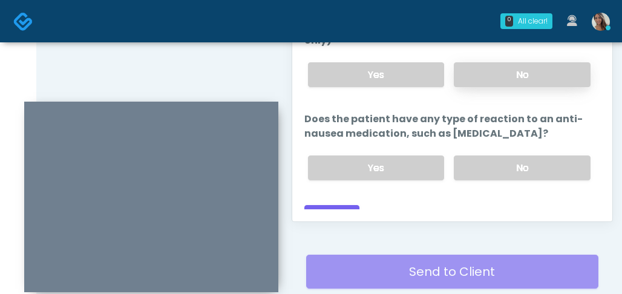
click at [504, 62] on label "No" at bounding box center [522, 74] width 137 height 25
click at [501, 170] on div "Yes No" at bounding box center [449, 168] width 302 height 44
click at [504, 157] on label "No" at bounding box center [522, 167] width 137 height 25
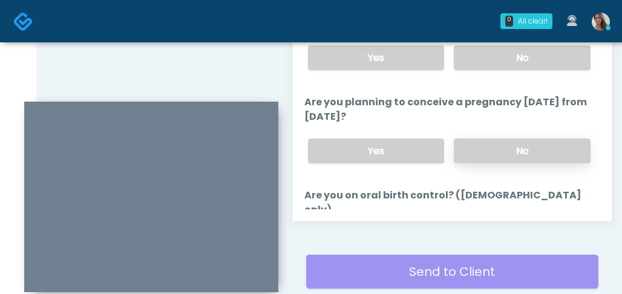
click at [512, 160] on label "No" at bounding box center [522, 151] width 137 height 25
click at [518, 69] on div "Yes No" at bounding box center [449, 58] width 302 height 44
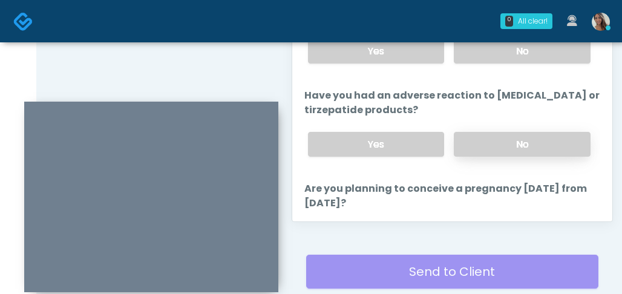
click at [497, 138] on label "No" at bounding box center [522, 144] width 137 height 25
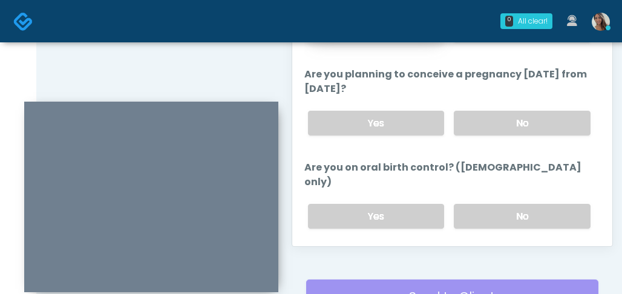
scroll to position [587, 0]
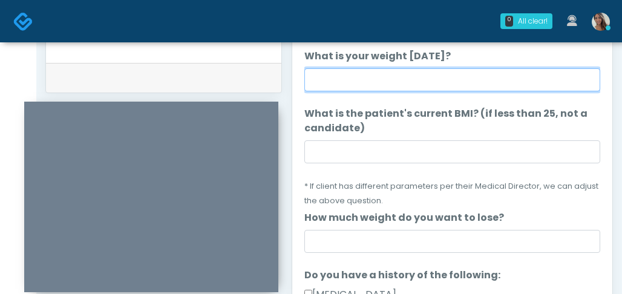
click at [395, 82] on input "What is your weight [DATE]?" at bounding box center [452, 79] width 296 height 23
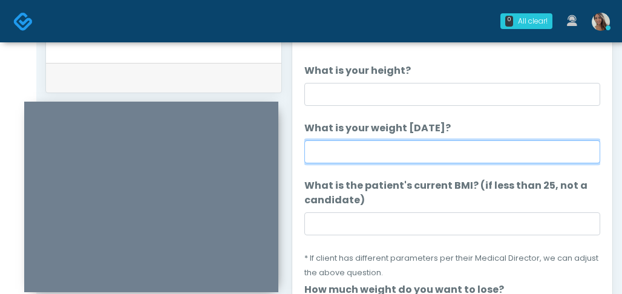
scroll to position [585, 0]
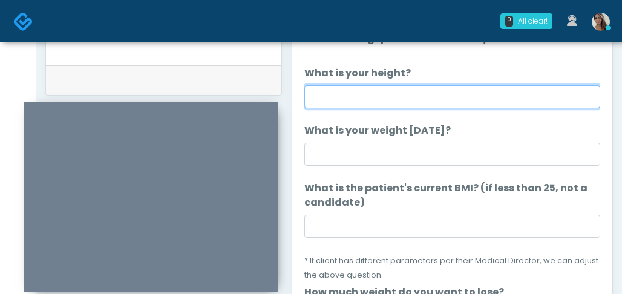
click at [391, 92] on input "What is your height?" at bounding box center [452, 96] width 296 height 23
click at [423, 86] on input "What is your height?" at bounding box center [452, 96] width 296 height 23
type input "*****"
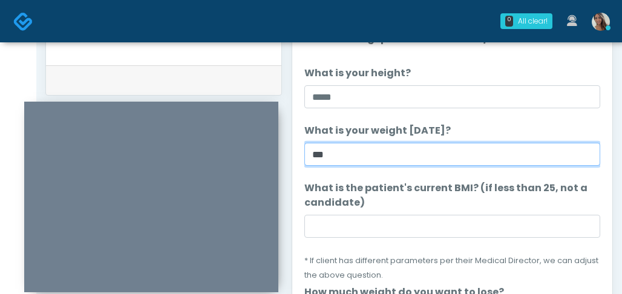
type input "***"
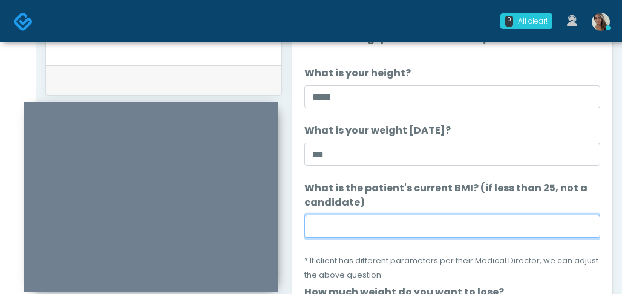
paste input "****"
type input "****"
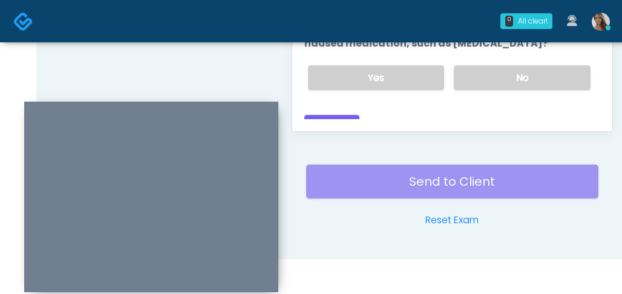
scroll to position [789, 0]
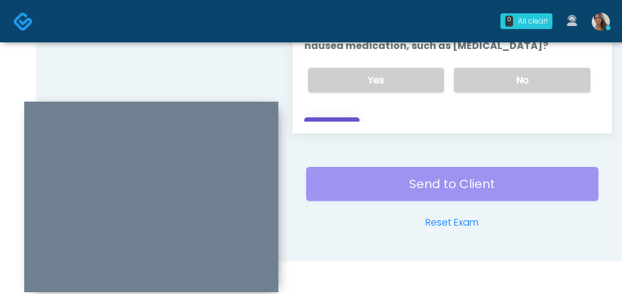
click at [341, 117] on button "Continue" at bounding box center [331, 128] width 55 height 22
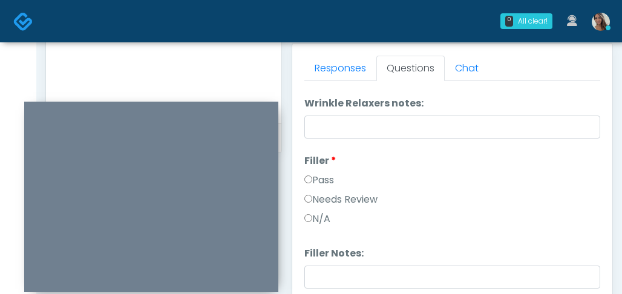
scroll to position [0, 0]
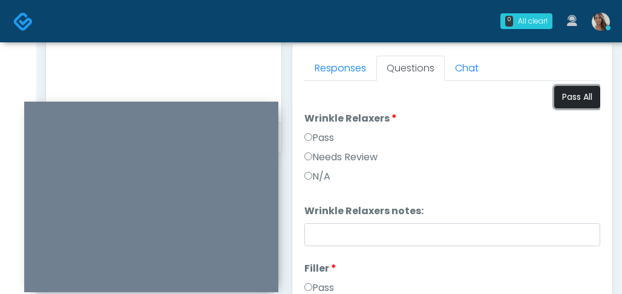
click at [569, 89] on button "Pass All" at bounding box center [577, 97] width 46 height 22
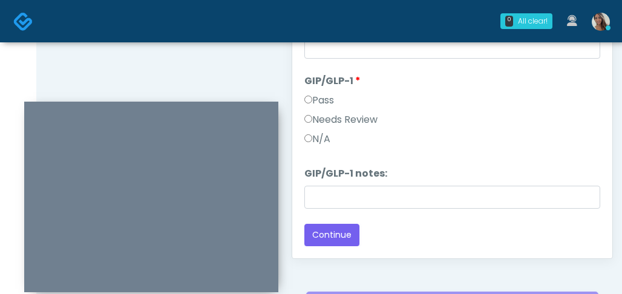
scroll to position [792, 0]
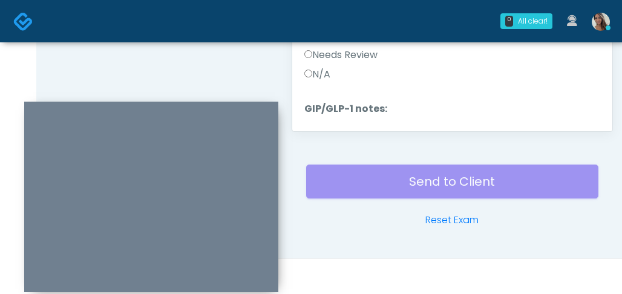
click at [342, 51] on label "Needs Review" at bounding box center [340, 55] width 73 height 15
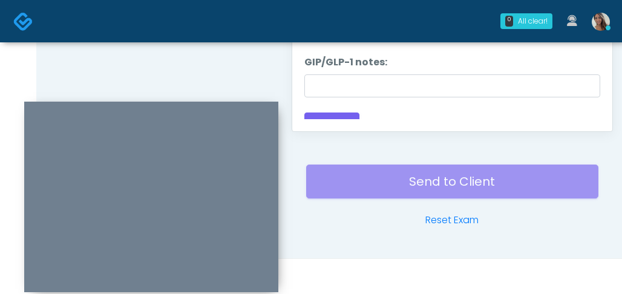
scroll to position [950, 0]
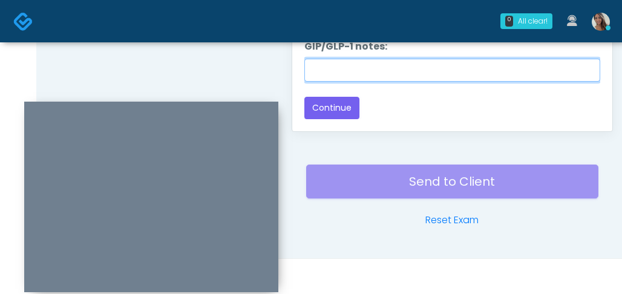
click at [372, 68] on input "GIP/GLP-1 notes:" at bounding box center [452, 70] width 296 height 23
paste input "*****"
type input "********"
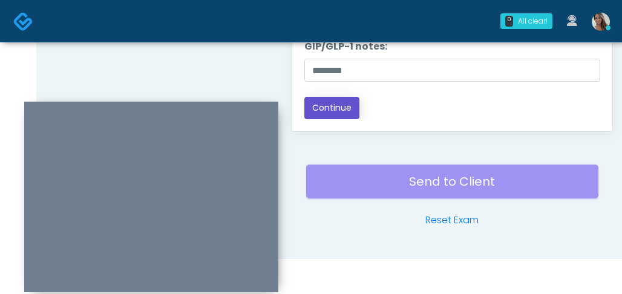
click at [341, 106] on button "Continue" at bounding box center [331, 108] width 55 height 22
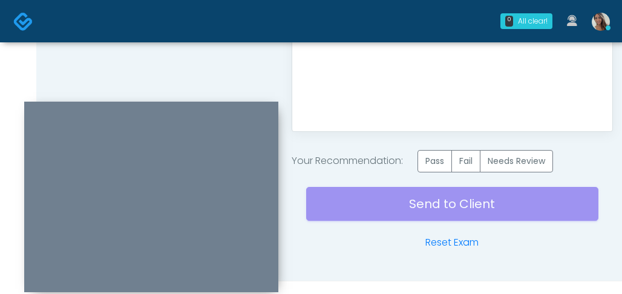
scroll to position [0, 0]
click at [439, 160] on label "Pass" at bounding box center [434, 161] width 34 height 22
drag, startPoint x: 439, startPoint y: 160, endPoint x: 431, endPoint y: 168, distance: 11.6
click at [439, 160] on label "Pass" at bounding box center [434, 161] width 34 height 22
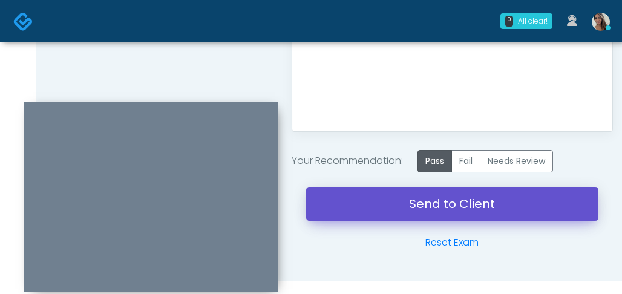
click at [400, 196] on link "Send to Client" at bounding box center [452, 204] width 292 height 34
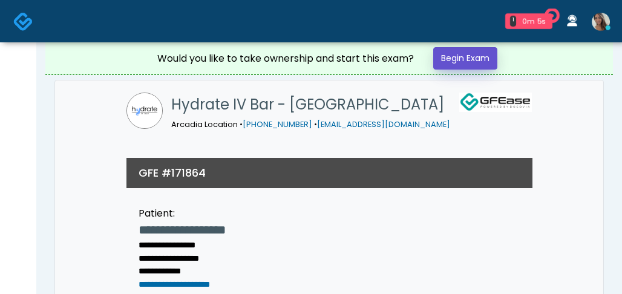
click at [492, 67] on link "Begin Exam" at bounding box center [465, 58] width 64 height 22
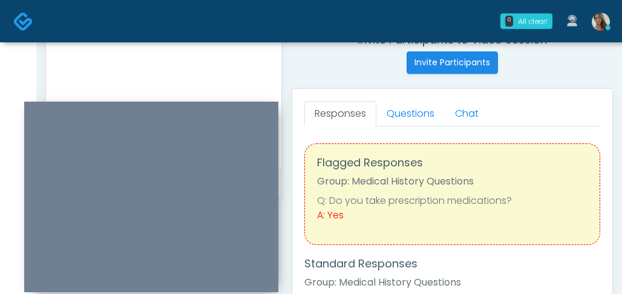
scroll to position [480, 0]
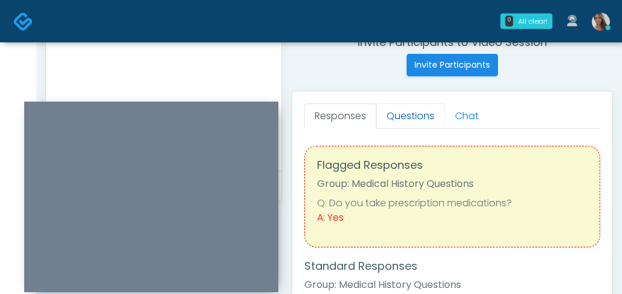
click at [407, 111] on link "Questions" at bounding box center [410, 115] width 68 height 25
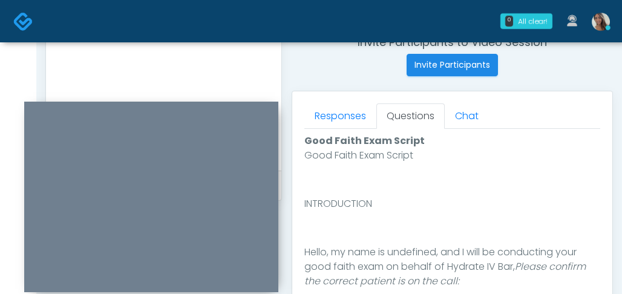
click at [200, 84] on textarea at bounding box center [163, 81] width 211 height 148
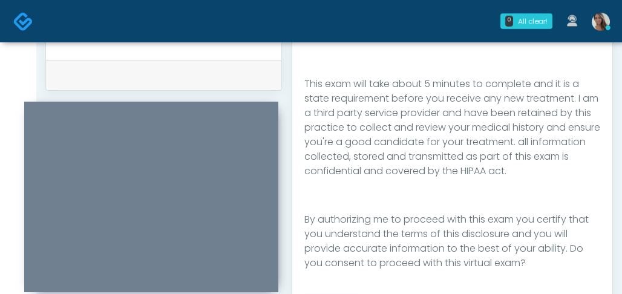
scroll to position [714, 0]
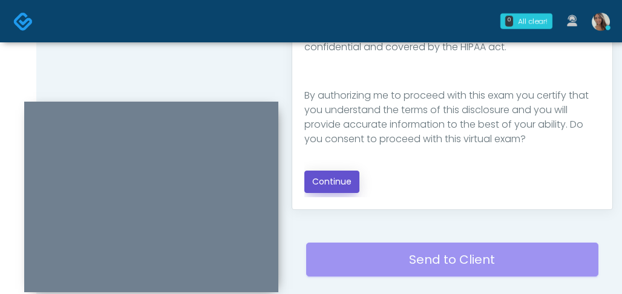
click at [331, 172] on button "Continue" at bounding box center [331, 182] width 55 height 22
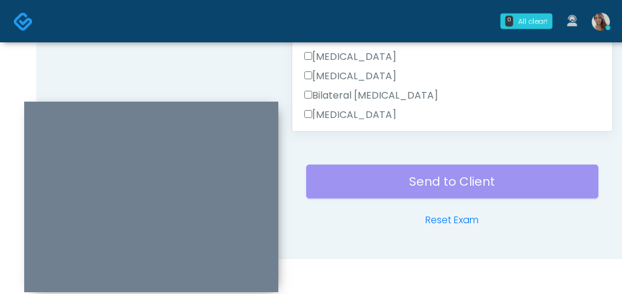
scroll to position [454, 0]
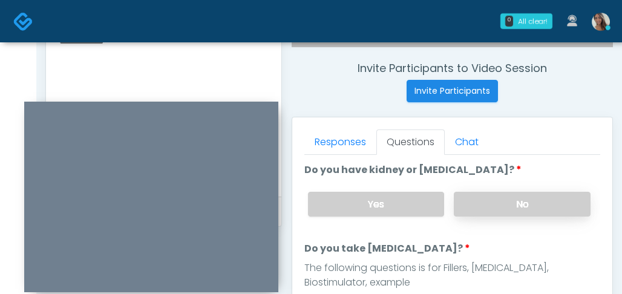
click at [537, 211] on label "No" at bounding box center [522, 204] width 137 height 25
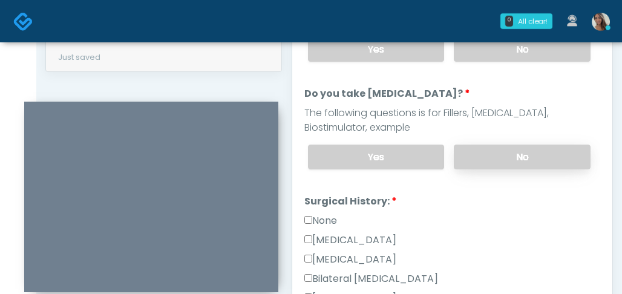
click at [513, 157] on label "No" at bounding box center [522, 157] width 137 height 25
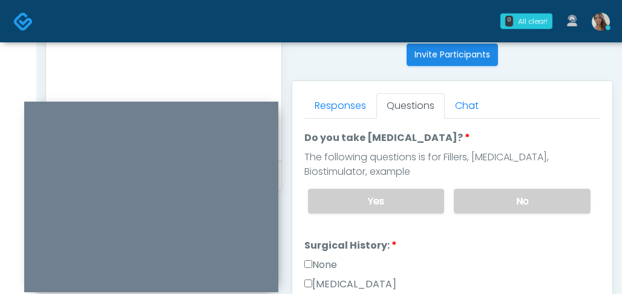
scroll to position [79, 0]
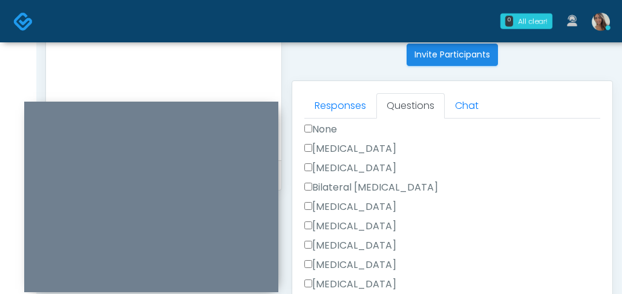
click at [326, 129] on label "None" at bounding box center [320, 129] width 33 height 15
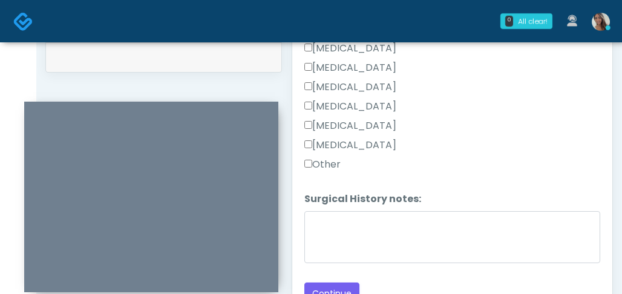
scroll to position [611, 0]
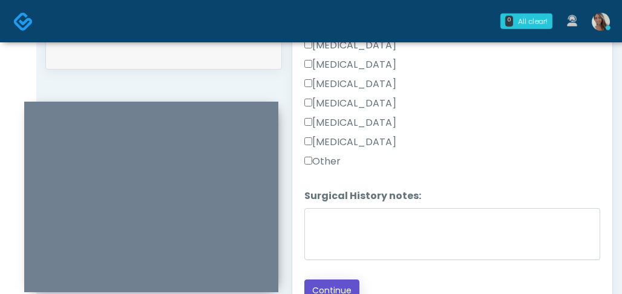
click at [322, 284] on button "Continue" at bounding box center [331, 290] width 55 height 22
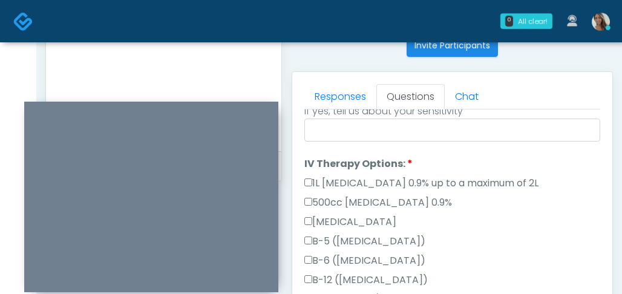
scroll to position [0, 0]
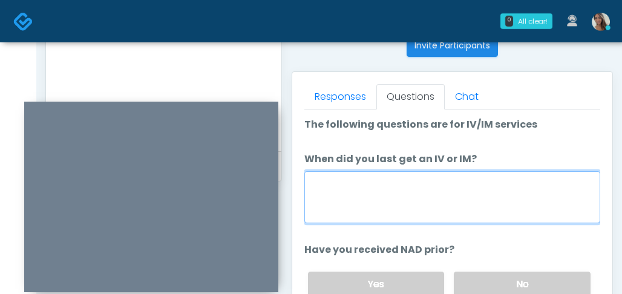
click at [407, 189] on textarea "When did you last get an IV or IM?" at bounding box center [452, 197] width 296 height 52
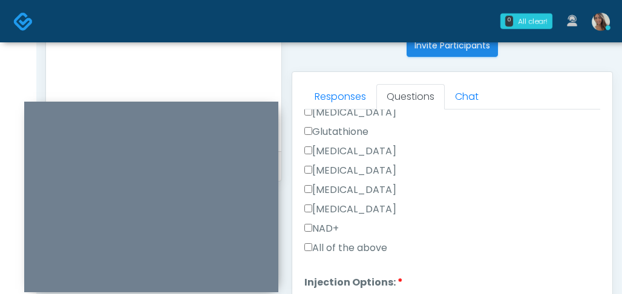
scroll to position [485, 0]
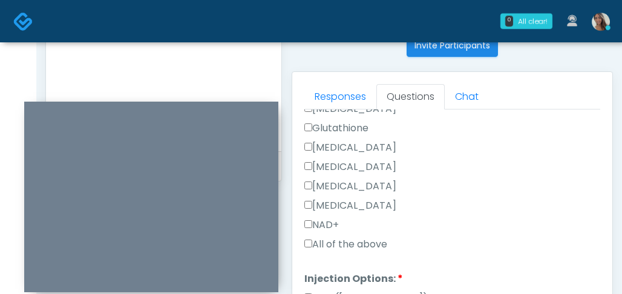
type textarea "**********"
click at [371, 250] on label "All of the above" at bounding box center [345, 244] width 83 height 15
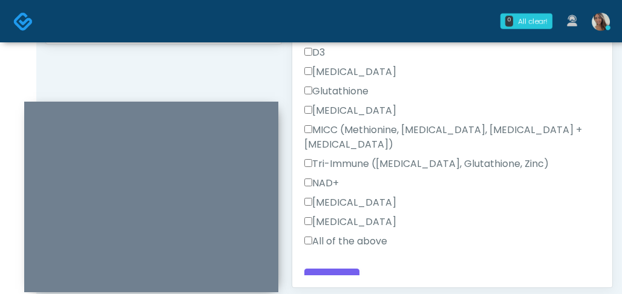
scroll to position [638, 0]
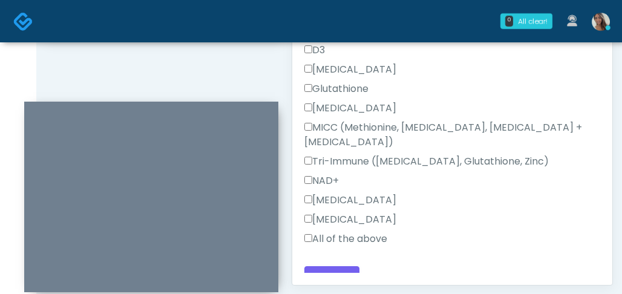
click at [377, 232] on label "All of the above" at bounding box center [345, 239] width 83 height 15
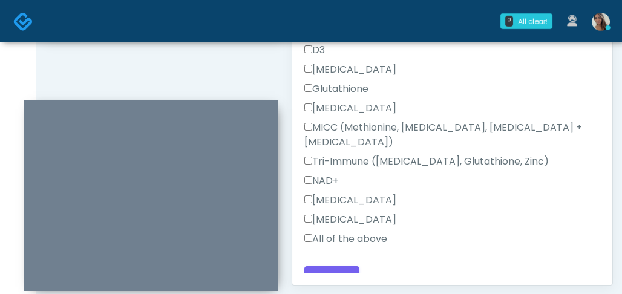
click at [243, 106] on div at bounding box center [151, 195] width 254 height 191
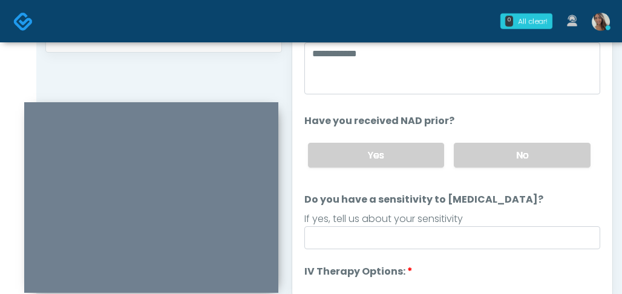
scroll to position [627, 0]
click at [517, 146] on label "No" at bounding box center [522, 155] width 137 height 25
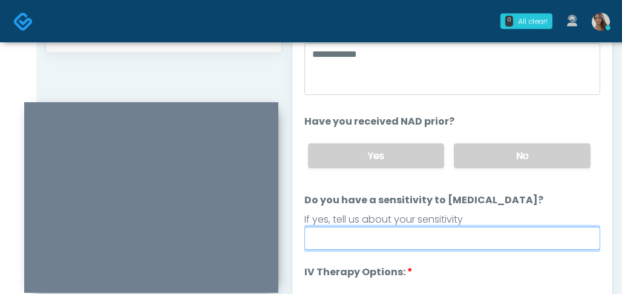
click at [443, 233] on input "Do you have a sensitivity to Niacin?" at bounding box center [452, 238] width 296 height 23
type input "**"
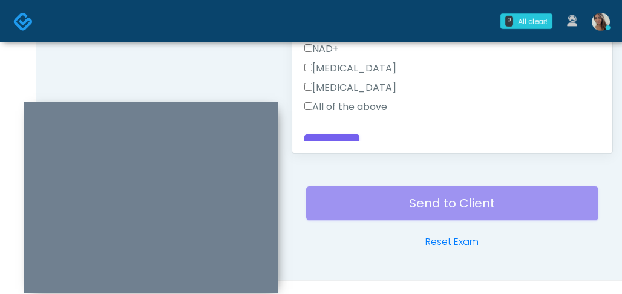
scroll to position [792, 0]
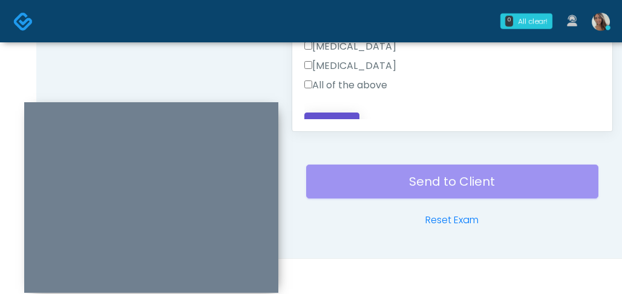
click at [345, 114] on button "Continue" at bounding box center [331, 124] width 55 height 22
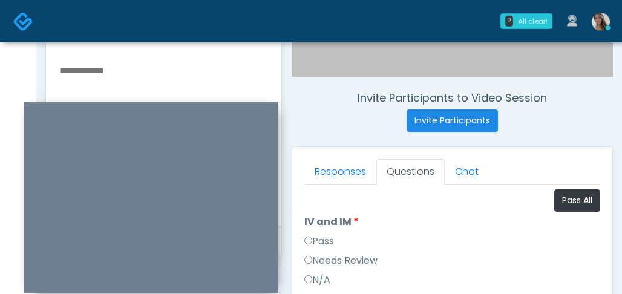
scroll to position [421, 0]
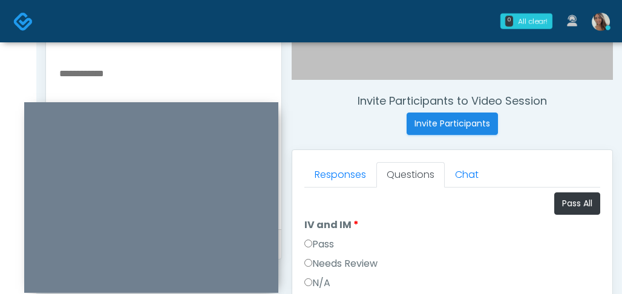
click at [321, 238] on label "Pass" at bounding box center [319, 244] width 30 height 15
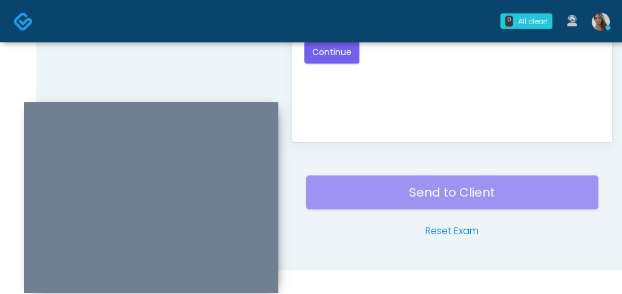
scroll to position [792, 0]
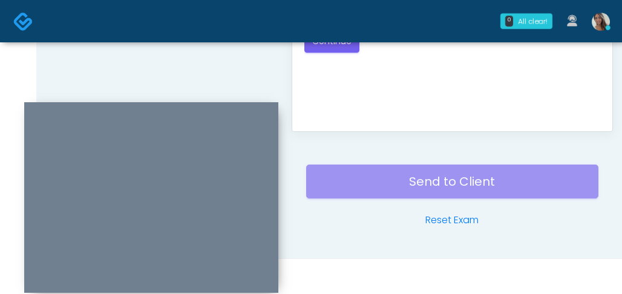
click at [348, 50] on button "Continue" at bounding box center [331, 41] width 55 height 22
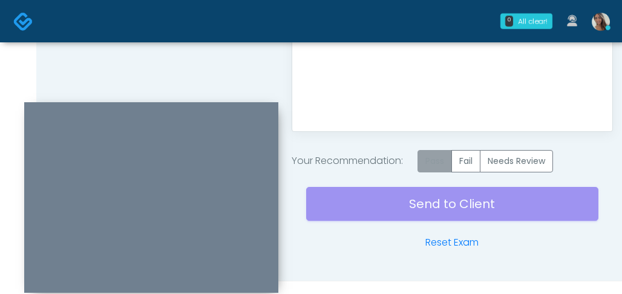
click at [444, 159] on label "Pass" at bounding box center [434, 161] width 34 height 22
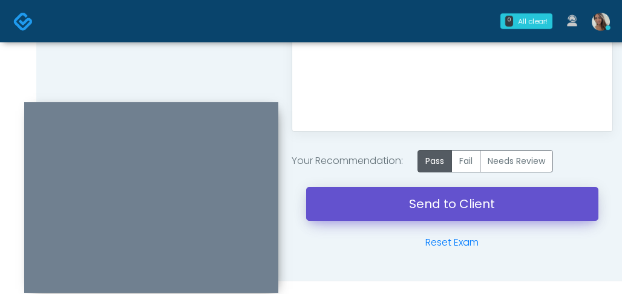
click at [405, 204] on link "Send to Client" at bounding box center [452, 204] width 292 height 34
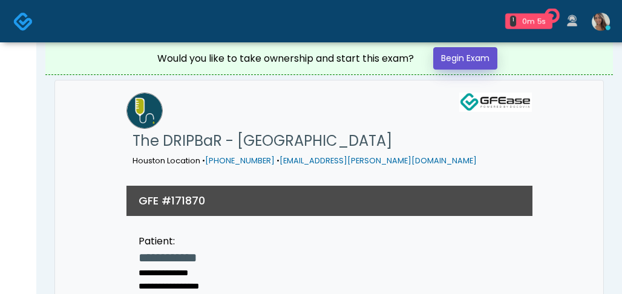
click at [472, 55] on link "Begin Exam" at bounding box center [465, 58] width 64 height 22
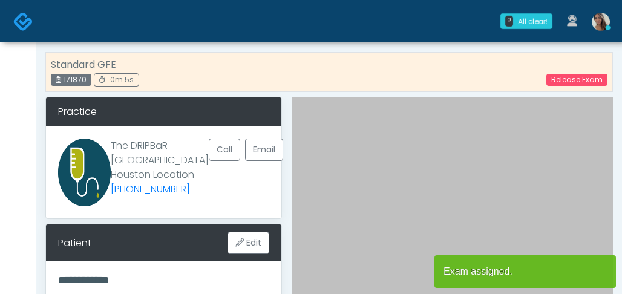
click at [472, 70] on div "Standard GFE 171870 0m 5s Release Exam" at bounding box center [328, 72] width 567 height 40
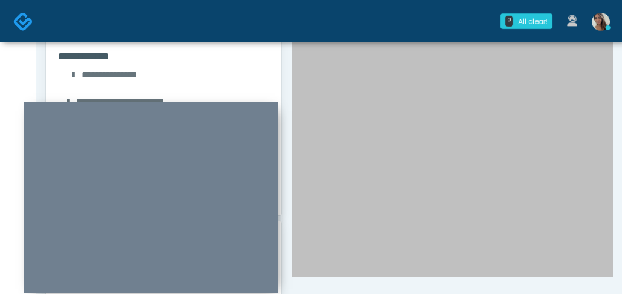
scroll to position [326, 0]
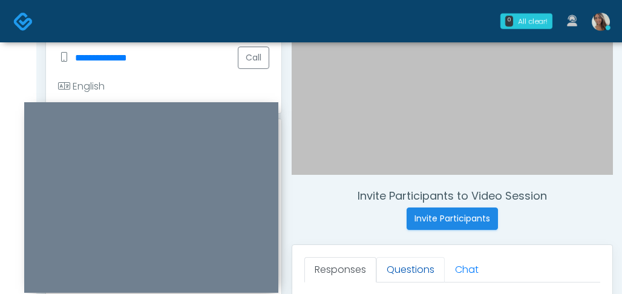
click at [391, 266] on link "Questions" at bounding box center [410, 269] width 68 height 25
click at [336, 200] on h4 "Invite Participants to Video Session" at bounding box center [452, 195] width 321 height 13
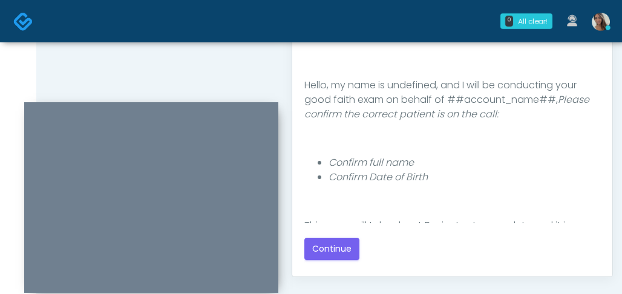
scroll to position [150, 0]
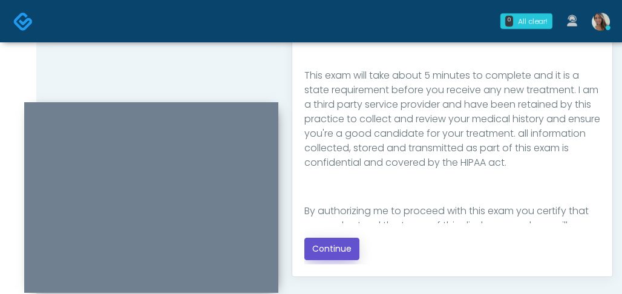
click at [344, 248] on button "Continue" at bounding box center [331, 249] width 55 height 22
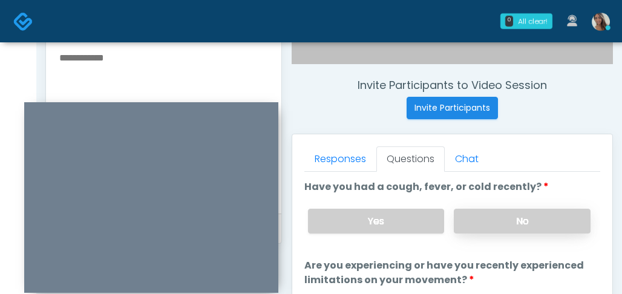
click at [515, 221] on label "No" at bounding box center [522, 221] width 137 height 25
click at [595, 129] on div "Invite Participants to Video Session Invite Participants Responses Questions Ch…" at bounding box center [447, 121] width 331 height 922
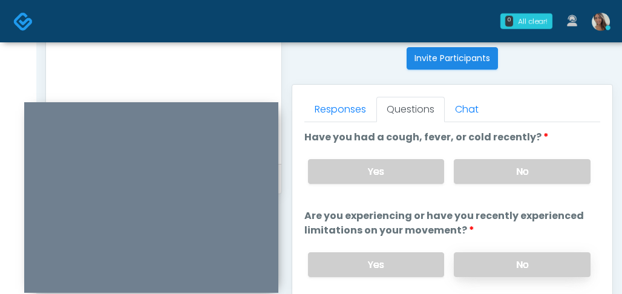
scroll to position [576, 0]
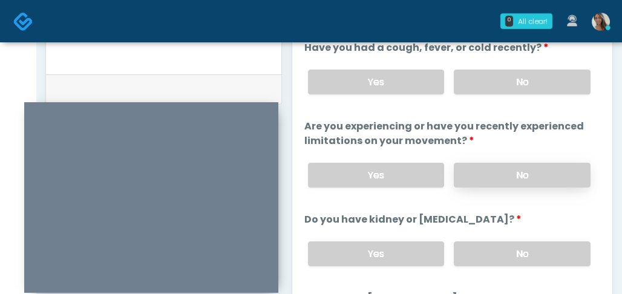
click at [537, 163] on label "No" at bounding box center [522, 175] width 137 height 25
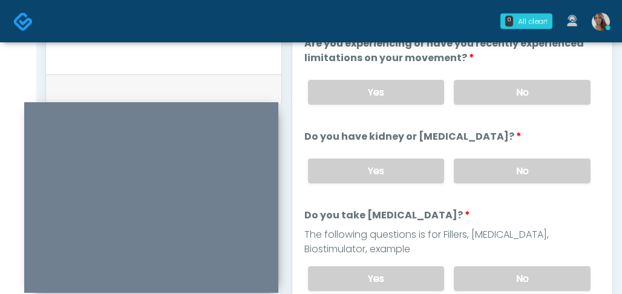
scroll to position [111, 0]
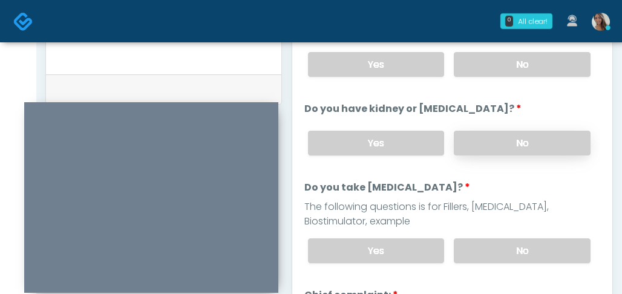
click at [530, 142] on label "No" at bounding box center [522, 143] width 137 height 25
click at [518, 249] on label "No" at bounding box center [522, 250] width 137 height 25
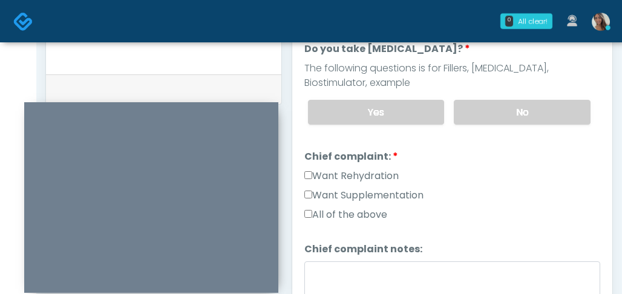
click at [371, 198] on label "Want Supplementation" at bounding box center [363, 195] width 119 height 15
click at [374, 174] on label "Want Rehydration" at bounding box center [351, 176] width 94 height 15
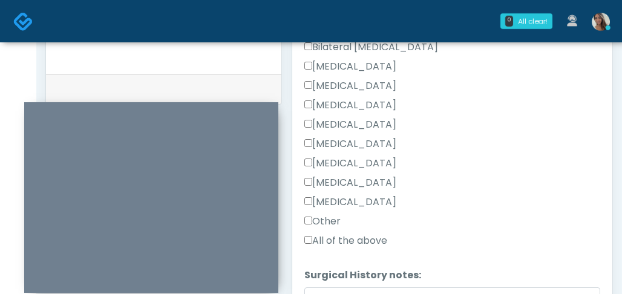
scroll to position [662, 0]
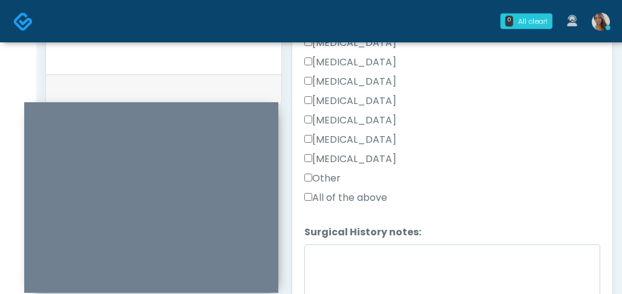
click at [330, 175] on label "Other" at bounding box center [322, 178] width 36 height 15
click at [382, 289] on textarea "Surgical History notes:" at bounding box center [452, 270] width 296 height 52
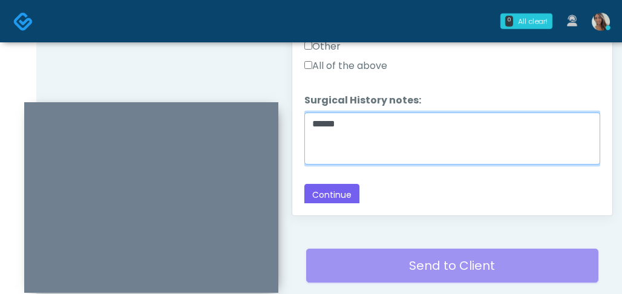
scroll to position [792, 0]
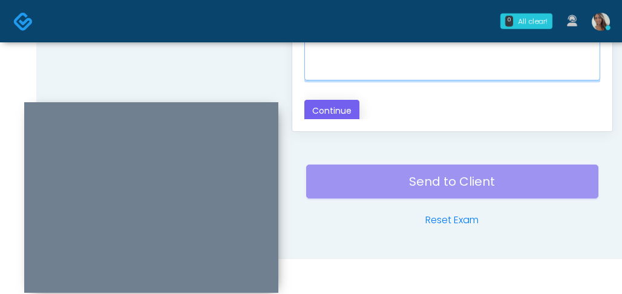
type textarea "******"
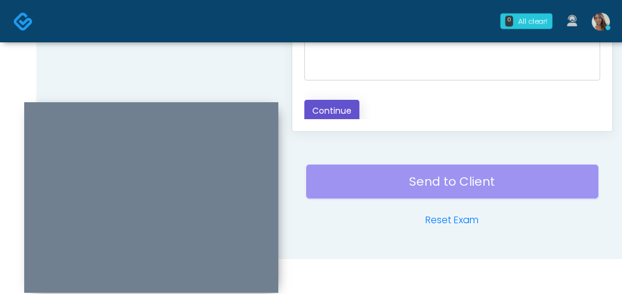
click at [343, 109] on button "Continue" at bounding box center [331, 111] width 55 height 22
drag, startPoint x: 243, startPoint y: 62, endPoint x: 309, endPoint y: 96, distance: 74.7
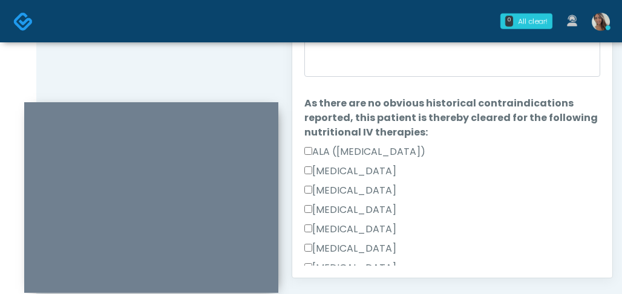
scroll to position [501, 0]
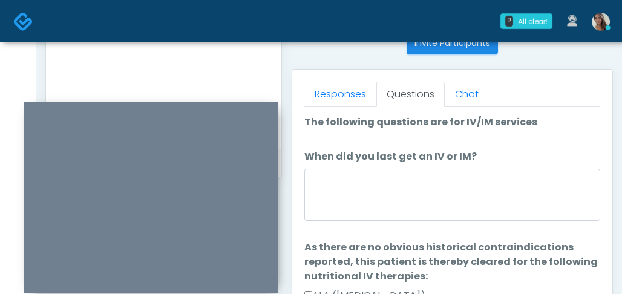
click at [450, 153] on label "When did you last get an IV or IM?" at bounding box center [390, 156] width 172 height 15
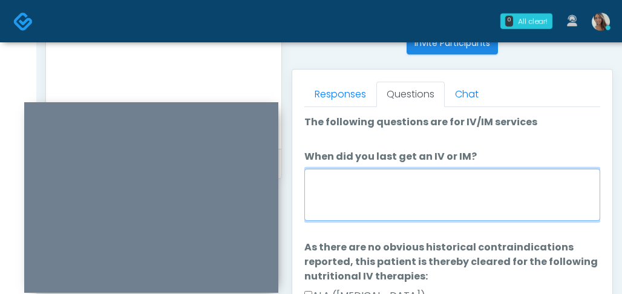
click at [450, 169] on textarea "When did you last get an IV or IM?" at bounding box center [452, 195] width 296 height 52
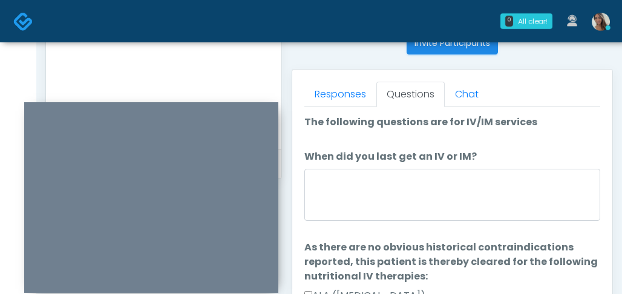
click at [451, 159] on label "When did you last get an IV or IM?" at bounding box center [390, 156] width 172 height 15
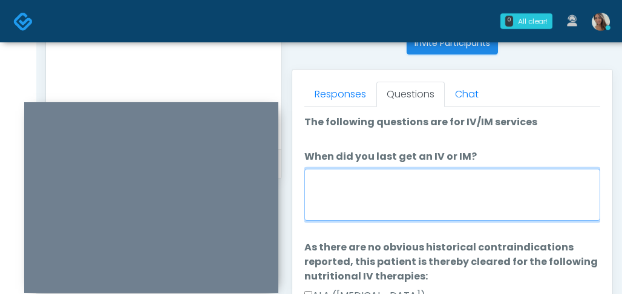
click at [451, 169] on textarea "When did you last get an IV or IM?" at bounding box center [452, 195] width 296 height 52
click at [447, 197] on textarea "When did you last get an IV or IM?" at bounding box center [452, 195] width 296 height 52
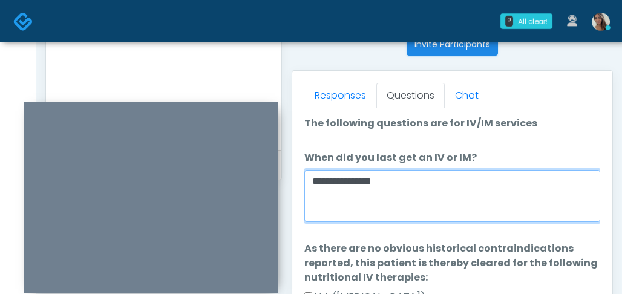
scroll to position [499, 0]
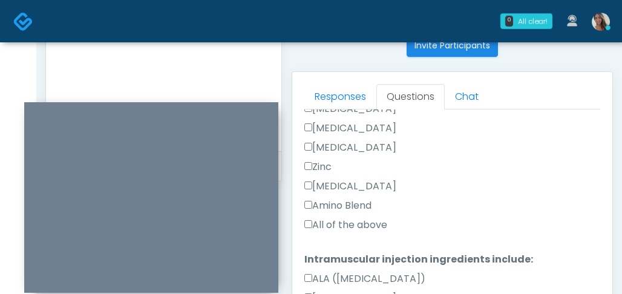
type textarea "**********"
click at [336, 223] on label "All of the above" at bounding box center [345, 225] width 83 height 15
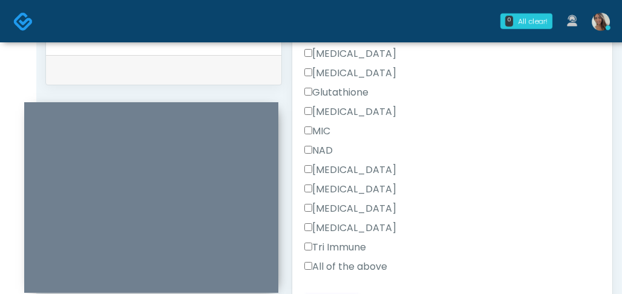
scroll to position [602, 0]
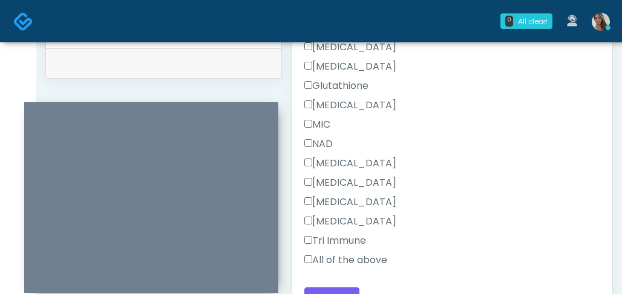
click at [351, 253] on label "All of the above" at bounding box center [345, 260] width 83 height 15
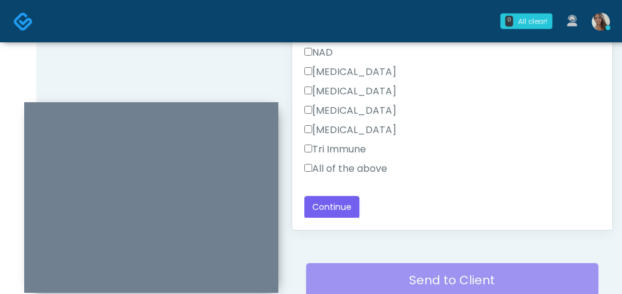
scroll to position [792, 0]
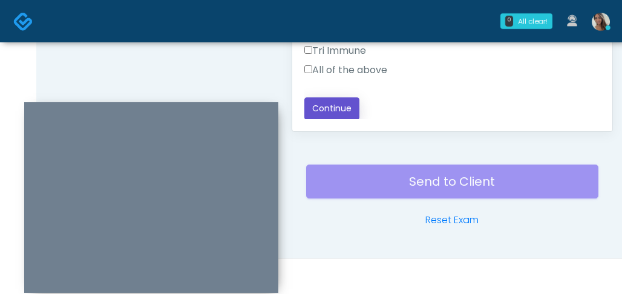
click at [342, 108] on button "Continue" at bounding box center [331, 108] width 55 height 22
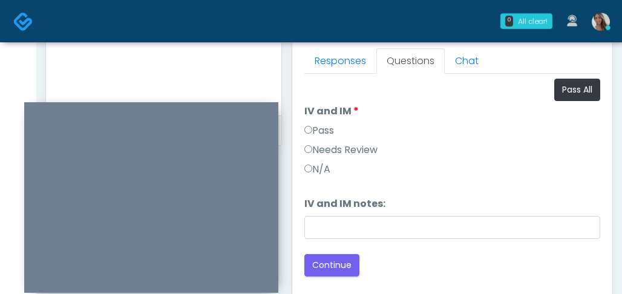
scroll to position [533, 0]
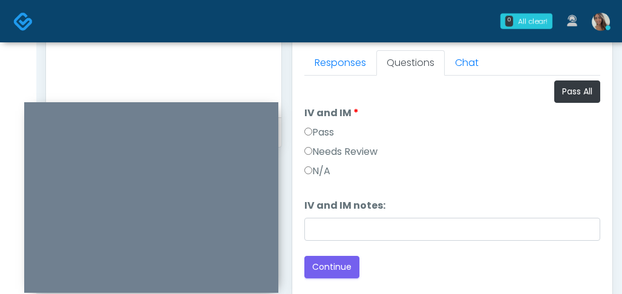
click at [324, 132] on label "Pass" at bounding box center [319, 132] width 30 height 15
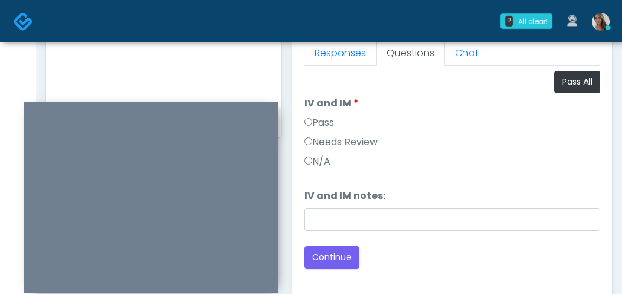
scroll to position [544, 0]
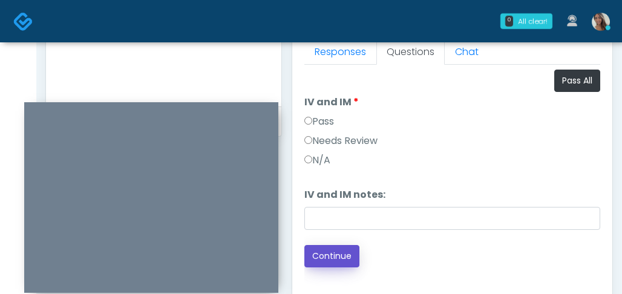
click at [355, 250] on button "Continue" at bounding box center [331, 256] width 55 height 22
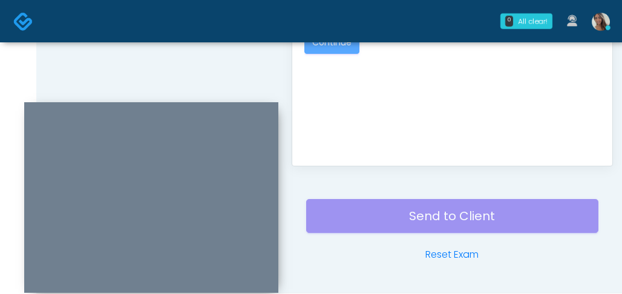
scroll to position [792, 0]
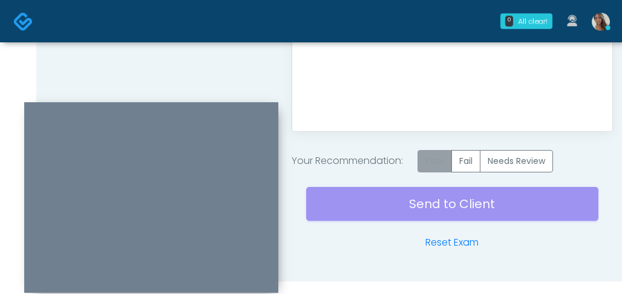
click at [435, 155] on label "Pass" at bounding box center [434, 161] width 34 height 22
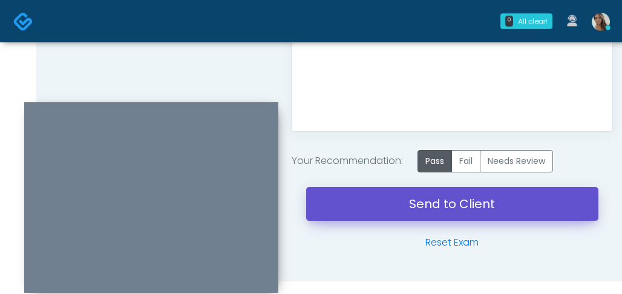
click at [403, 206] on link "Send to Client" at bounding box center [452, 204] width 292 height 34
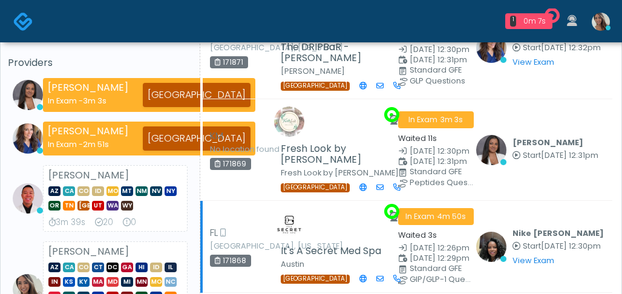
scroll to position [66, 0]
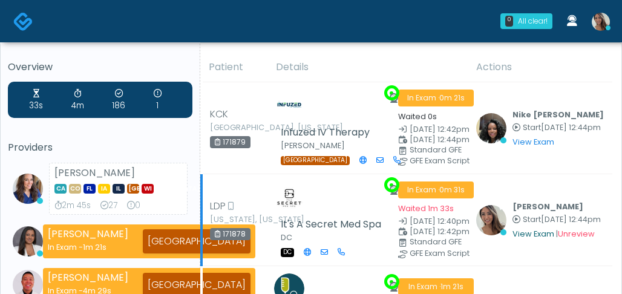
click at [518, 232] on link "View Exam" at bounding box center [533, 234] width 42 height 10
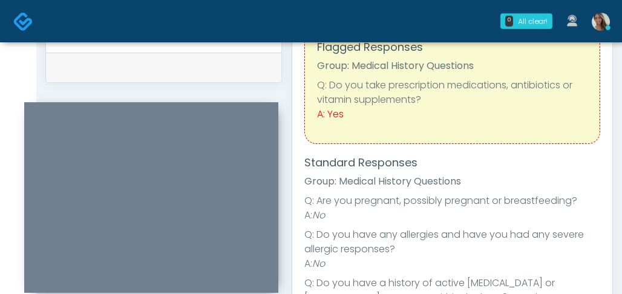
scroll to position [494, 0]
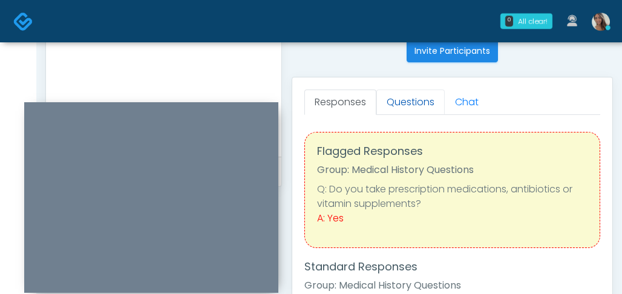
drag, startPoint x: 413, startPoint y: 102, endPoint x: 410, endPoint y: 96, distance: 6.5
click at [413, 102] on link "Questions" at bounding box center [410, 102] width 68 height 25
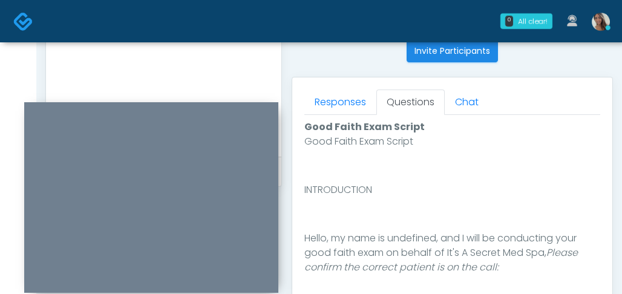
click at [356, 56] on div "Invite Participants to Video Session Invite Participants" at bounding box center [452, 42] width 321 height 41
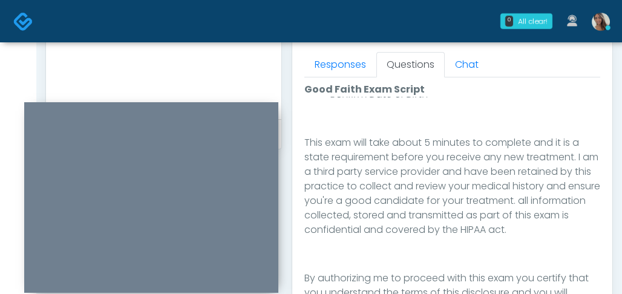
scroll to position [640, 0]
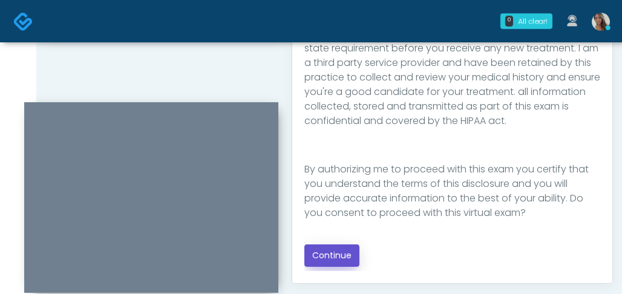
click at [341, 258] on button "Continue" at bounding box center [331, 255] width 55 height 22
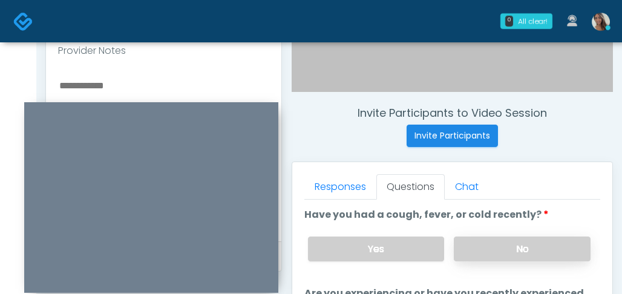
click at [505, 250] on label "No" at bounding box center [522, 249] width 137 height 25
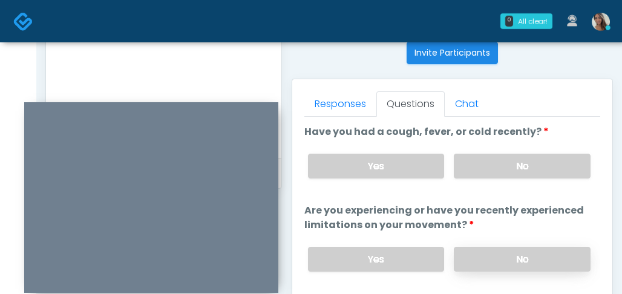
scroll to position [548, 0]
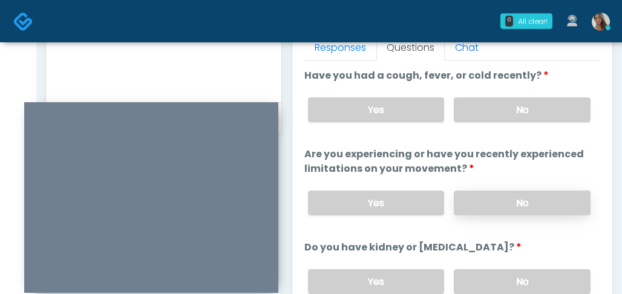
drag, startPoint x: 514, startPoint y: 210, endPoint x: 519, endPoint y: 198, distance: 13.6
click at [514, 210] on label "No" at bounding box center [522, 203] width 137 height 25
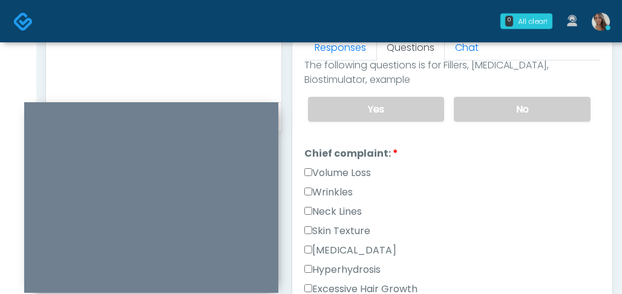
scroll to position [134, 0]
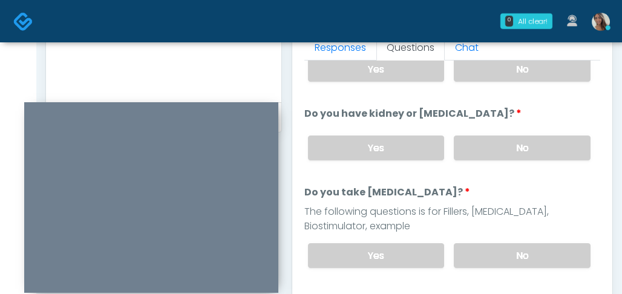
click at [515, 160] on div "Yes No" at bounding box center [449, 148] width 302 height 44
click at [511, 146] on label "No" at bounding box center [522, 147] width 137 height 25
click at [511, 258] on label "No" at bounding box center [522, 255] width 137 height 25
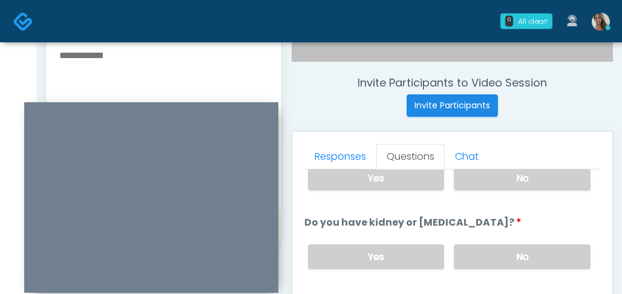
scroll to position [437, 0]
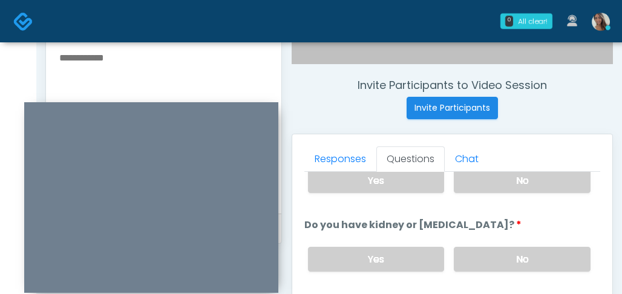
click at [174, 85] on textarea at bounding box center [163, 124] width 211 height 148
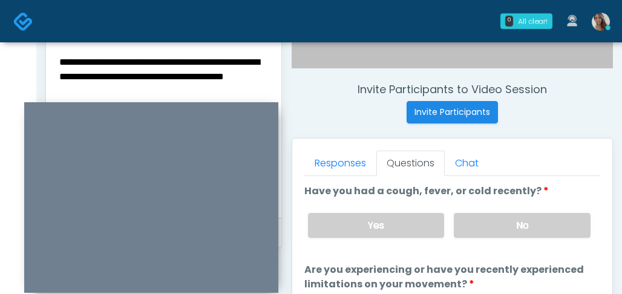
scroll to position [428, 0]
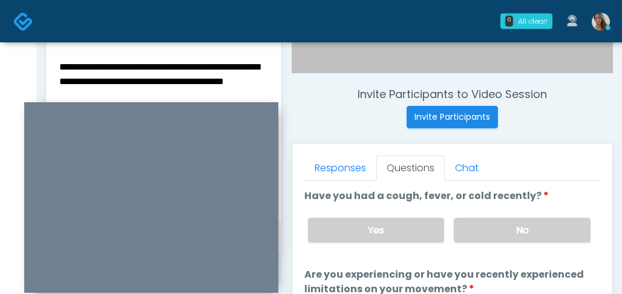
click at [179, 102] on div at bounding box center [151, 197] width 254 height 191
click at [181, 97] on textarea "**********" at bounding box center [163, 133] width 211 height 148
type textarea "**********"
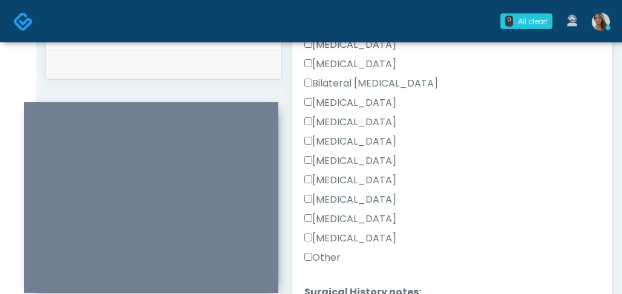
scroll to position [799, 0]
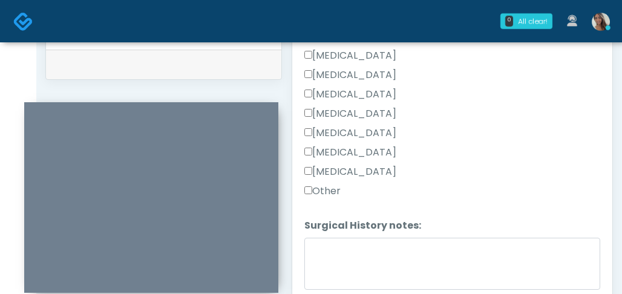
click at [376, 152] on label "Appendectomy" at bounding box center [350, 152] width 92 height 15
click at [327, 186] on label "Other" at bounding box center [322, 191] width 36 height 15
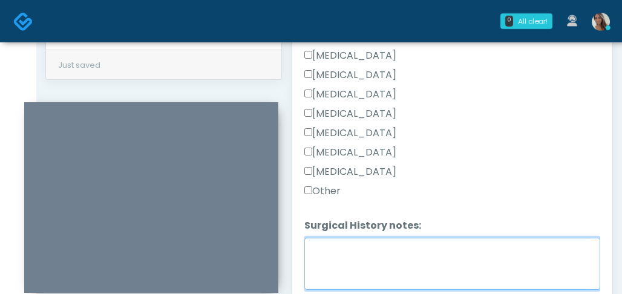
click at [354, 268] on textarea "Surgical History notes:" at bounding box center [452, 264] width 296 height 52
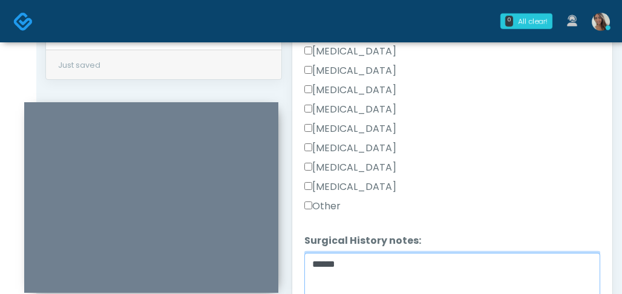
scroll to position [787, 0]
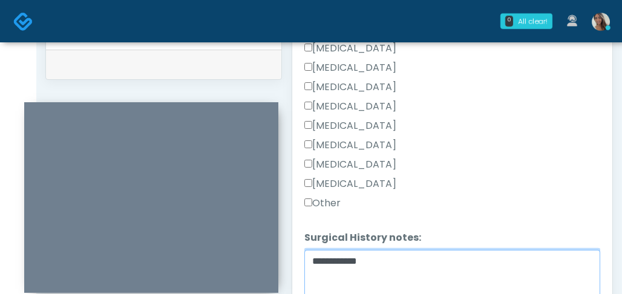
click at [352, 266] on textarea "**********" at bounding box center [452, 276] width 296 height 52
click at [350, 259] on textarea "**********" at bounding box center [452, 276] width 296 height 52
drag, startPoint x: 410, startPoint y: 266, endPoint x: 356, endPoint y: 258, distance: 54.5
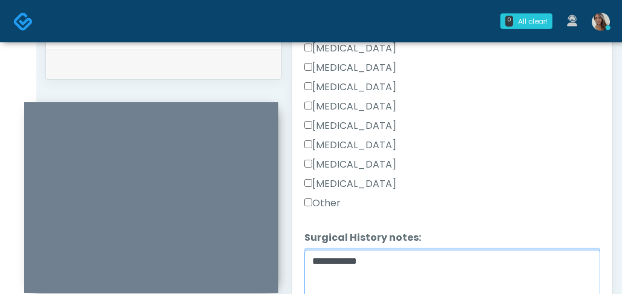
click at [356, 258] on textarea "**********" at bounding box center [452, 276] width 296 height 52
click at [355, 264] on textarea "**********" at bounding box center [452, 276] width 296 height 52
click at [354, 264] on textarea "**********" at bounding box center [452, 276] width 296 height 52
drag, startPoint x: 471, startPoint y: 265, endPoint x: 360, endPoint y: 262, distance: 110.7
click at [360, 262] on textarea "**********" at bounding box center [452, 276] width 296 height 52
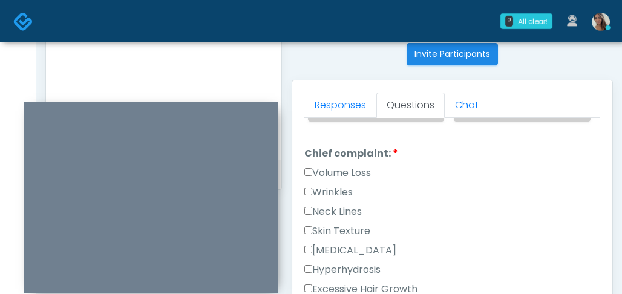
scroll to position [525, 0]
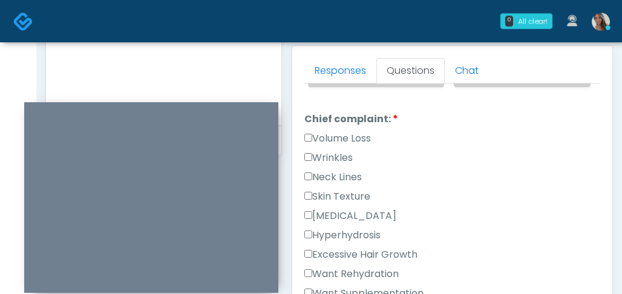
type textarea "**********"
click at [485, 163] on div "Wrinkles" at bounding box center [452, 160] width 296 height 19
click at [359, 194] on label "Skin Texture" at bounding box center [337, 196] width 66 height 15
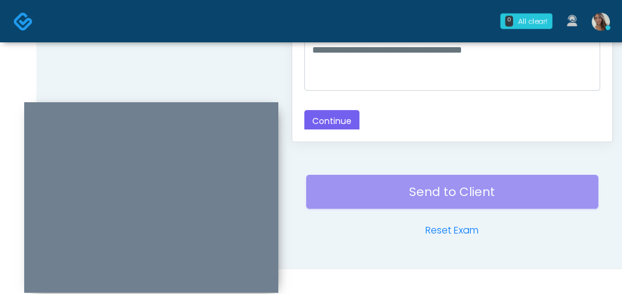
scroll to position [792, 0]
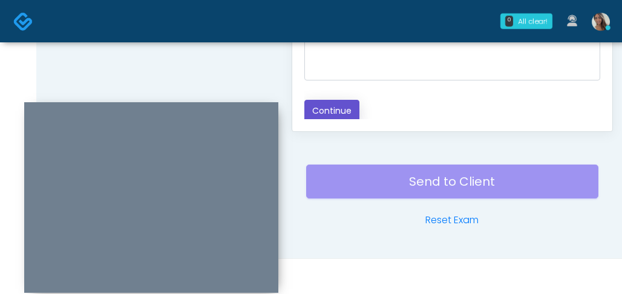
click at [344, 101] on button "Continue" at bounding box center [331, 111] width 55 height 22
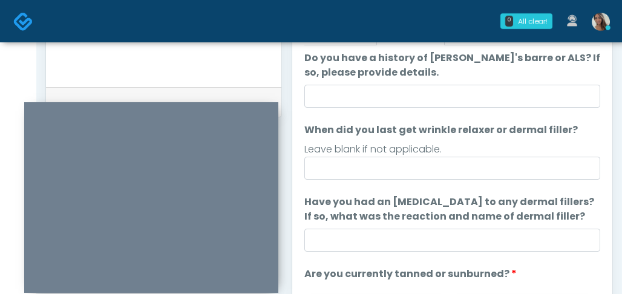
scroll to position [0, 0]
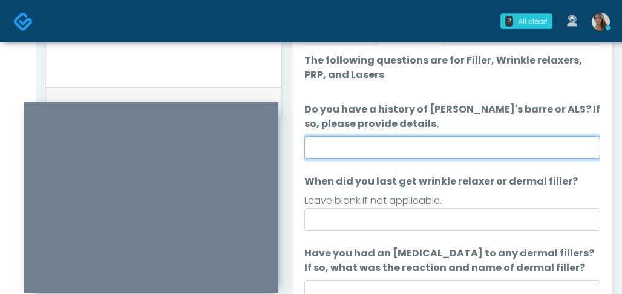
click at [435, 137] on input "Do you have a history of Guillain's barre or ALS? If so, please provide details." at bounding box center [452, 147] width 296 height 23
type input "**"
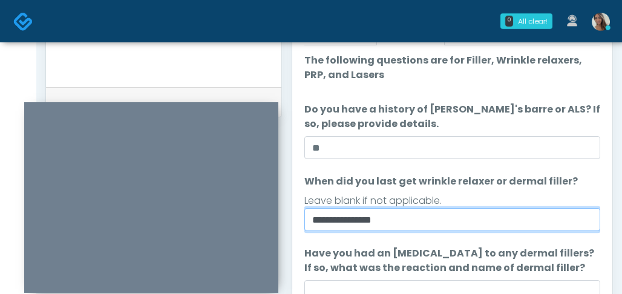
scroll to position [157, 0]
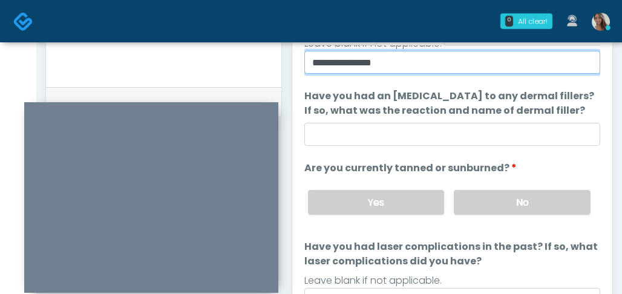
type input "**********"
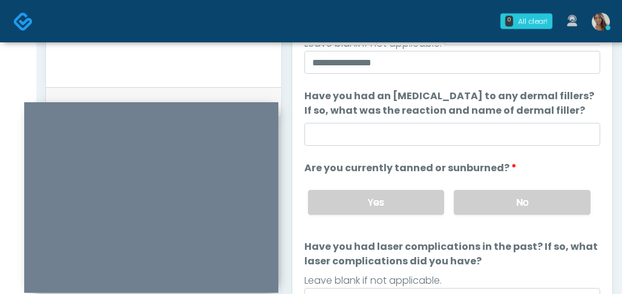
click at [398, 147] on ol "**********" at bounding box center [452, 103] width 296 height 415
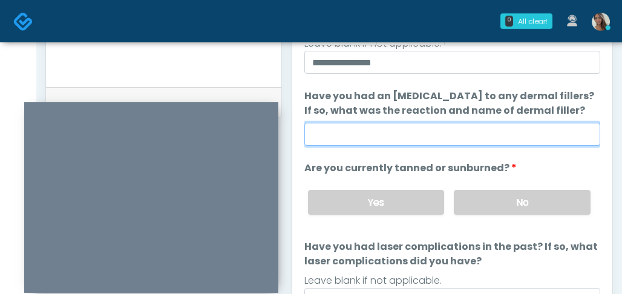
click at [402, 143] on input "Have you had an allergic response to any dermal fillers? If so, what was the re…" at bounding box center [452, 134] width 296 height 23
click at [413, 135] on input "Have you had an allergic response to any dermal fillers? If so, what was the re…" at bounding box center [452, 134] width 296 height 23
paste input "**********"
type input "**********"
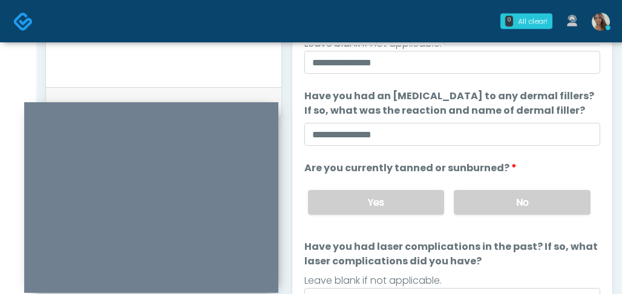
click at [523, 188] on div "Yes No" at bounding box center [449, 202] width 302 height 44
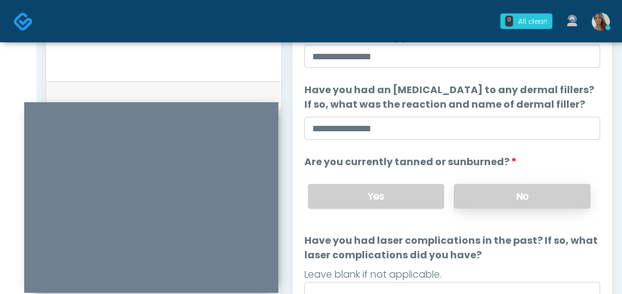
click at [503, 186] on label "No" at bounding box center [522, 196] width 137 height 25
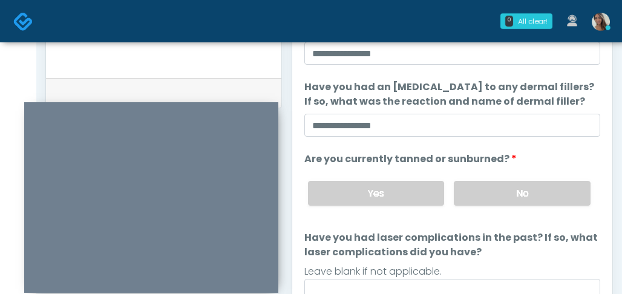
scroll to position [792, 0]
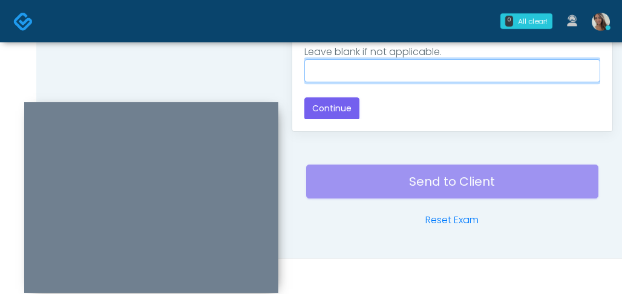
click at [422, 68] on input "Have you had laser complications in the past? If so, what laser complications d…" at bounding box center [452, 70] width 296 height 23
paste input "**********"
type input "**********"
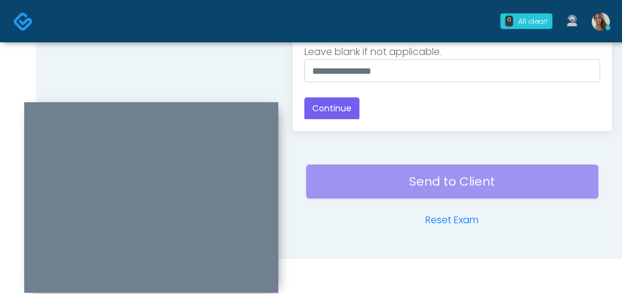
click at [334, 108] on button "Continue" at bounding box center [331, 108] width 55 height 22
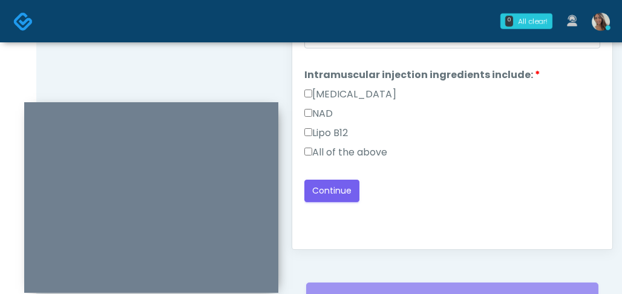
click at [368, 154] on label "All of the above" at bounding box center [345, 152] width 83 height 15
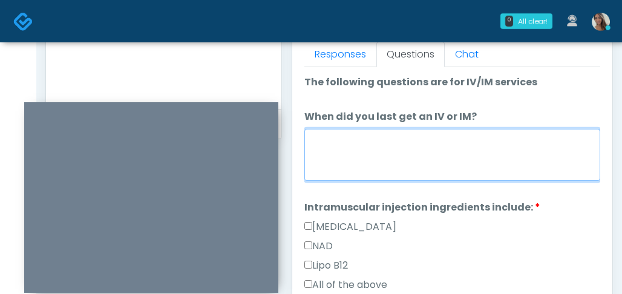
click at [411, 159] on textarea "When did you last get an IV or IM?" at bounding box center [452, 155] width 296 height 52
paste textarea "**********"
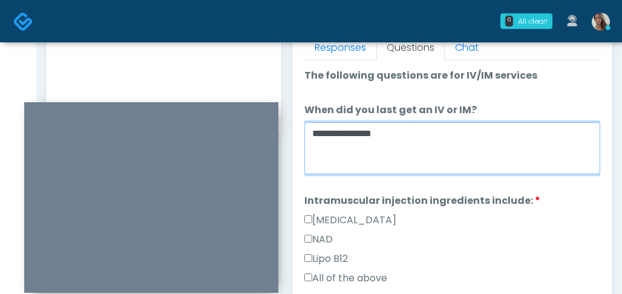
scroll to position [632, 0]
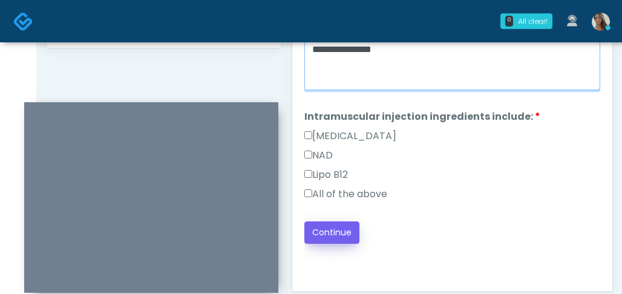
type textarea "**********"
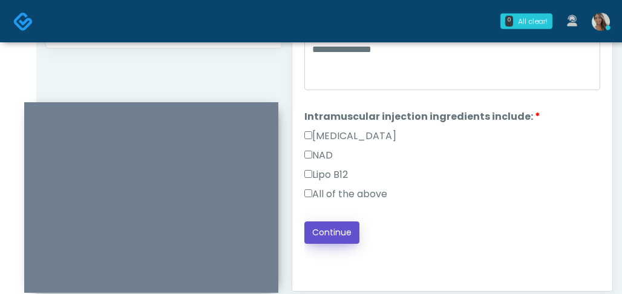
click at [327, 232] on button "Continue" at bounding box center [331, 232] width 55 height 22
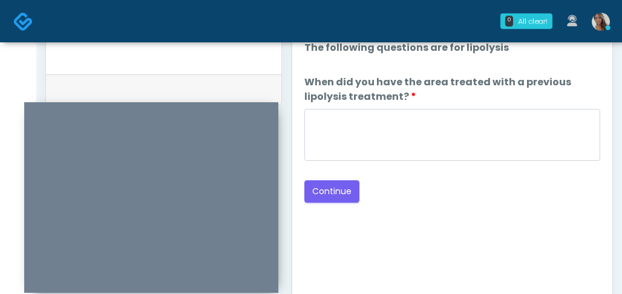
scroll to position [556, 0]
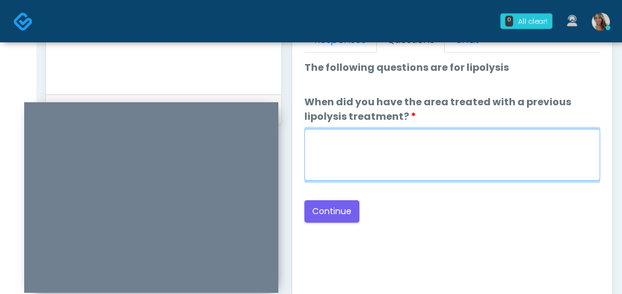
click at [467, 152] on textarea "When did you have the area treated with a previous lipolysis treatment?" at bounding box center [452, 155] width 296 height 52
paste textarea "**********"
click at [462, 156] on textarea "**********" at bounding box center [452, 155] width 296 height 52
type textarea "**********"
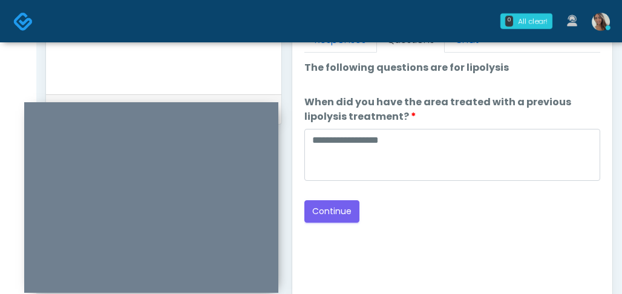
drag, startPoint x: 457, startPoint y: 224, endPoint x: 287, endPoint y: 214, distance: 170.3
click at [456, 225] on div "Good Faith Exam Script Good Faith Exam Script INTRODUCTION Hello, my name is un…" at bounding box center [452, 204] width 296 height 302
click at [487, 244] on div "Good Faith Exam Script Good Faith Exam Script INTRODUCTION Hello, my name is un…" at bounding box center [452, 204] width 296 height 302
click at [354, 204] on button "Continue" at bounding box center [331, 211] width 55 height 22
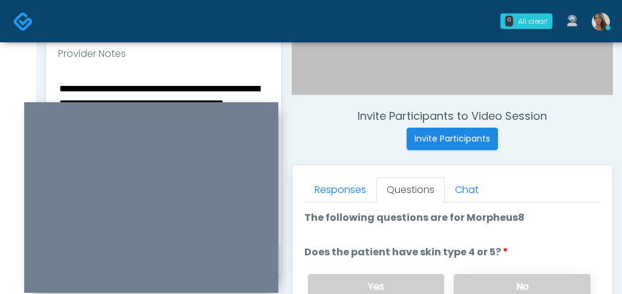
click at [501, 280] on label "No" at bounding box center [522, 286] width 137 height 25
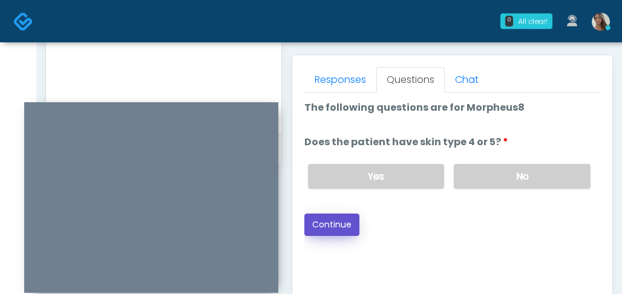
click at [346, 216] on button "Continue" at bounding box center [331, 225] width 55 height 22
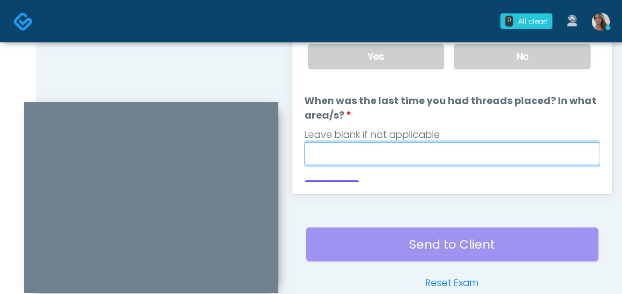
click at [469, 146] on input "When was the last time you had threads placed? In what area/s?" at bounding box center [452, 153] width 296 height 23
paste input "**********"
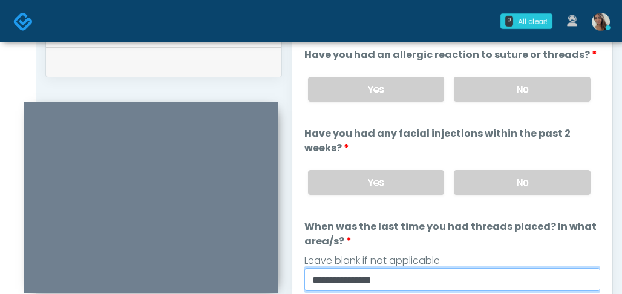
scroll to position [575, 0]
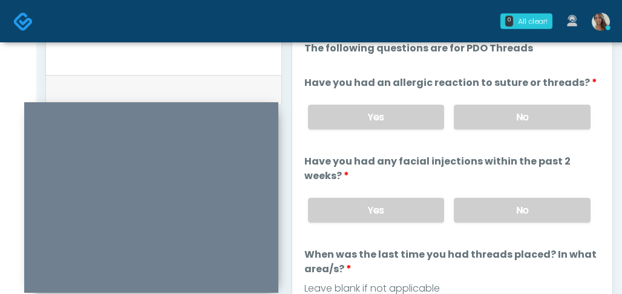
type input "**********"
drag, startPoint x: 511, startPoint y: 197, endPoint x: 491, endPoint y: 182, distance: 24.7
click at [501, 192] on div "Yes No" at bounding box center [449, 210] width 302 height 44
click at [501, 94] on li "Have you had an allergic reaction to suture or threads? Have you had an allergi…" at bounding box center [452, 108] width 296 height 64
click at [485, 116] on label "No" at bounding box center [522, 117] width 137 height 25
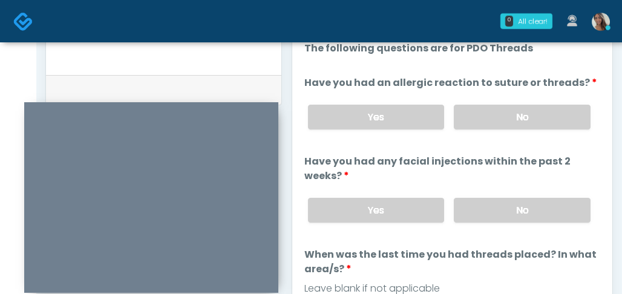
click at [461, 196] on div "Yes No" at bounding box center [449, 210] width 302 height 44
drag, startPoint x: 471, startPoint y: 202, endPoint x: 452, endPoint y: 203, distance: 18.2
click at [473, 203] on label "No" at bounding box center [522, 210] width 137 height 25
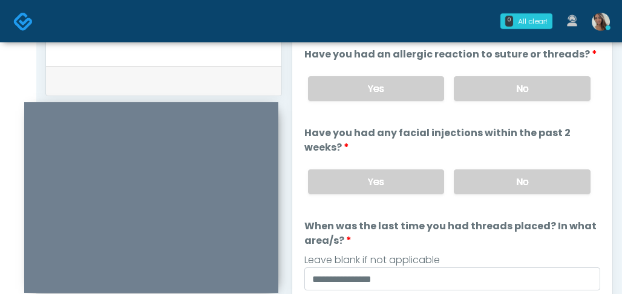
scroll to position [681, 0]
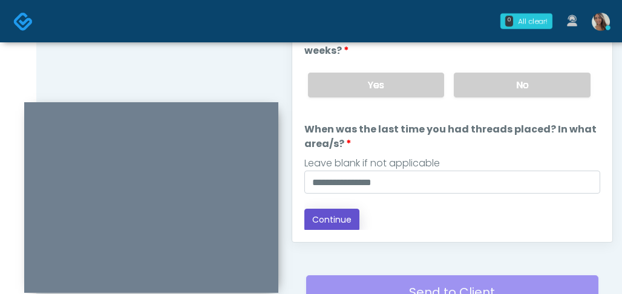
click at [331, 221] on button "Continue" at bounding box center [331, 220] width 55 height 22
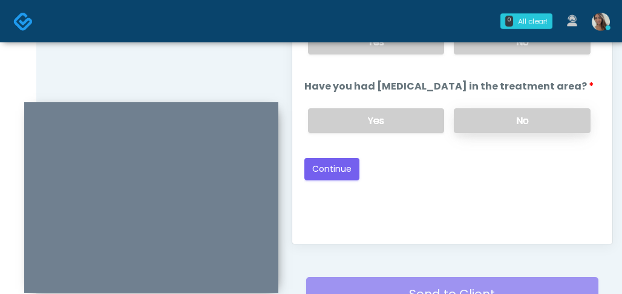
click at [496, 123] on label "No" at bounding box center [522, 120] width 137 height 25
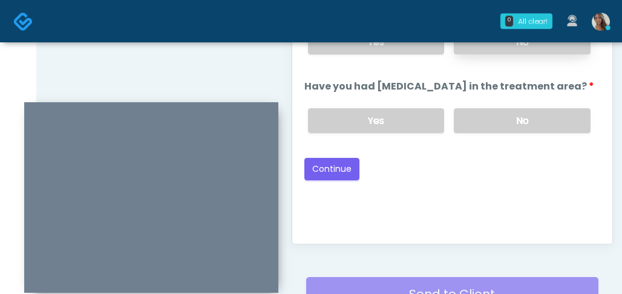
click at [517, 50] on label "No" at bounding box center [522, 42] width 137 height 25
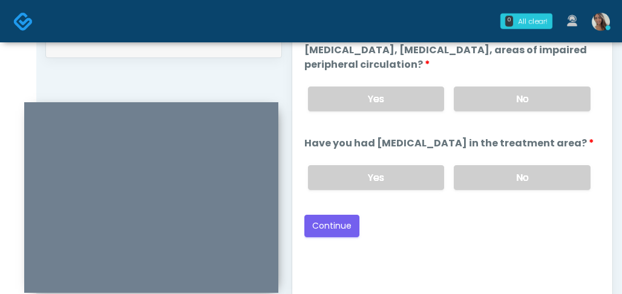
scroll to position [696, 0]
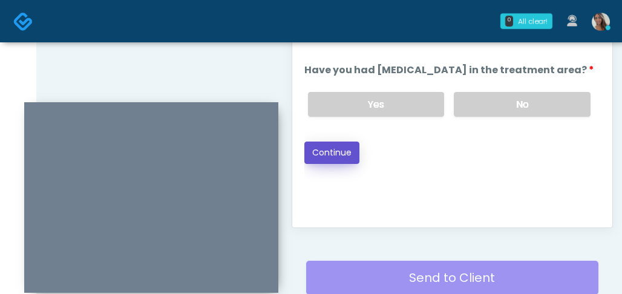
click at [324, 156] on button "Continue" at bounding box center [331, 153] width 55 height 22
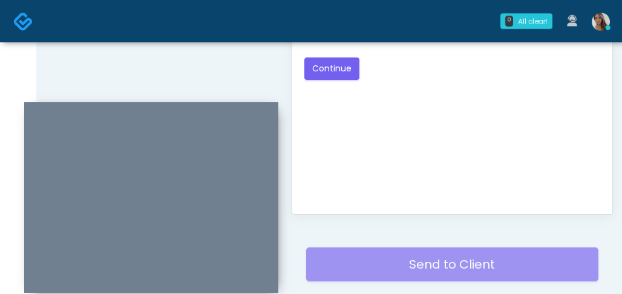
scroll to position [601, 0]
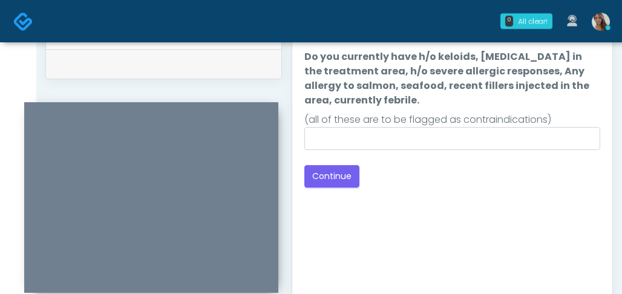
click at [474, 126] on div "(all of these are to be flagged as contraindications)" at bounding box center [452, 120] width 296 height 15
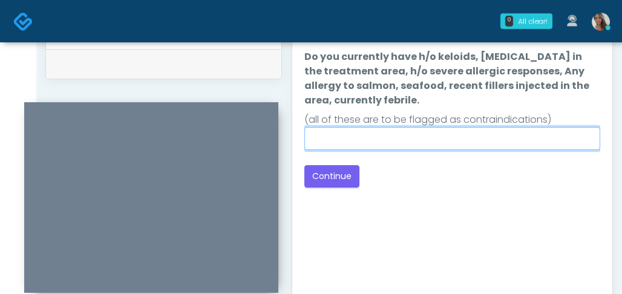
click at [470, 136] on input "Do you currently have h/o keloids, skin infection in the treatment area, h/o se…" at bounding box center [452, 138] width 296 height 23
type input "**"
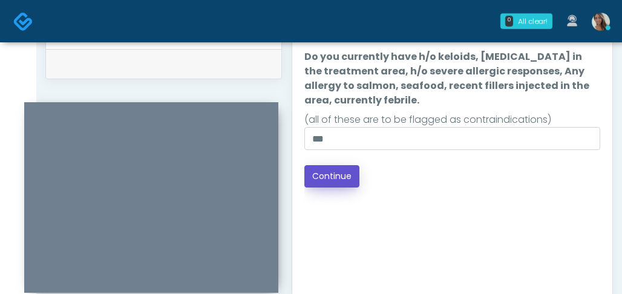
click at [331, 171] on button "Continue" at bounding box center [331, 176] width 55 height 22
click at [475, 204] on div "Good Faith Exam Script Good Faith Exam Script INTRODUCTION Hello, my name is un…" at bounding box center [452, 158] width 296 height 302
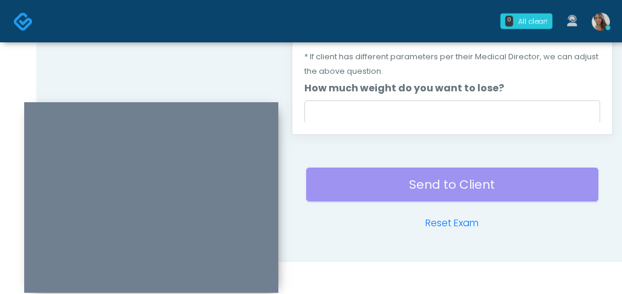
scroll to position [616, 0]
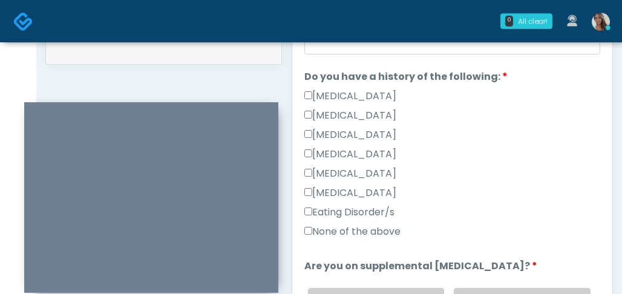
click at [362, 234] on label "None of the above" at bounding box center [352, 231] width 96 height 15
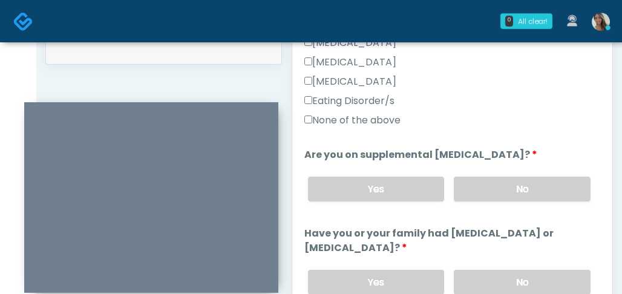
scroll to position [356, 0]
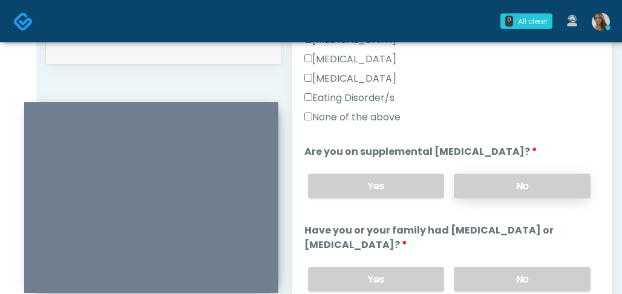
drag, startPoint x: 500, startPoint y: 172, endPoint x: 504, endPoint y: 191, distance: 19.4
click at [500, 173] on div "Yes No" at bounding box center [449, 186] width 302 height 44
drag, startPoint x: 504, startPoint y: 275, endPoint x: 500, endPoint y: 241, distance: 34.1
click at [503, 276] on label "No" at bounding box center [522, 279] width 137 height 25
click at [509, 190] on label "No" at bounding box center [522, 186] width 137 height 25
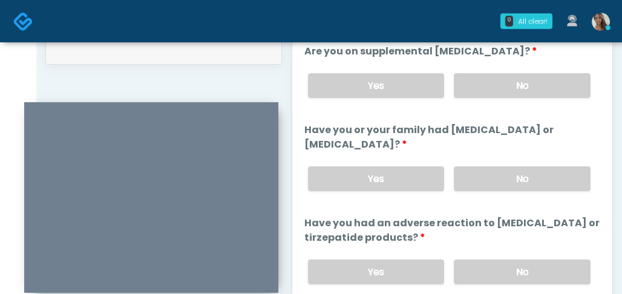
drag, startPoint x: 485, startPoint y: 261, endPoint x: 488, endPoint y: 238, distance: 23.3
click at [485, 263] on label "No" at bounding box center [522, 271] width 137 height 25
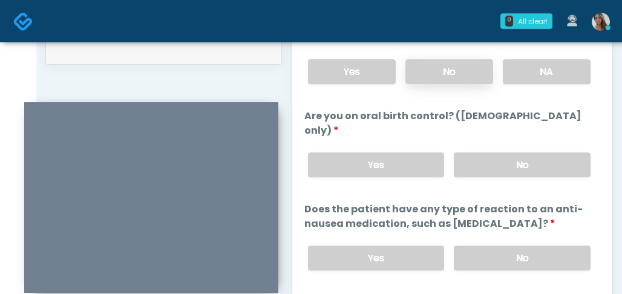
scroll to position [749, 0]
drag, startPoint x: 467, startPoint y: 70, endPoint x: 494, endPoint y: 139, distance: 74.7
click at [467, 70] on label "No" at bounding box center [449, 72] width 88 height 25
click at [495, 153] on label "No" at bounding box center [522, 165] width 137 height 25
click at [503, 256] on div "Yes No" at bounding box center [449, 259] width 302 height 44
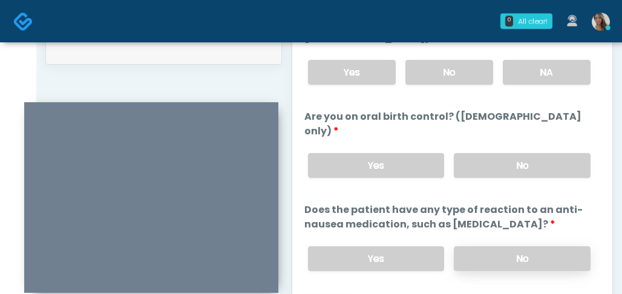
click at [504, 246] on label "No" at bounding box center [522, 258] width 137 height 25
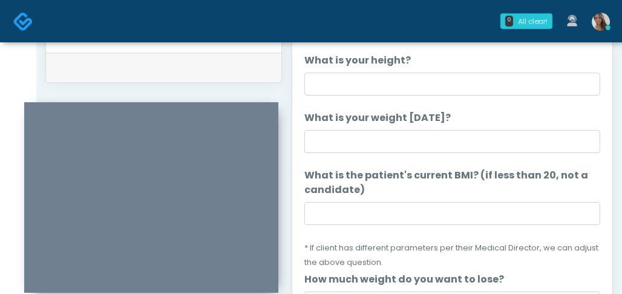
scroll to position [595, 0]
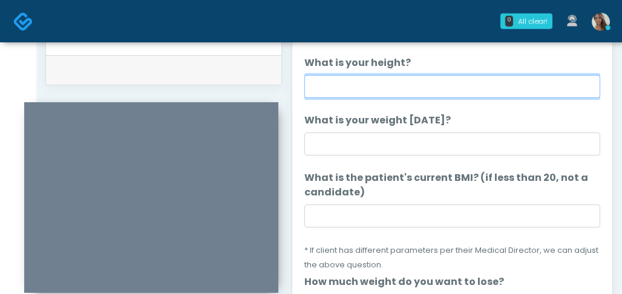
click at [410, 84] on input "What is your height?" at bounding box center [452, 86] width 296 height 23
type input "*****"
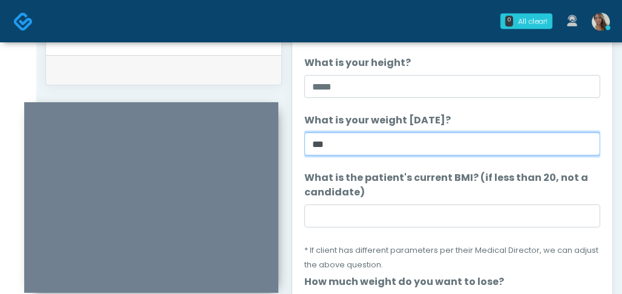
type input "***"
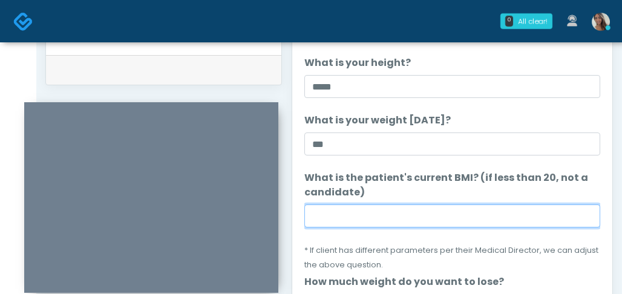
click at [409, 221] on input "What is the patient's current BMI? (if less than 20, not a candidate)" at bounding box center [452, 215] width 296 height 23
type input "*"
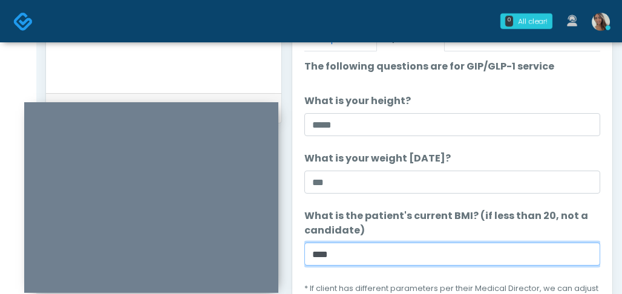
scroll to position [462, 0]
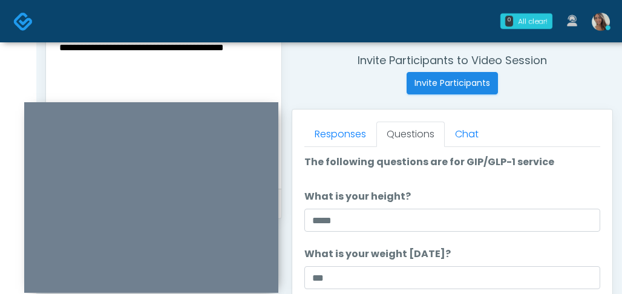
type input "****"
click at [147, 77] on textarea "**********" at bounding box center [163, 99] width 211 height 148
drag, startPoint x: 139, startPoint y: 74, endPoint x: 55, endPoint y: 74, distance: 84.1
click at [55, 74] on div "**********" at bounding box center [163, 101] width 235 height 176
type textarea "**********"
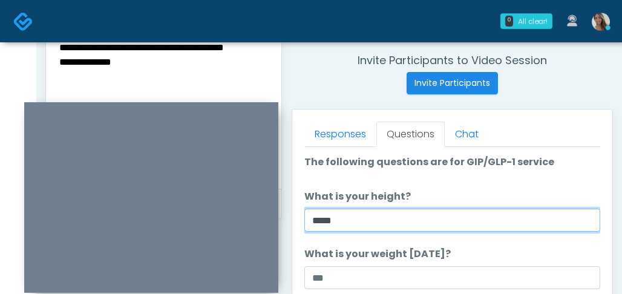
click at [448, 229] on input "*****" at bounding box center [452, 220] width 296 height 23
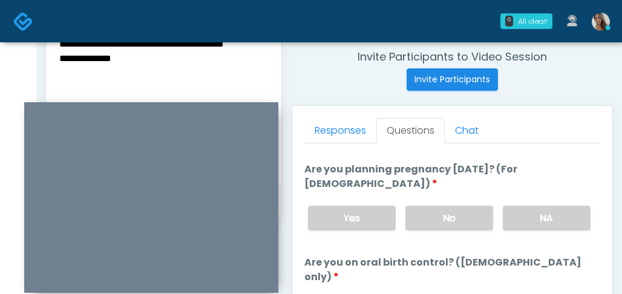
scroll to position [792, 0]
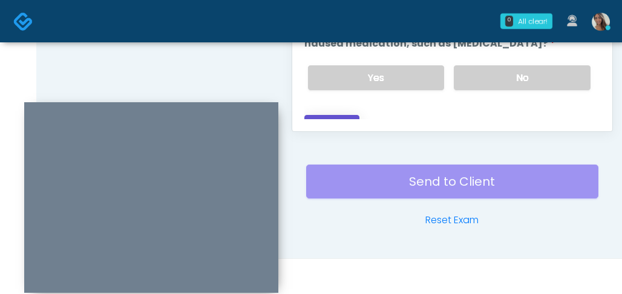
drag, startPoint x: 346, startPoint y: 109, endPoint x: 2, endPoint y: 96, distance: 344.4
click at [346, 115] on button "Continue" at bounding box center [331, 126] width 55 height 22
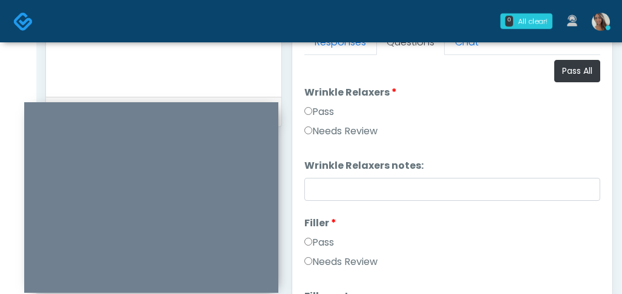
scroll to position [463, 0]
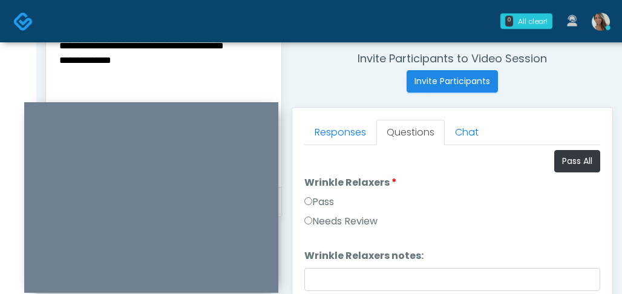
click at [584, 177] on li "Wrinkle Relaxers Wrinkle Relaxers Pass Needs Review" at bounding box center [452, 204] width 296 height 58
click at [584, 170] on button "Pass All" at bounding box center [577, 161] width 46 height 22
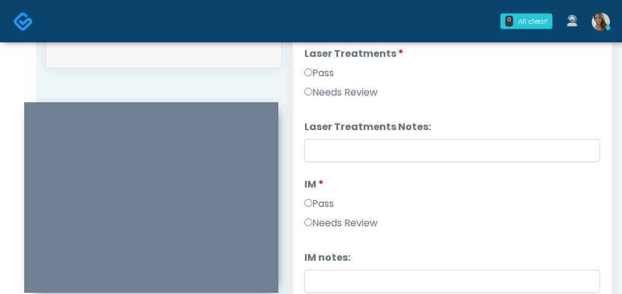
scroll to position [364, 0]
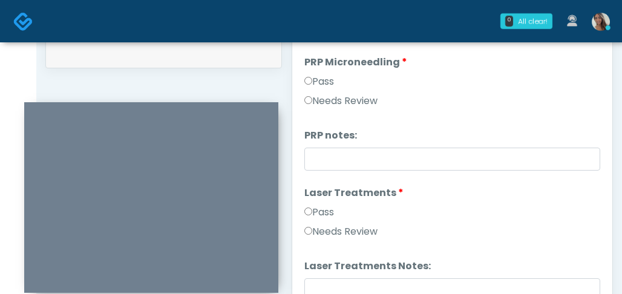
click at [351, 230] on label "Needs Review" at bounding box center [340, 231] width 73 height 15
click at [349, 276] on li "Laser Treatments Notes: Laser Treatments Notes:" at bounding box center [452, 280] width 296 height 42
click at [352, 283] on input "Laser Treatments Notes:" at bounding box center [452, 289] width 296 height 23
paste input "**********"
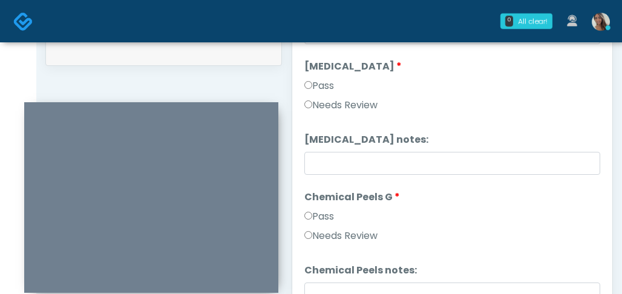
type input "**********"
click at [497, 243] on div "Needs Review" at bounding box center [452, 238] width 296 height 19
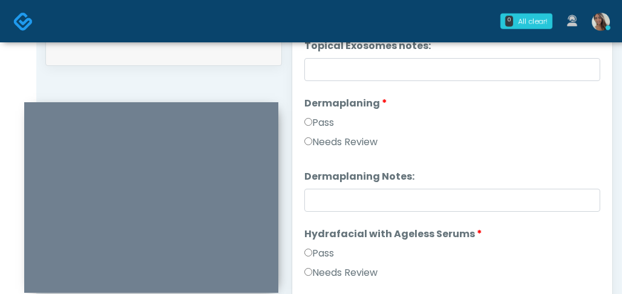
scroll to position [1966, 0]
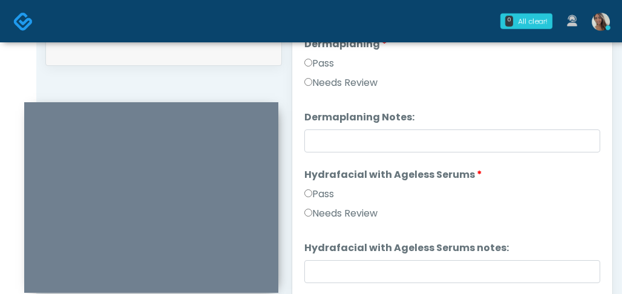
click at [364, 79] on label "Needs Review" at bounding box center [340, 83] width 73 height 15
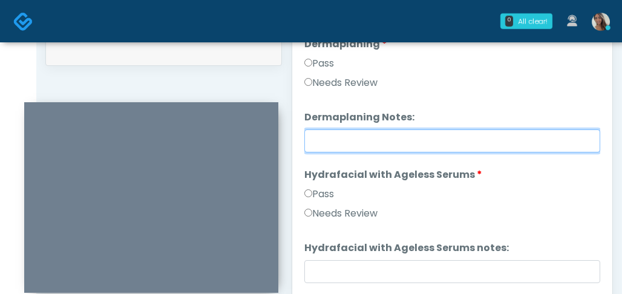
click at [364, 134] on input "Dermaplaning Notes:" at bounding box center [452, 140] width 296 height 23
paste input "**********"
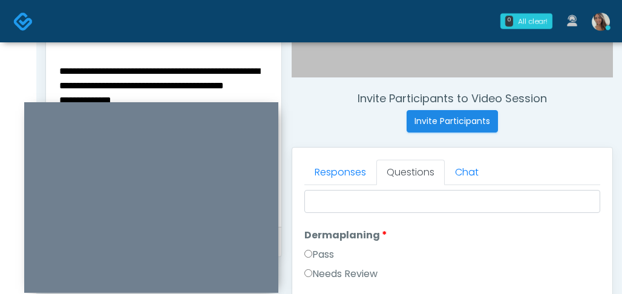
type input "**********"
click at [138, 86] on textarea "**********" at bounding box center [163, 137] width 211 height 148
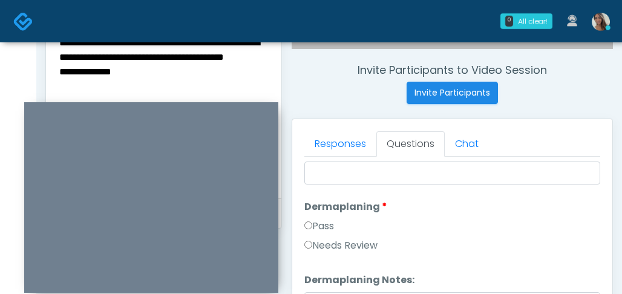
scroll to position [455, 0]
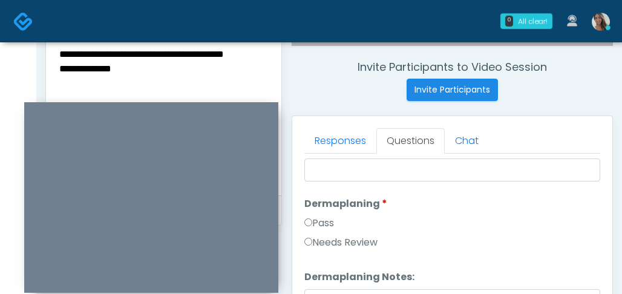
click at [140, 88] on textarea "**********" at bounding box center [163, 105] width 211 height 148
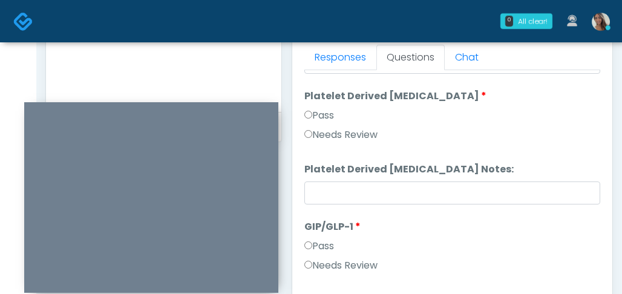
scroll to position [792, 0]
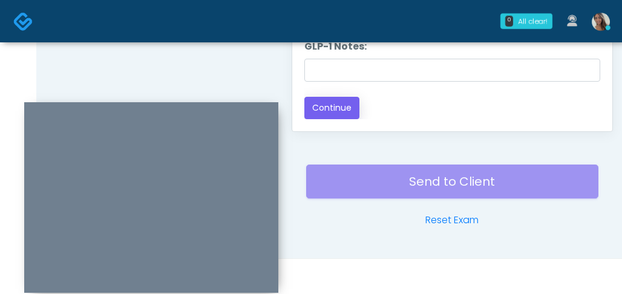
type textarea "**********"
click at [350, 105] on button "Continue" at bounding box center [331, 108] width 55 height 22
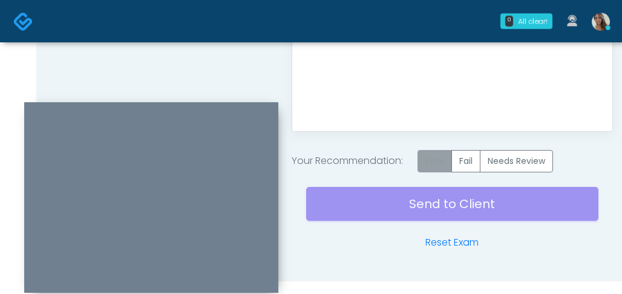
click at [430, 156] on label "Pass" at bounding box center [434, 161] width 34 height 22
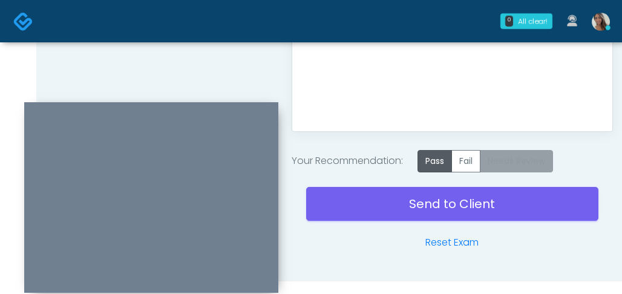
click at [518, 168] on label "Needs Review" at bounding box center [516, 161] width 73 height 22
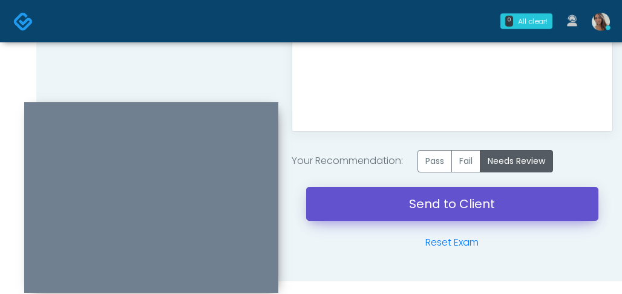
click at [483, 204] on link "Send to Client" at bounding box center [452, 204] width 292 height 34
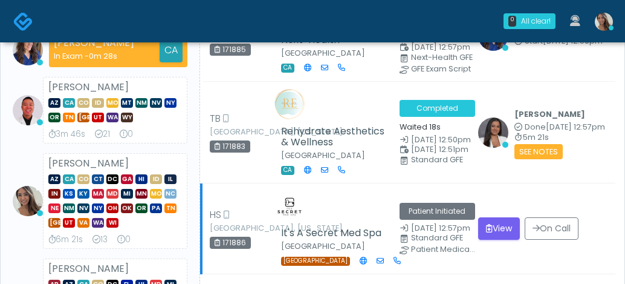
scroll to position [344, 0]
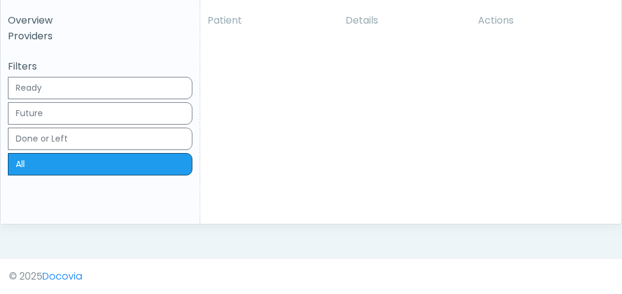
scroll to position [374, 0]
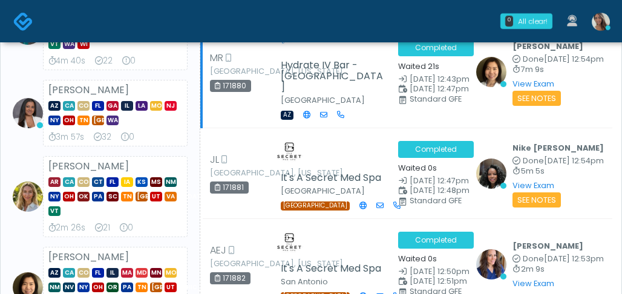
scroll to position [297, 0]
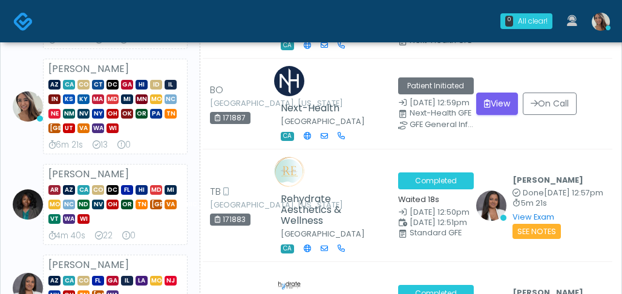
click at [595, 17] on img at bounding box center [601, 22] width 18 height 18
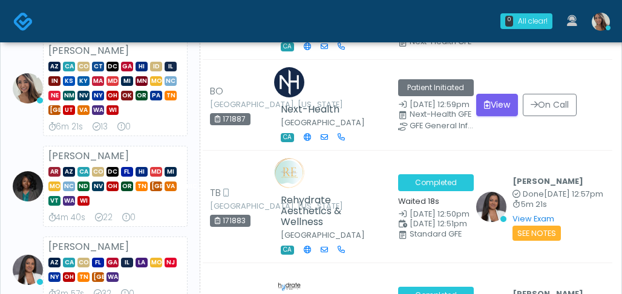
click at [596, 21] on img at bounding box center [601, 22] width 18 height 18
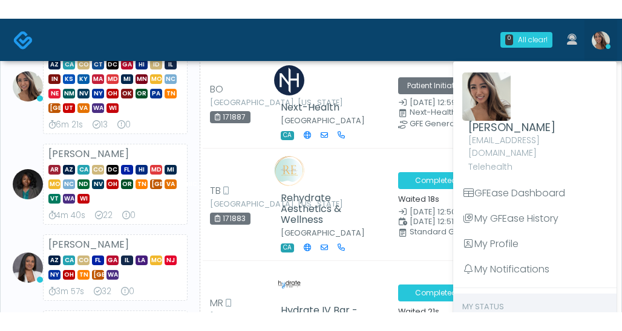
scroll to position [353, 0]
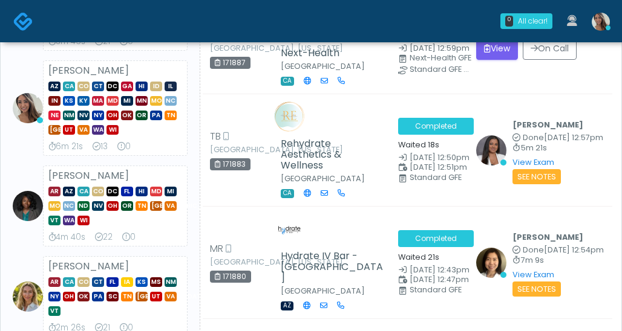
click at [606, 27] on icon at bounding box center [607, 27] width 5 height 5
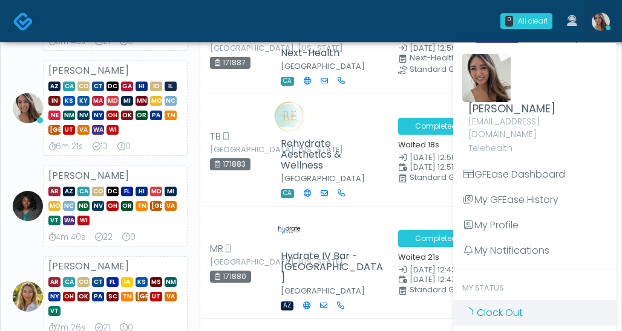
click at [500, 293] on span "Clock Out" at bounding box center [500, 313] width 46 height 14
